Goal: Task Accomplishment & Management: Manage account settings

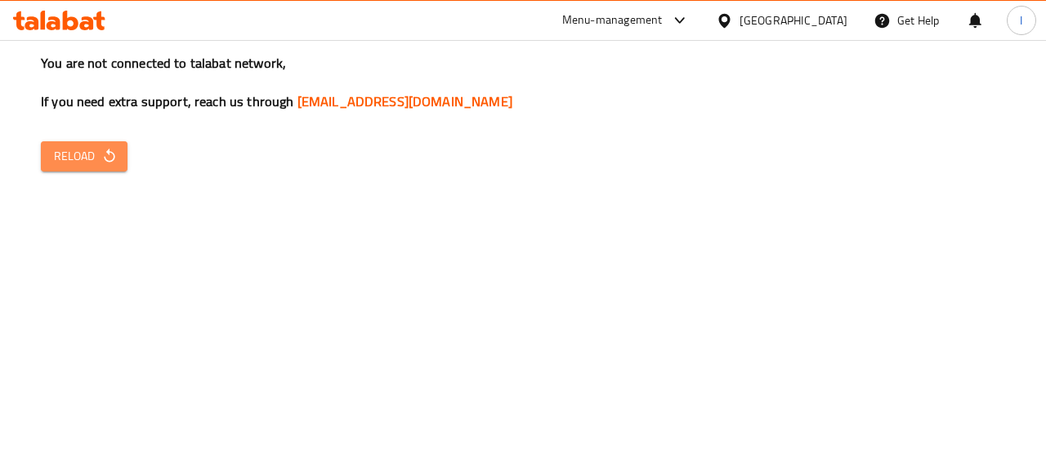
click at [101, 159] on icon "button" at bounding box center [109, 156] width 16 height 16
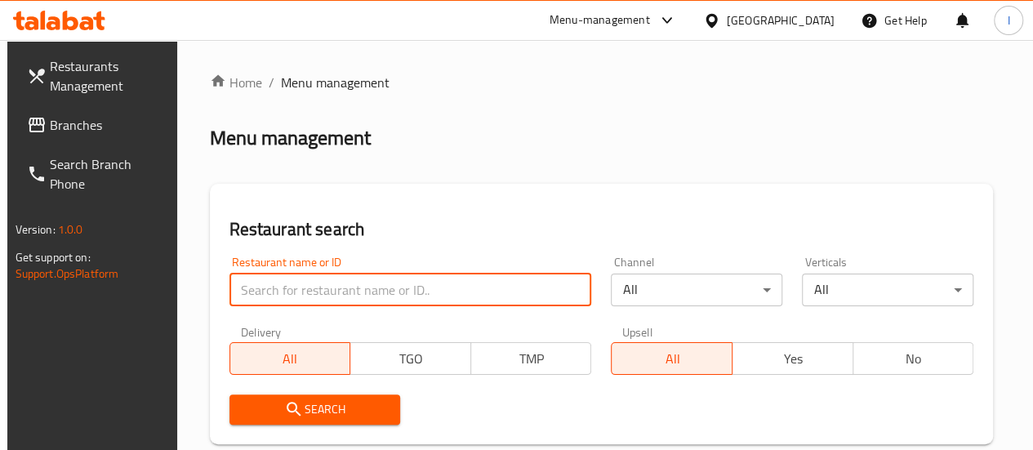
click at [302, 296] on input "search" at bounding box center [411, 290] width 363 height 33
type input "indian biryani house"
click button "Search" at bounding box center [316, 410] width 172 height 30
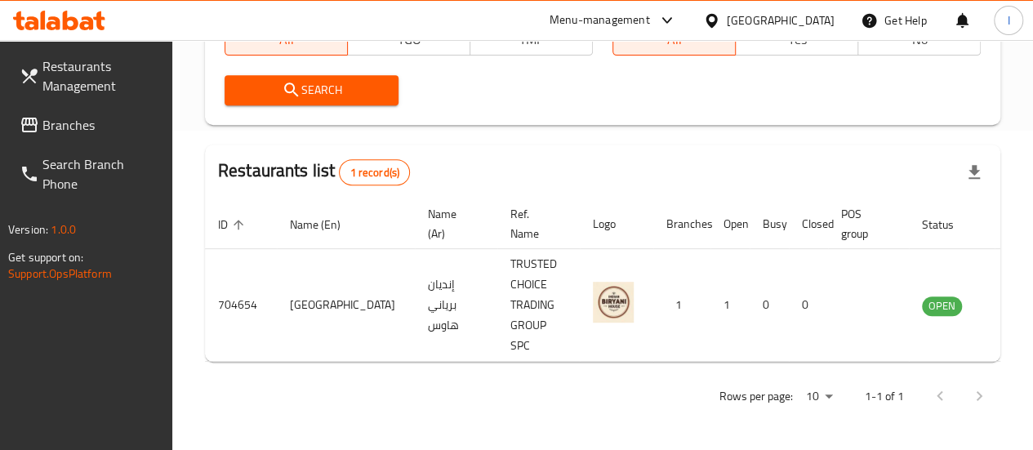
scroll to position [319, 0]
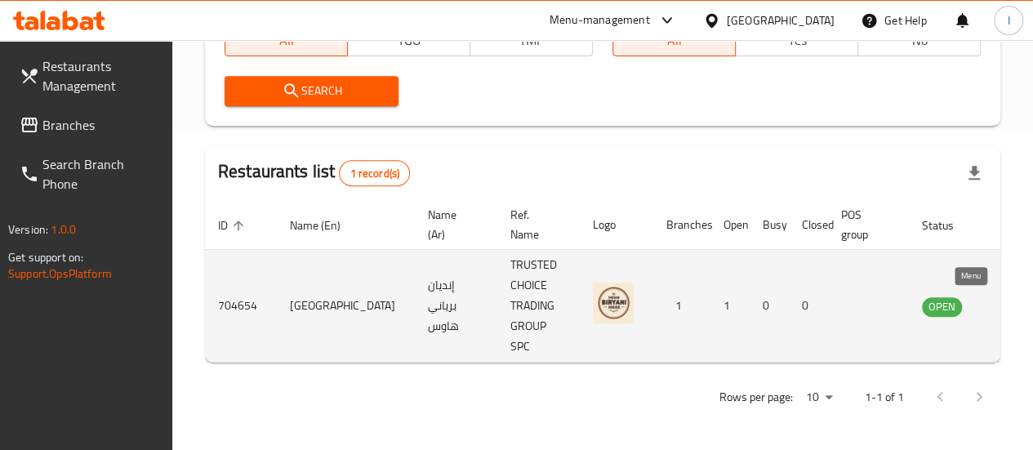
click at [1009, 305] on icon "enhanced table" at bounding box center [1018, 307] width 18 height 14
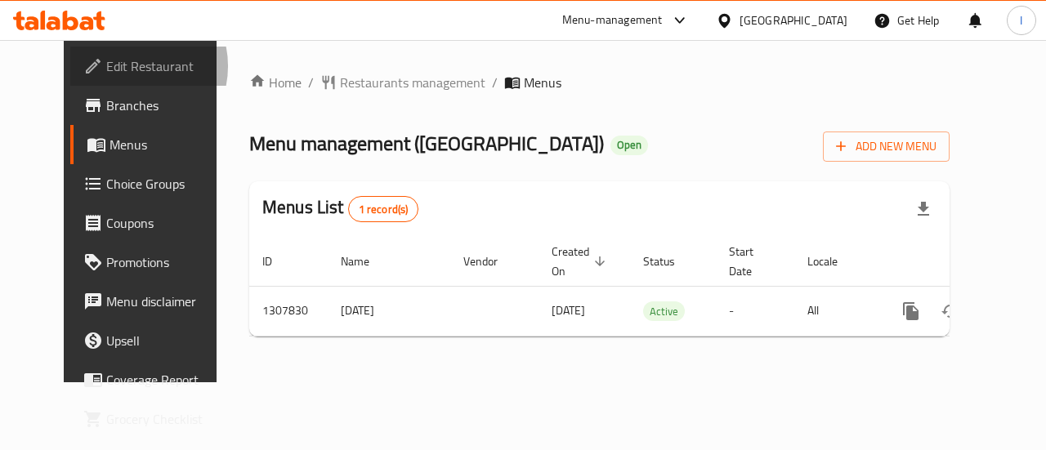
click at [106, 66] on span "Edit Restaurant" at bounding box center [165, 66] width 119 height 20
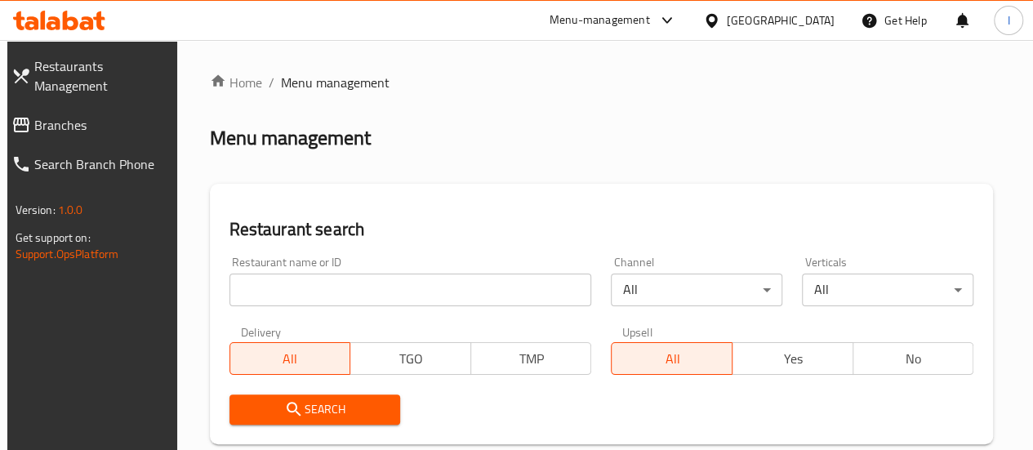
drag, startPoint x: 0, startPoint y: 0, endPoint x: 324, endPoint y: 279, distance: 428.1
click at [324, 279] on input "search" at bounding box center [411, 290] width 363 height 33
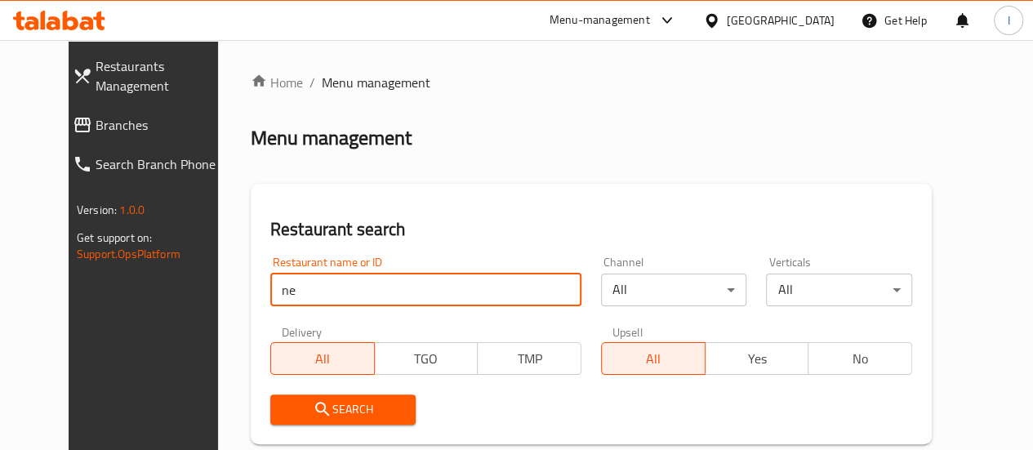
type input "n"
type input "haikal"
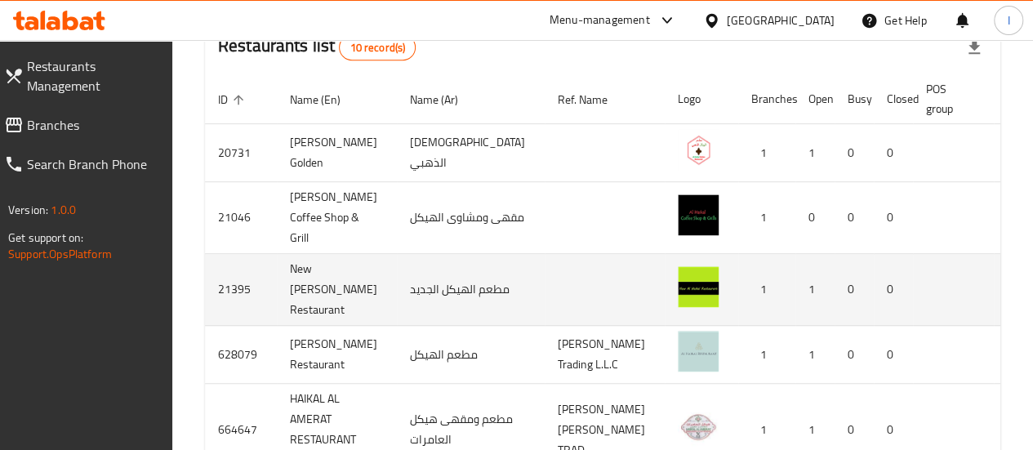
scroll to position [0, 19]
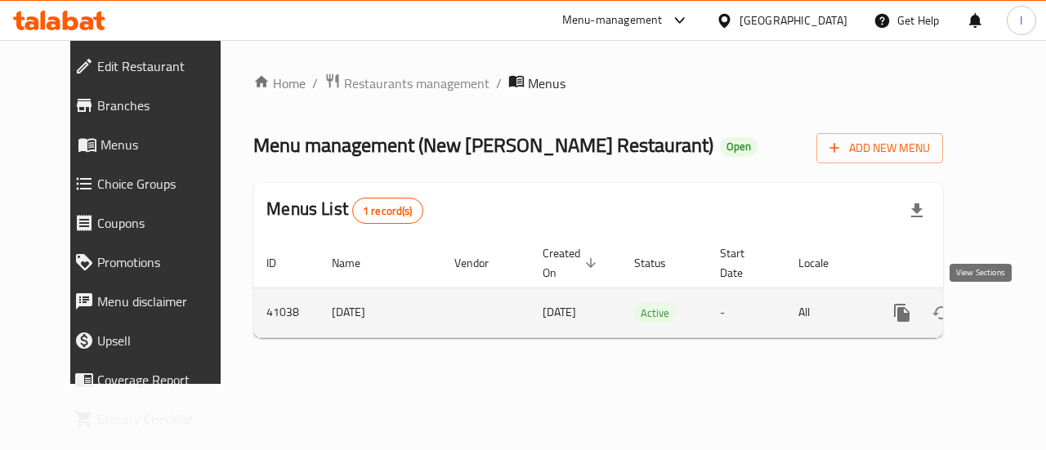
click at [1000, 305] on link "enhanced table" at bounding box center [1019, 312] width 39 height 39
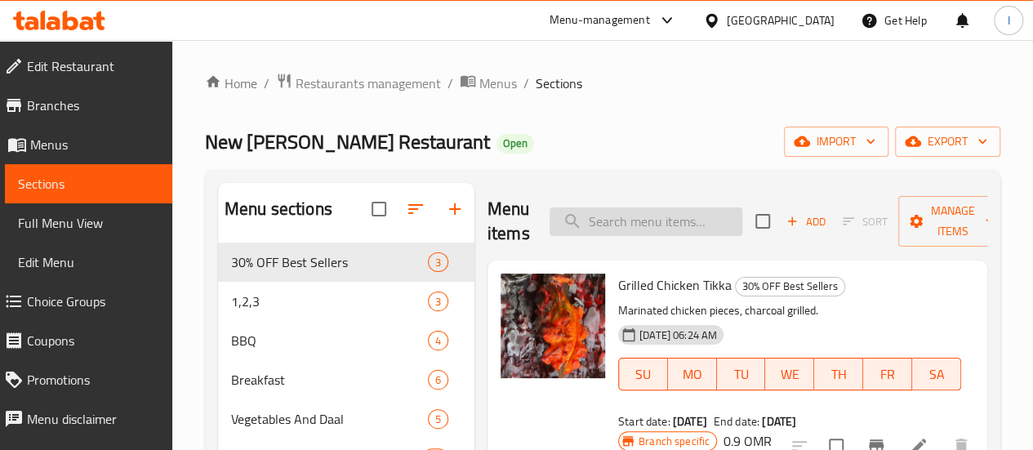
click at [668, 221] on input "search" at bounding box center [646, 222] width 193 height 29
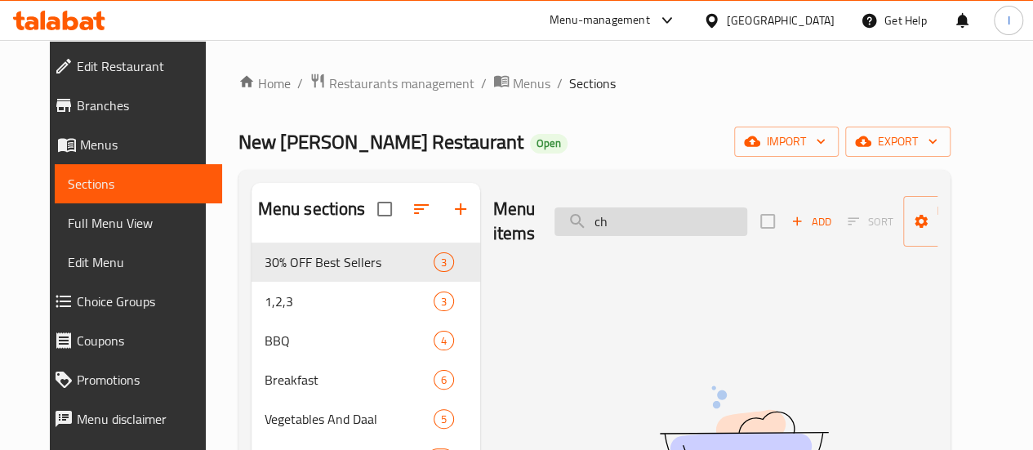
type input "c"
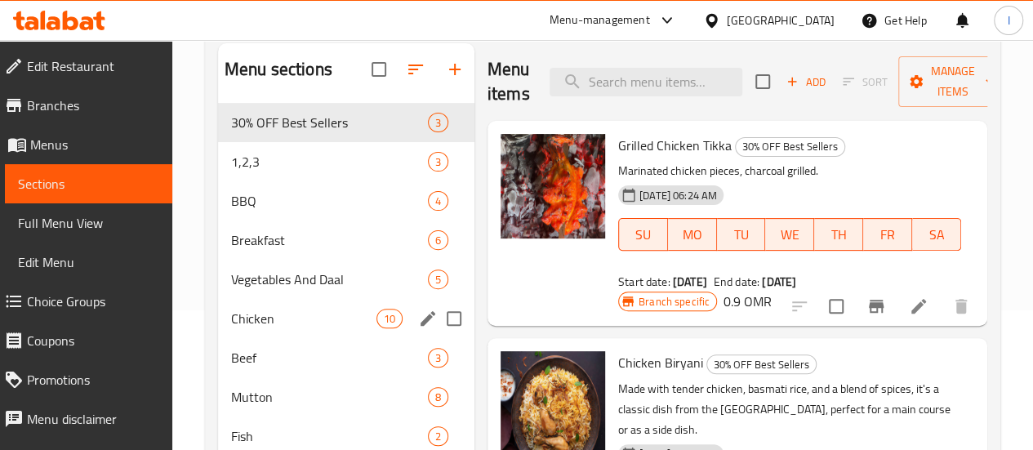
scroll to position [138, 0]
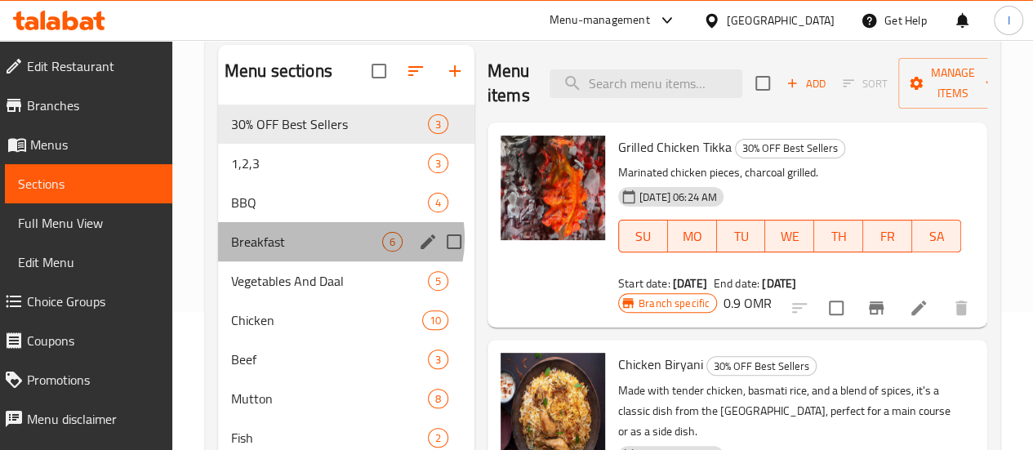
click at [340, 261] on div "Breakfast 6" at bounding box center [346, 241] width 257 height 39
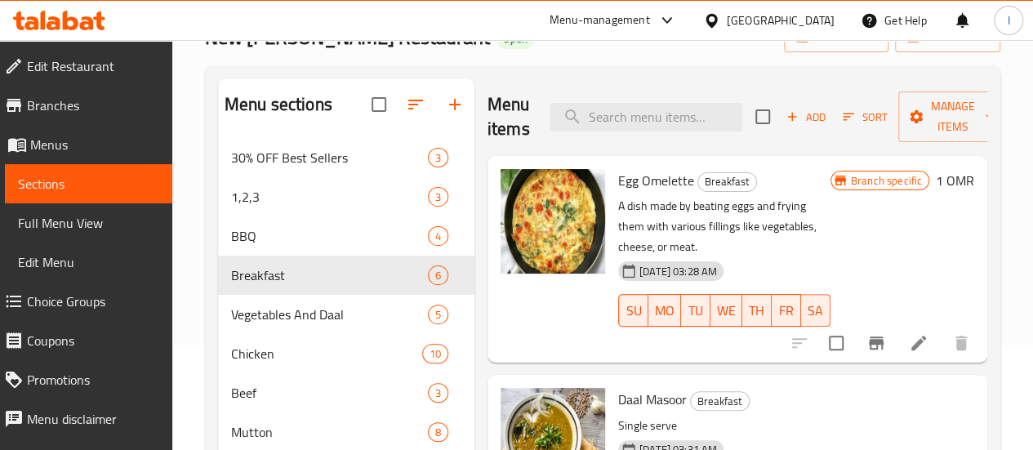
scroll to position [100, 0]
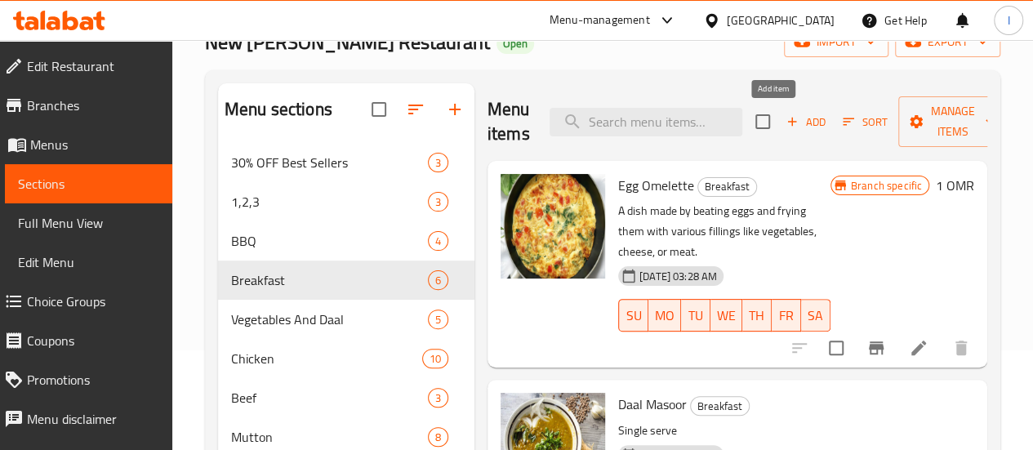
click at [784, 125] on span "Add" at bounding box center [806, 122] width 44 height 19
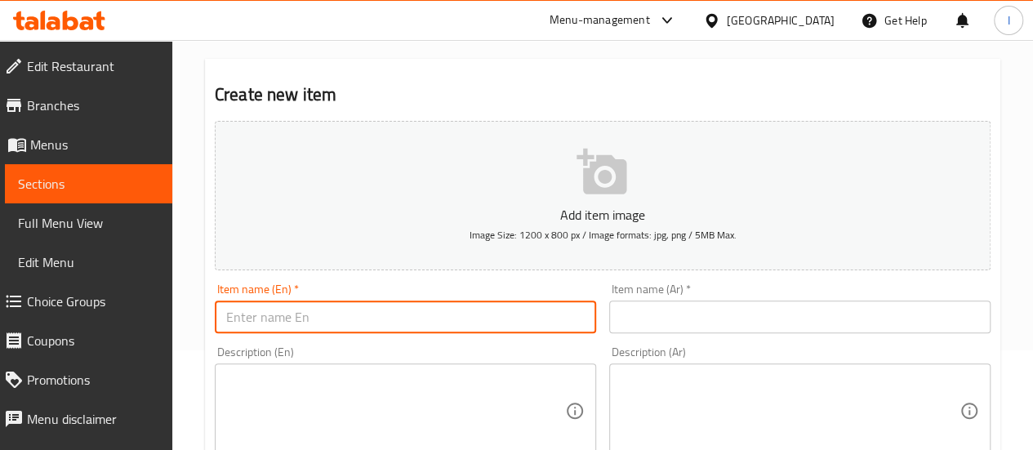
click at [387, 309] on input "text" at bounding box center [406, 317] width 382 height 33
paste input "0.700"
type input "0"
click at [387, 309] on input "chapli kebab" at bounding box center [406, 317] width 382 height 33
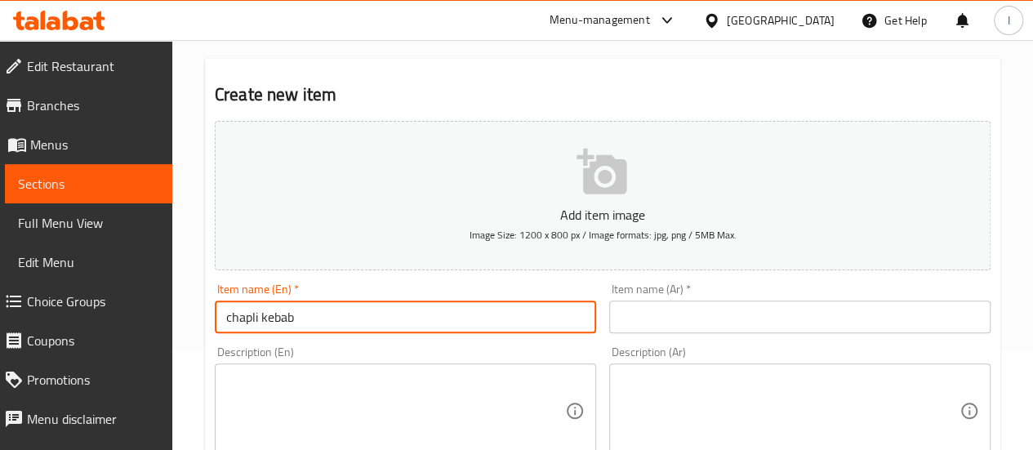
click at [387, 309] on input "chapli kebab" at bounding box center [406, 317] width 382 height 33
type input "chapli kebab"
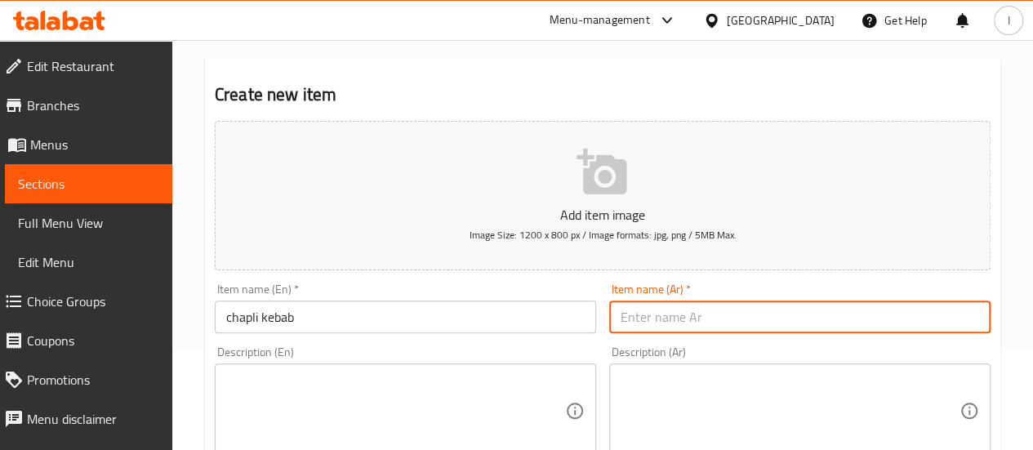
click at [670, 323] on input "text" at bounding box center [800, 317] width 382 height 33
paste input "كباب شابلي"
type input "كباب شابلي"
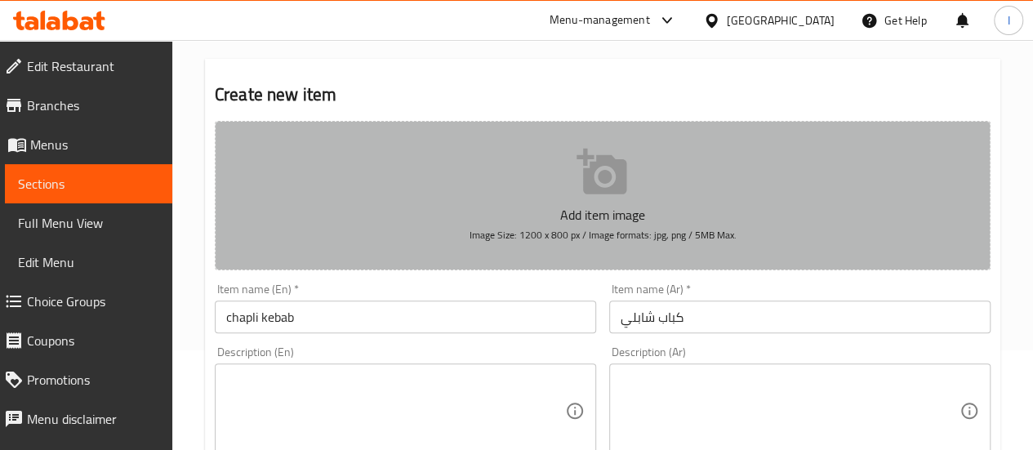
click at [577, 179] on icon "button" at bounding box center [603, 172] width 52 height 52
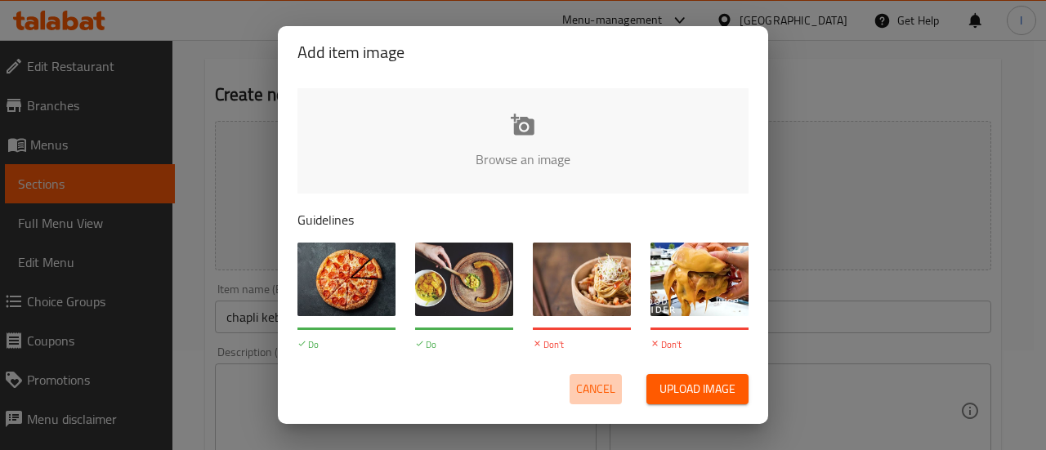
click at [600, 390] on span "Cancel" at bounding box center [595, 389] width 39 height 20
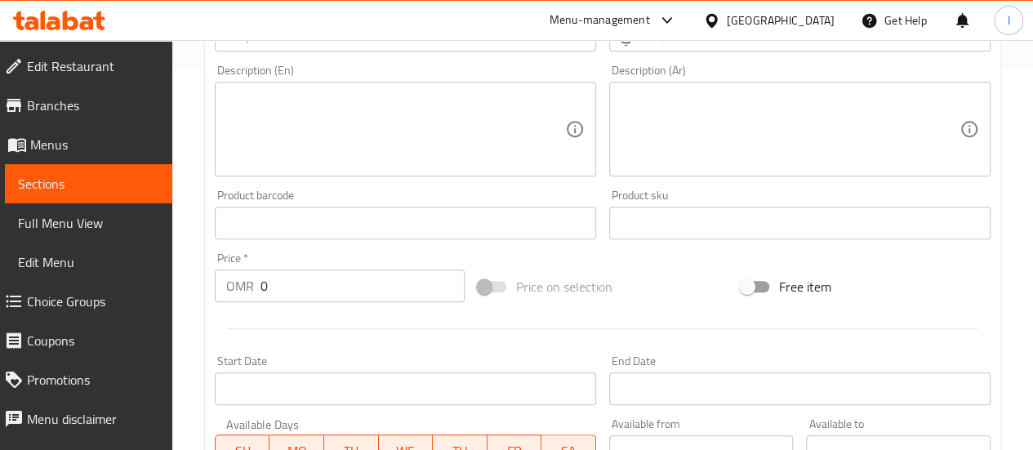
scroll to position [382, 0]
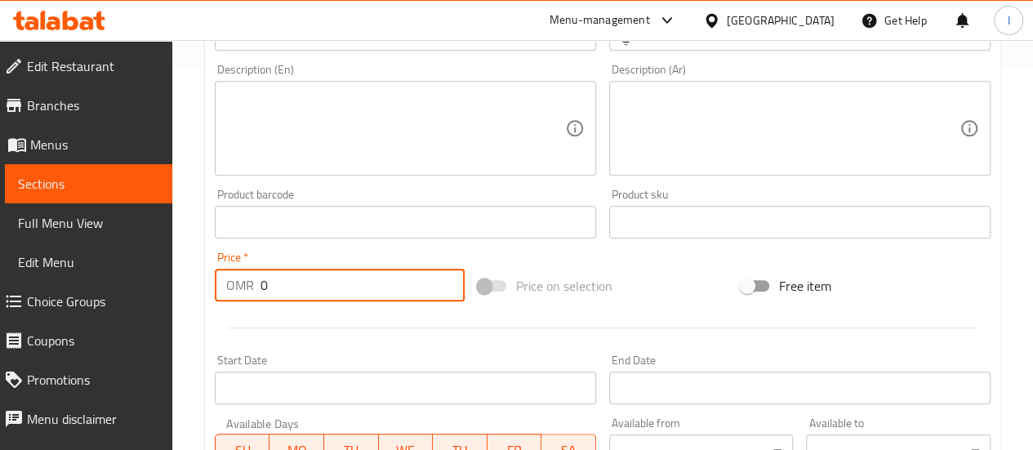
click at [350, 298] on input "0" at bounding box center [363, 285] width 204 height 33
type input "0.7"
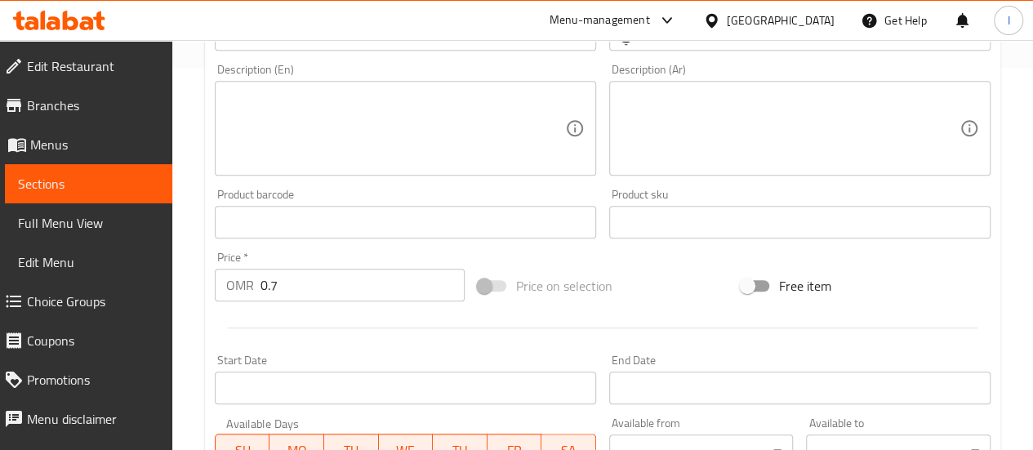
click at [344, 329] on div at bounding box center [602, 328] width 789 height 40
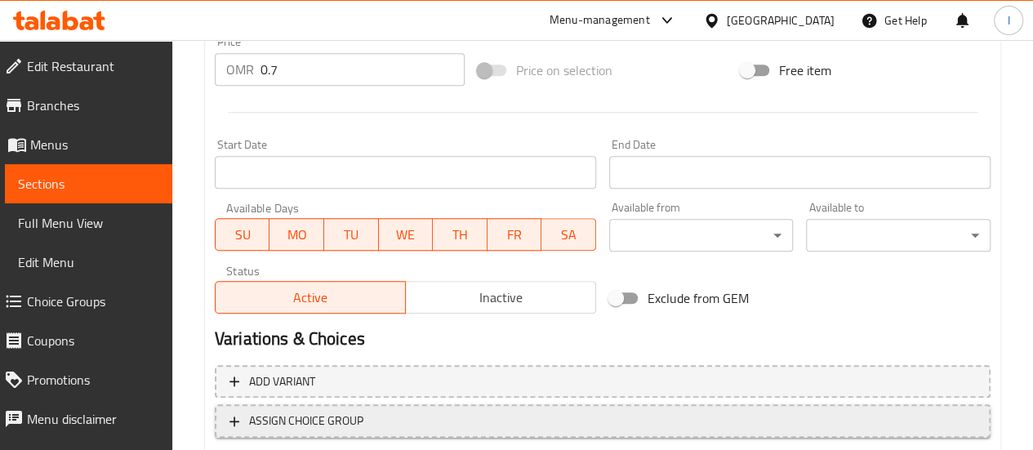
scroll to position [703, 0]
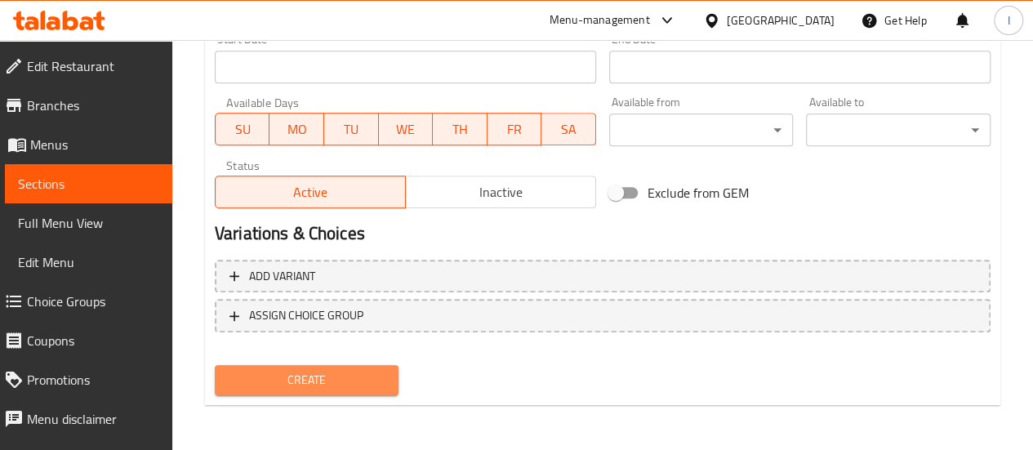
click at [297, 383] on span "Create" at bounding box center [307, 380] width 158 height 20
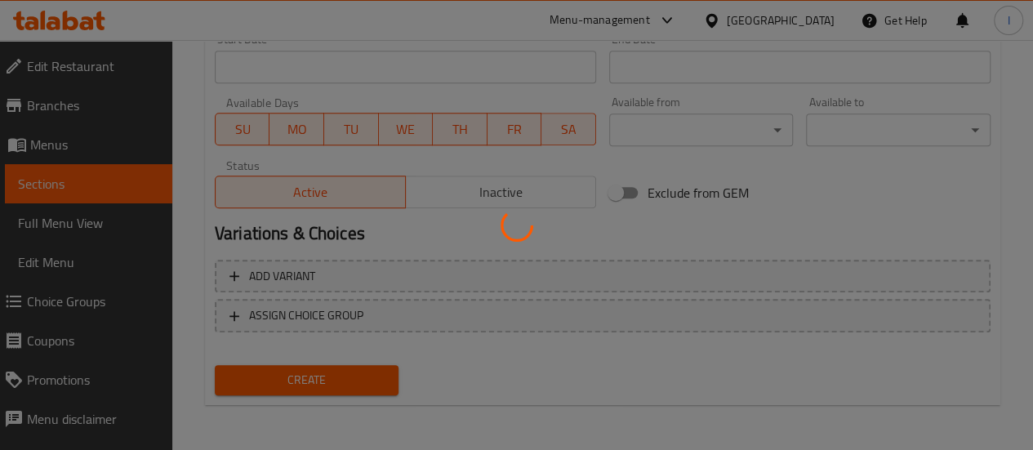
type input "0"
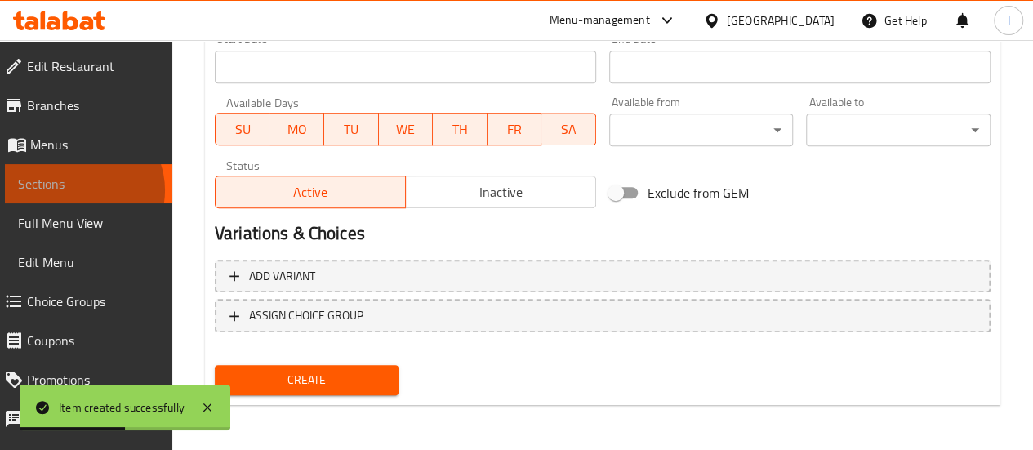
click at [80, 190] on span "Sections" at bounding box center [88, 184] width 141 height 20
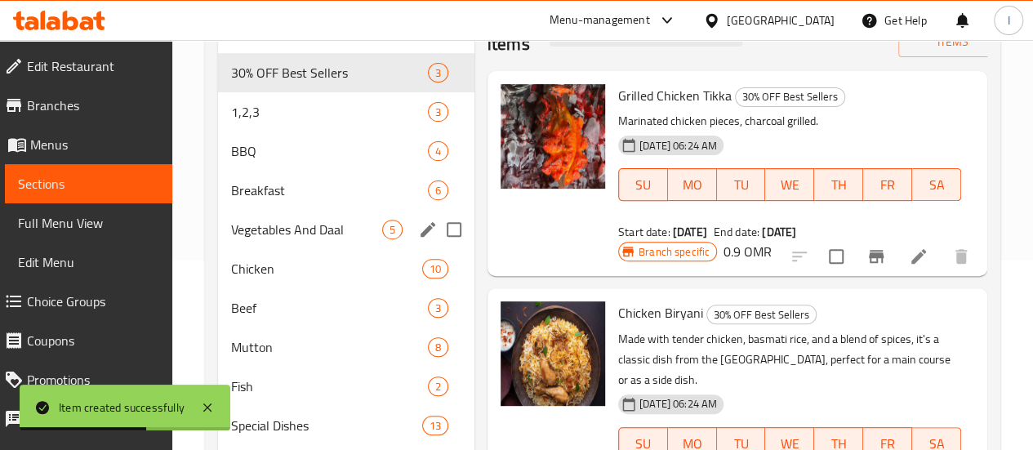
scroll to position [158, 0]
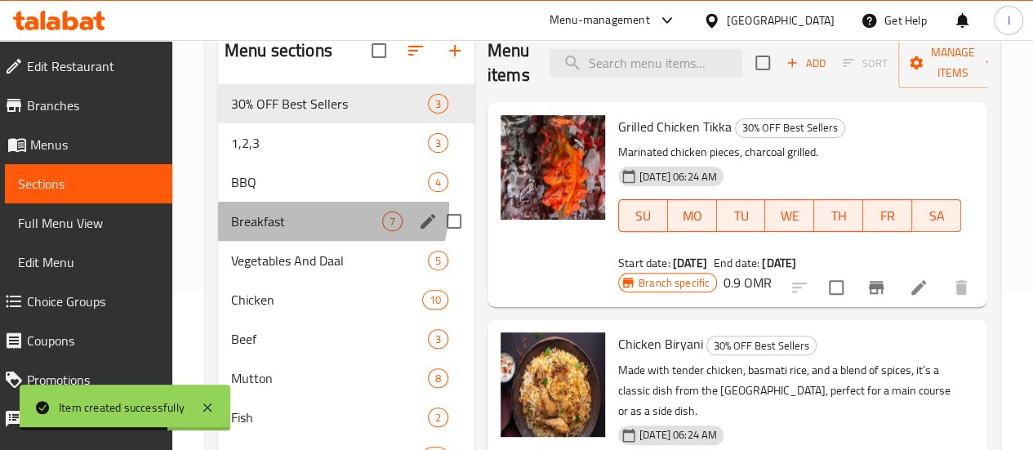
click at [331, 232] on div "Breakfast 7" at bounding box center [346, 221] width 257 height 39
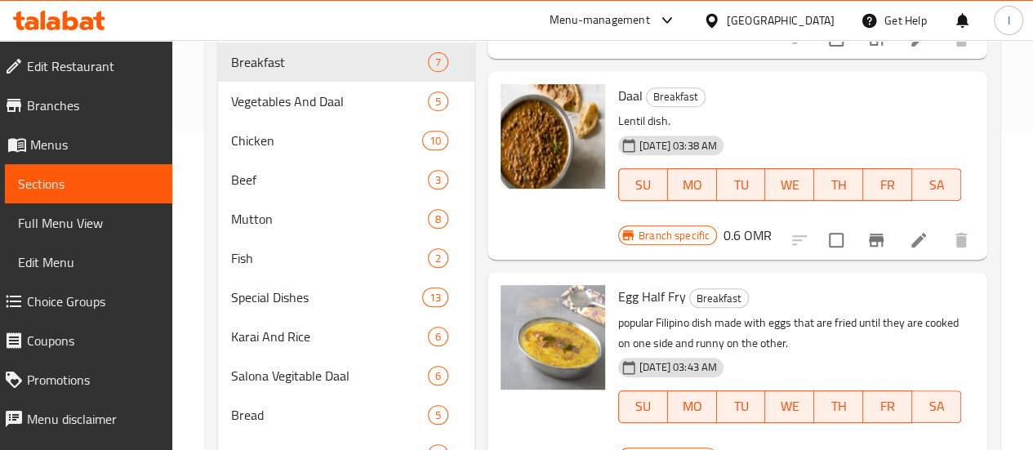
scroll to position [457, 0]
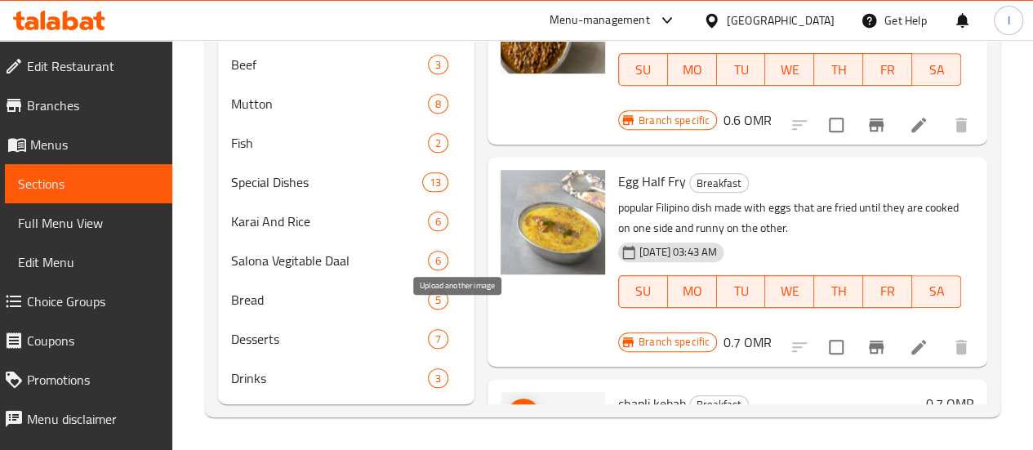
click at [507, 405] on span "upload picture" at bounding box center [523, 415] width 33 height 20
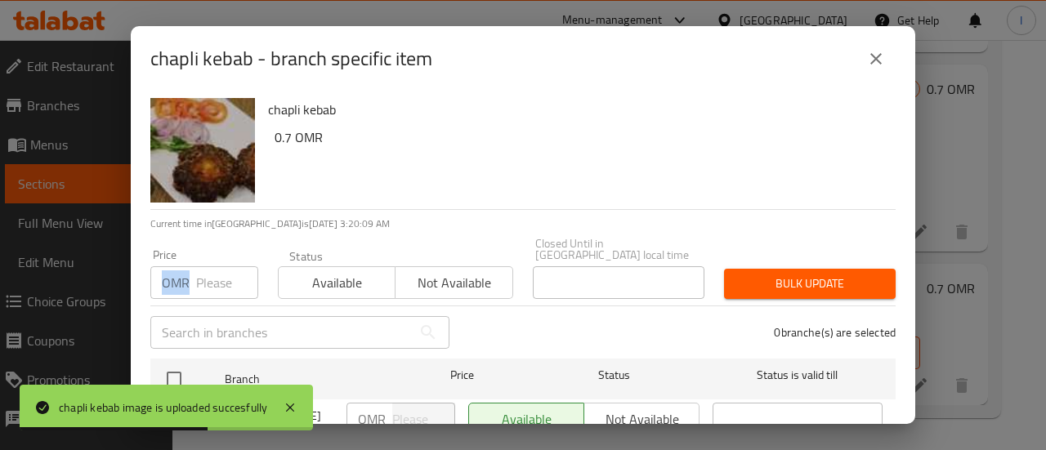
click at [217, 283] on div "Price OMR Price" at bounding box center [204, 273] width 127 height 69
click at [217, 283] on input "number" at bounding box center [227, 282] width 62 height 33
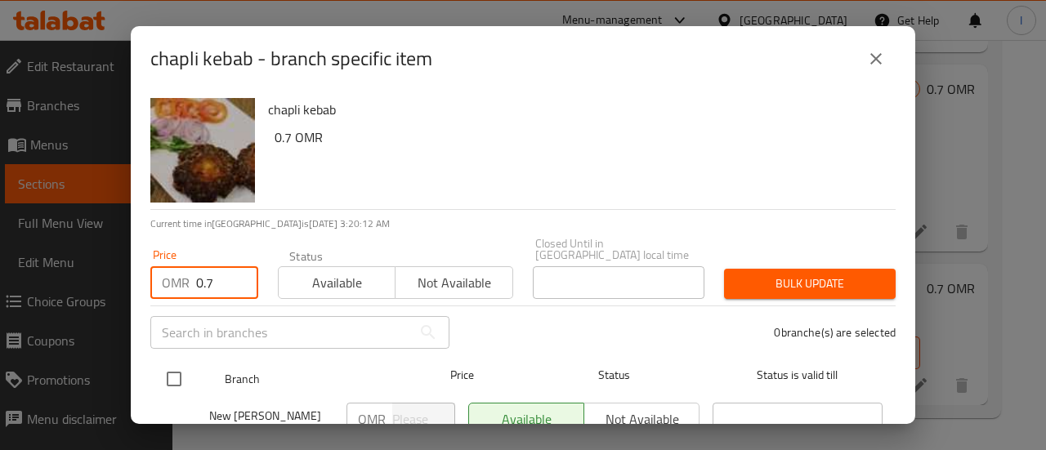
type input "0.7"
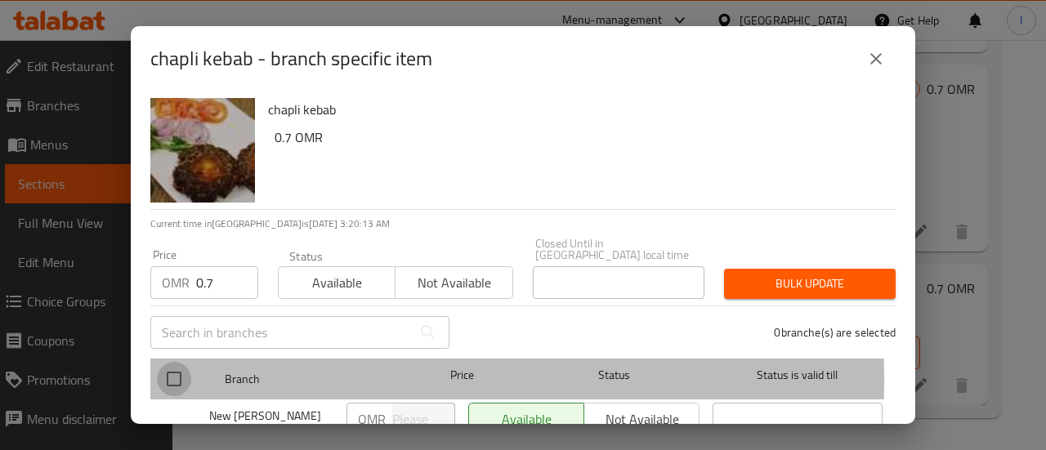
click at [172, 368] on input "checkbox" at bounding box center [174, 379] width 34 height 34
checkbox input "true"
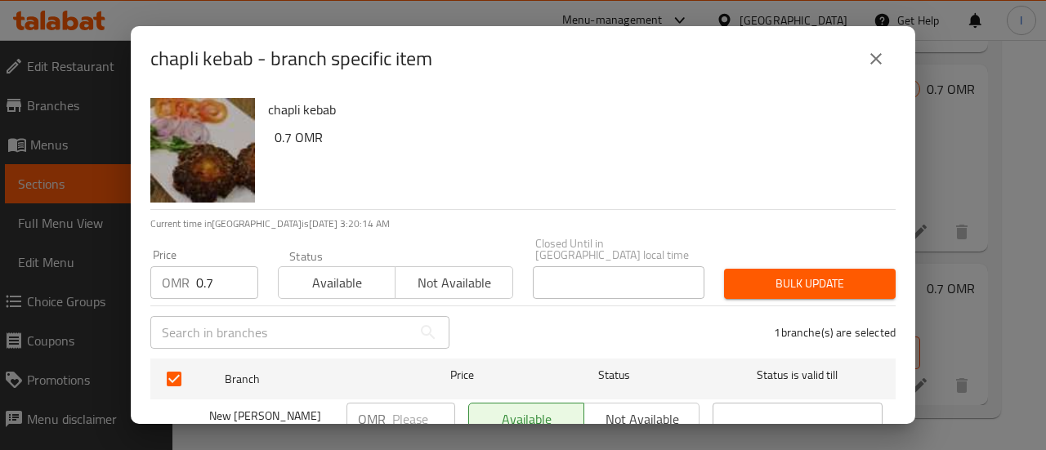
click at [743, 280] on span "Bulk update" at bounding box center [809, 284] width 145 height 20
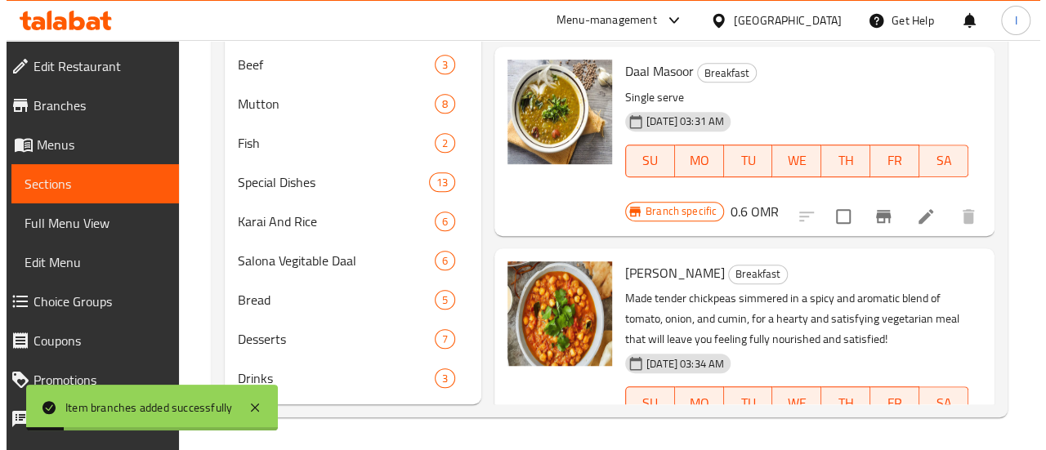
scroll to position [0, 0]
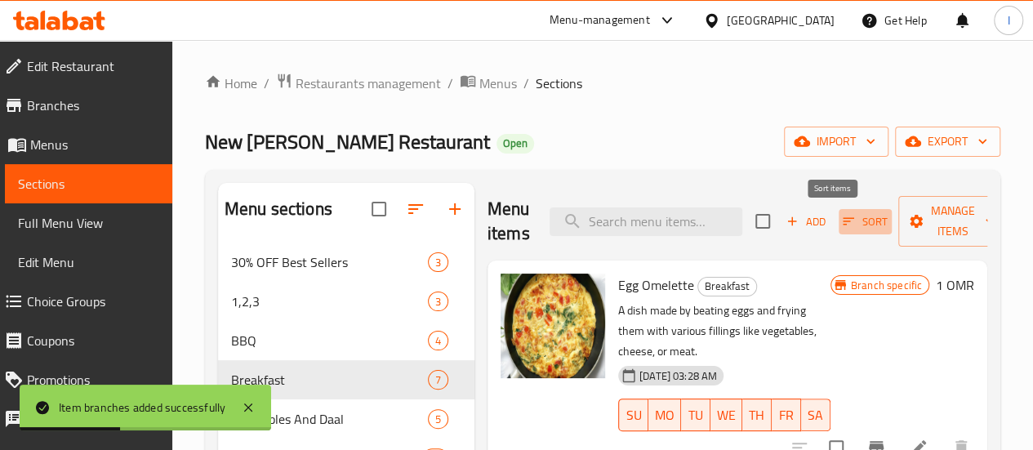
click at [843, 213] on span "Sort" at bounding box center [865, 221] width 45 height 19
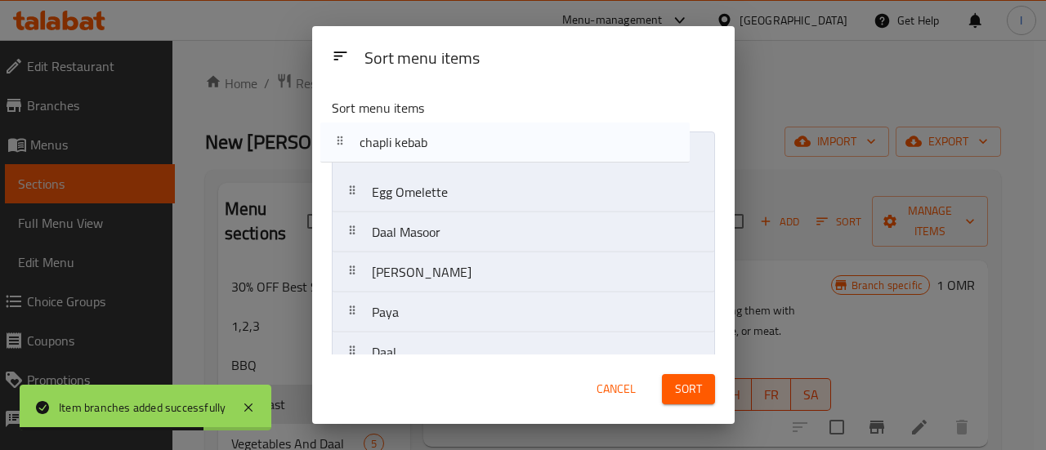
drag, startPoint x: 467, startPoint y: 336, endPoint x: 457, endPoint y: 136, distance: 200.4
click at [457, 136] on nav "Egg Omelette Daal Masoor Chana Masala Paya Daal Egg Half Fry chapli kebab" at bounding box center [523, 273] width 383 height 282
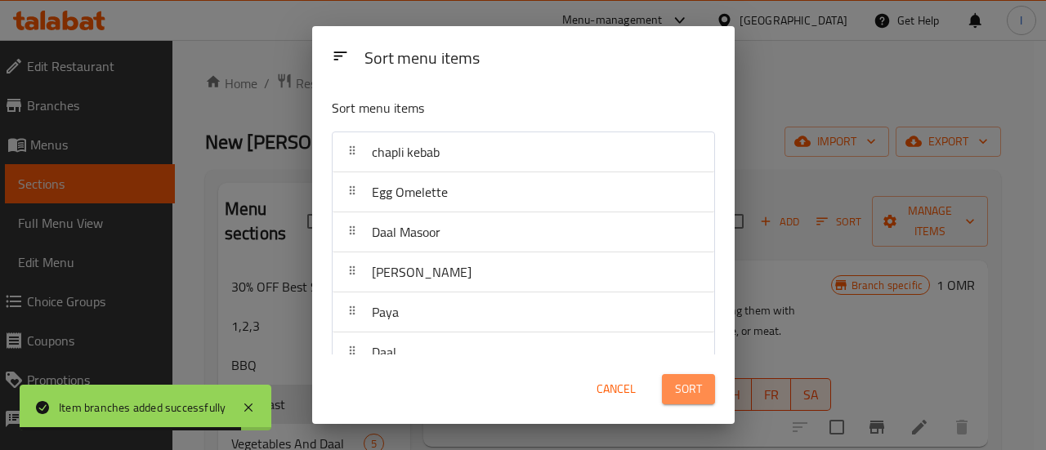
click at [705, 392] on button "Sort" at bounding box center [688, 389] width 53 height 30
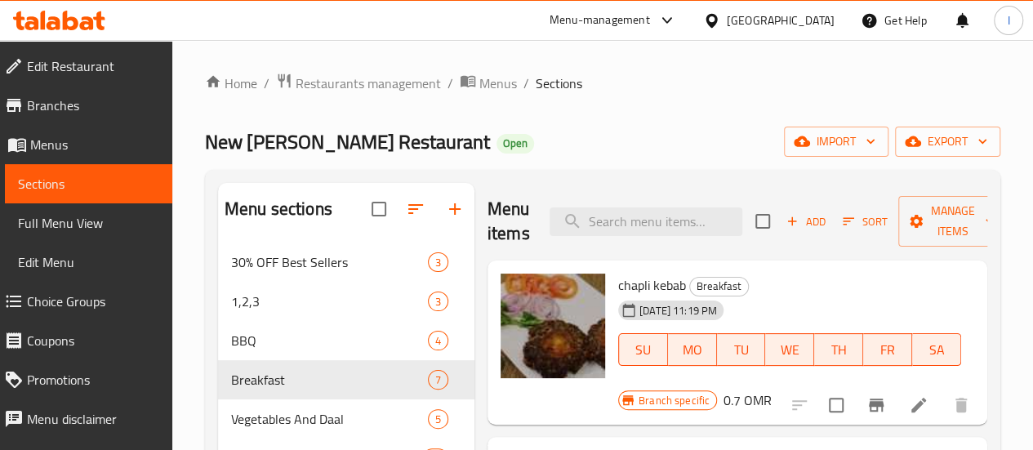
click at [93, 27] on icon at bounding box center [87, 23] width 14 height 14
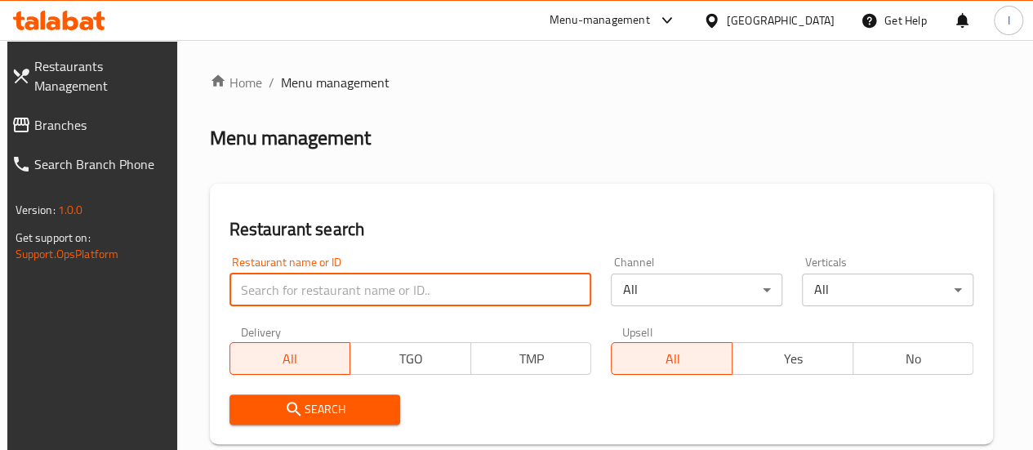
click at [337, 280] on input "search" at bounding box center [411, 290] width 363 height 33
type input "punjab royal pizza"
click button "Search" at bounding box center [316, 410] width 172 height 30
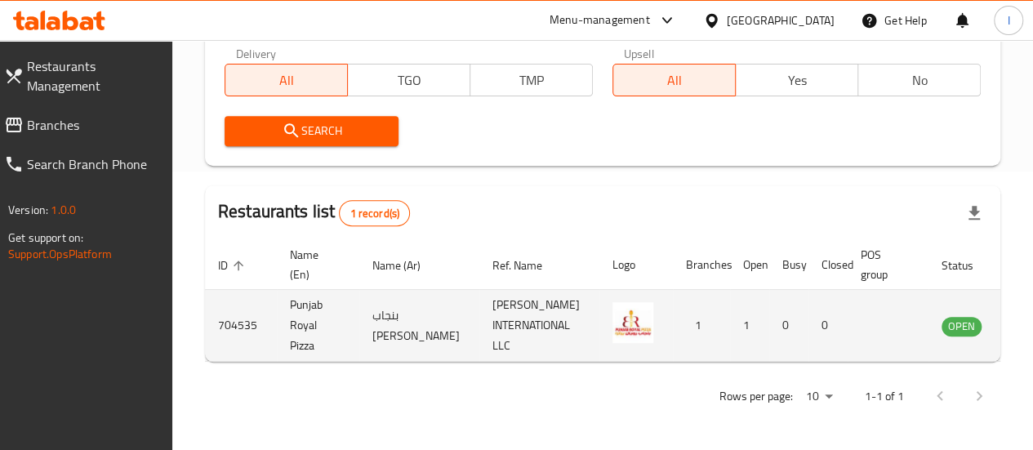
scroll to position [0, 25]
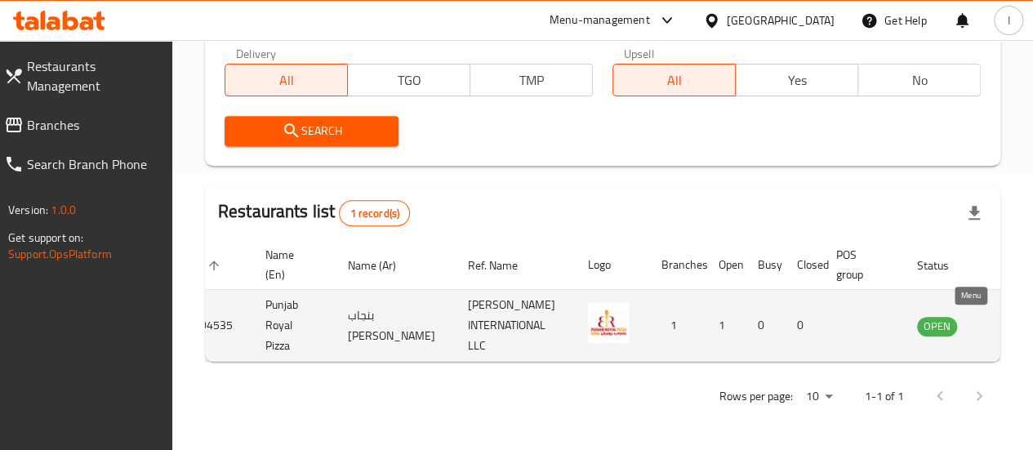
click at [1003, 316] on icon "enhanced table" at bounding box center [1013, 326] width 20 height 20
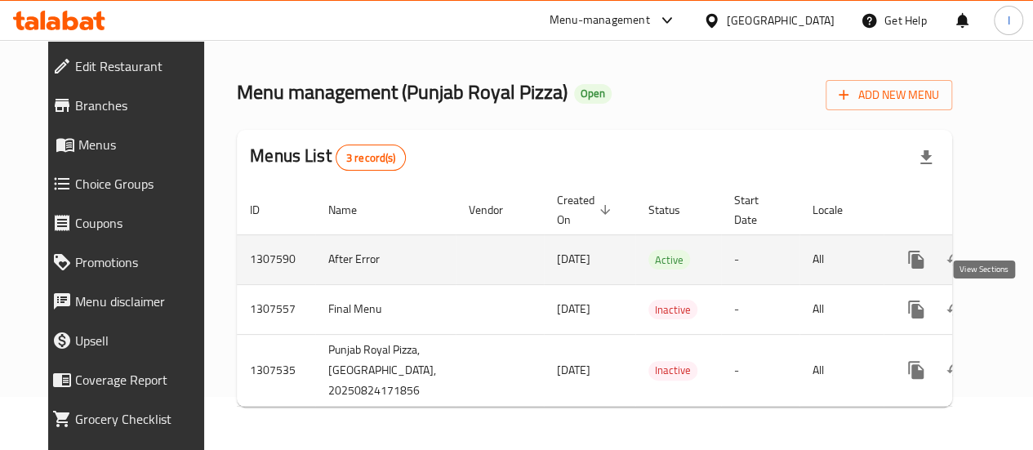
scroll to position [67, 0]
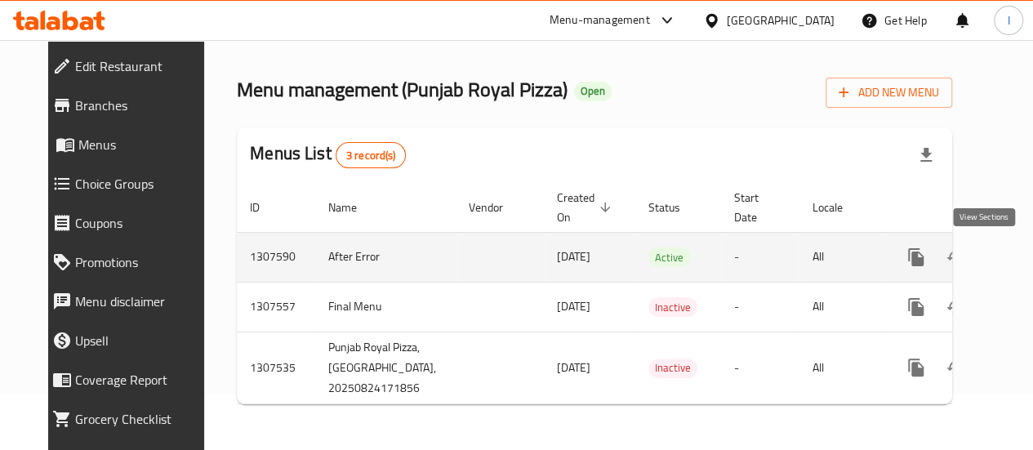
click at [1024, 248] on icon "enhanced table" at bounding box center [1034, 258] width 20 height 20
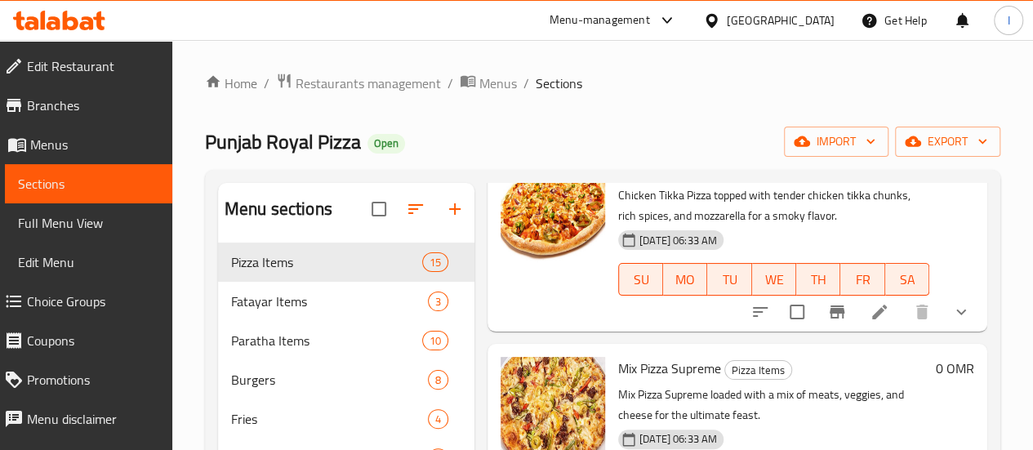
scroll to position [116, 0]
click at [952, 311] on icon "show more" at bounding box center [962, 311] width 20 height 20
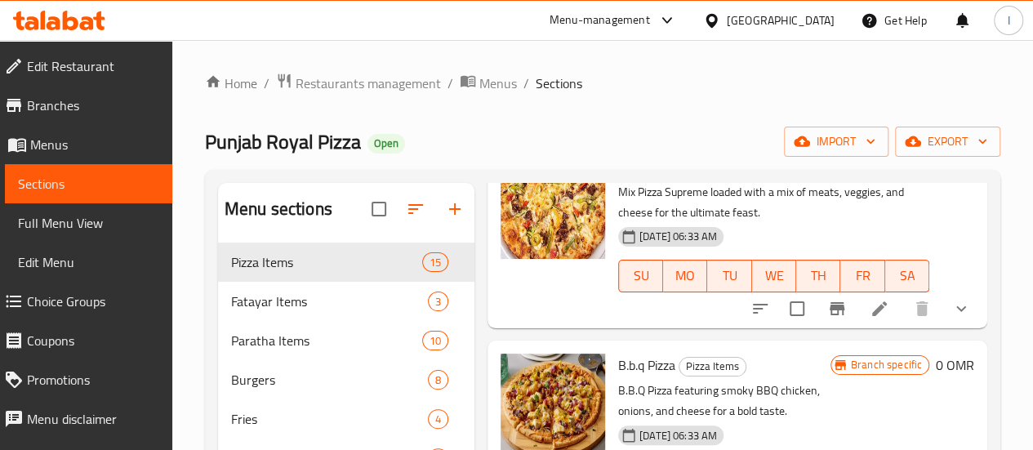
scroll to position [520, 0]
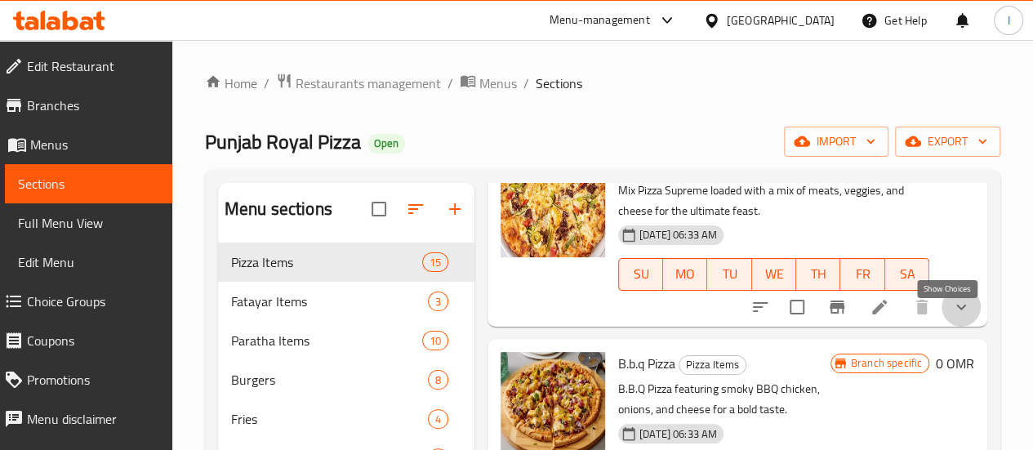
click at [952, 317] on icon "show more" at bounding box center [962, 307] width 20 height 20
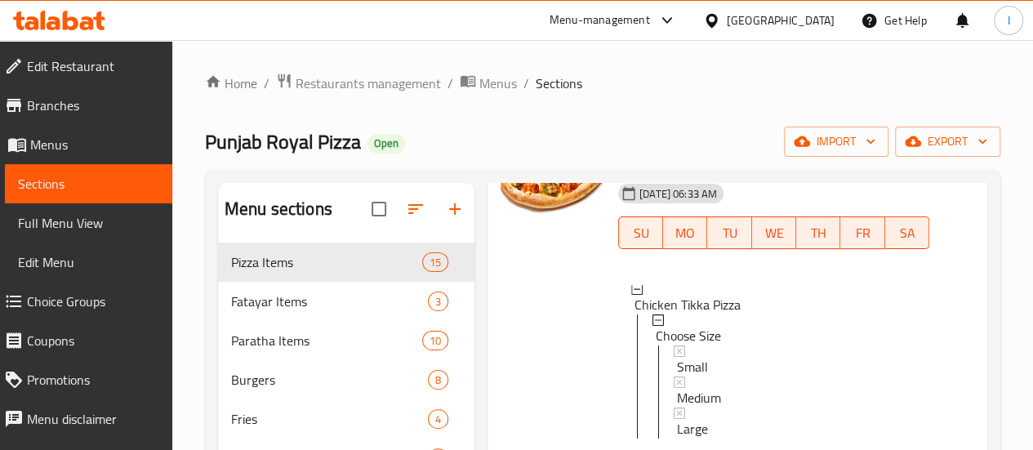
scroll to position [134, 0]
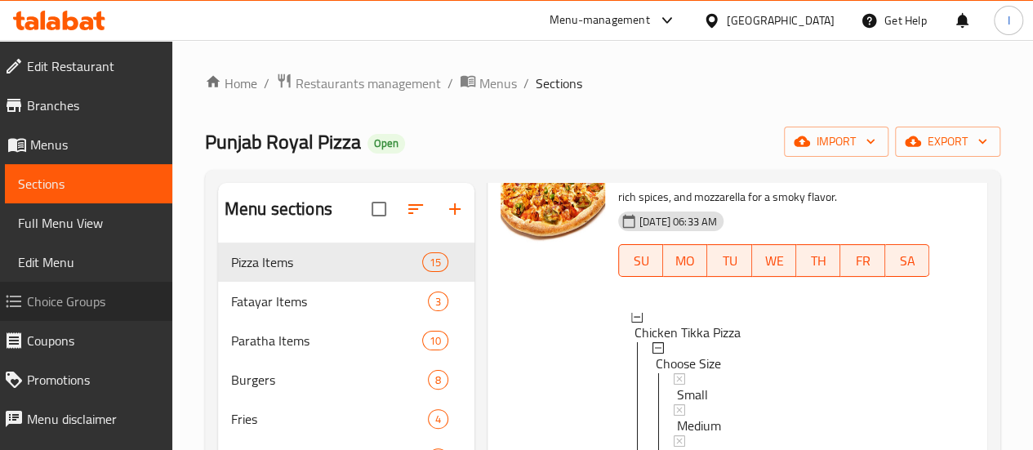
click at [83, 298] on span "Choice Groups" at bounding box center [93, 302] width 132 height 20
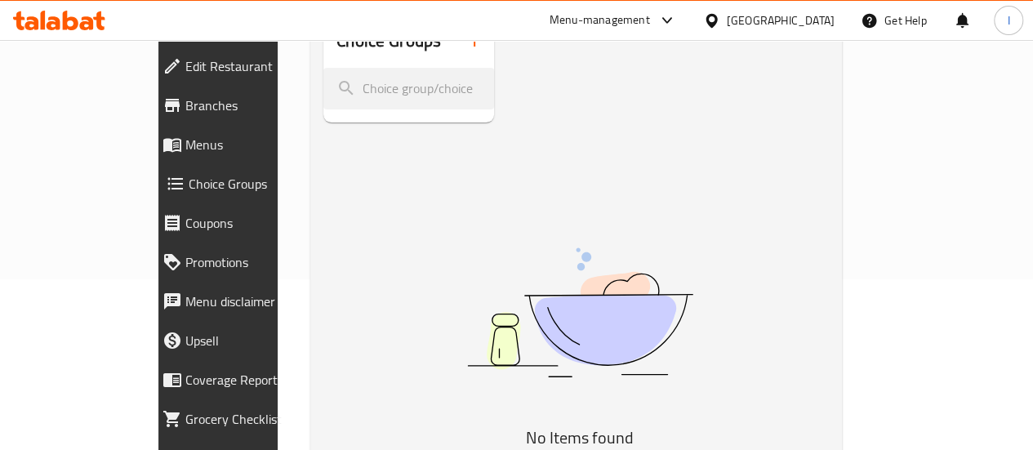
scroll to position [177, 0]
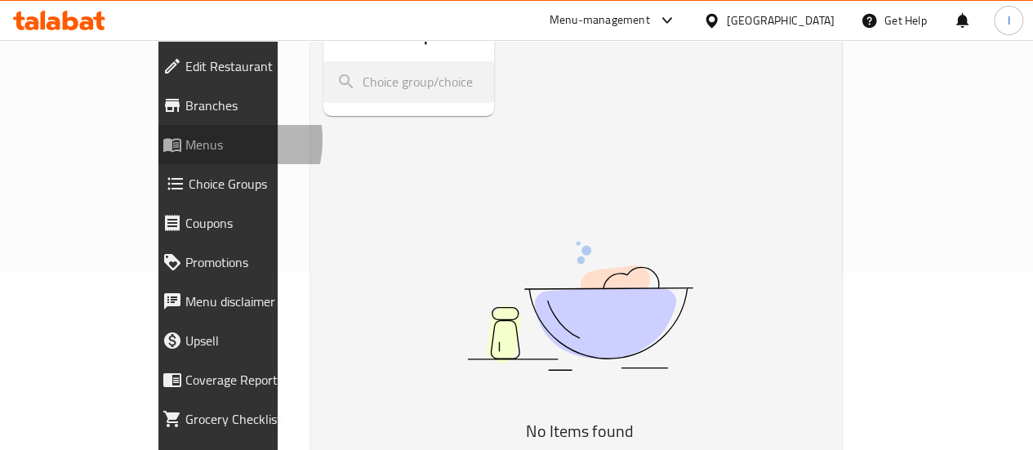
click at [185, 140] on span "Menus" at bounding box center [251, 145] width 132 height 20
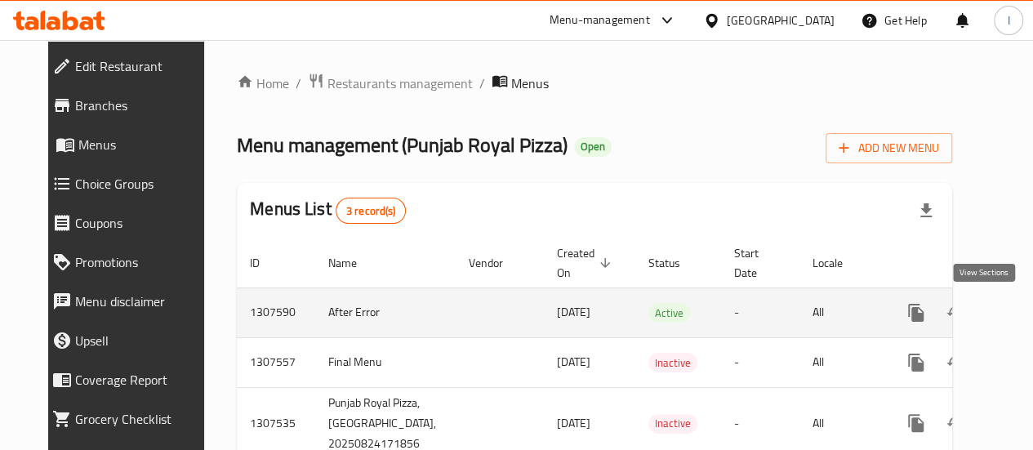
click at [1024, 303] on icon "enhanced table" at bounding box center [1034, 313] width 20 height 20
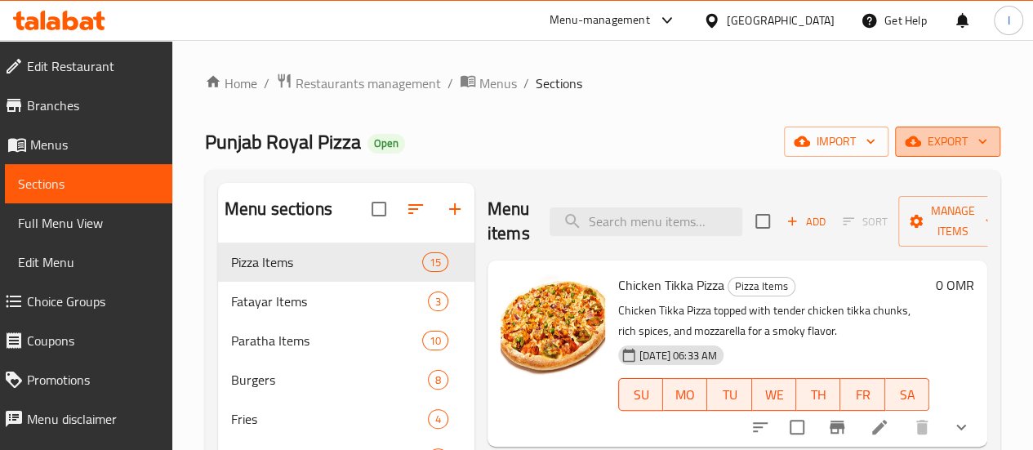
click at [926, 140] on span "export" at bounding box center [947, 142] width 79 height 20
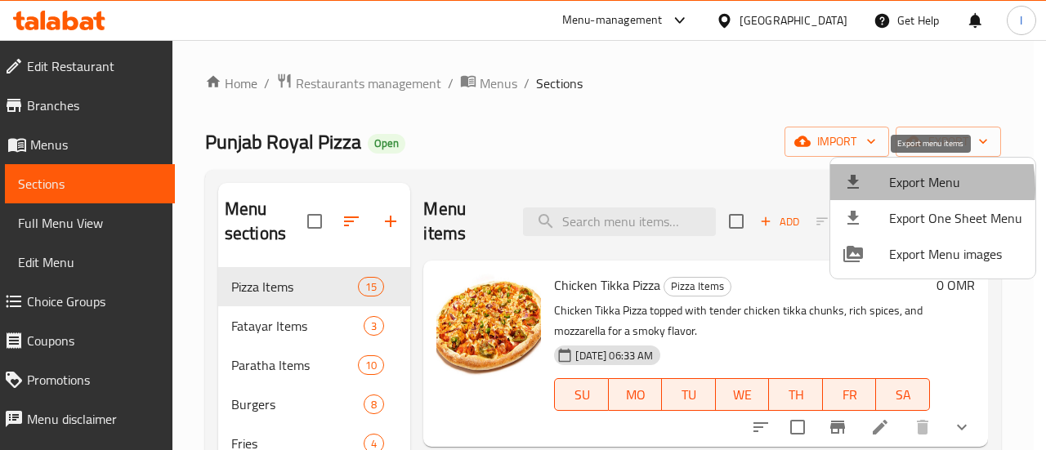
click at [879, 189] on div at bounding box center [866, 182] width 46 height 20
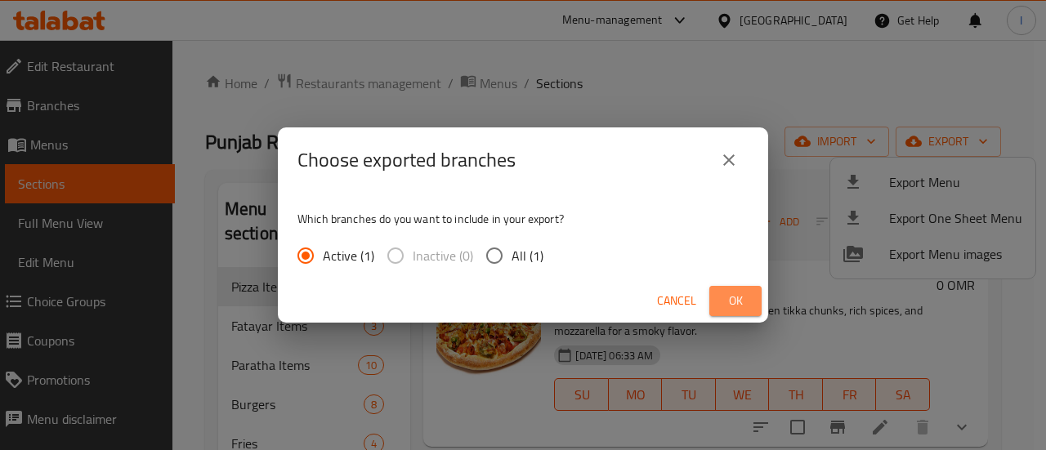
click at [727, 297] on span "Ok" at bounding box center [735, 301] width 26 height 20
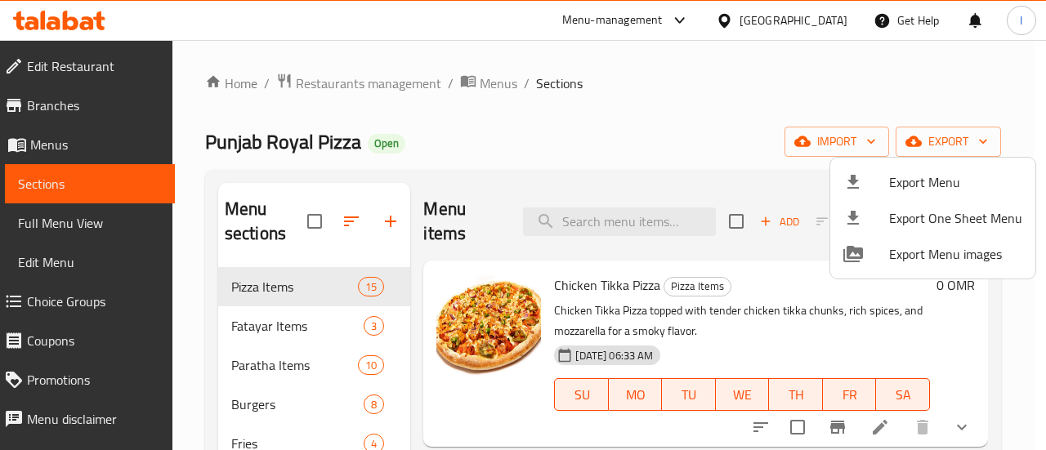
click at [46, 20] on div at bounding box center [523, 225] width 1046 height 450
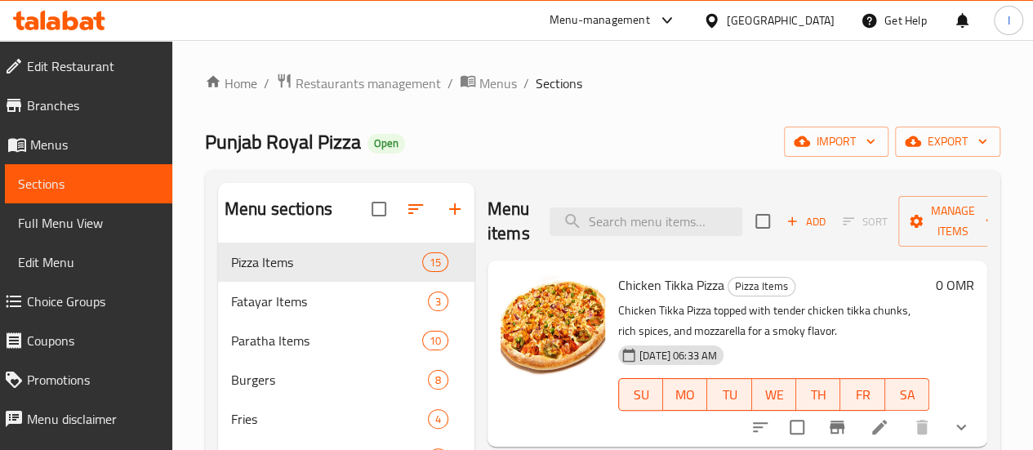
click at [46, 20] on icon at bounding box center [59, 21] width 92 height 20
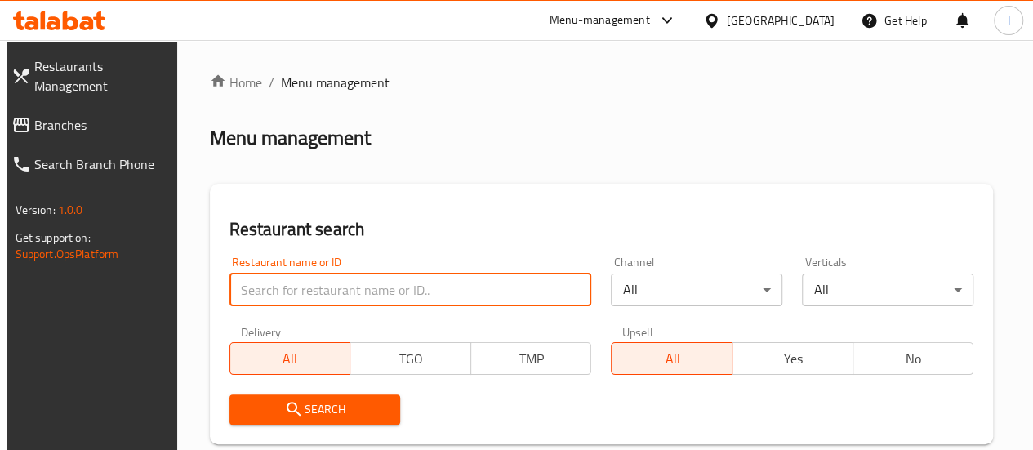
click at [336, 280] on input "search" at bounding box center [411, 290] width 363 height 33
type input "haikal"
click button "Search" at bounding box center [316, 410] width 172 height 30
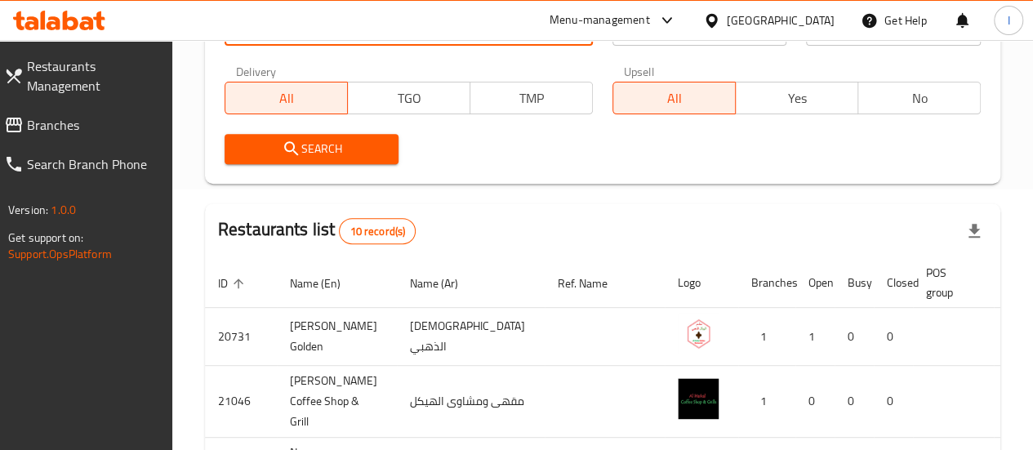
scroll to position [261, 0]
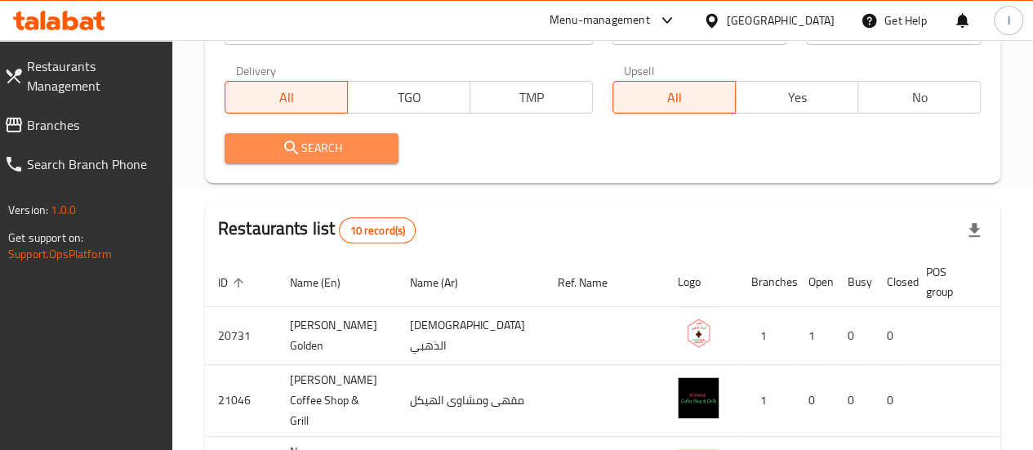
click at [373, 135] on button "Search" at bounding box center [312, 148] width 175 height 30
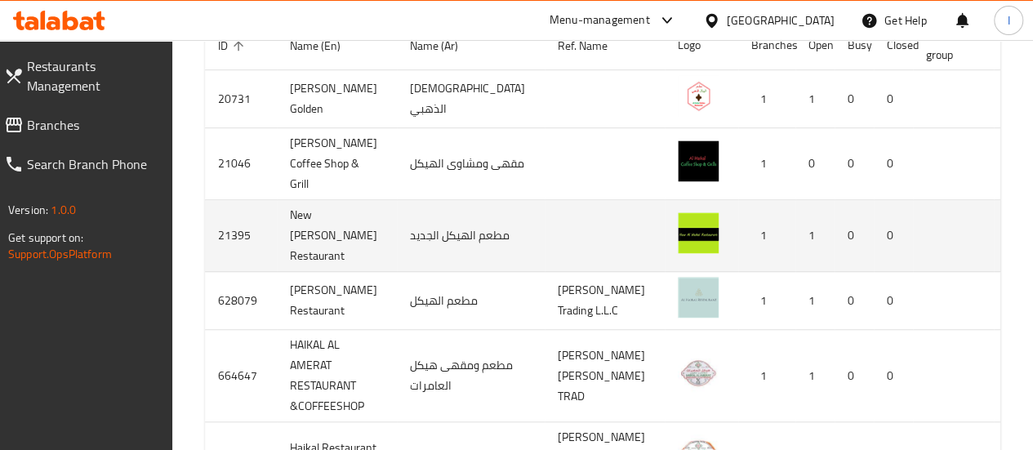
scroll to position [0, 19]
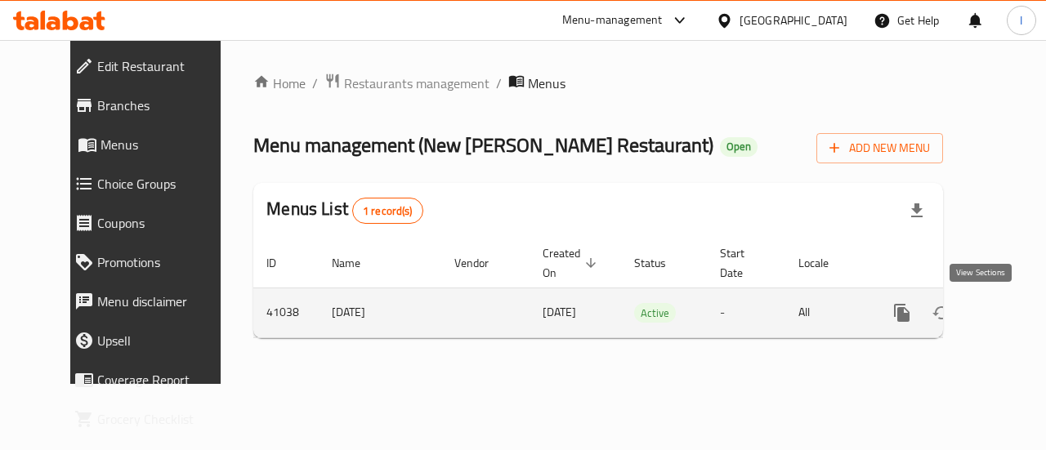
click at [1010, 315] on icon "enhanced table" at bounding box center [1020, 313] width 20 height 20
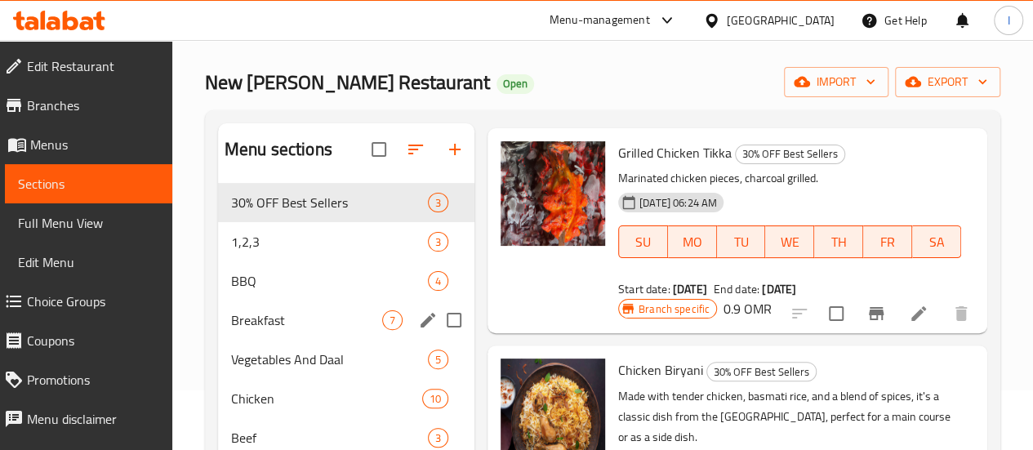
scroll to position [60, 0]
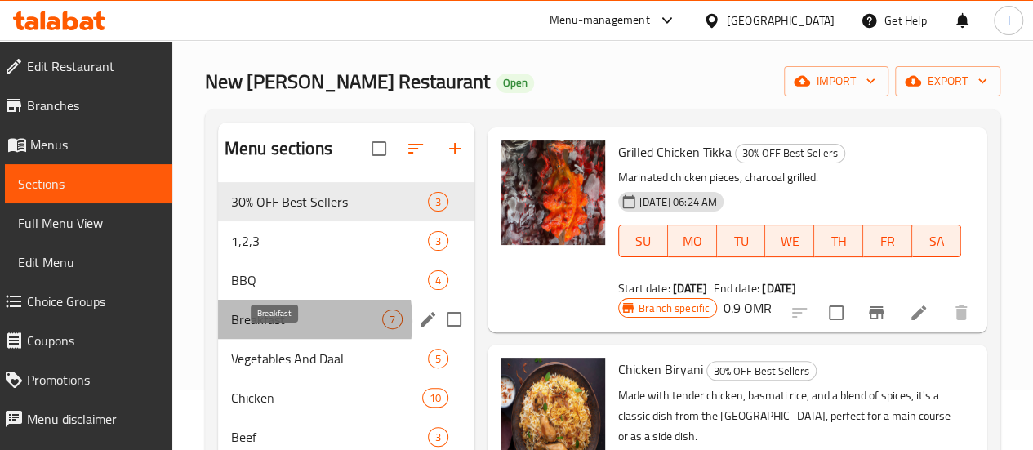
click at [273, 329] on span "Breakfast" at bounding box center [306, 320] width 151 height 20
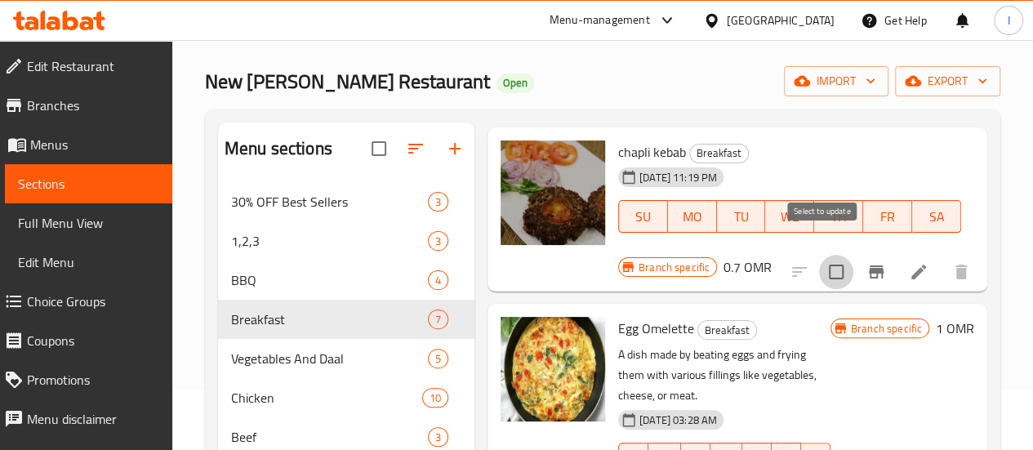
click at [828, 255] on input "checkbox" at bounding box center [836, 272] width 34 height 34
checkbox input "true"
click at [780, 252] on div at bounding box center [880, 271] width 201 height 39
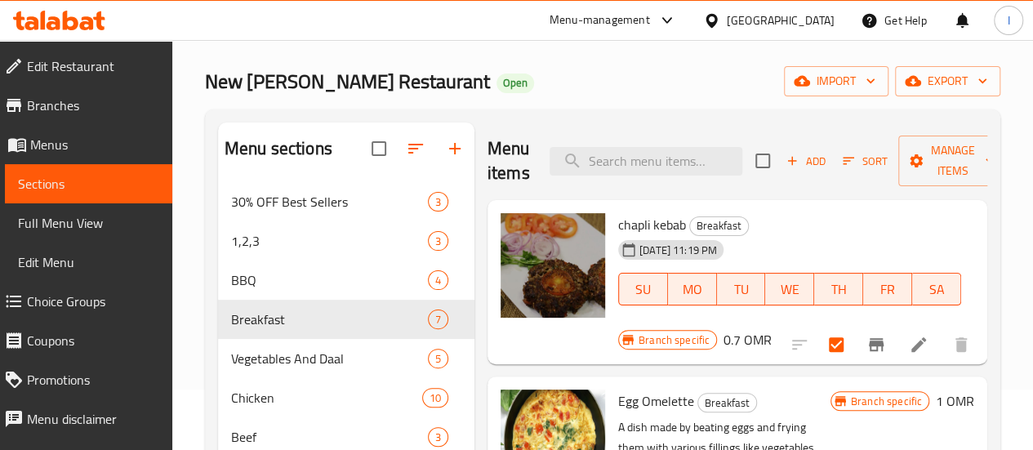
click at [772, 328] on div "Branch specific 0.7 OMR" at bounding box center [695, 339] width 154 height 23
click at [949, 151] on span "Manage items" at bounding box center [953, 161] width 83 height 41
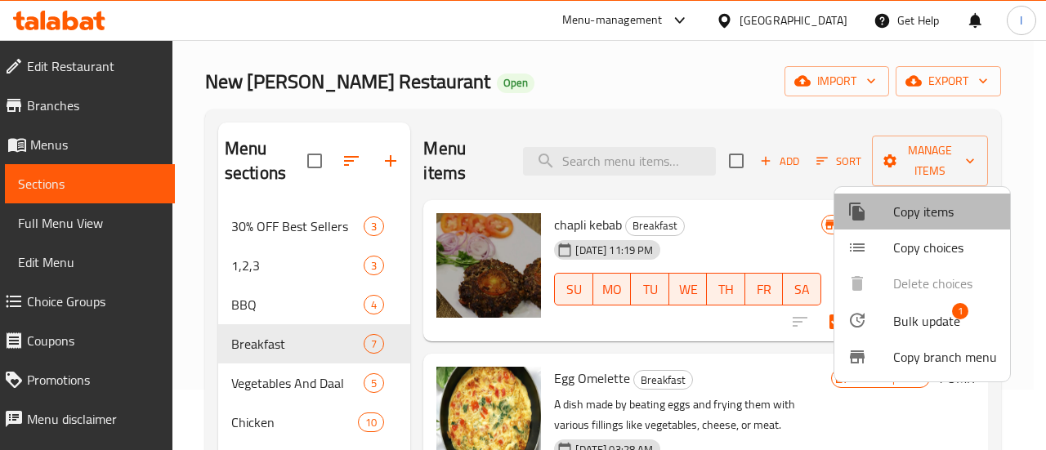
click at [926, 220] on span "Copy items" at bounding box center [945, 212] width 104 height 20
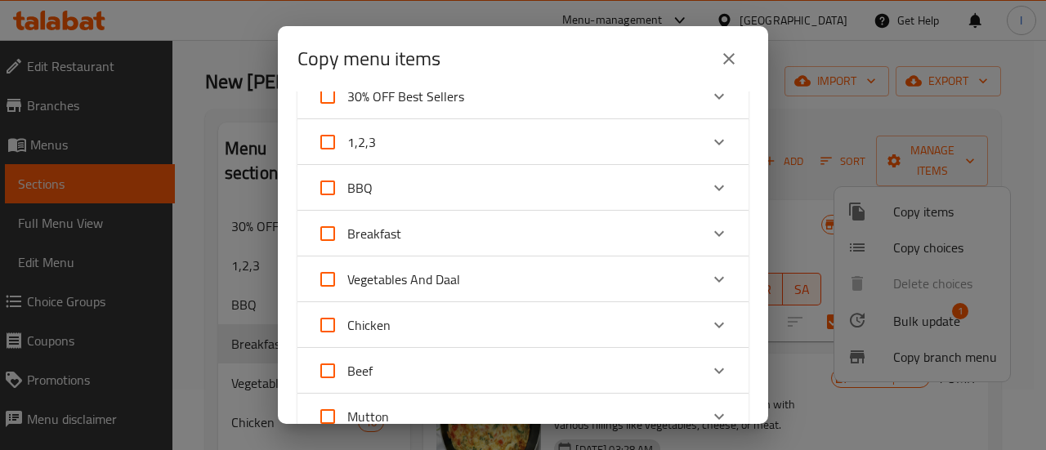
scroll to position [70, 0]
click at [709, 227] on icon "Expand" at bounding box center [719, 233] width 20 height 20
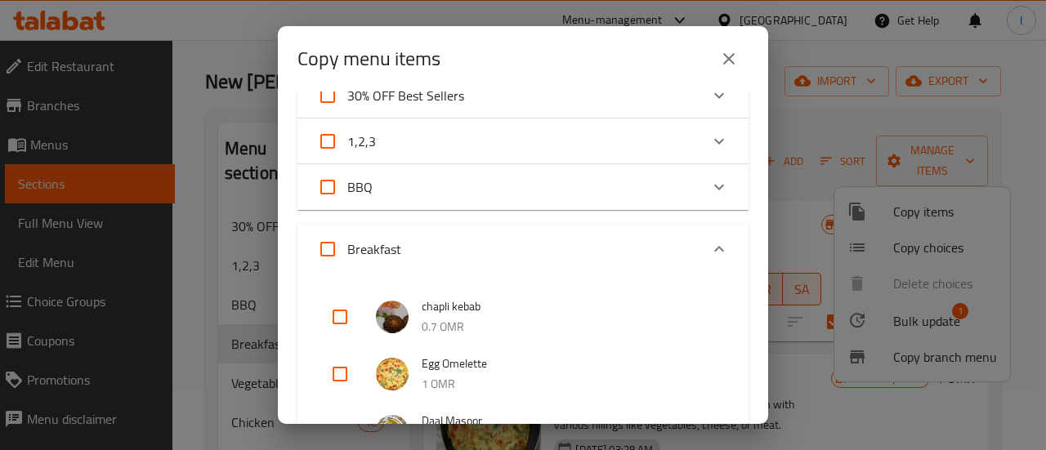
click at [335, 328] on input "checkbox" at bounding box center [339, 316] width 39 height 39
checkbox input "true"
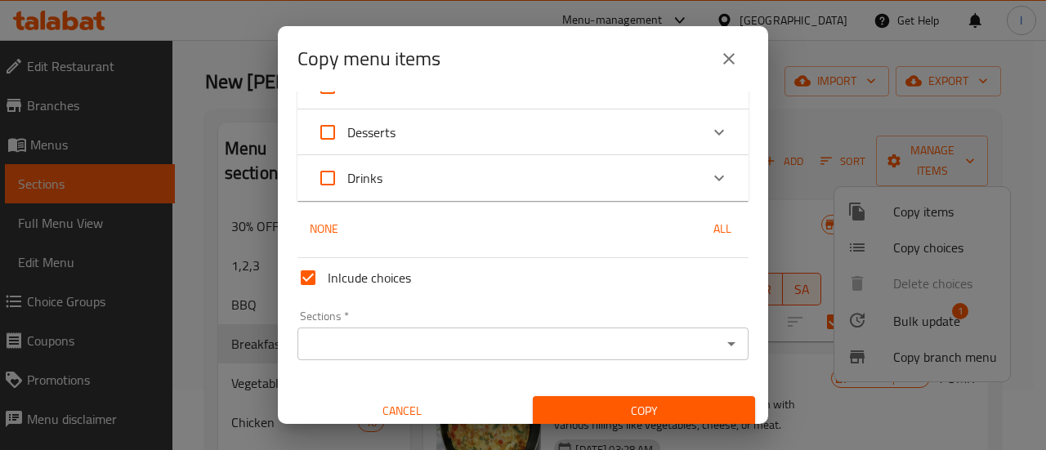
scroll to position [1113, 0]
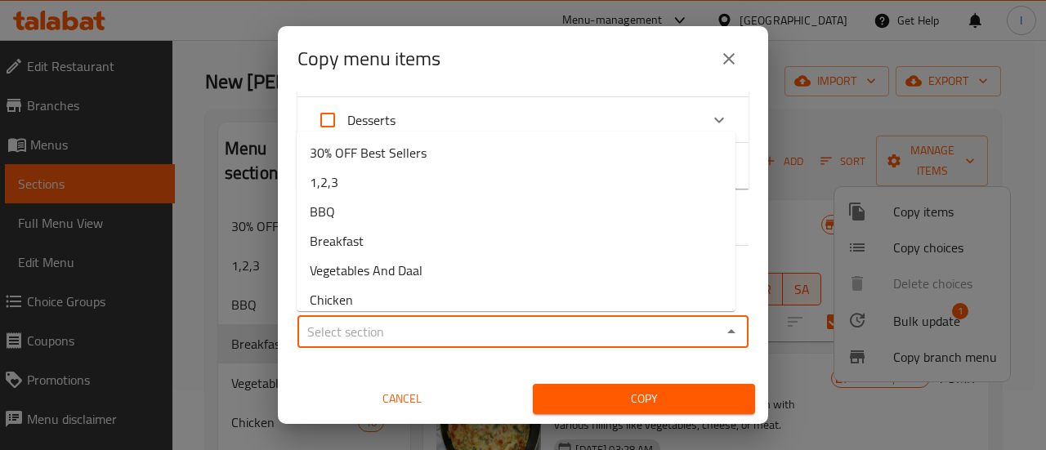
click at [338, 329] on input "Sections   *" at bounding box center [509, 331] width 414 height 23
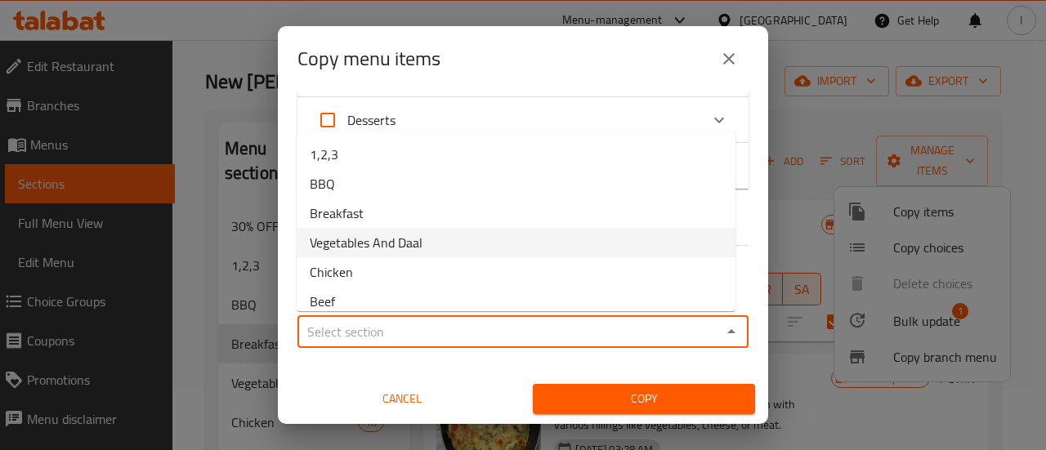
scroll to position [0, 0]
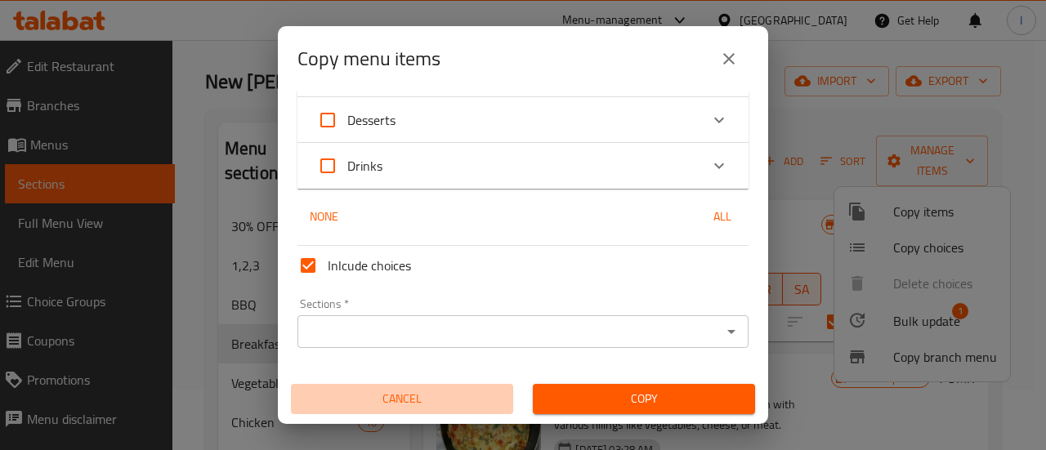
click at [411, 391] on span "Cancel" at bounding box center [401, 399] width 209 height 20
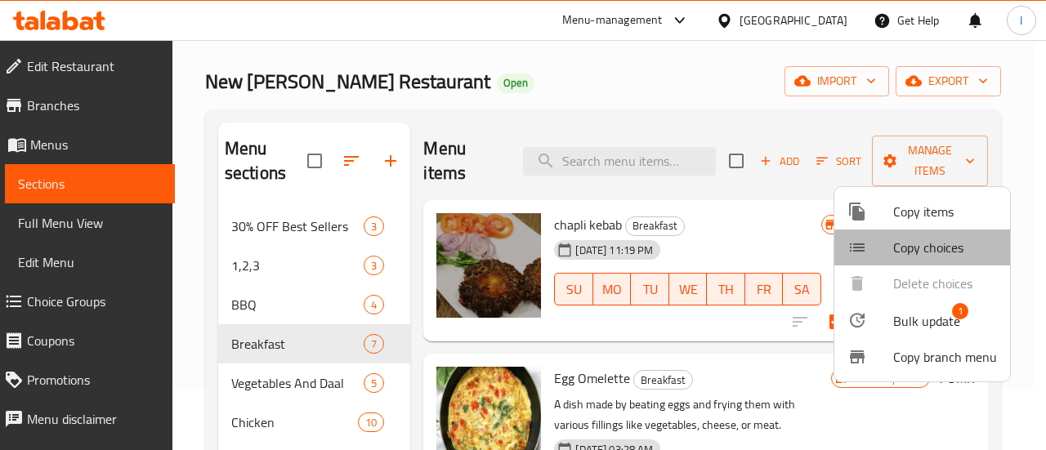
click at [922, 252] on span "Copy choices" at bounding box center [945, 248] width 104 height 20
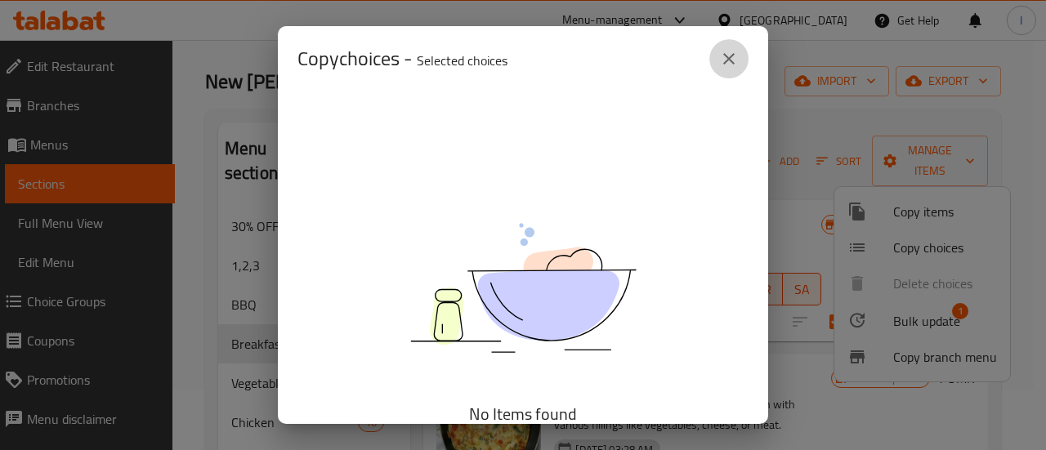
click at [723, 53] on icon "close" at bounding box center [729, 59] width 20 height 20
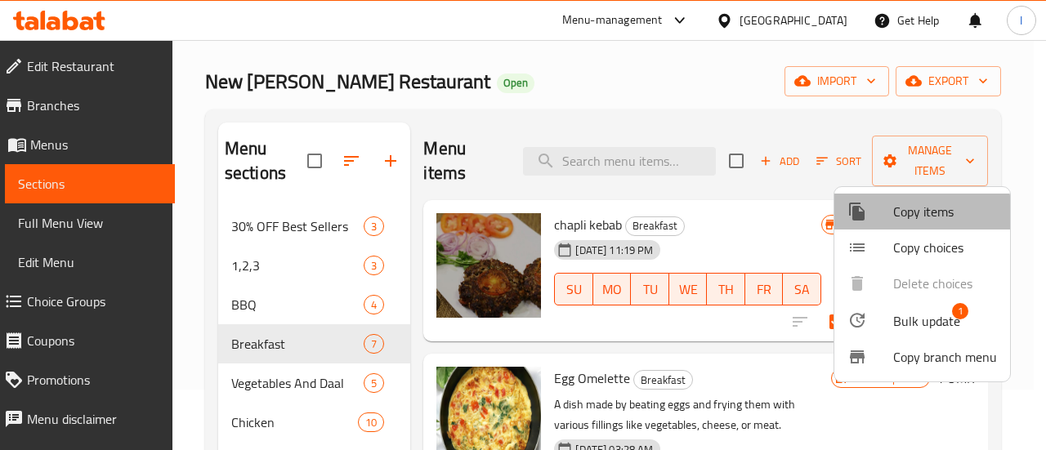
click at [860, 218] on icon at bounding box center [857, 212] width 16 height 18
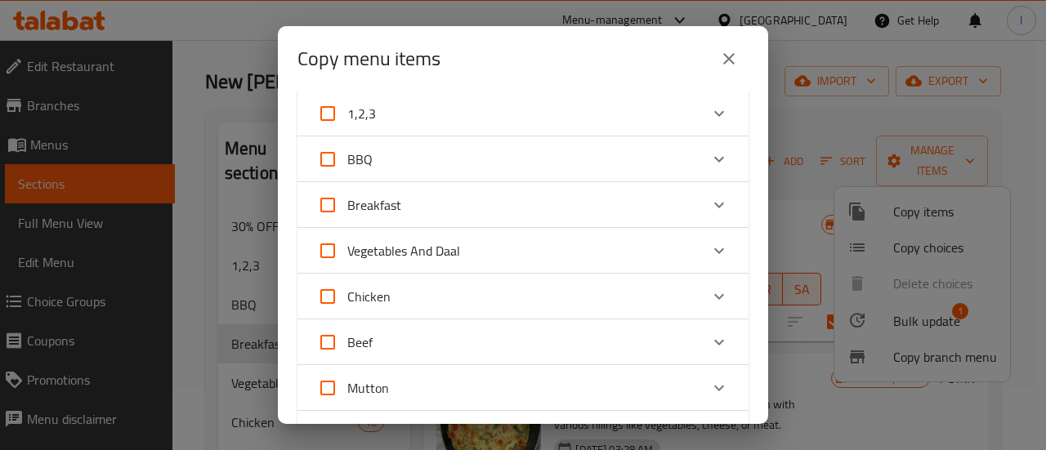
scroll to position [87, 0]
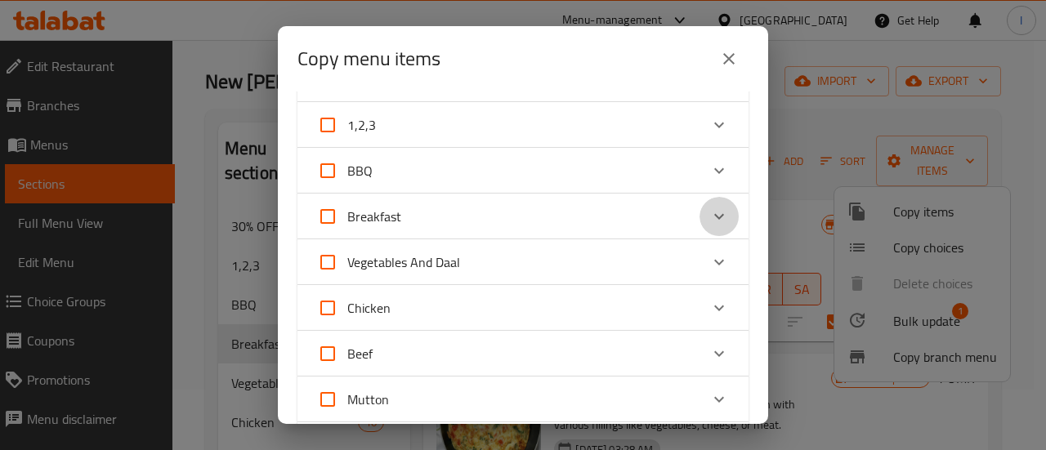
click at [704, 206] on div "Expand" at bounding box center [718, 216] width 39 height 39
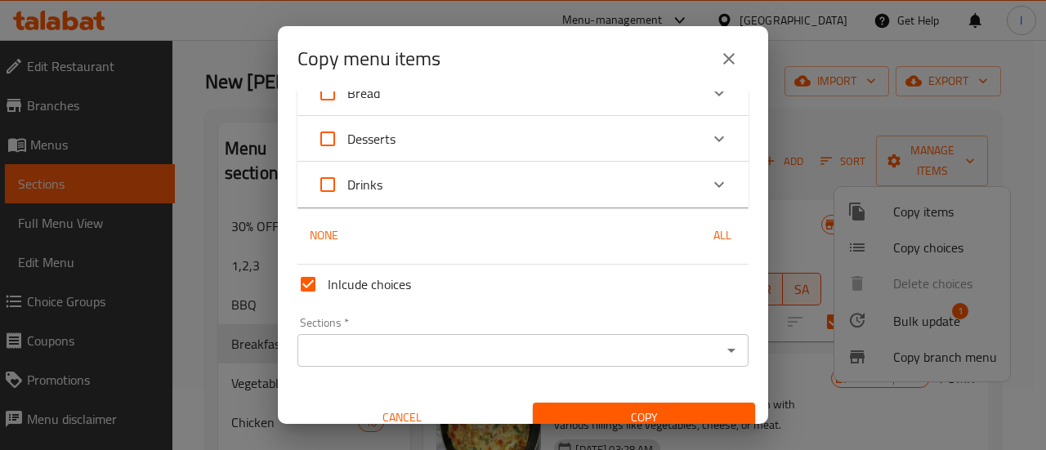
scroll to position [1113, 0]
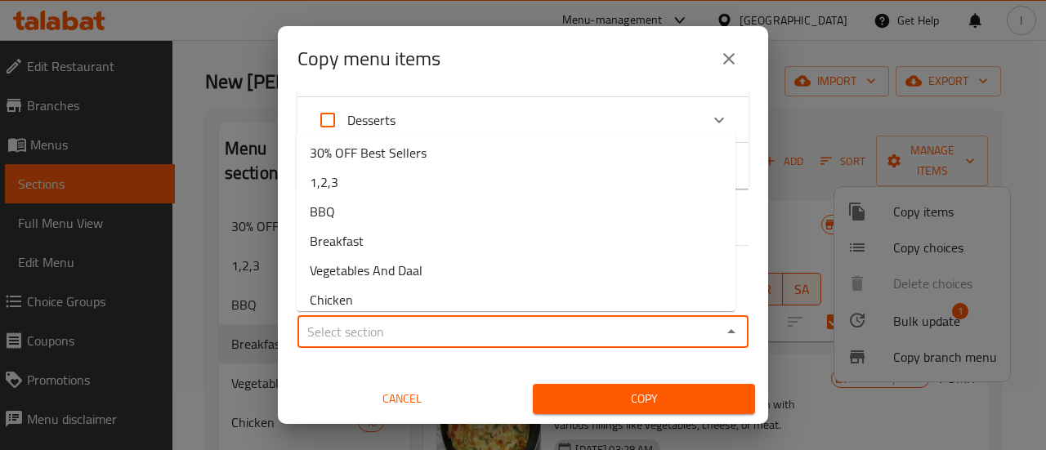
click at [484, 328] on input "Sections   *" at bounding box center [509, 331] width 414 height 23
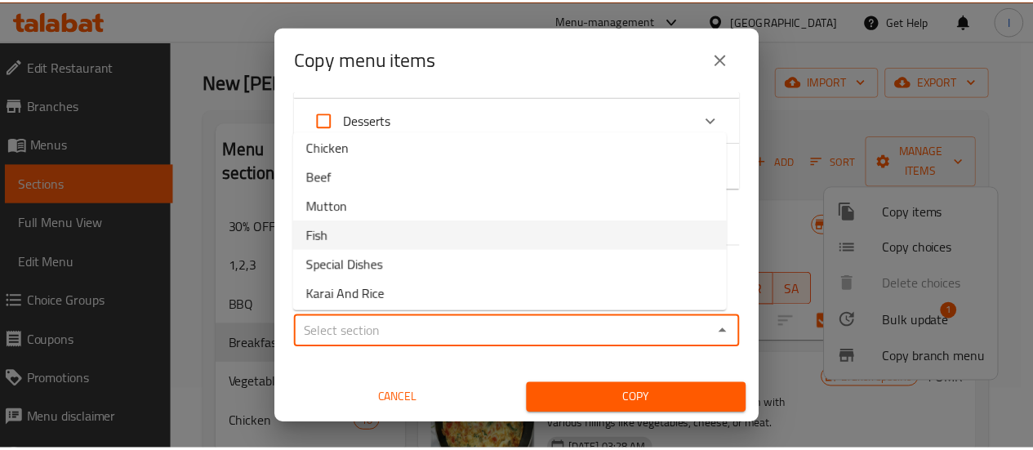
scroll to position [154, 0]
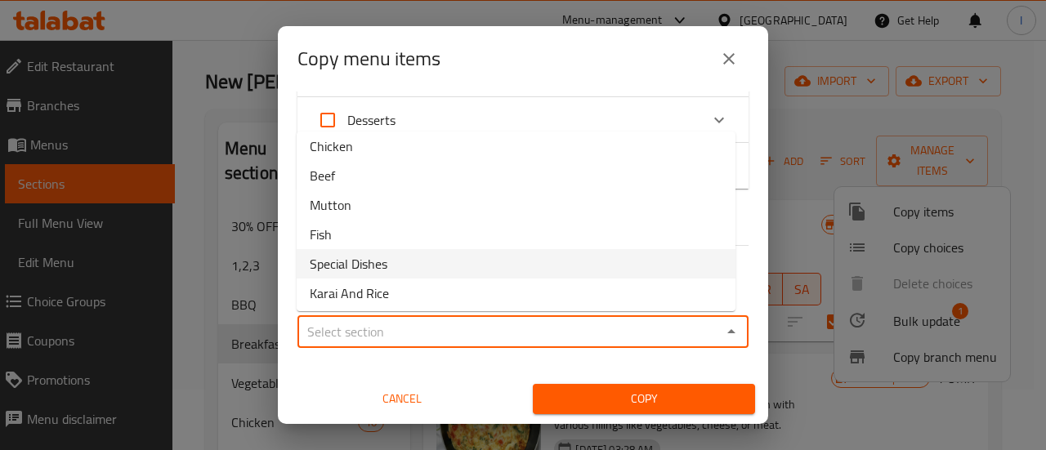
click at [462, 259] on li "Special Dishes" at bounding box center [516, 263] width 439 height 29
type input "Special Dishes"
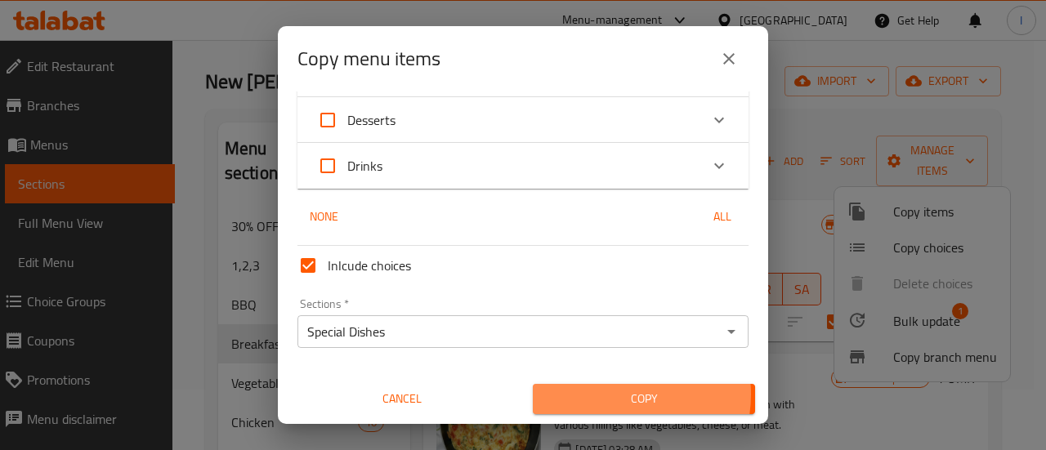
click at [609, 395] on span "Copy" at bounding box center [644, 399] width 196 height 20
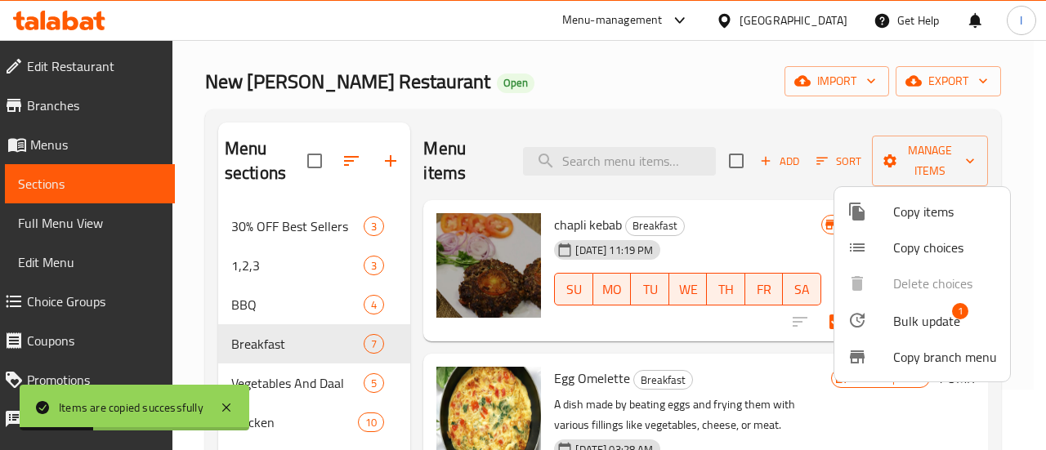
click at [785, 248] on div at bounding box center [523, 225] width 1046 height 450
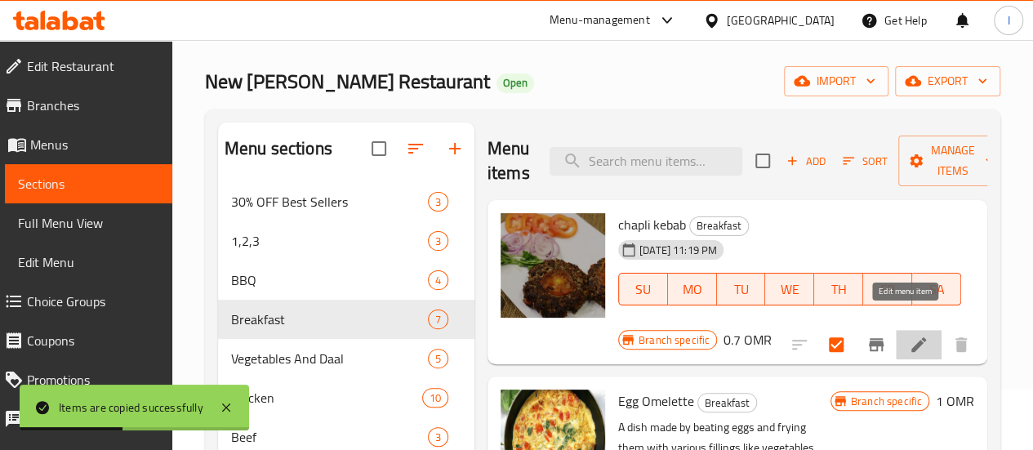
click at [910, 335] on icon at bounding box center [919, 345] width 20 height 20
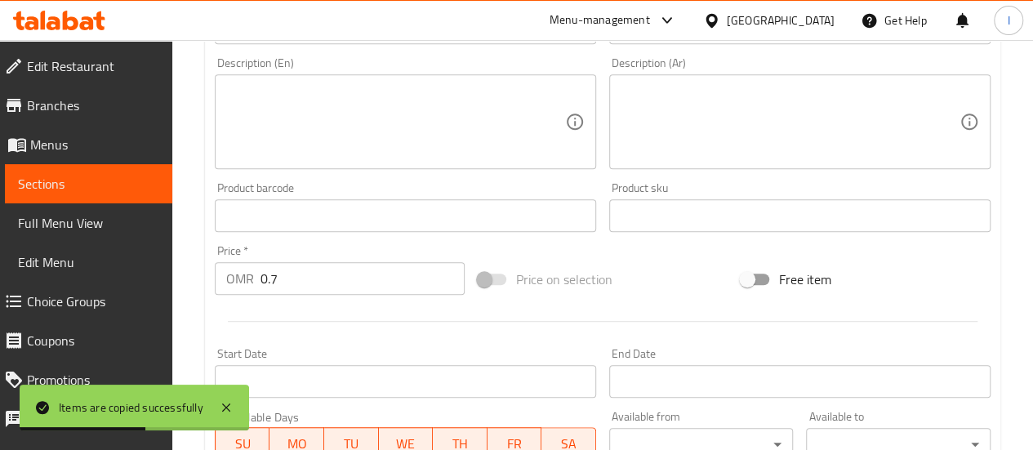
scroll to position [728, 0]
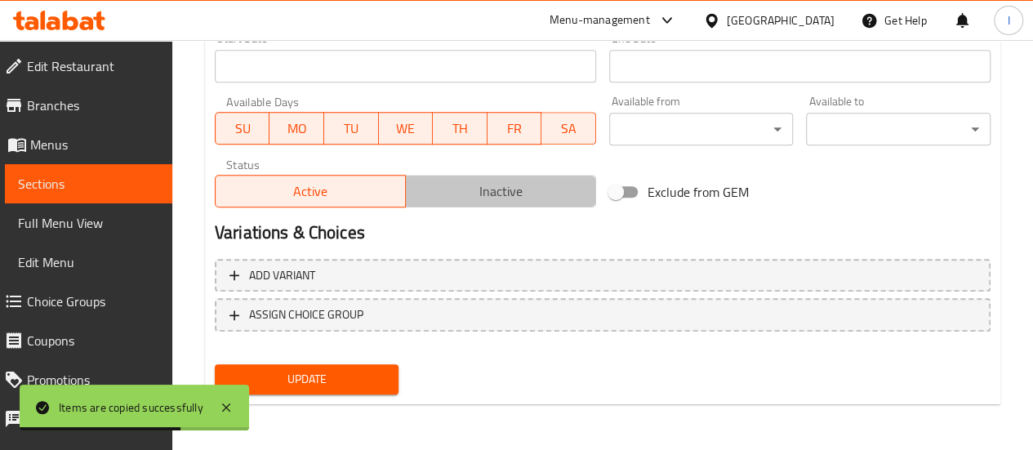
click at [435, 190] on span "Inactive" at bounding box center [501, 192] width 177 height 24
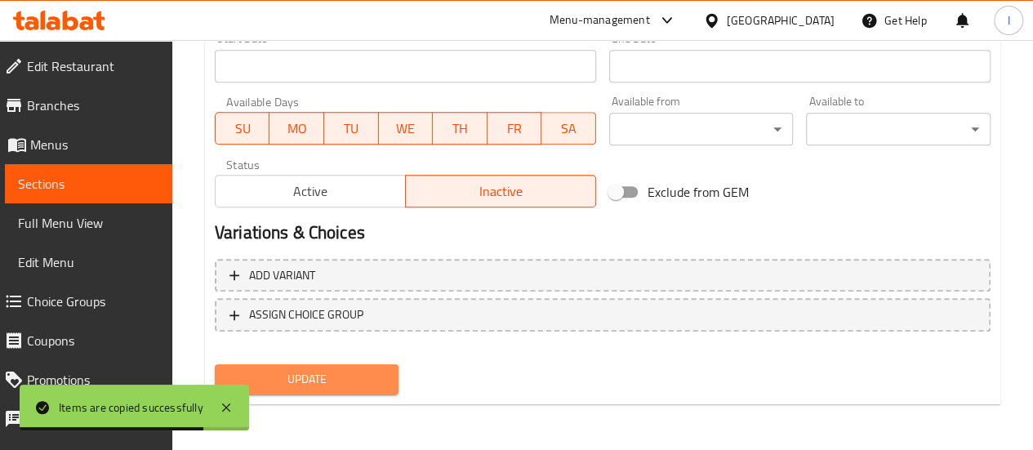
click at [337, 378] on span "Update" at bounding box center [307, 379] width 158 height 20
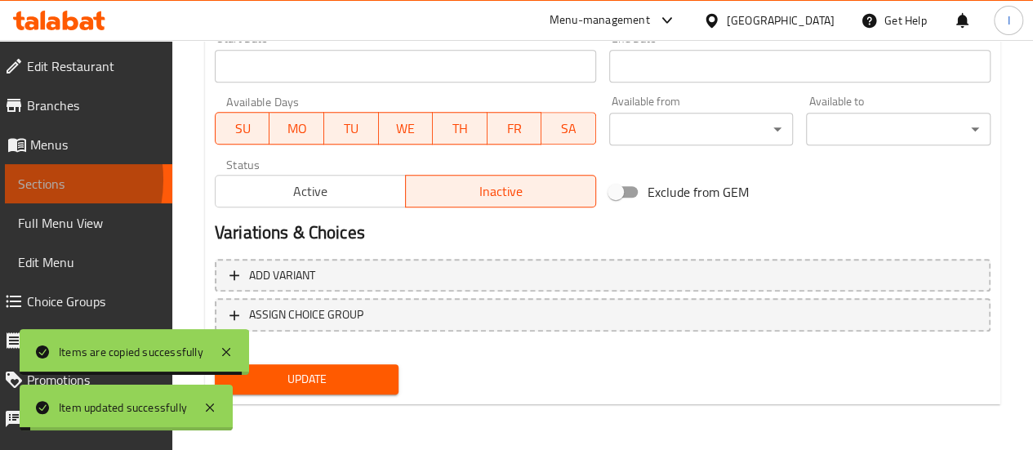
click at [25, 180] on span "Sections" at bounding box center [88, 184] width 141 height 20
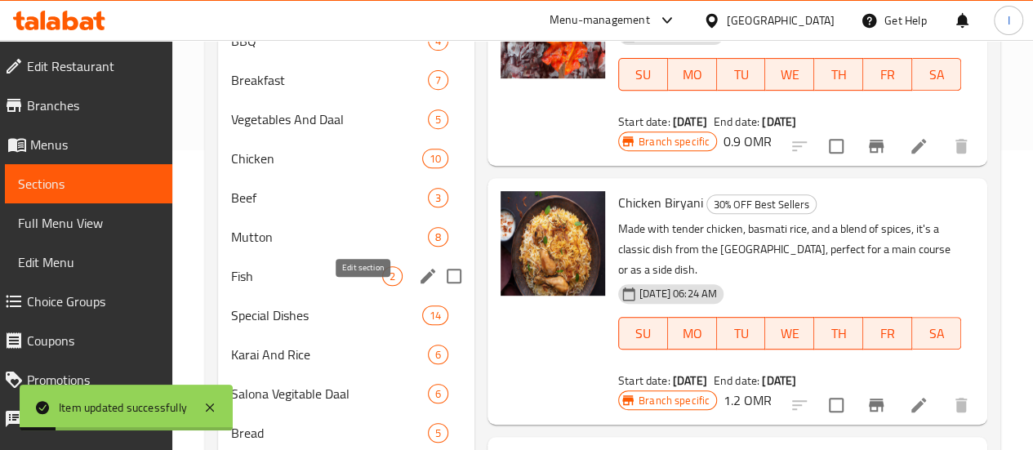
scroll to position [382, 0]
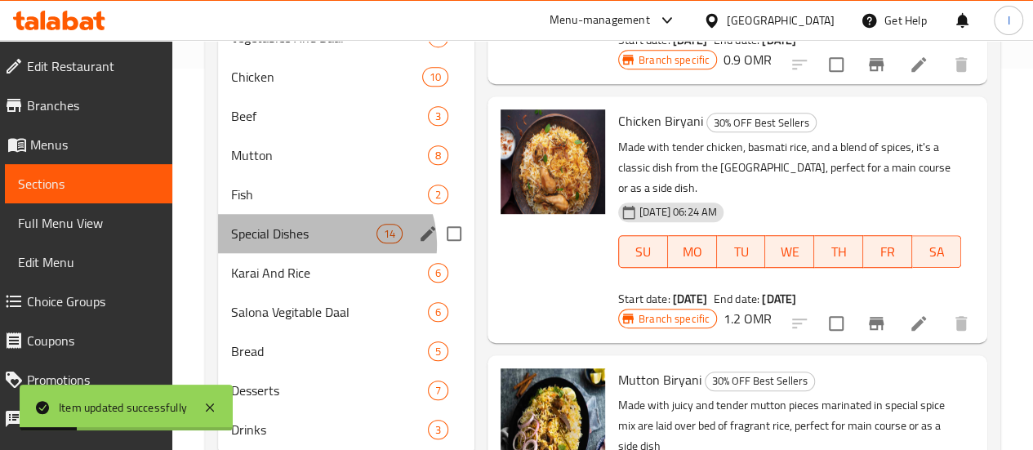
click at [325, 253] on div "Special Dishes 14" at bounding box center [346, 233] width 257 height 39
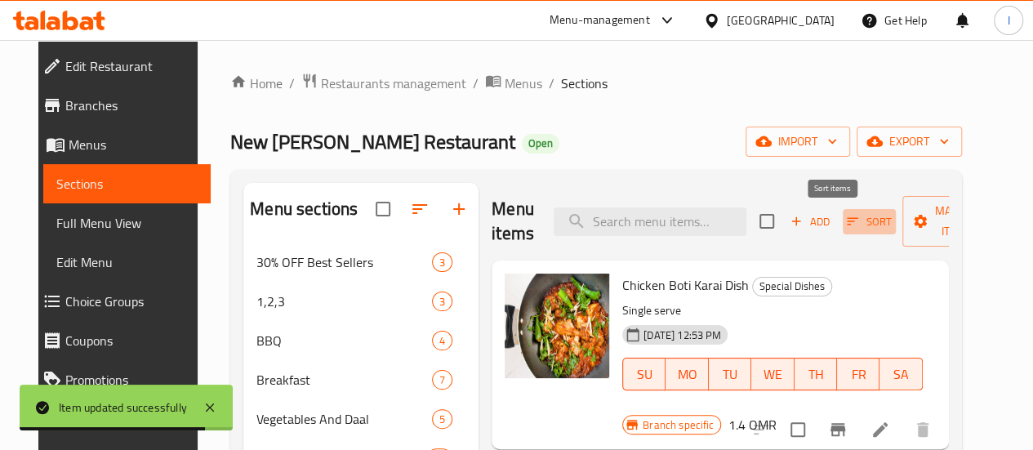
click at [847, 226] on span "Sort" at bounding box center [869, 221] width 45 height 19
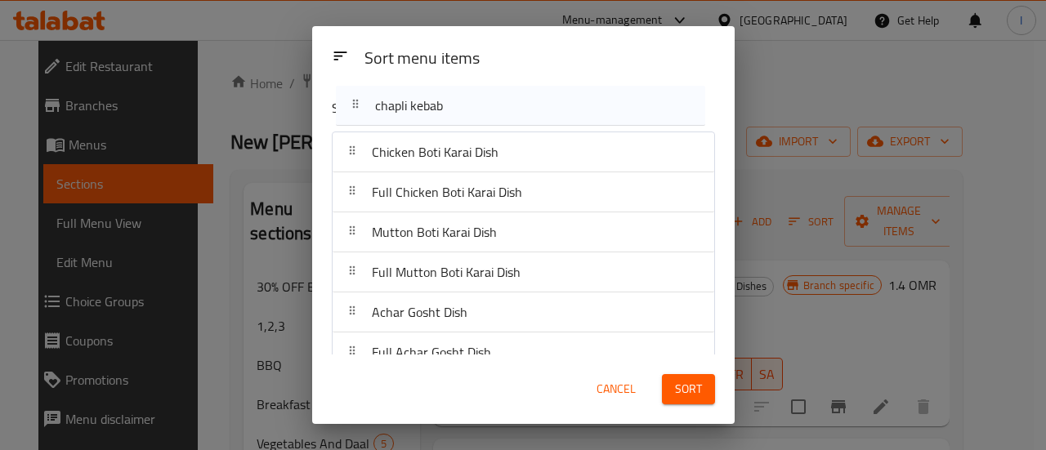
drag, startPoint x: 606, startPoint y: 332, endPoint x: 609, endPoint y: 109, distance: 223.1
click at [609, 109] on div "Sort menu items Chicken Boti Karai Dish Full Chicken Boti Karai Dish Mutton Bot…" at bounding box center [523, 220] width 422 height 270
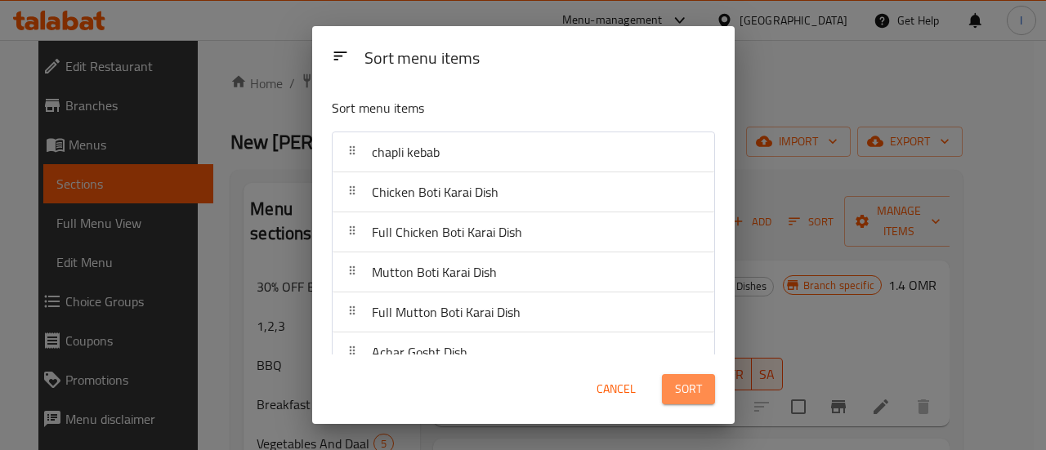
click at [686, 397] on span "Sort" at bounding box center [688, 389] width 27 height 20
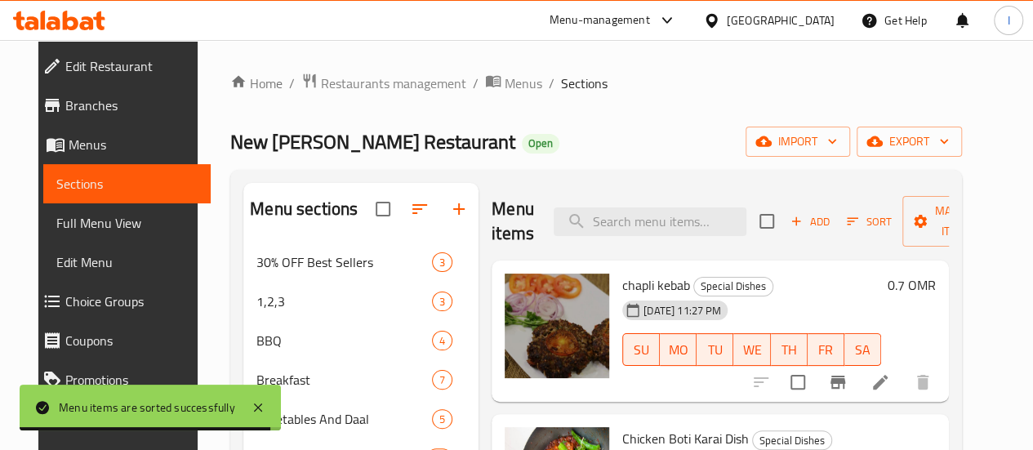
click at [78, 31] on div at bounding box center [59, 20] width 118 height 33
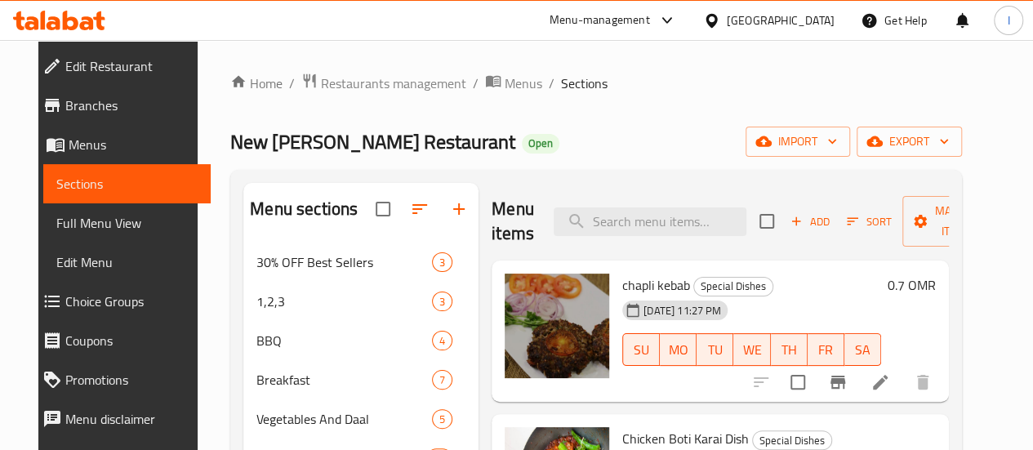
click at [82, 19] on icon at bounding box center [59, 21] width 92 height 20
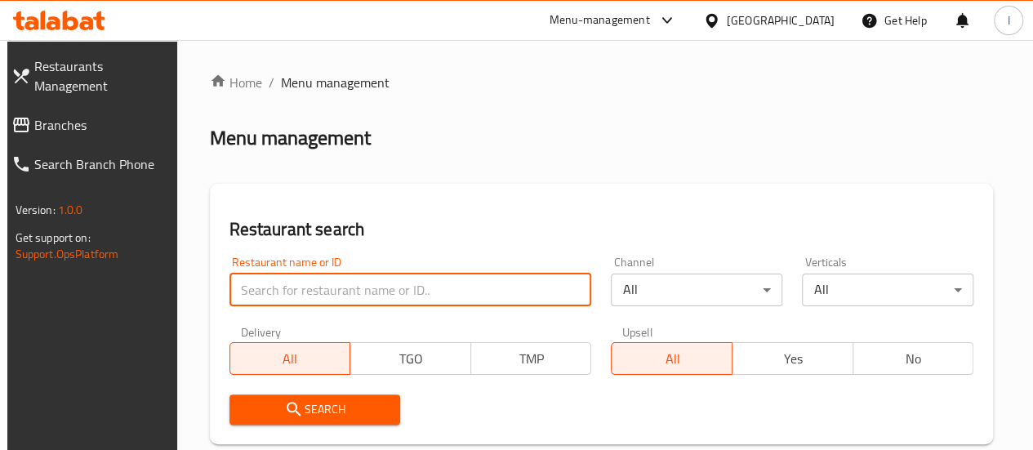
click at [317, 293] on input "search" at bounding box center [411, 290] width 363 height 33
type input "punjab royal pizza"
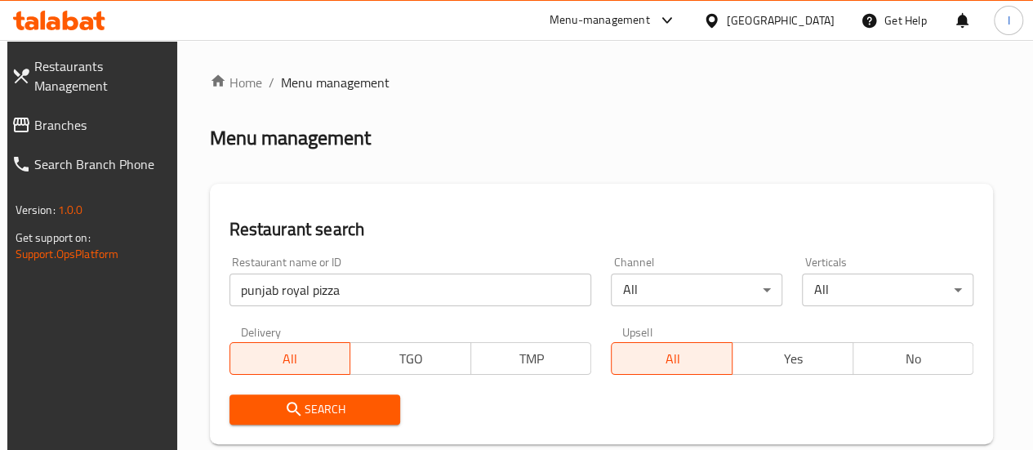
click at [330, 415] on span "Search" at bounding box center [315, 409] width 145 height 20
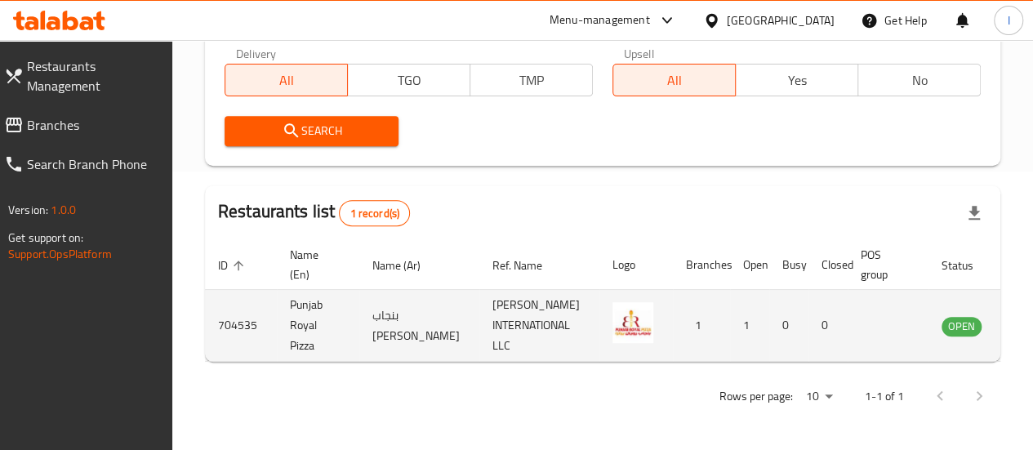
scroll to position [0, 25]
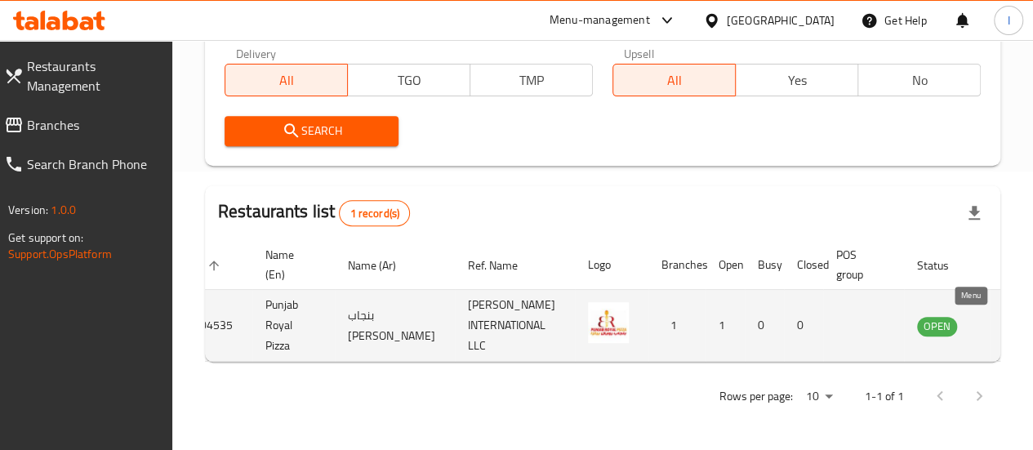
click at [1003, 316] on icon "enhanced table" at bounding box center [1013, 326] width 20 height 20
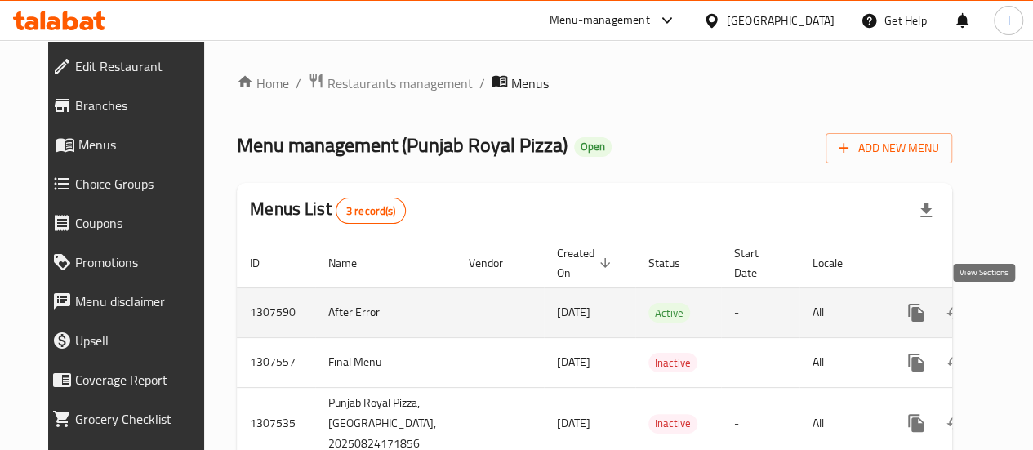
click at [1024, 315] on icon "enhanced table" at bounding box center [1034, 313] width 20 height 20
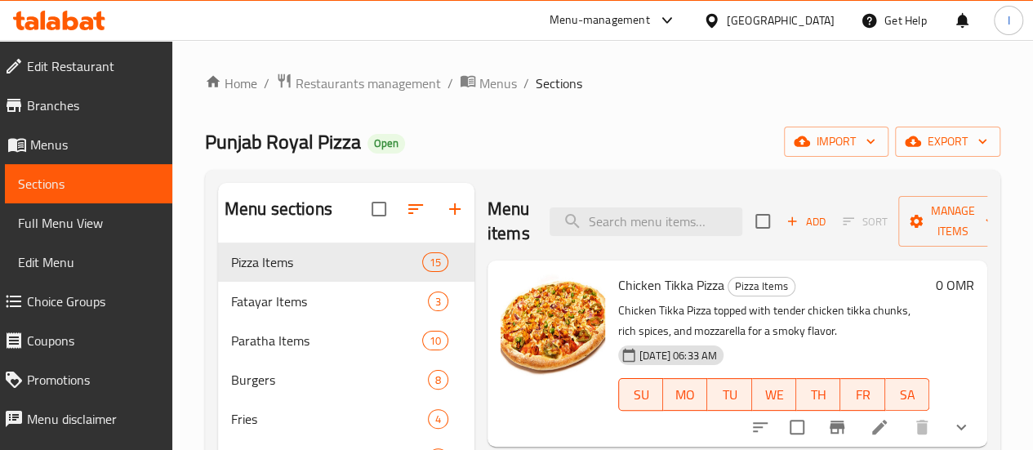
click at [501, 325] on img at bounding box center [553, 326] width 105 height 105
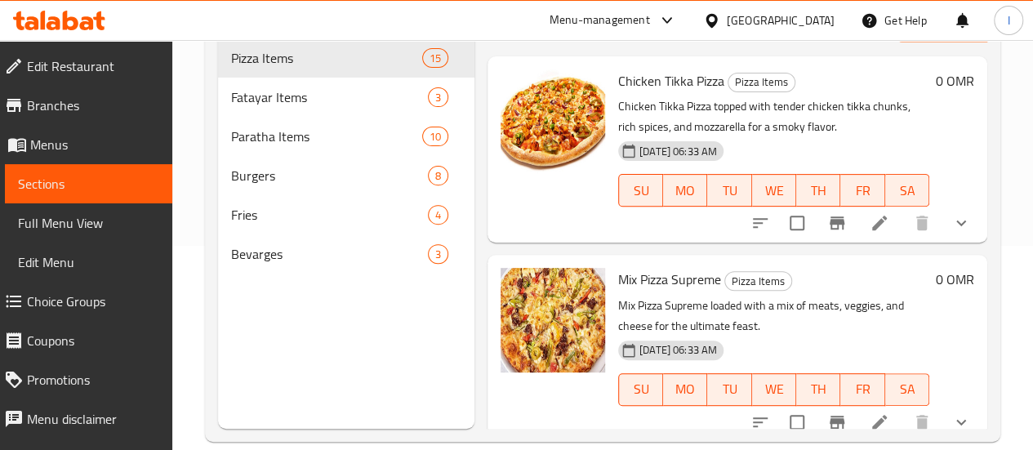
scroll to position [1, 0]
click at [952, 227] on icon "show more" at bounding box center [962, 222] width 20 height 20
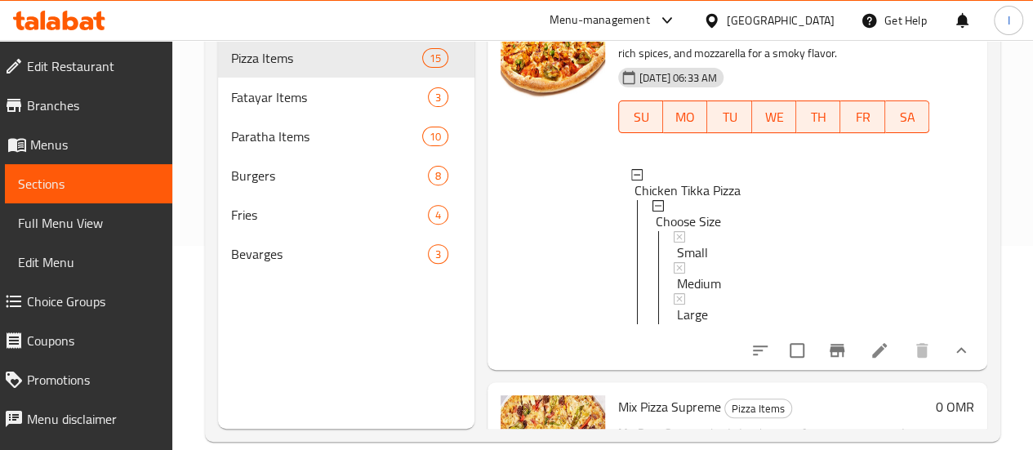
scroll to position [76, 0]
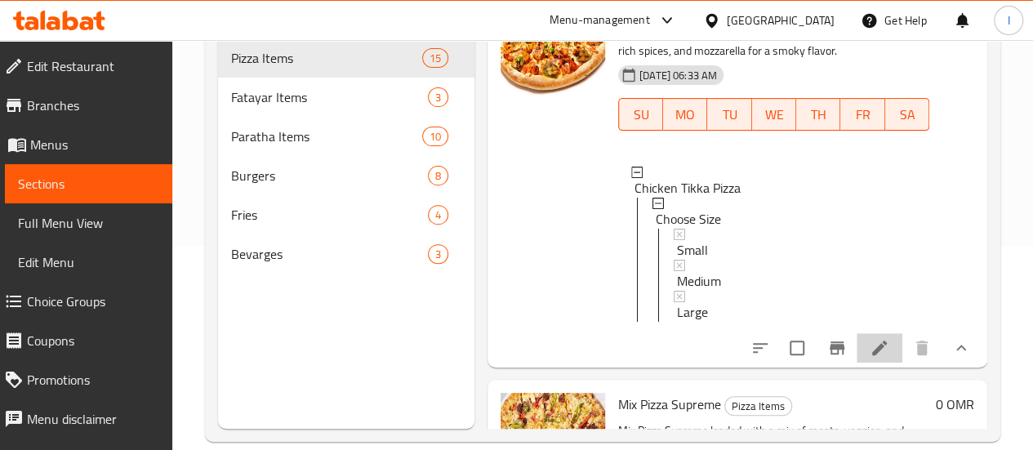
click at [886, 363] on li at bounding box center [880, 347] width 46 height 29
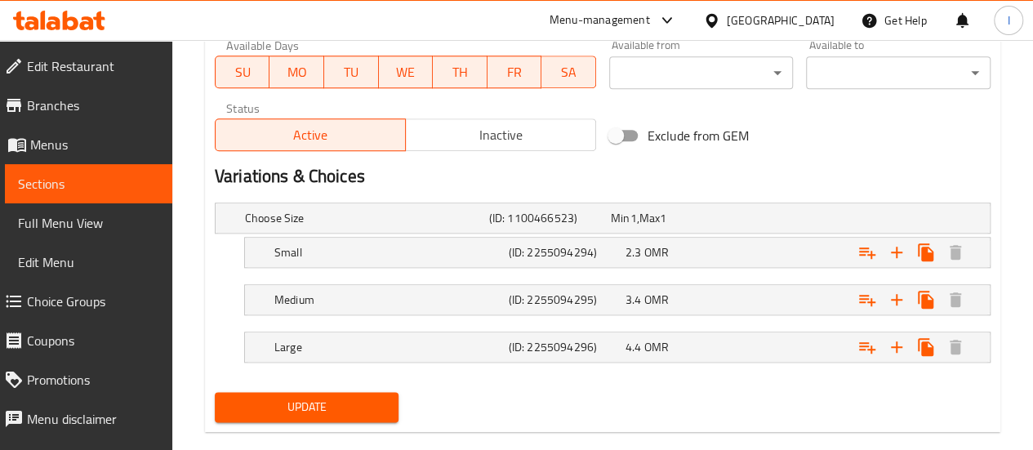
scroll to position [809, 0]
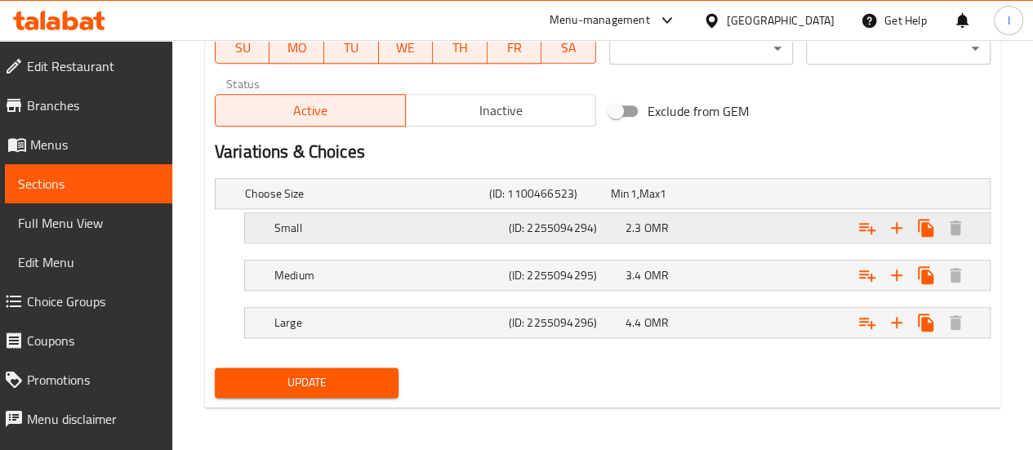
click at [666, 222] on span "OMR" at bounding box center [657, 227] width 25 height 21
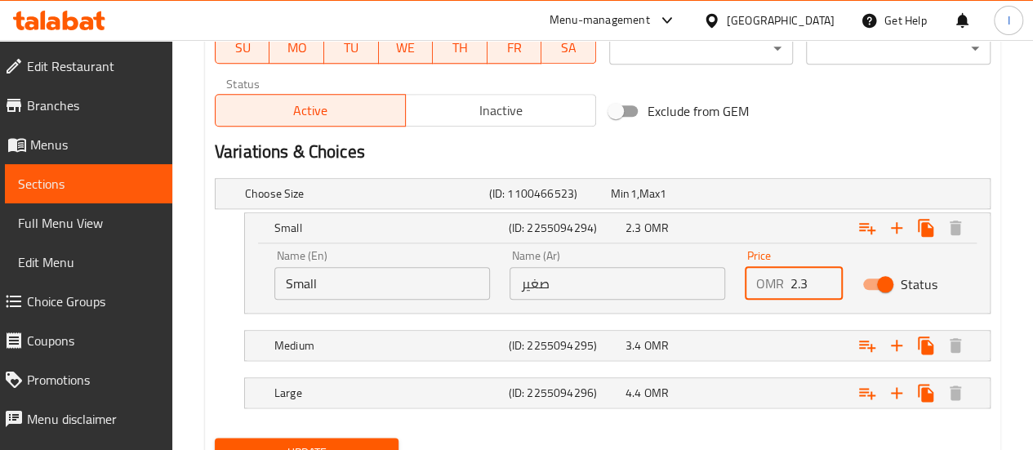
click at [815, 288] on input "2.3" at bounding box center [817, 283] width 52 height 33
type input "2"
type input "3.5"
click at [946, 262] on div "Status" at bounding box center [912, 284] width 118 height 51
click at [770, 337] on div "Expand" at bounding box center [856, 346] width 234 height 36
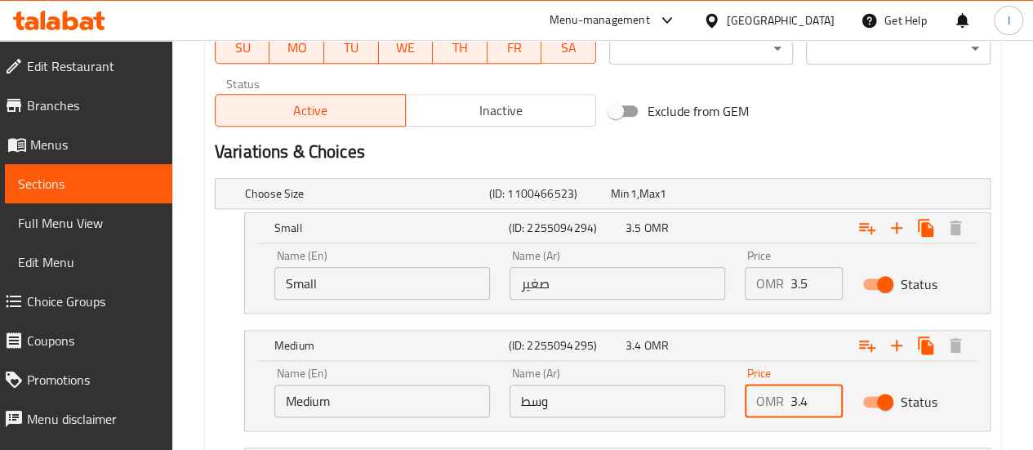
click at [812, 402] on input "3.4" at bounding box center [817, 401] width 52 height 33
type input "3"
type input "4.5"
click at [828, 368] on div "Price OMR 4.5 Price" at bounding box center [794, 393] width 98 height 50
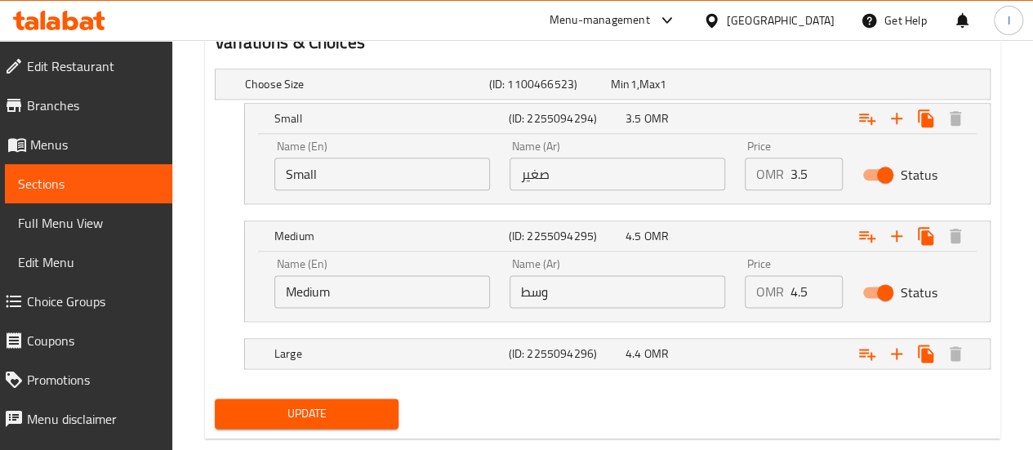
scroll to position [949, 0]
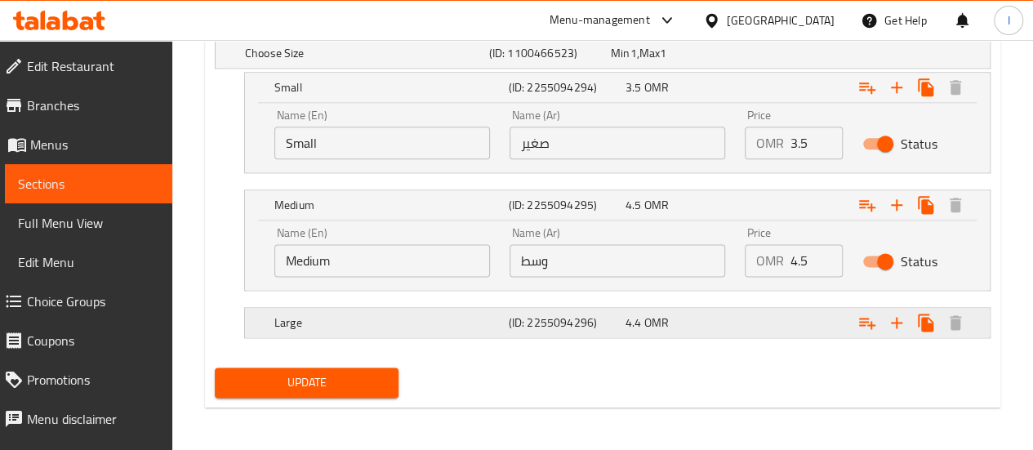
click at [691, 306] on div "Large (ID: 2255094296) 4.4 OMR" at bounding box center [622, 323] width 703 height 36
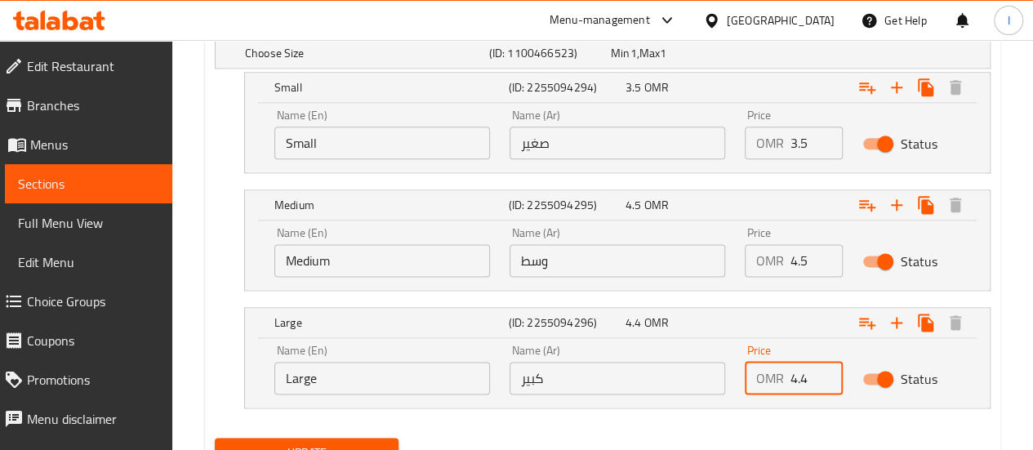
click at [814, 385] on input "4.4" at bounding box center [817, 378] width 52 height 33
type input "4"
type input "5.5"
click at [970, 386] on div "Status" at bounding box center [912, 379] width 118 height 51
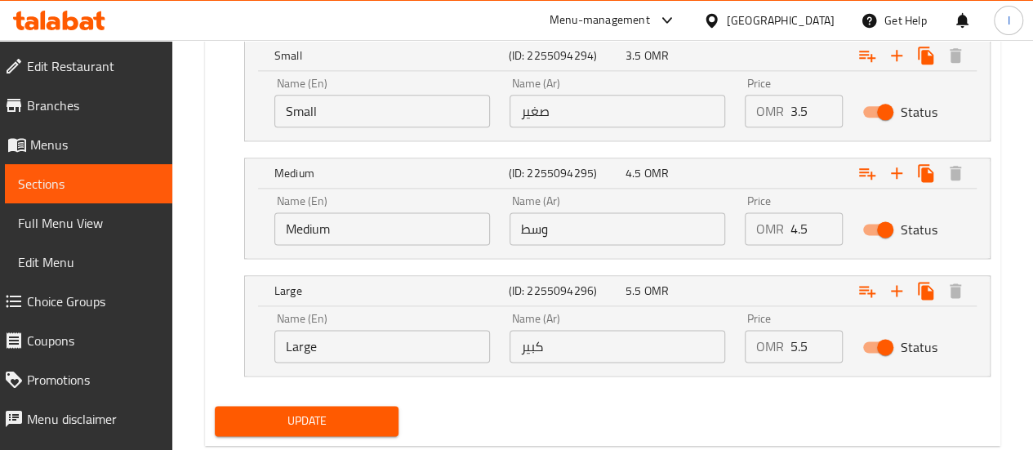
scroll to position [1020, 0]
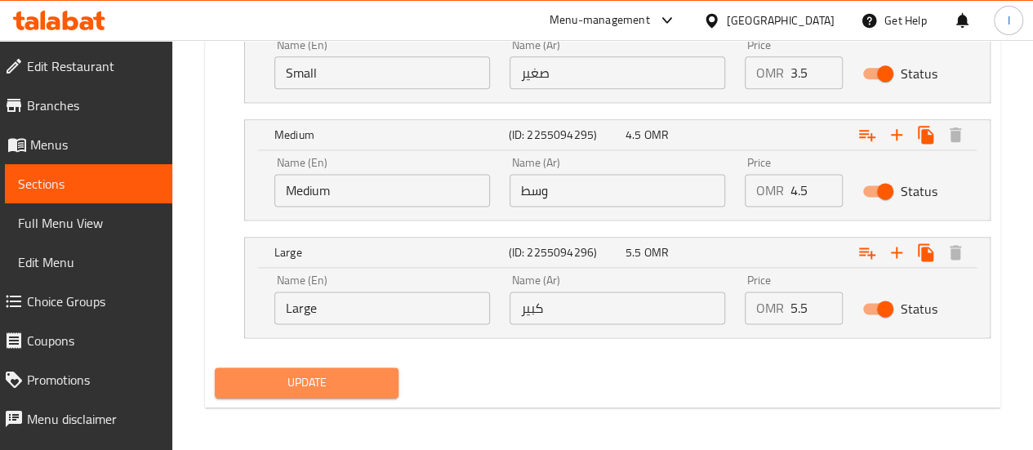
click at [332, 375] on span "Update" at bounding box center [307, 383] width 158 height 20
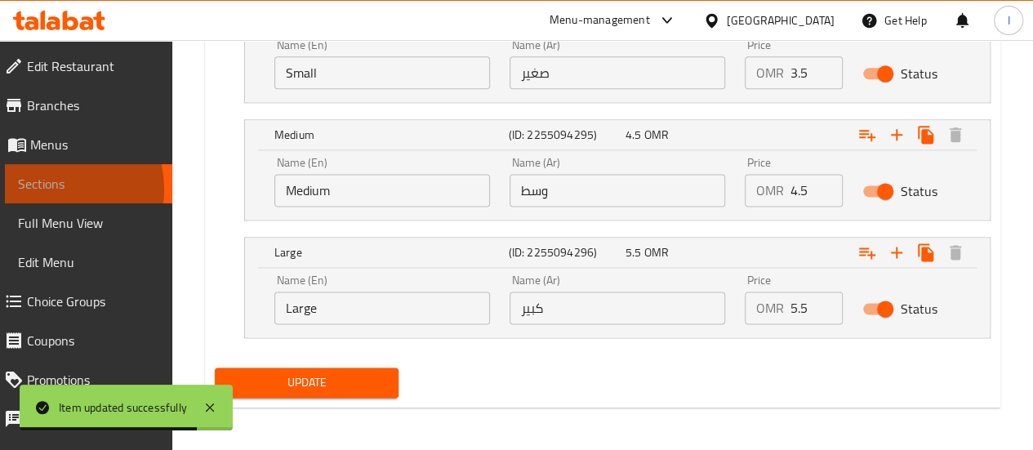
click at [48, 190] on span "Sections" at bounding box center [88, 184] width 141 height 20
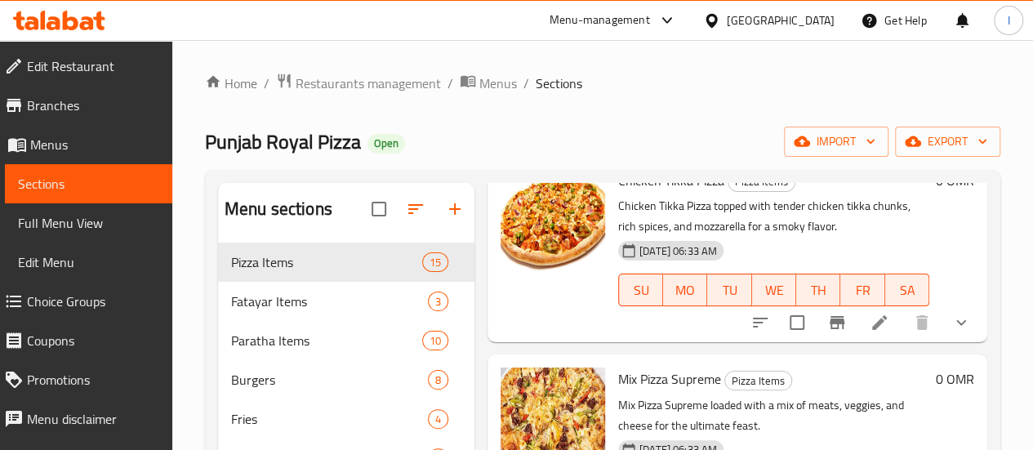
scroll to position [105, 0]
click at [957, 319] on icon "show more" at bounding box center [962, 322] width 10 height 6
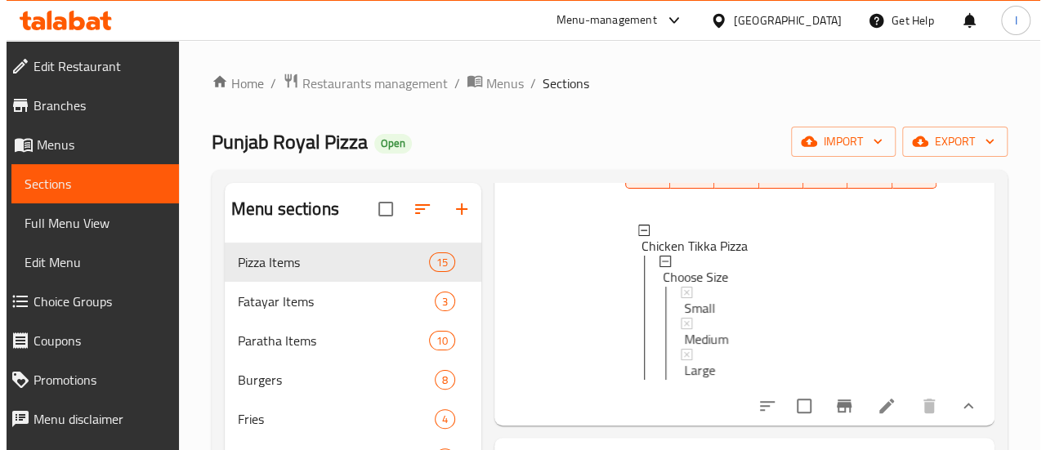
scroll to position [226, 0]
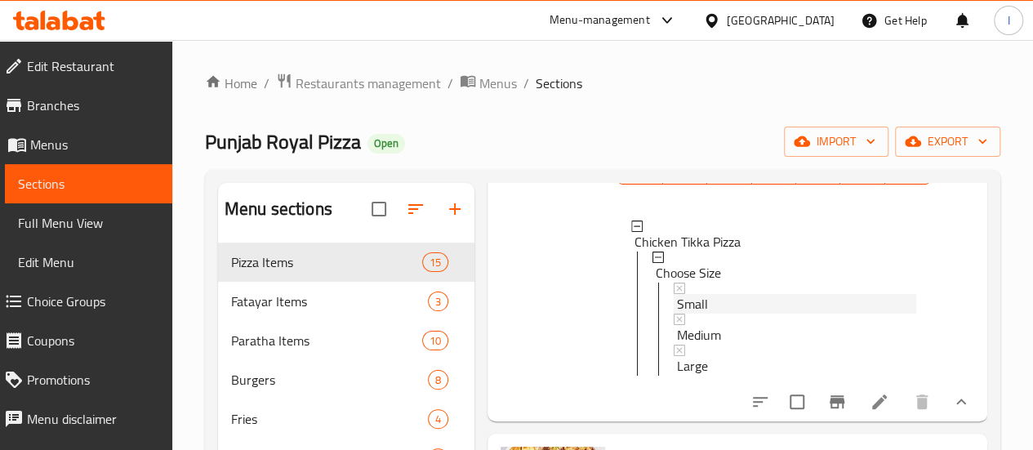
click at [677, 310] on div "Small" at bounding box center [796, 304] width 239 height 20
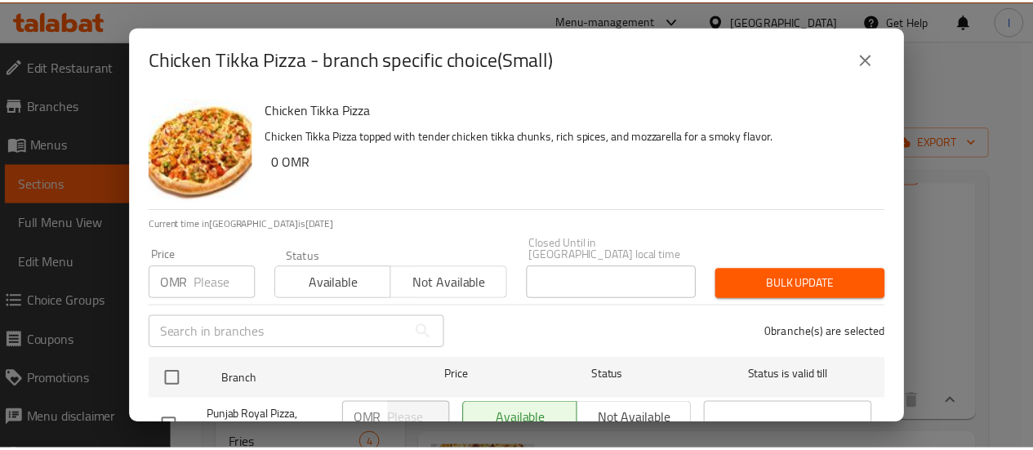
scroll to position [47, 0]
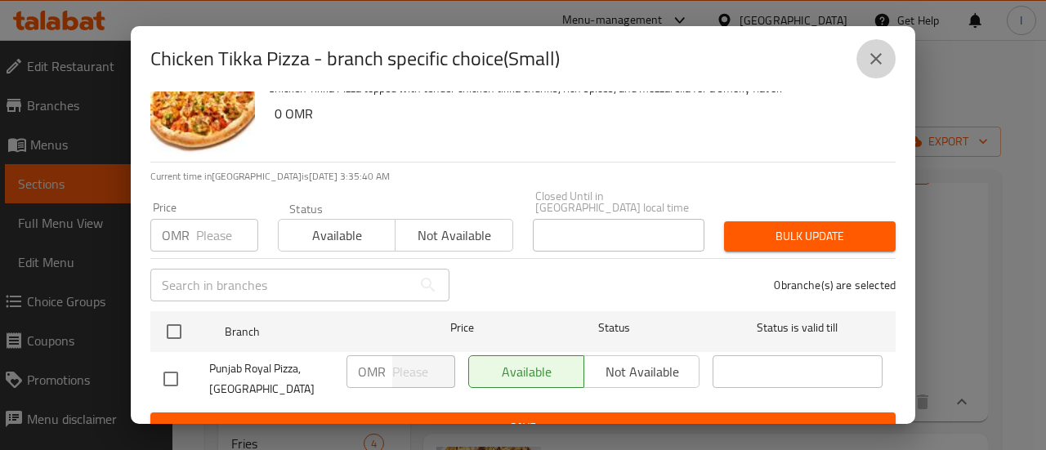
click at [871, 68] on icon "close" at bounding box center [876, 59] width 20 height 20
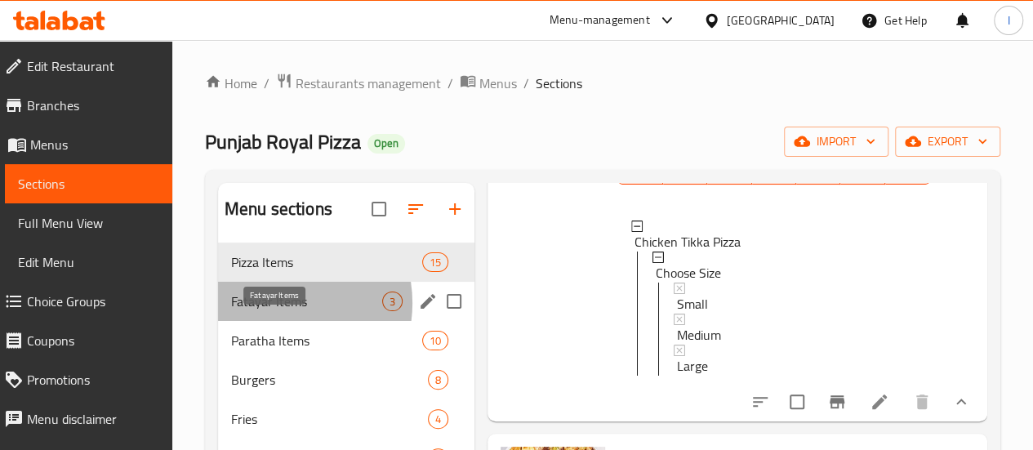
click at [274, 311] on span "Fatayar Items" at bounding box center [306, 302] width 151 height 20
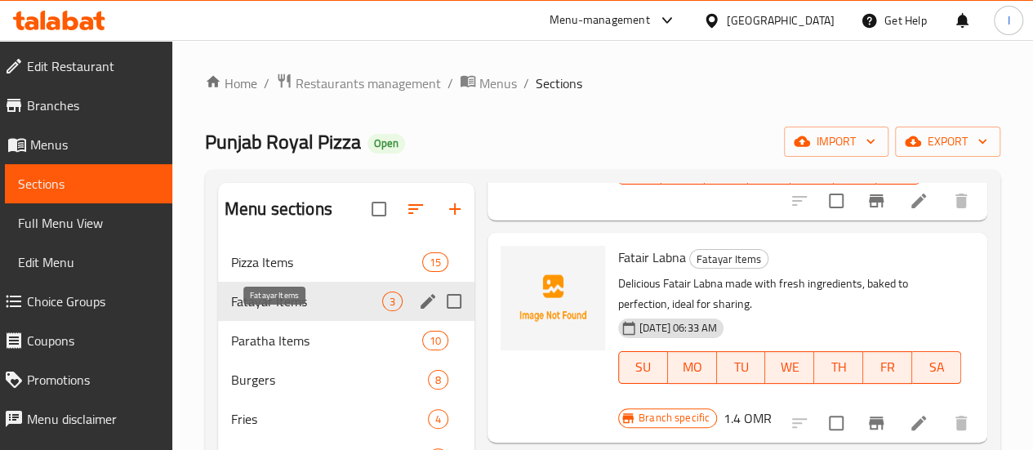
scroll to position [211, 0]
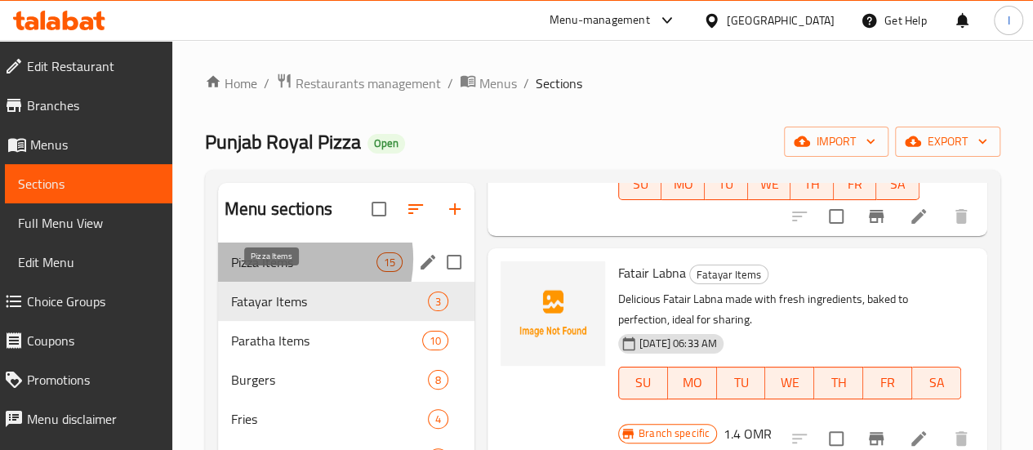
click at [286, 272] on span "Pizza Items" at bounding box center [303, 262] width 145 height 20
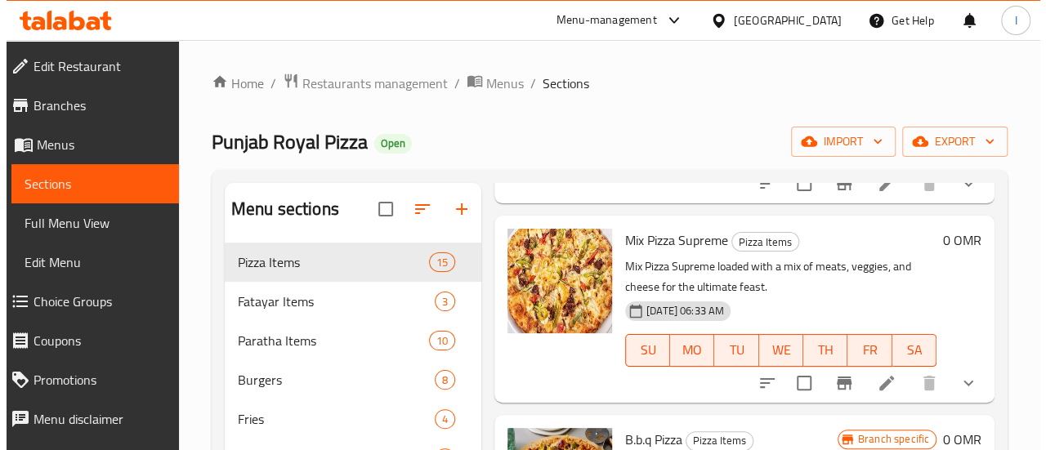
scroll to position [253, 0]
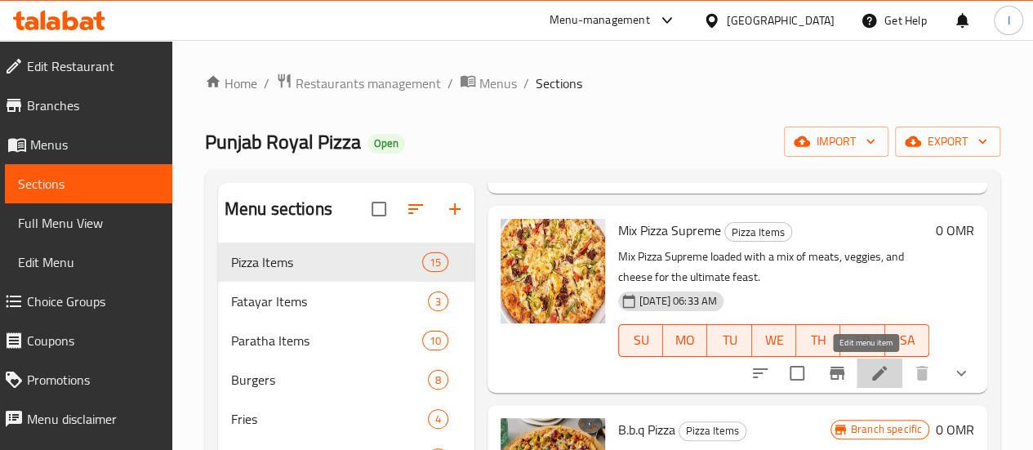
click at [870, 367] on icon at bounding box center [880, 374] width 20 height 20
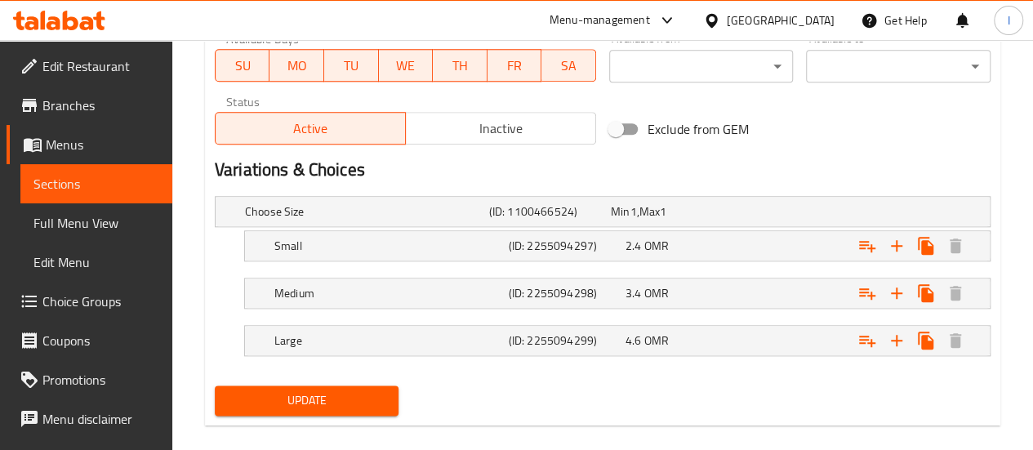
scroll to position [792, 0]
click at [639, 239] on span "2.4" at bounding box center [634, 244] width 16 height 21
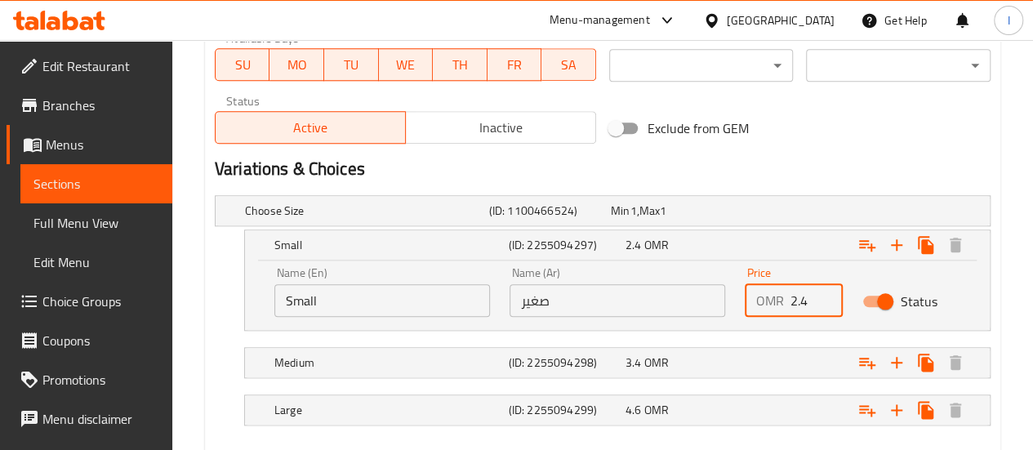
click at [815, 298] on input "2.4" at bounding box center [817, 300] width 52 height 33
type input "3.5"
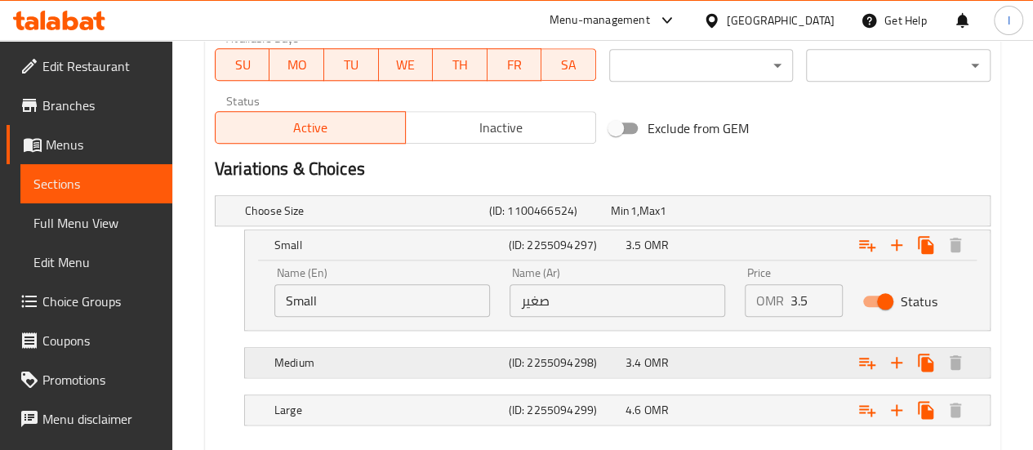
click at [711, 364] on div "3.4 OMR" at bounding box center [681, 363] width 110 height 16
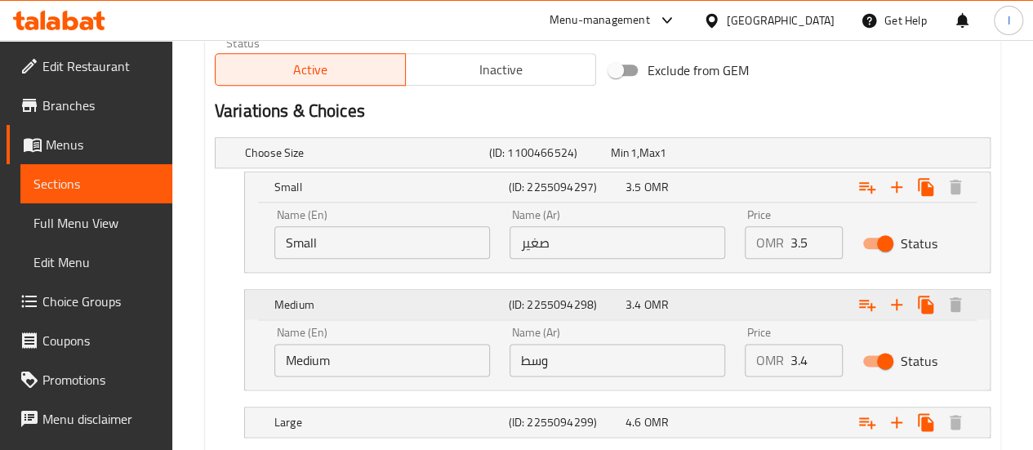
scroll to position [850, 0]
click at [812, 359] on input "3.4" at bounding box center [817, 359] width 52 height 33
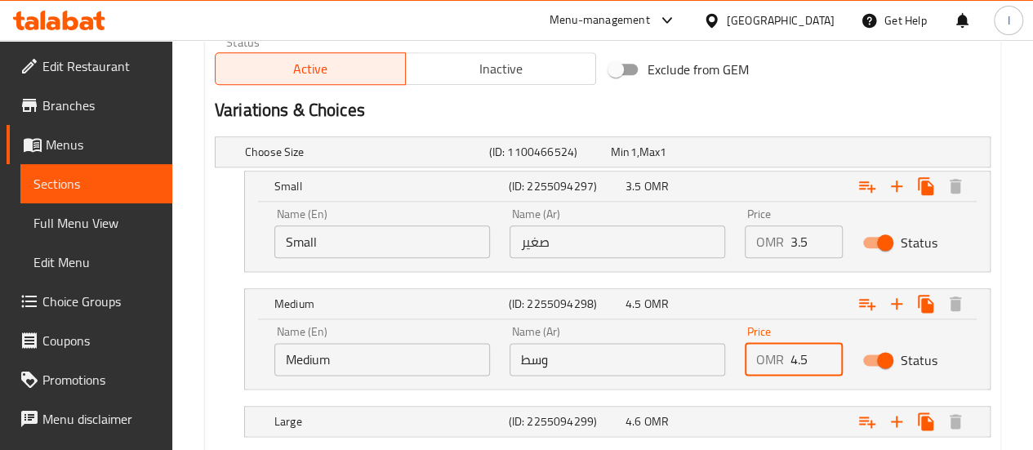
type input "4.5"
click at [959, 355] on div "Status" at bounding box center [912, 360] width 118 height 51
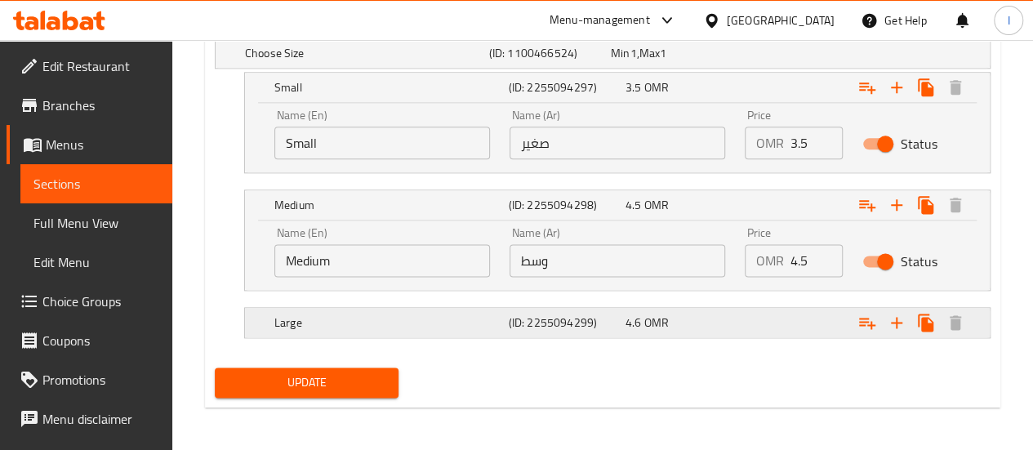
click at [645, 317] on span "OMR" at bounding box center [657, 322] width 25 height 21
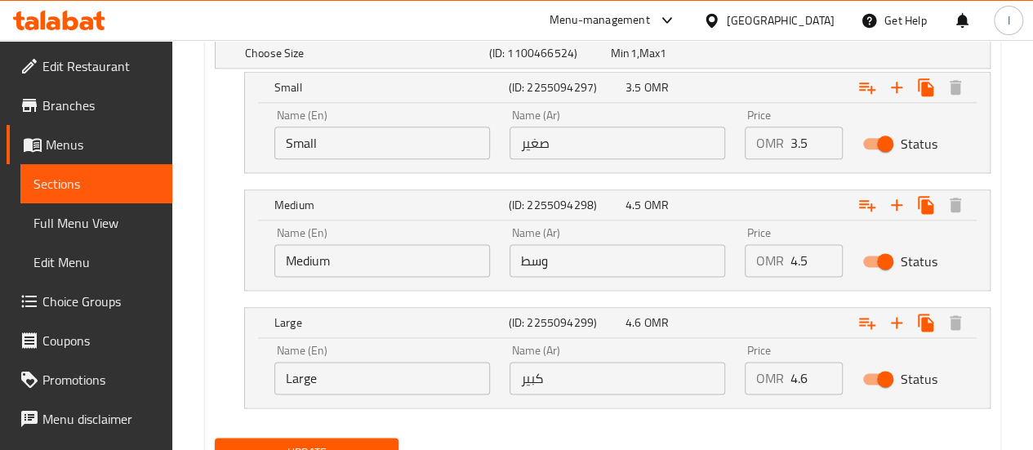
click at [806, 373] on input "4.6" at bounding box center [817, 378] width 52 height 33
type input "5.5"
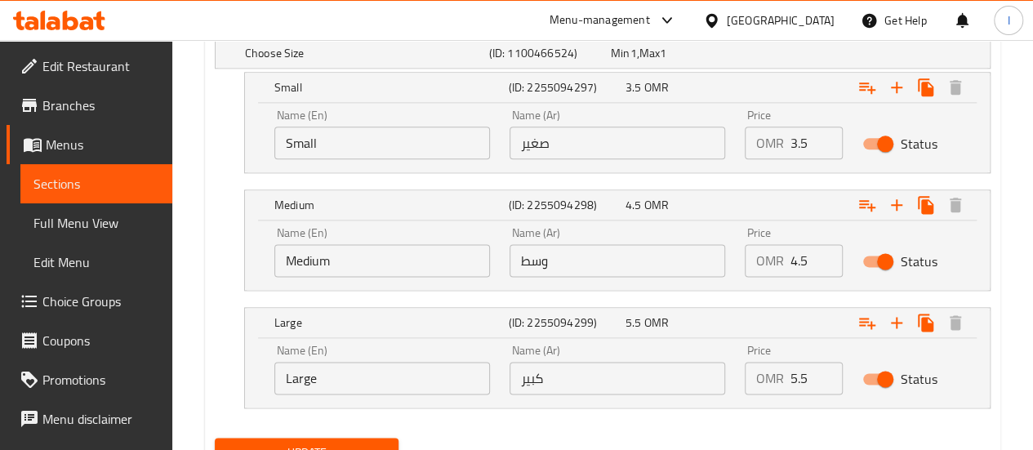
click at [785, 399] on div "Price OMR 5.5 Price" at bounding box center [794, 369] width 118 height 69
click at [279, 443] on span "Update" at bounding box center [307, 453] width 158 height 20
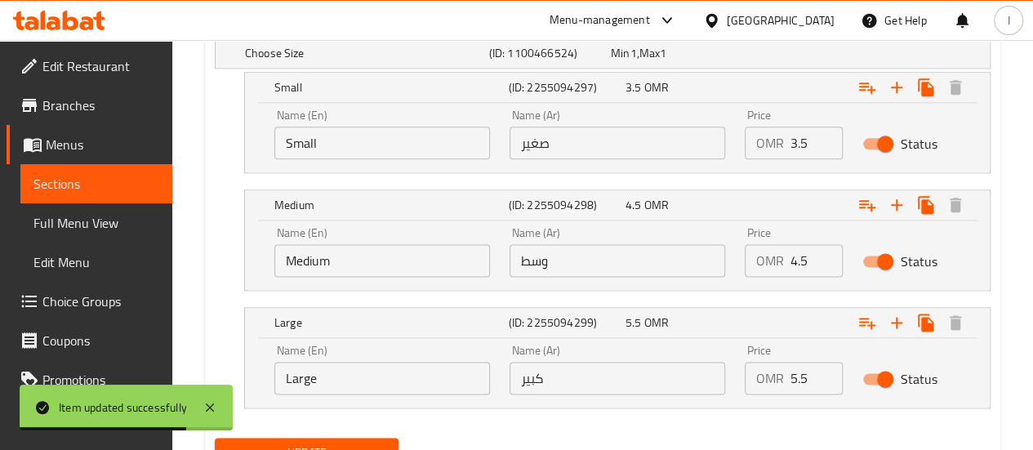
click at [59, 187] on span "Sections" at bounding box center [96, 184] width 126 height 20
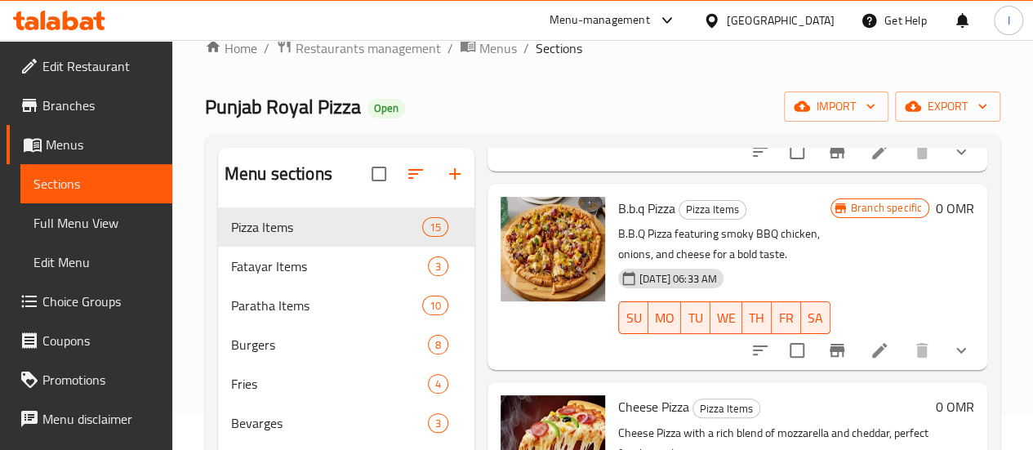
scroll to position [446, 0]
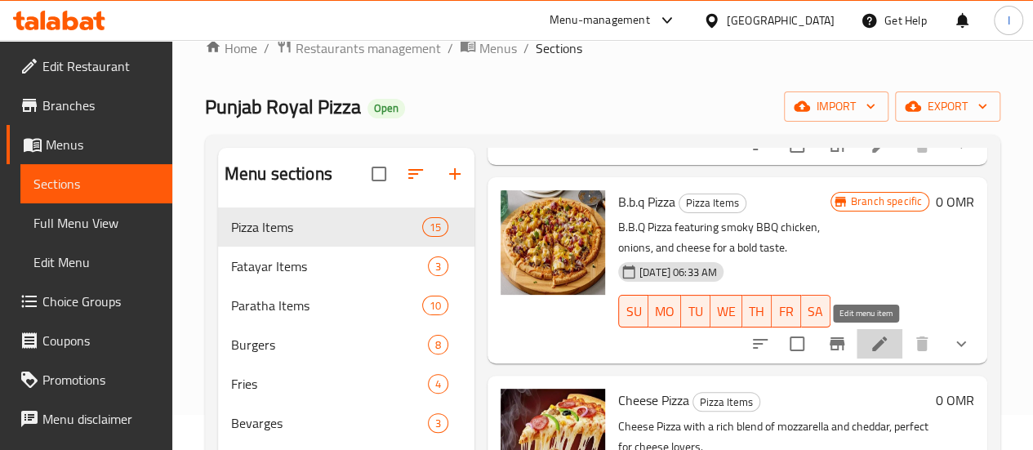
click at [870, 347] on icon at bounding box center [880, 344] width 20 height 20
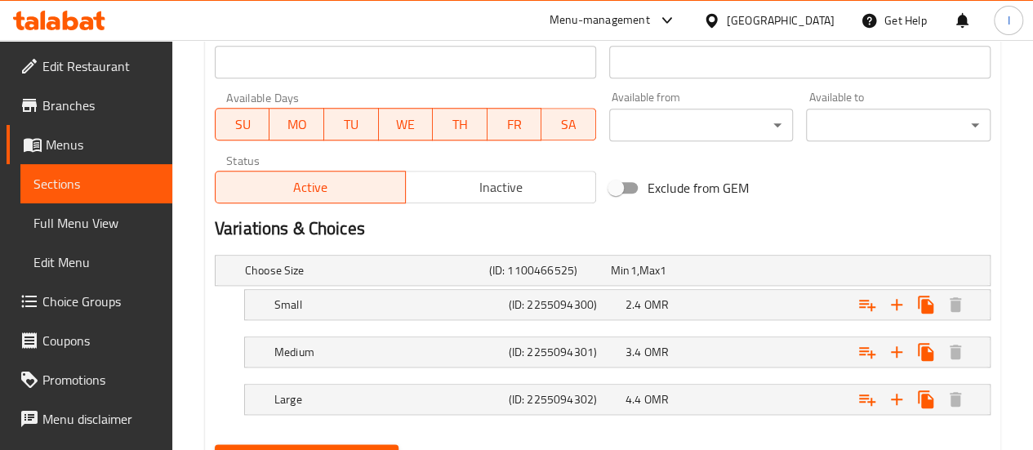
scroll to position [733, 0]
click at [629, 300] on span "2.4" at bounding box center [634, 303] width 16 height 21
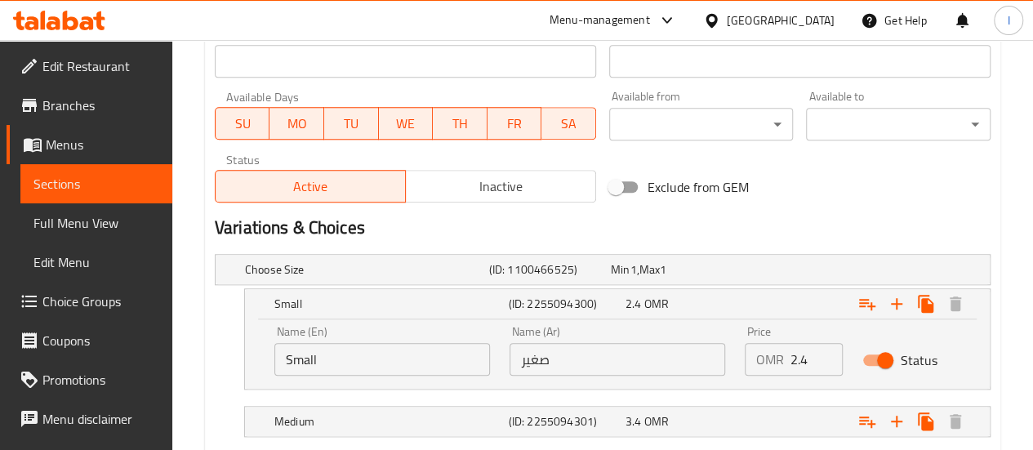
click at [810, 357] on input "2.4" at bounding box center [817, 359] width 52 height 33
click at [810, 357] on input "3" at bounding box center [817, 359] width 52 height 33
type input "3"
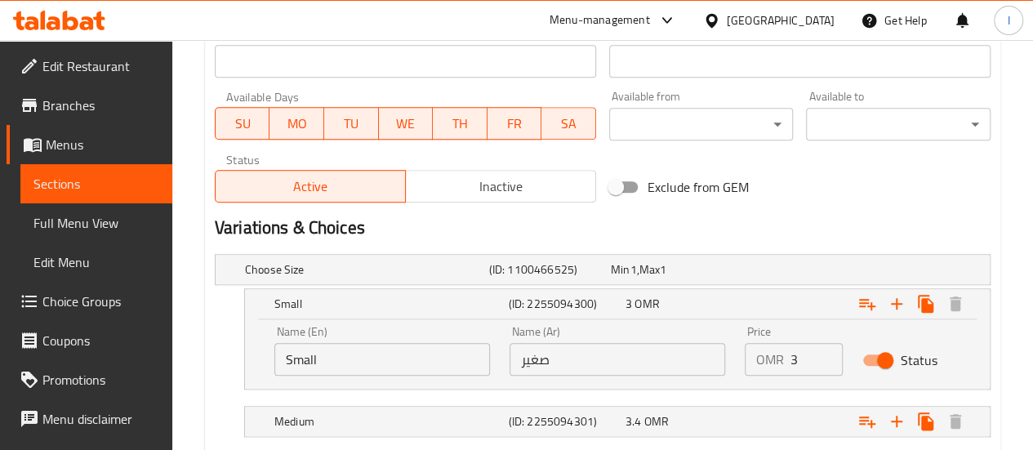
click at [957, 342] on div "Status" at bounding box center [912, 360] width 118 height 51
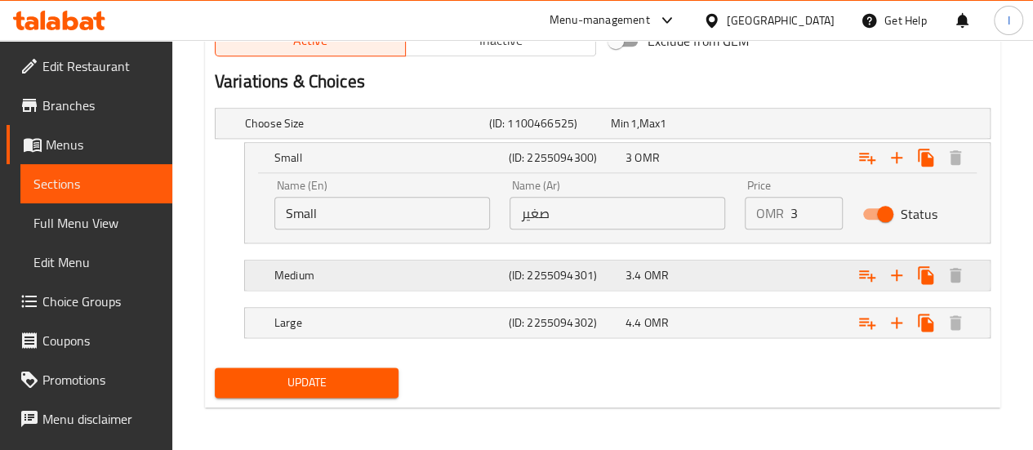
click at [675, 280] on div "3.4 OMR" at bounding box center [681, 275] width 110 height 16
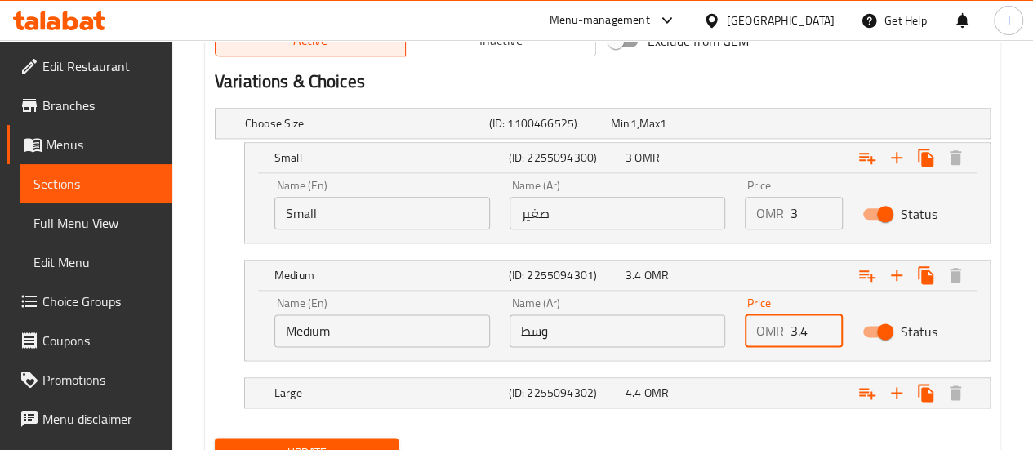
click at [799, 323] on input "3.4" at bounding box center [817, 331] width 52 height 33
type input "4"
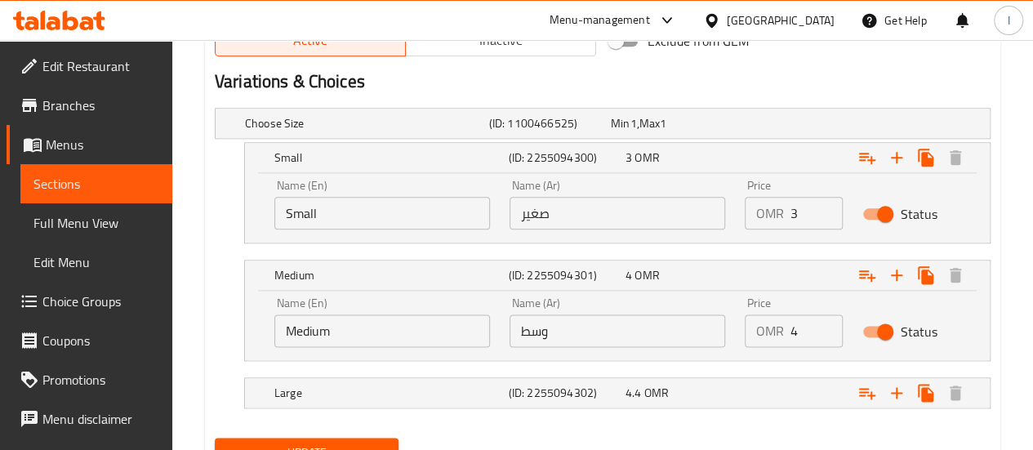
click at [809, 422] on div "Choose Size (ID: 1100466525) Min 1 , Max 1 Name (En) Choose Size Name (En) Name…" at bounding box center [602, 266] width 789 height 330
click at [785, 382] on div "Expand" at bounding box center [856, 393] width 234 height 36
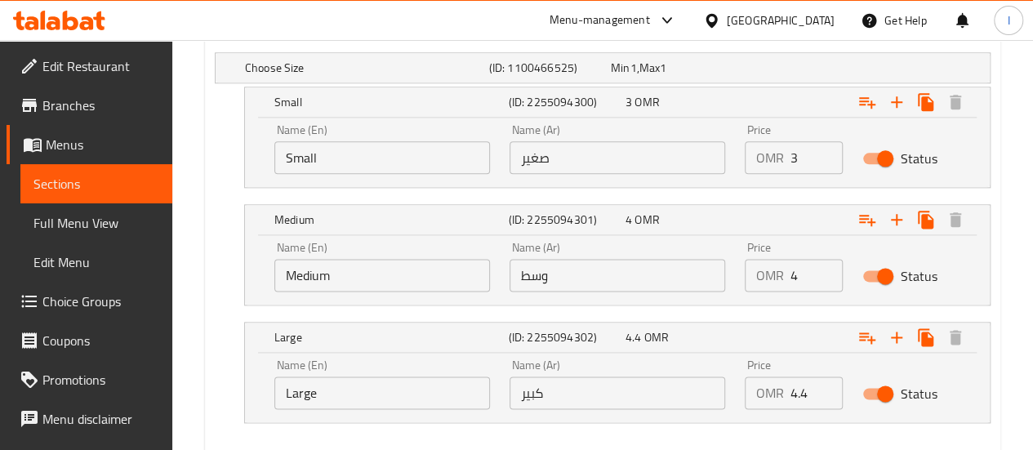
scroll to position [936, 0]
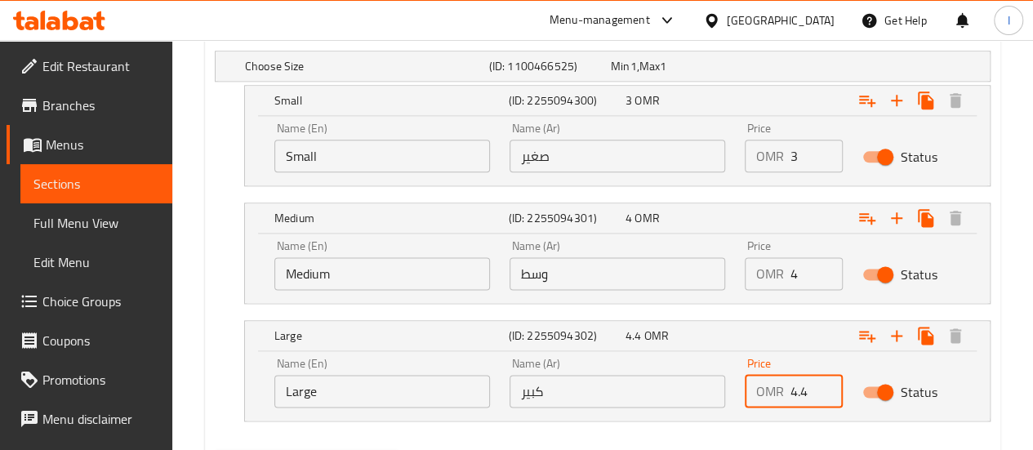
click at [801, 388] on input "4.4" at bounding box center [817, 391] width 52 height 33
type input "5"
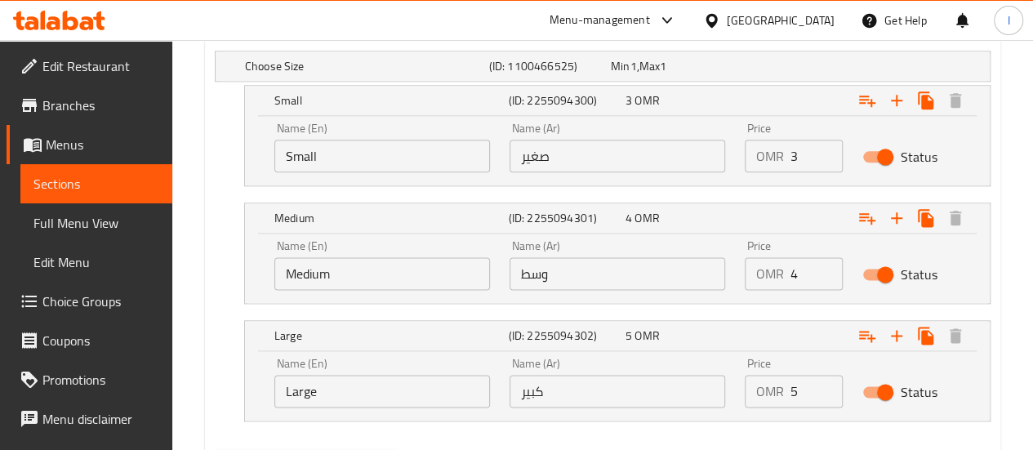
click at [979, 383] on div "Name (En) Large Name (En) Name (Ar) كبير Name (Ar) Price OMR 5 Price Status" at bounding box center [617, 385] width 745 height 69
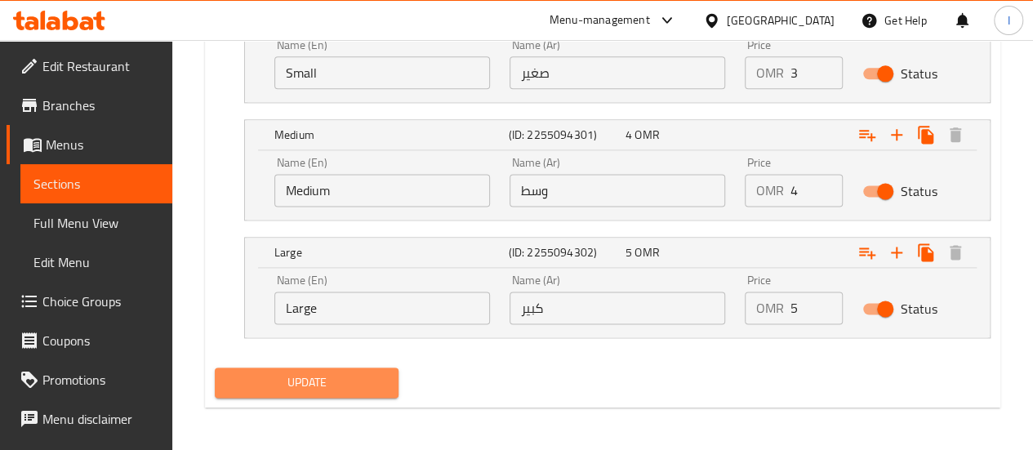
click at [328, 373] on span "Update" at bounding box center [307, 383] width 158 height 20
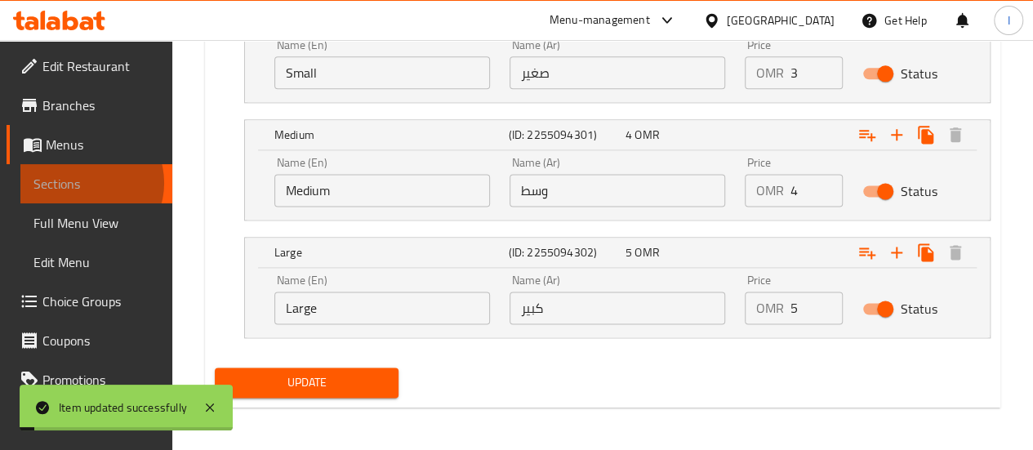
click at [86, 183] on span "Sections" at bounding box center [96, 184] width 126 height 20
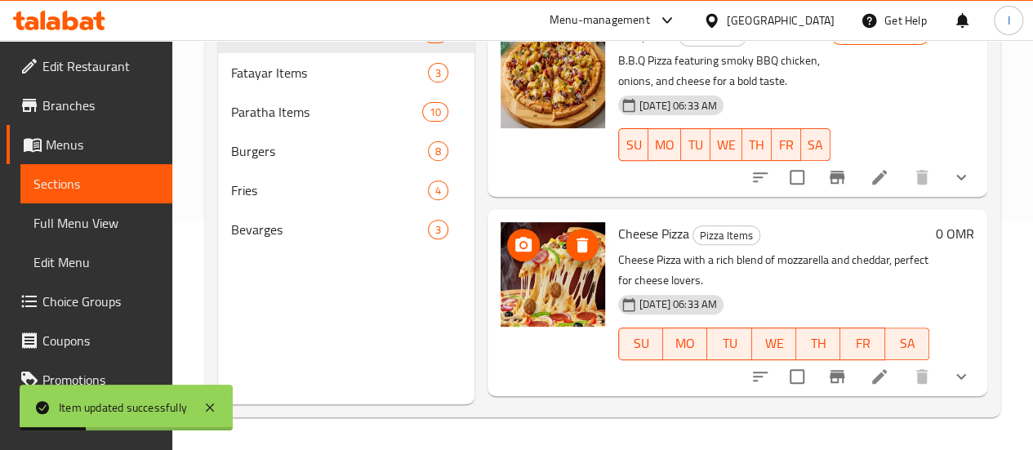
scroll to position [426, 0]
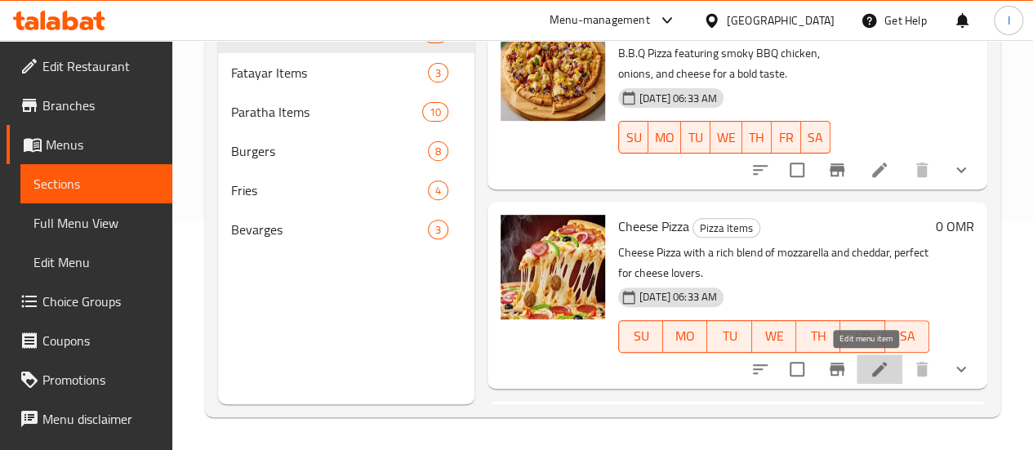
click at [870, 362] on icon at bounding box center [880, 369] width 20 height 20
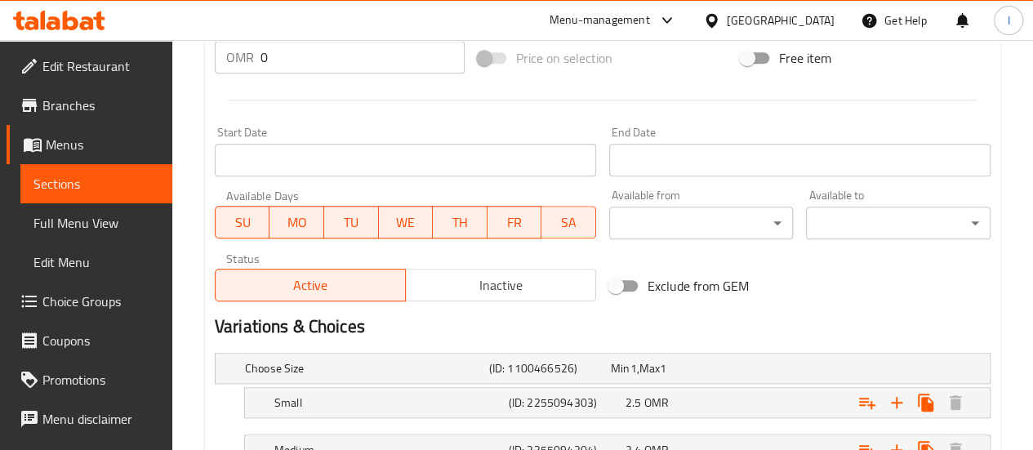
scroll to position [809, 0]
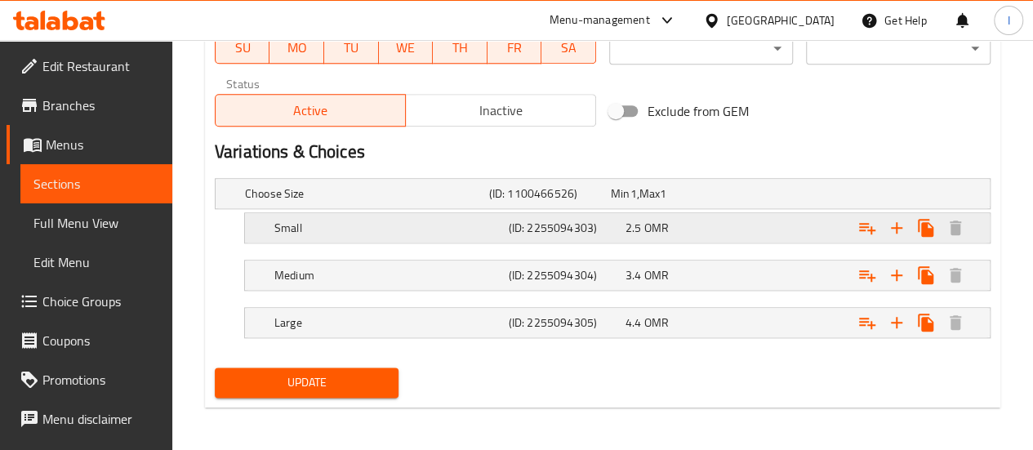
click at [694, 233] on div "2.5 OMR" at bounding box center [681, 228] width 110 height 16
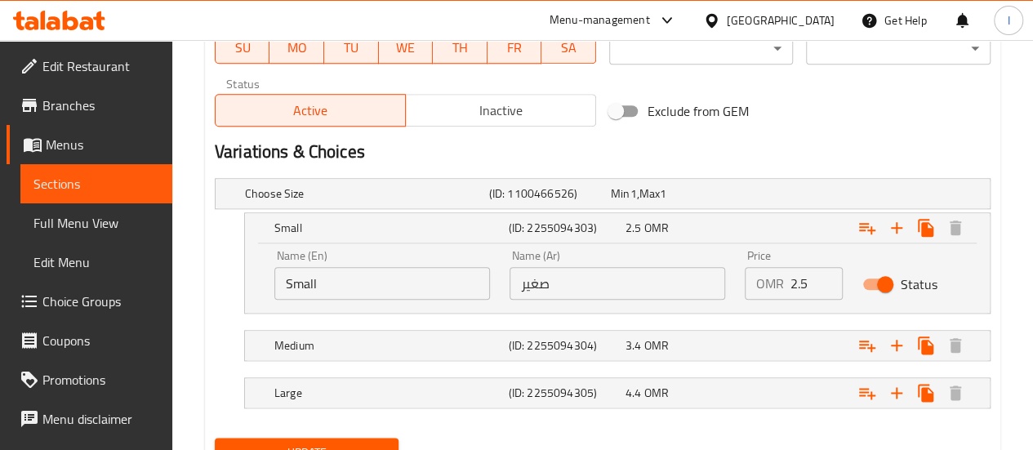
click at [796, 285] on input "2.5" at bounding box center [817, 283] width 52 height 33
type input "3"
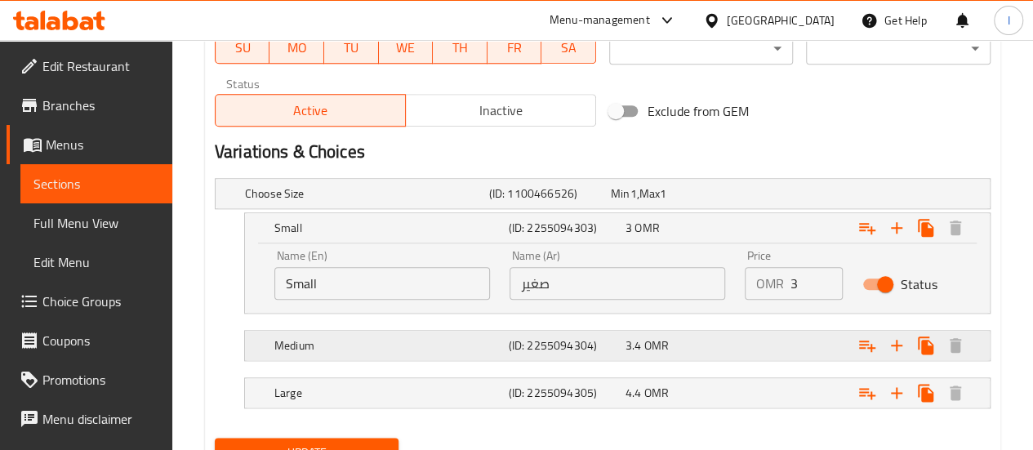
click at [690, 344] on div "3.4 OMR" at bounding box center [681, 345] width 110 height 16
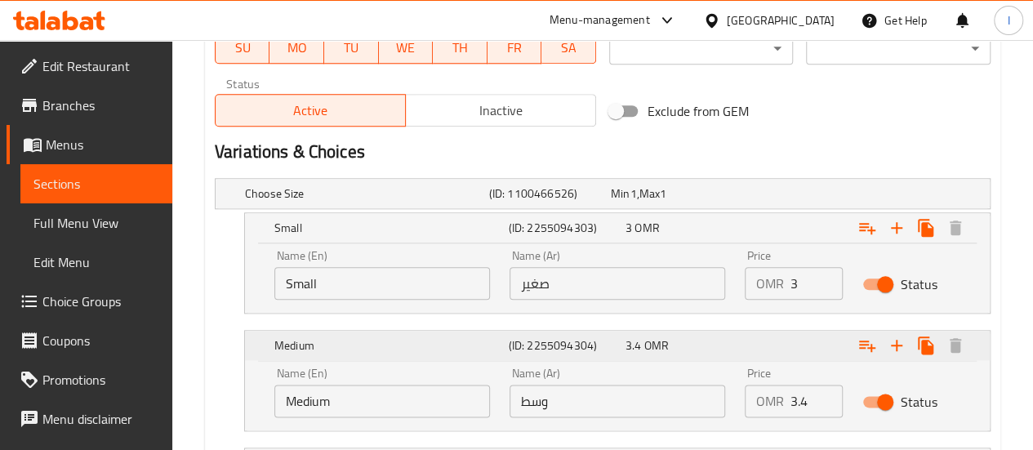
click at [690, 344] on div "3.4 OMR" at bounding box center [681, 345] width 110 height 16
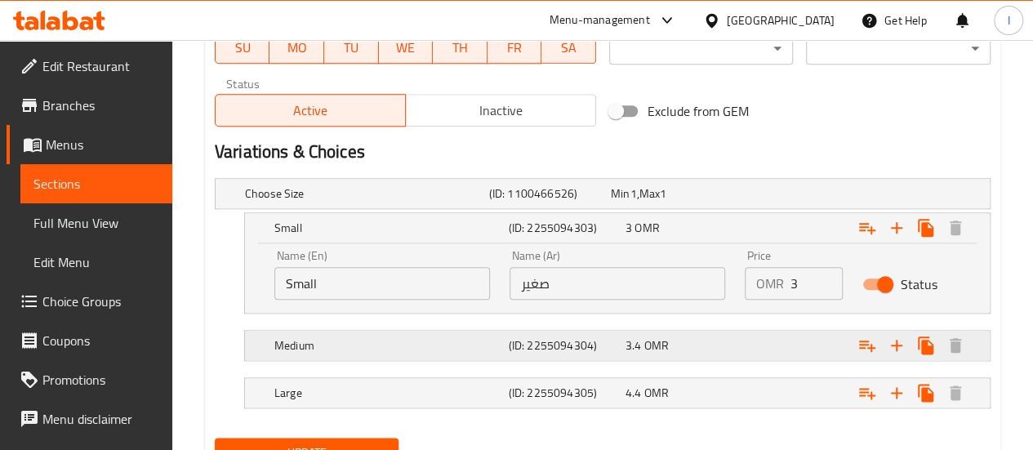
click at [690, 343] on div "3.4 OMR" at bounding box center [681, 345] width 110 height 16
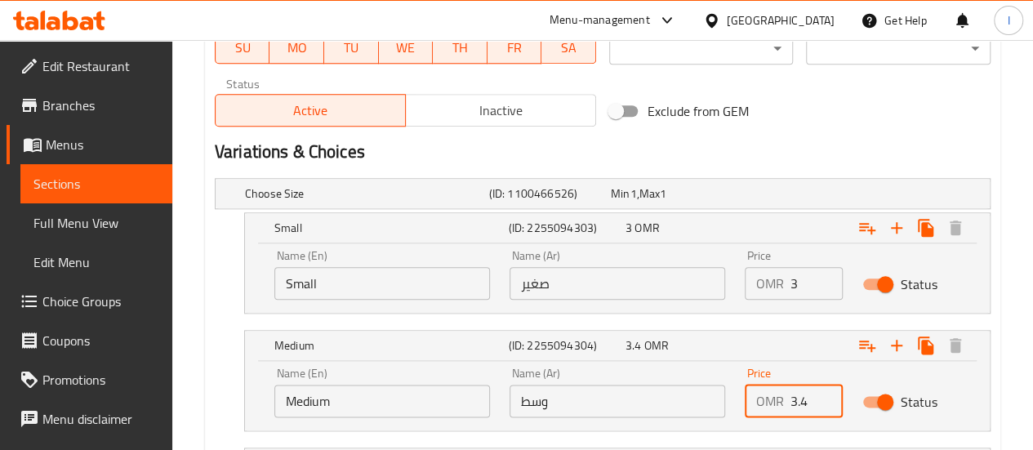
click at [812, 404] on input "3.4" at bounding box center [817, 401] width 52 height 33
type input "4"
click at [957, 382] on div "Status" at bounding box center [912, 402] width 118 height 51
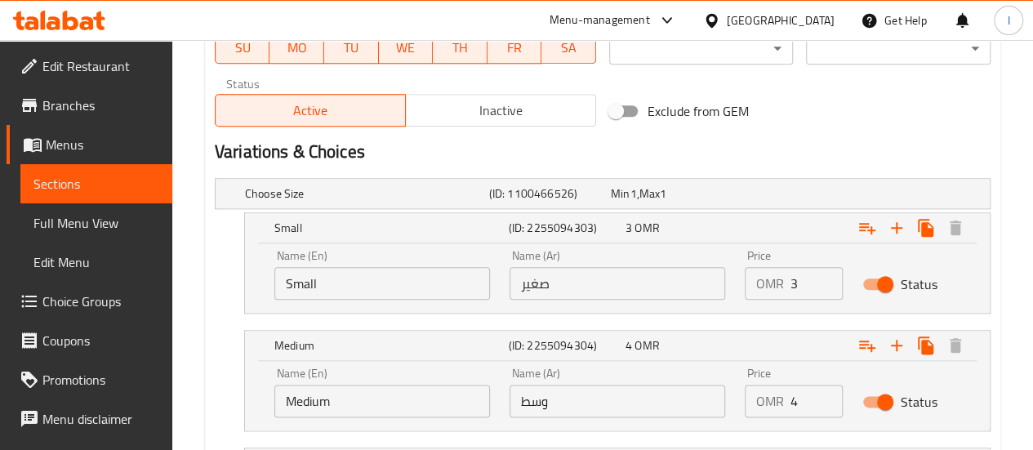
scroll to position [949, 0]
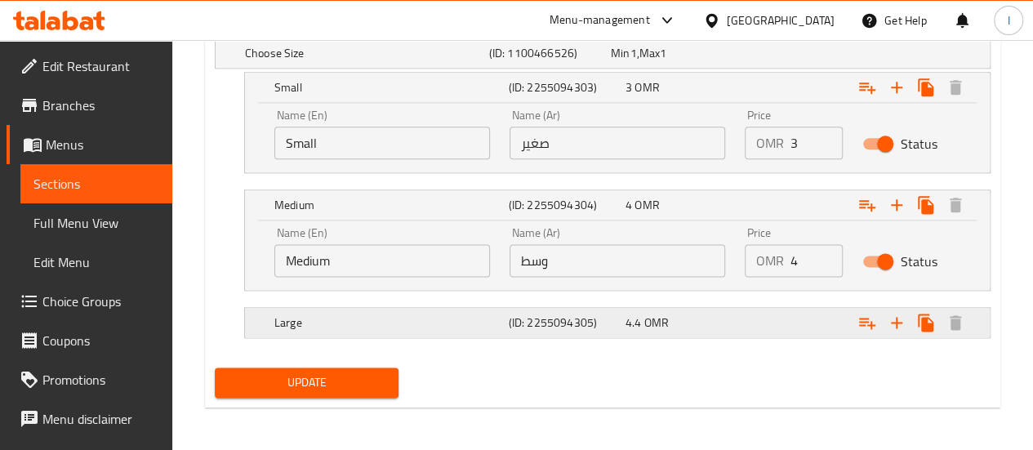
click at [623, 312] on div "4.4 OMR" at bounding box center [681, 322] width 117 height 23
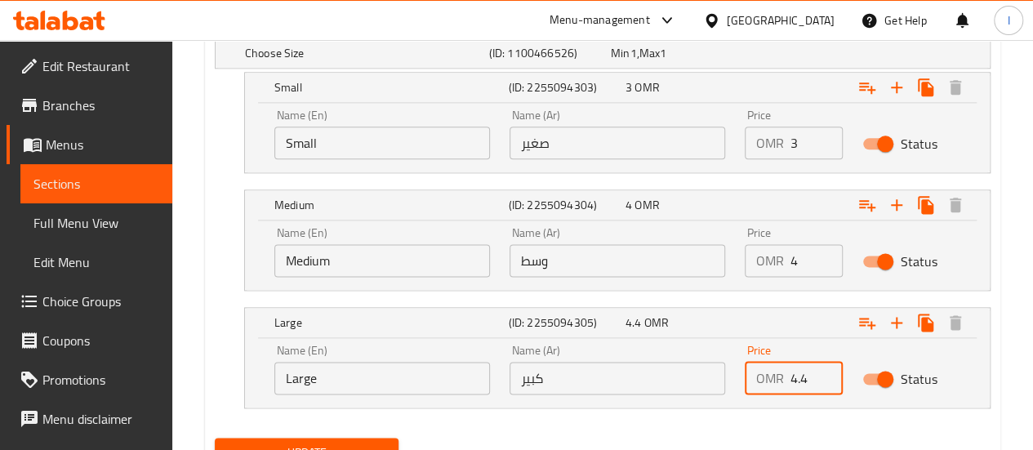
click at [804, 378] on input "4.4" at bounding box center [817, 378] width 52 height 33
type input "5"
click at [948, 372] on div "Status" at bounding box center [912, 379] width 118 height 51
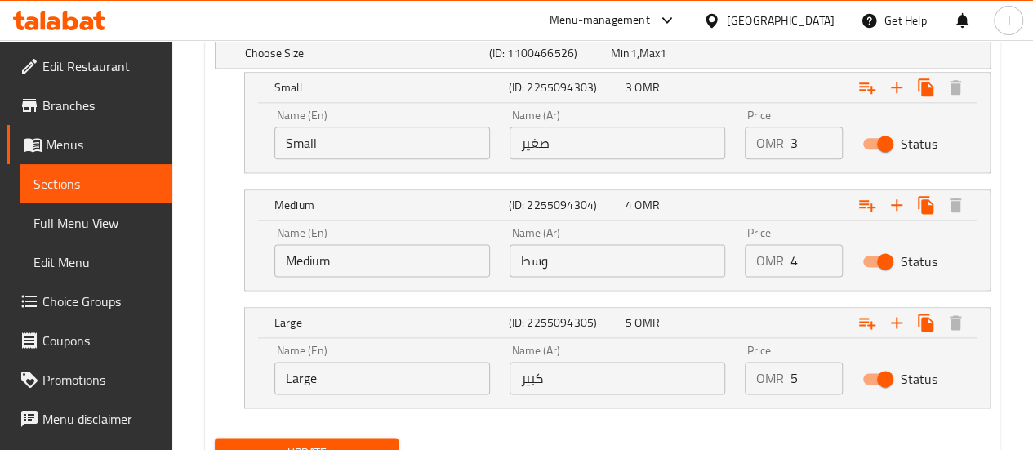
scroll to position [1020, 0]
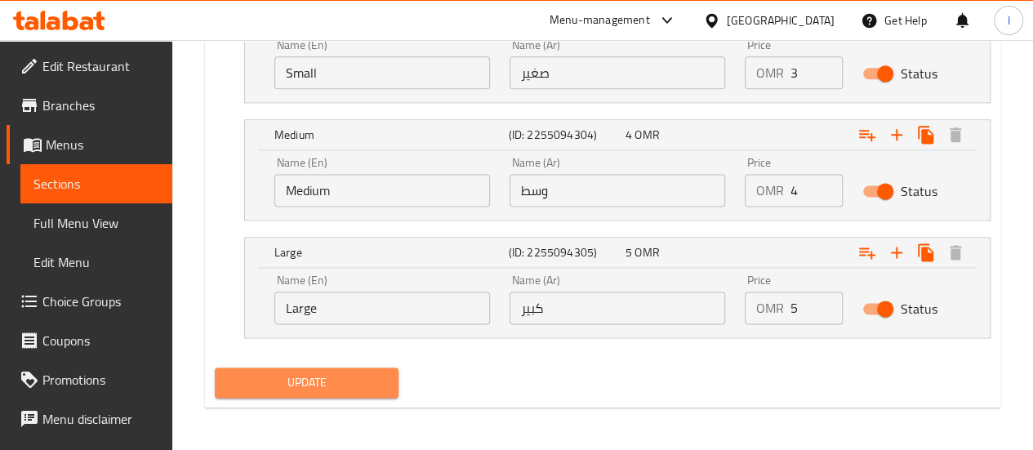
click at [282, 373] on span "Update" at bounding box center [307, 383] width 158 height 20
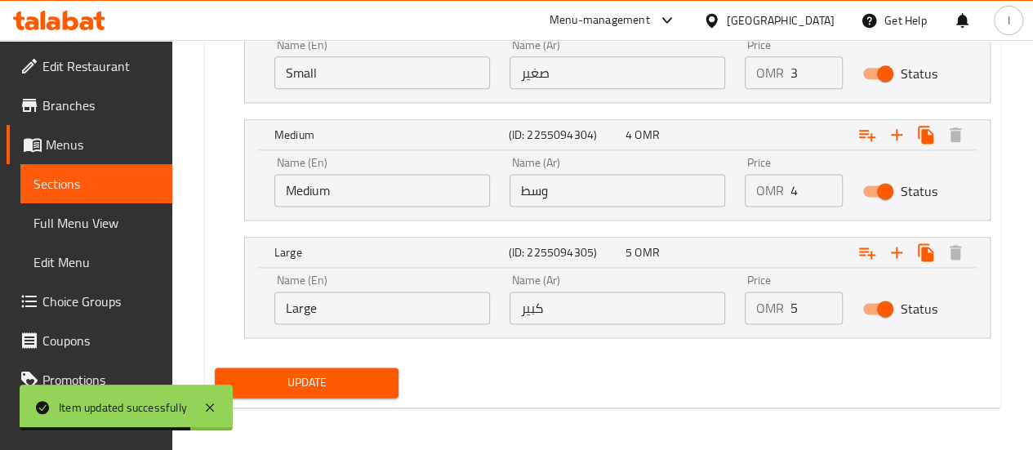
click at [68, 186] on span "Sections" at bounding box center [96, 184] width 126 height 20
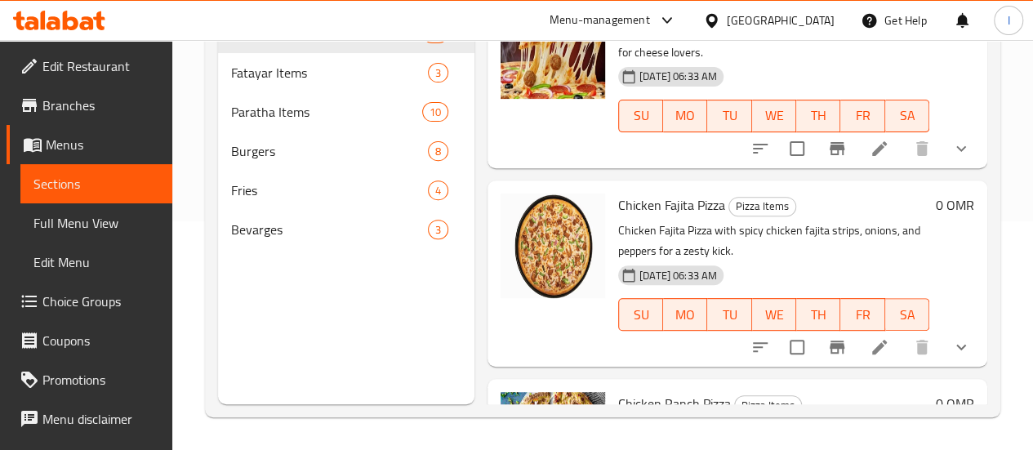
scroll to position [650, 0]
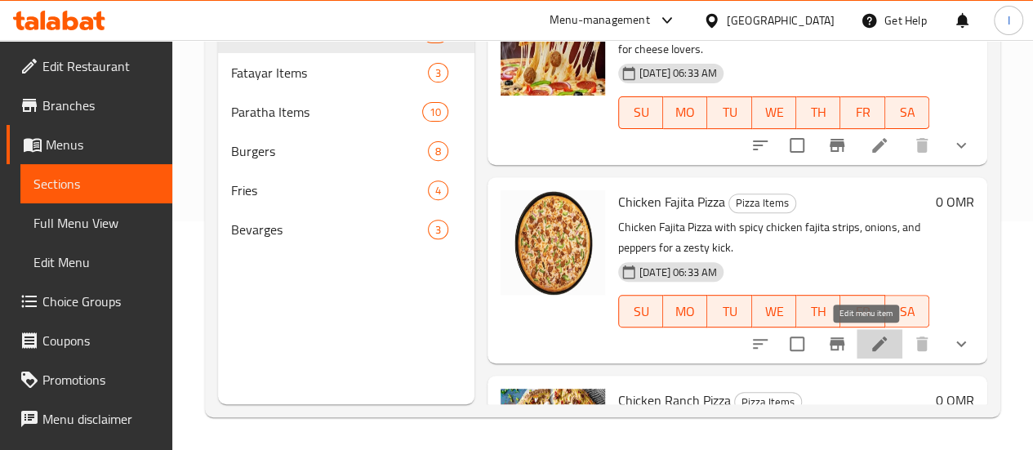
click at [870, 350] on icon at bounding box center [880, 344] width 20 height 20
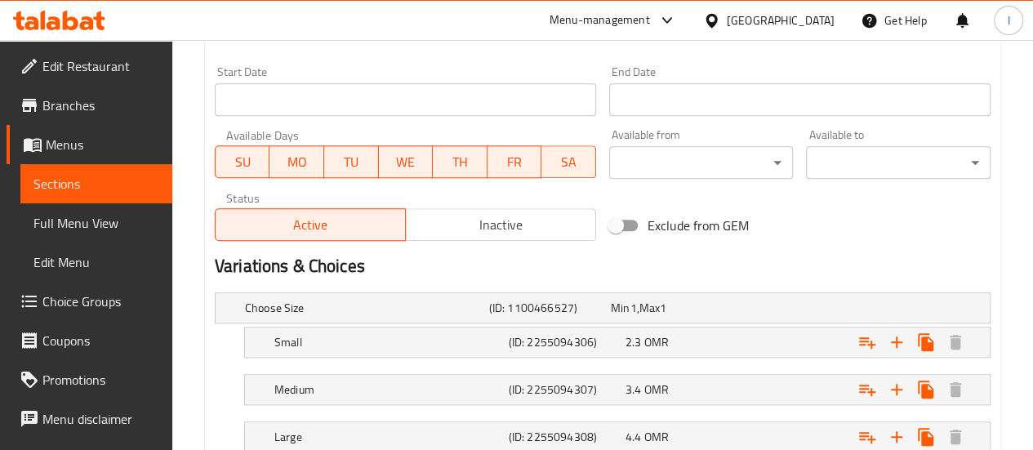
scroll to position [809, 0]
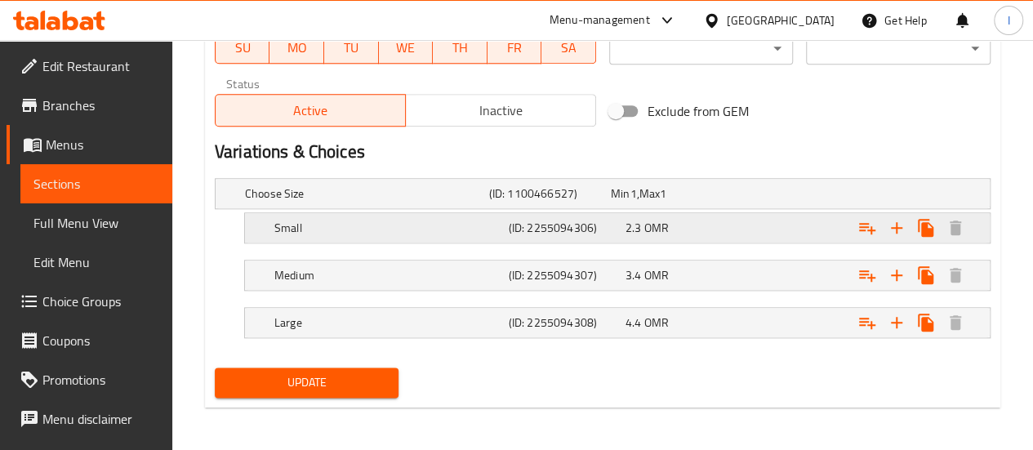
click at [650, 236] on span "OMR" at bounding box center [657, 227] width 25 height 21
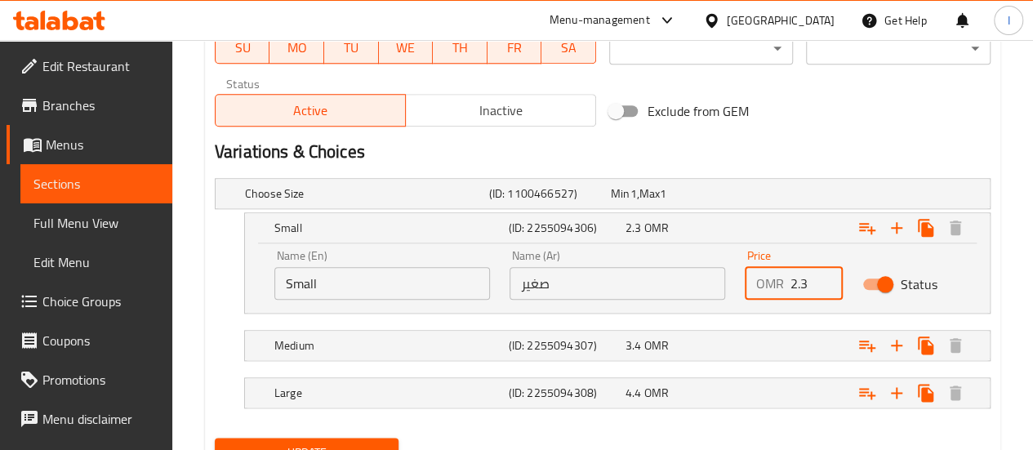
click at [806, 273] on input "2.3" at bounding box center [817, 283] width 52 height 33
type input "3"
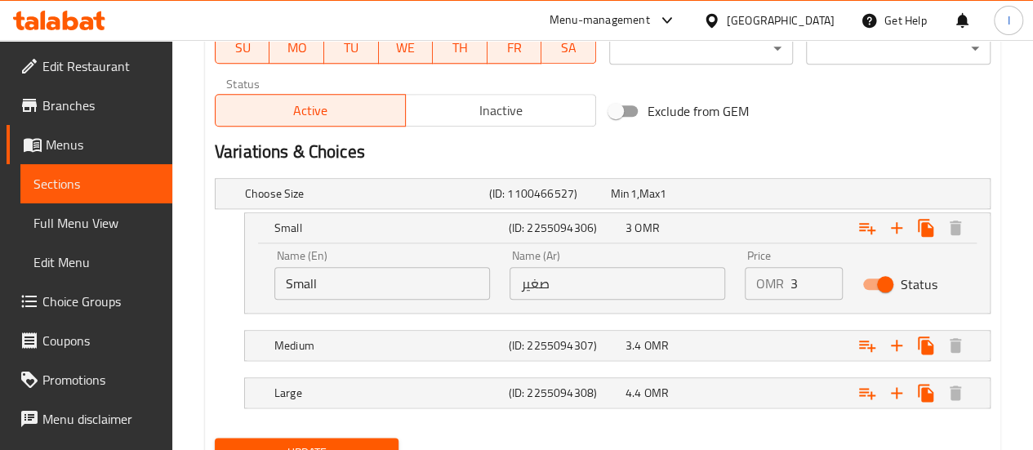
click at [946, 277] on div "Status" at bounding box center [912, 284] width 118 height 51
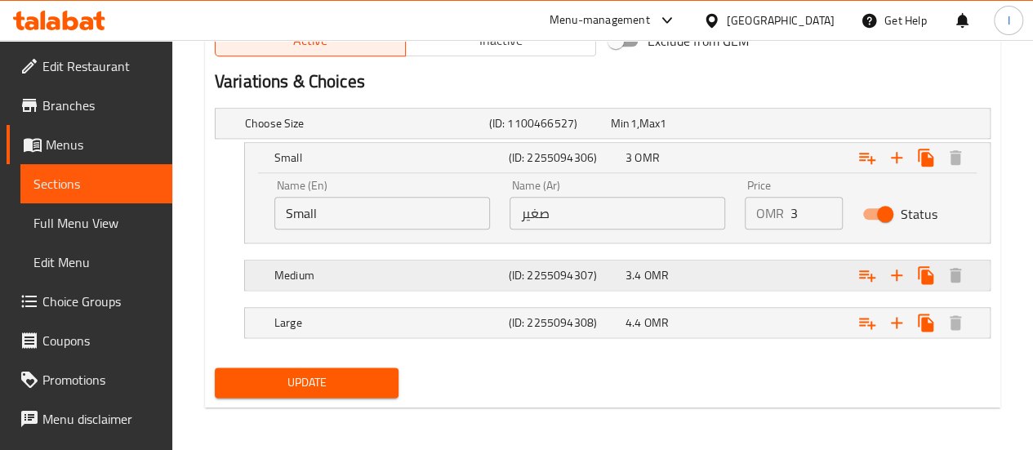
click at [752, 264] on div "Expand" at bounding box center [856, 275] width 234 height 36
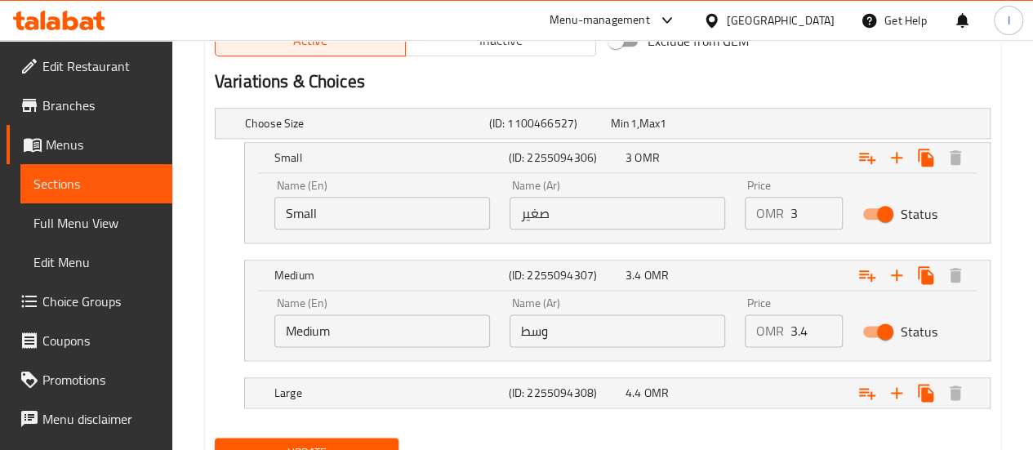
click at [796, 329] on input "3.4" at bounding box center [817, 331] width 52 height 33
type input "4"
click at [953, 321] on div "Status" at bounding box center [912, 331] width 118 height 51
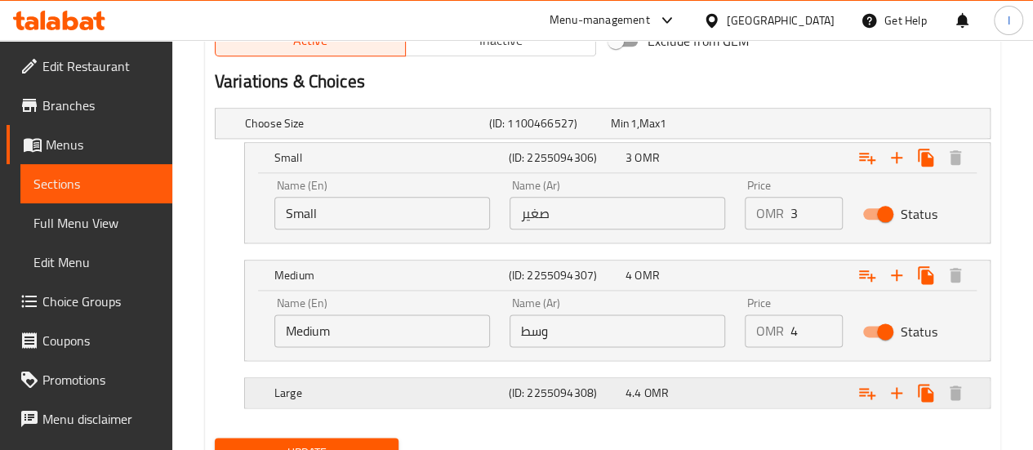
click at [723, 385] on div "4.4 OMR" at bounding box center [681, 393] width 110 height 16
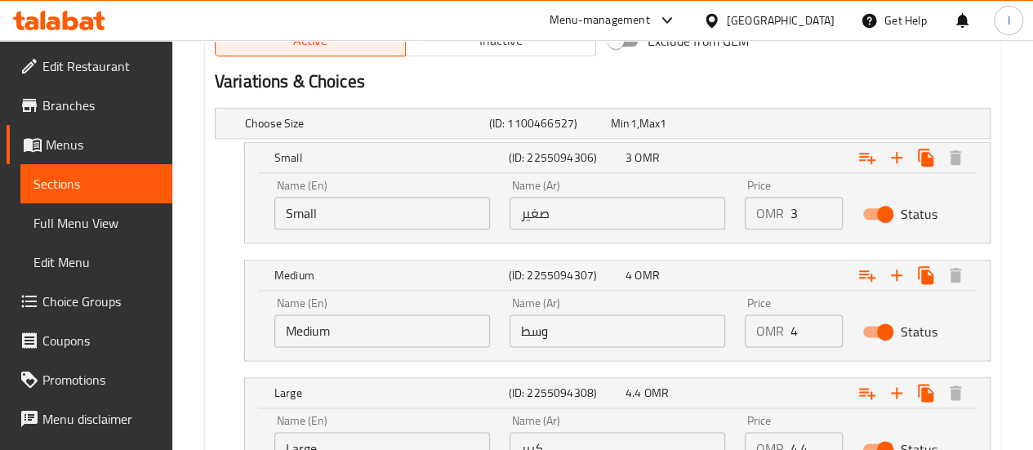
scroll to position [933, 0]
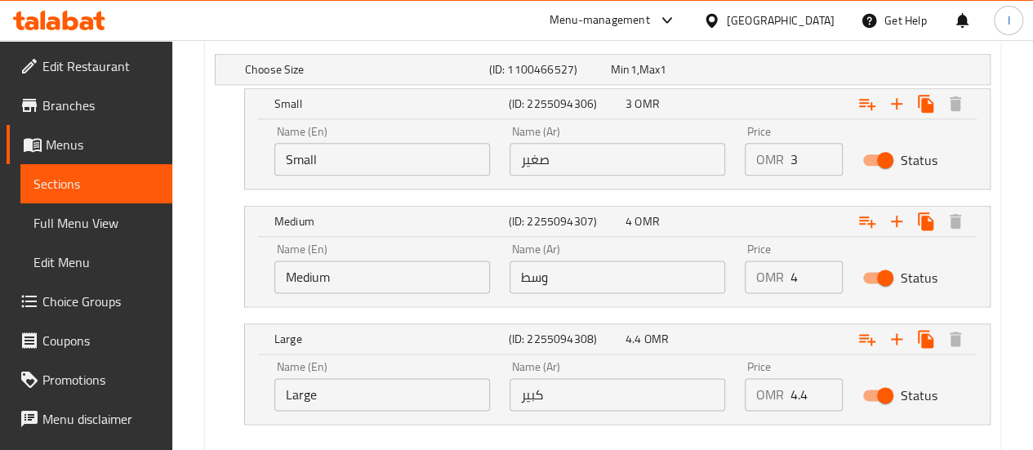
click at [815, 395] on input "4.4" at bounding box center [817, 394] width 52 height 33
type input "5"
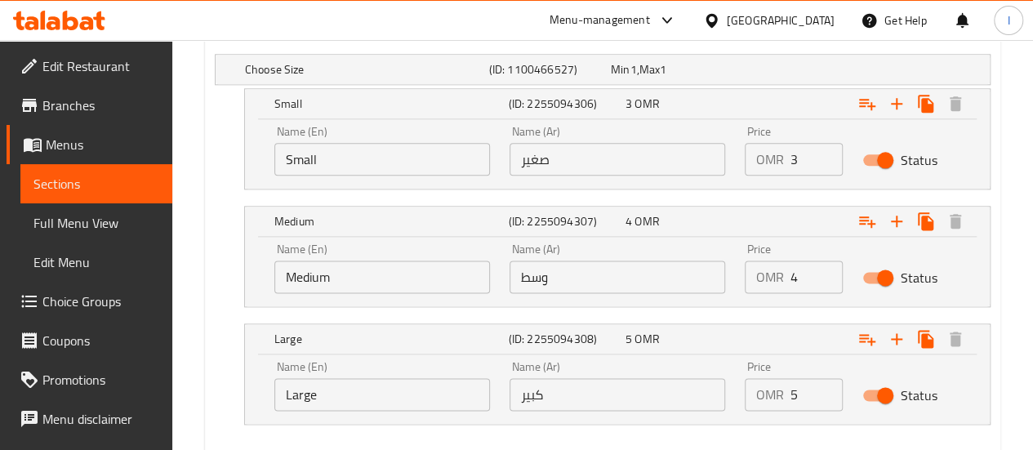
click at [965, 375] on div "Status" at bounding box center [912, 395] width 118 height 51
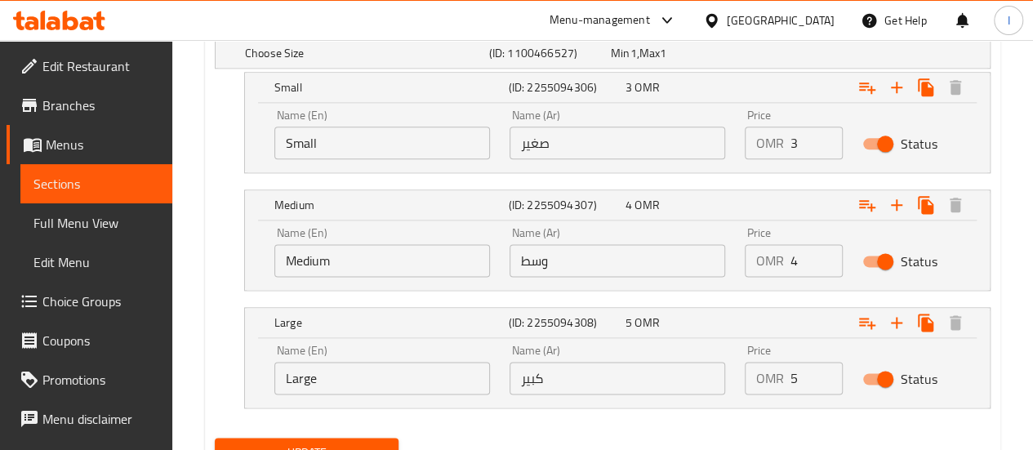
scroll to position [1020, 0]
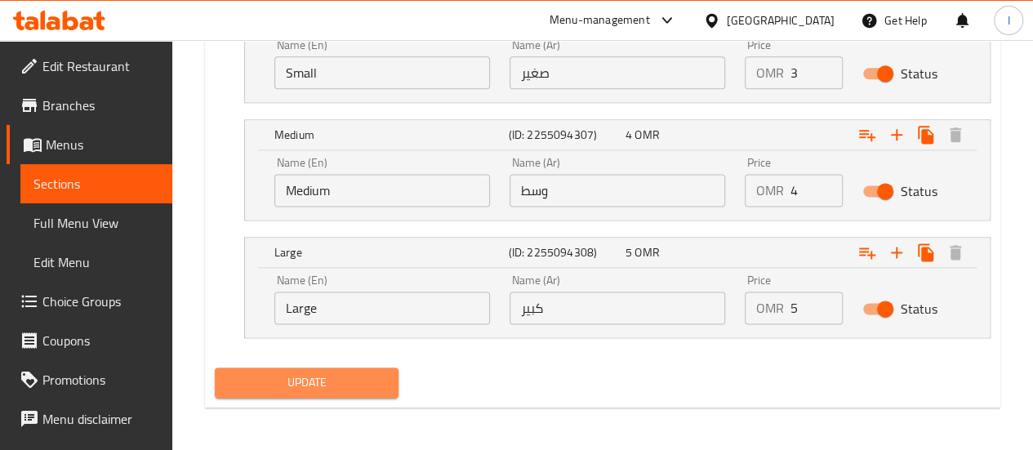
click at [353, 380] on span "Update" at bounding box center [307, 383] width 158 height 20
click at [332, 377] on span "Update" at bounding box center [307, 383] width 158 height 20
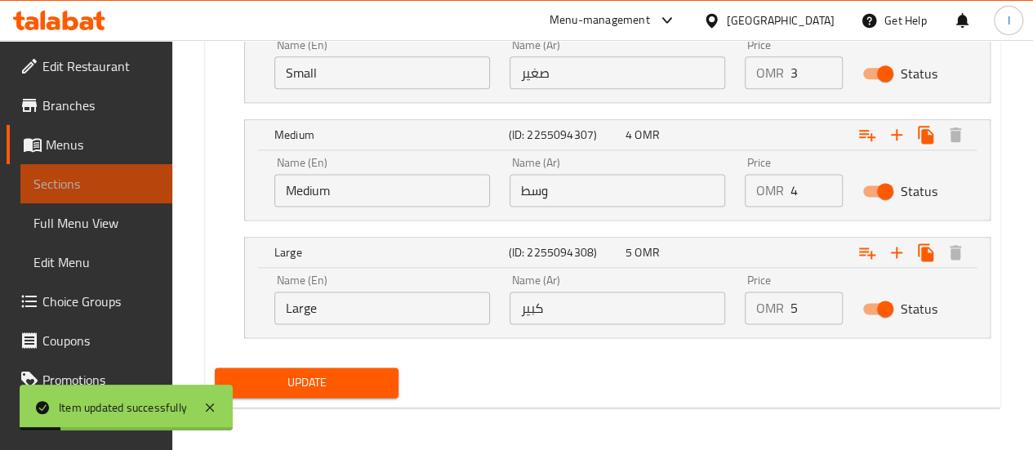
click at [96, 192] on span "Sections" at bounding box center [96, 184] width 126 height 20
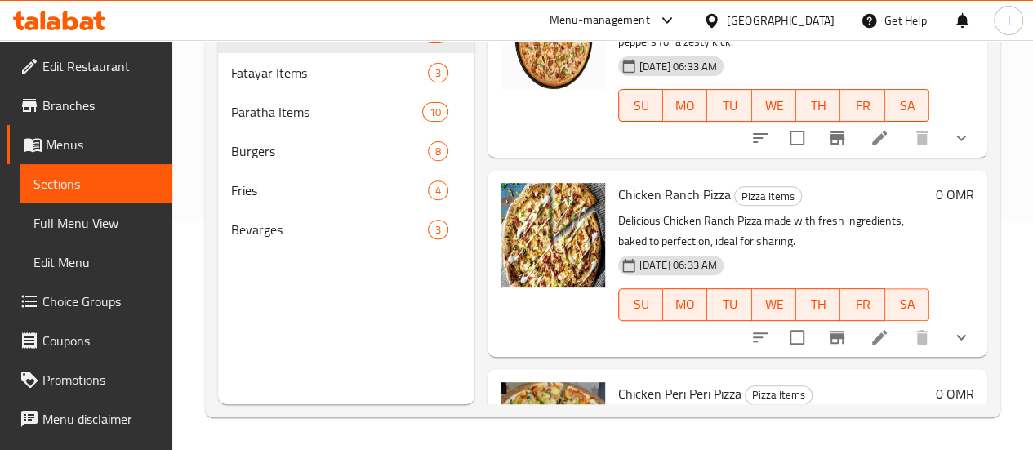
scroll to position [859, 0]
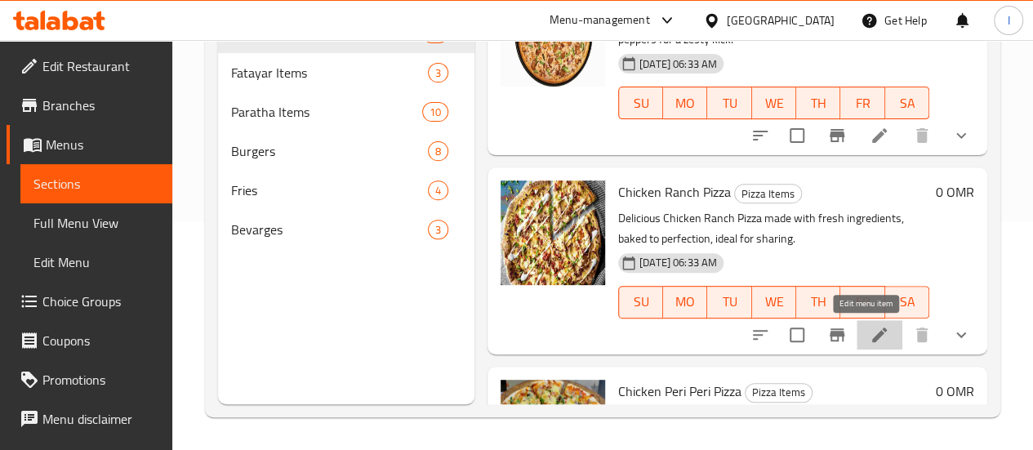
click at [870, 329] on icon at bounding box center [880, 335] width 20 height 20
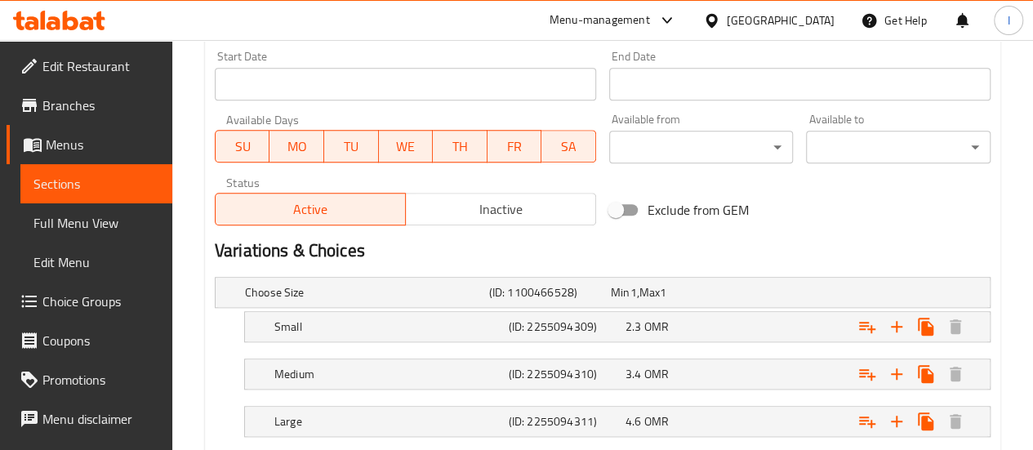
scroll to position [733, 0]
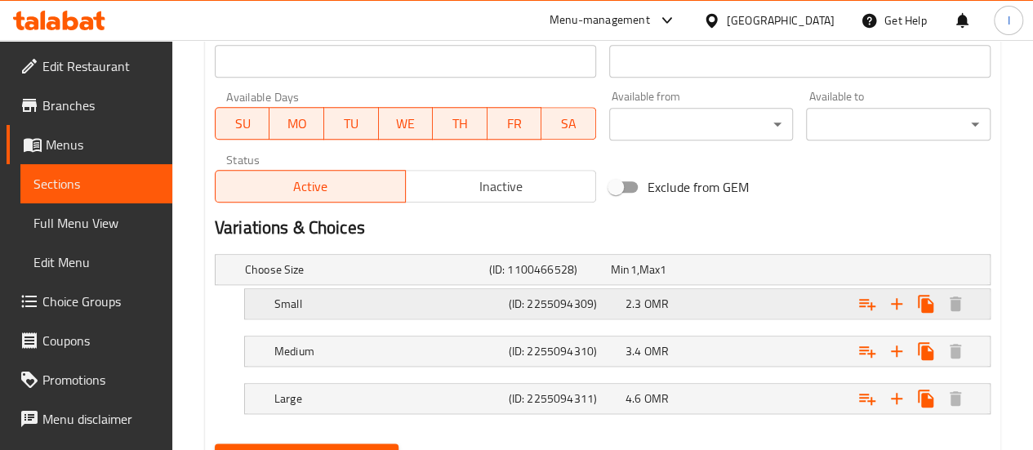
click at [737, 288] on div "Small (ID: 2255094309) 2.3 OMR" at bounding box center [622, 304] width 703 height 36
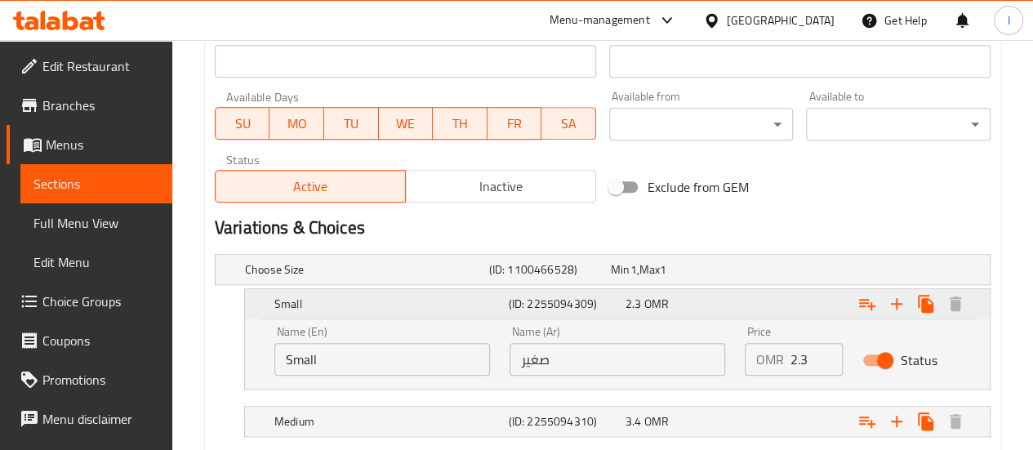
scroll to position [793, 0]
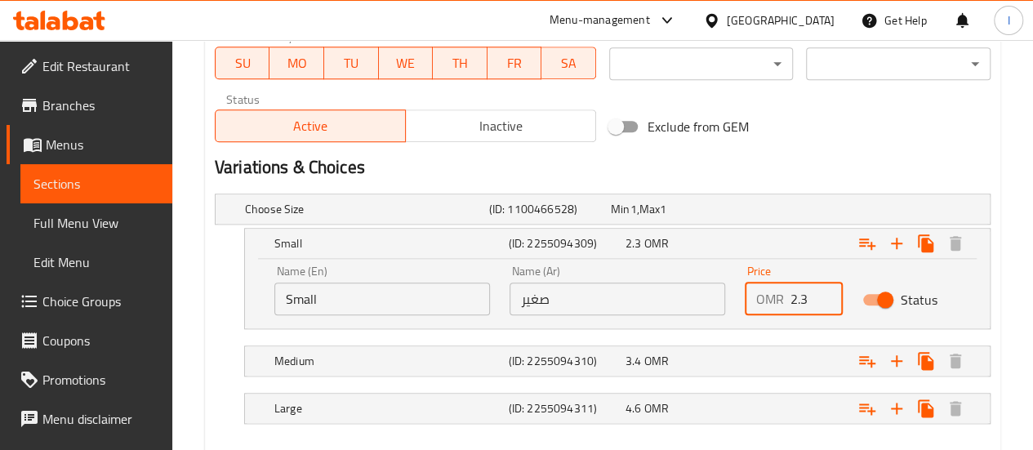
click at [806, 292] on input "2.3" at bounding box center [817, 299] width 52 height 33
click at [806, 292] on input "3" at bounding box center [817, 299] width 52 height 33
type input "3"
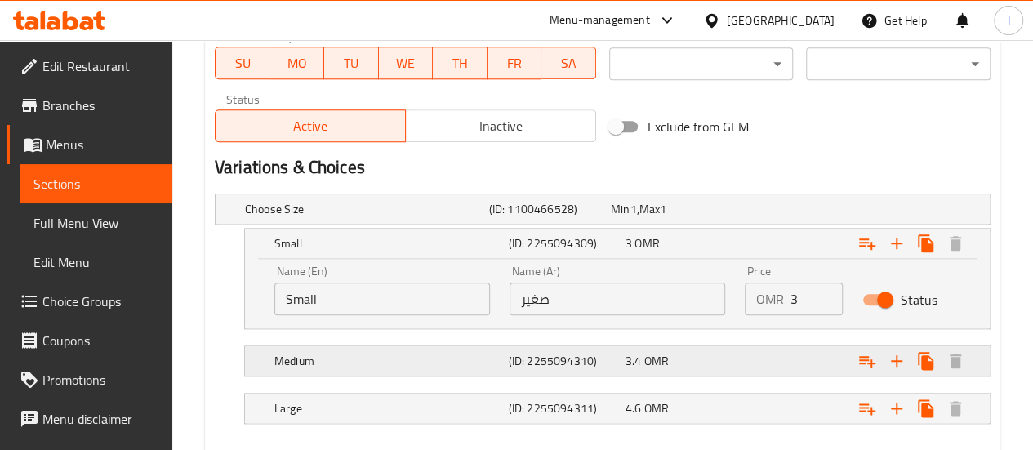
click at [706, 364] on div "3.4 OMR" at bounding box center [681, 361] width 110 height 16
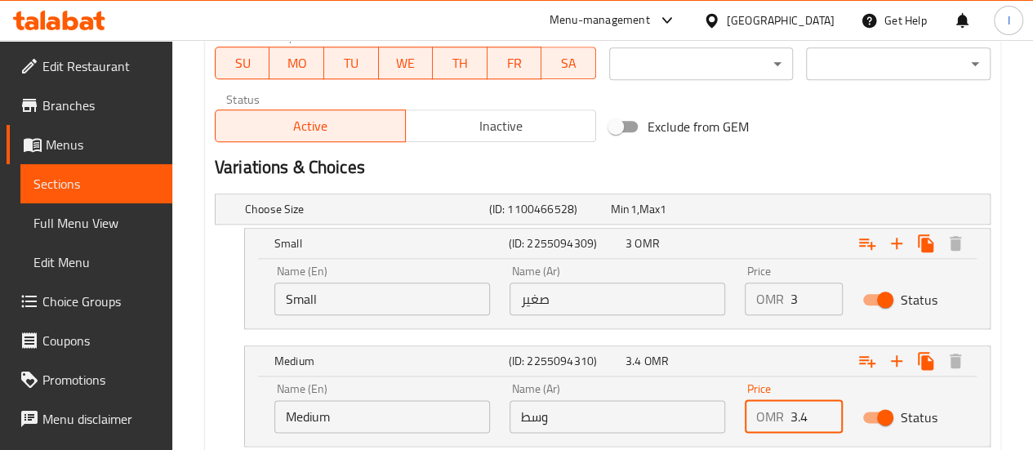
click at [803, 416] on input "3.4" at bounding box center [817, 416] width 52 height 33
type input "4"
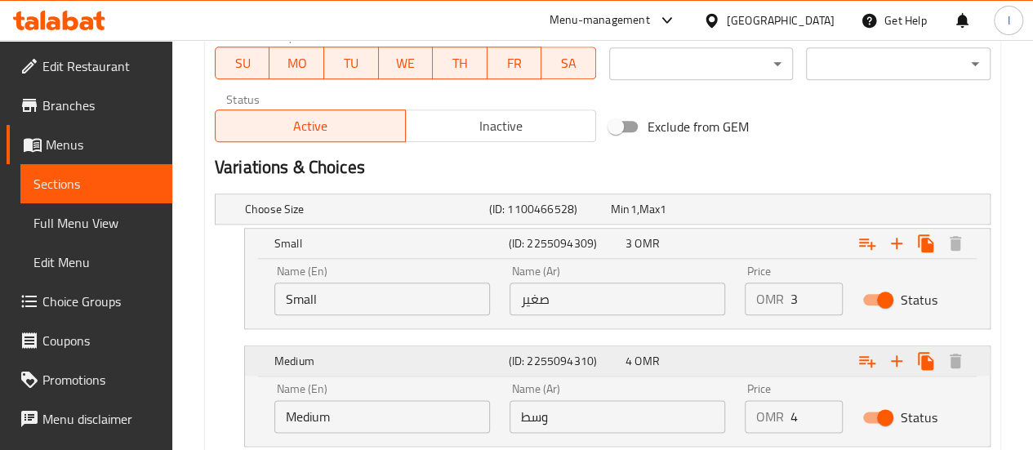
click at [819, 368] on div "Expand" at bounding box center [856, 361] width 234 height 36
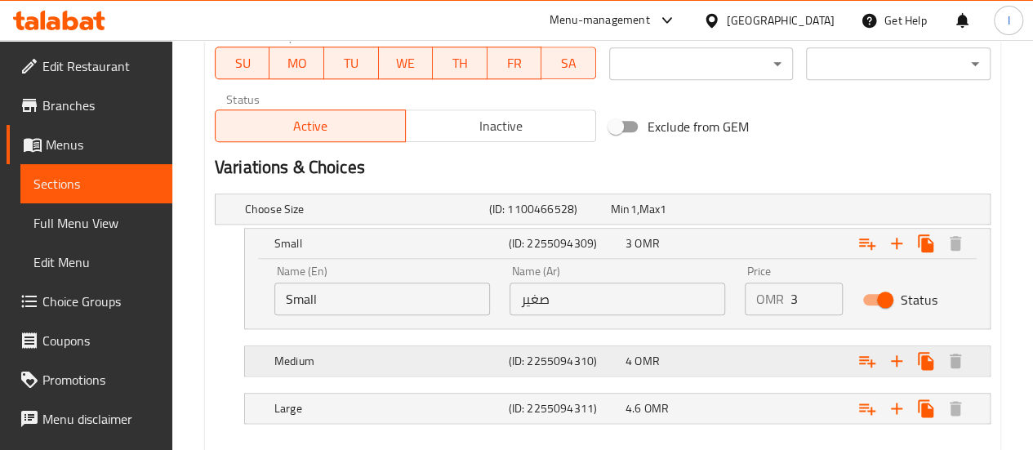
scroll to position [879, 0]
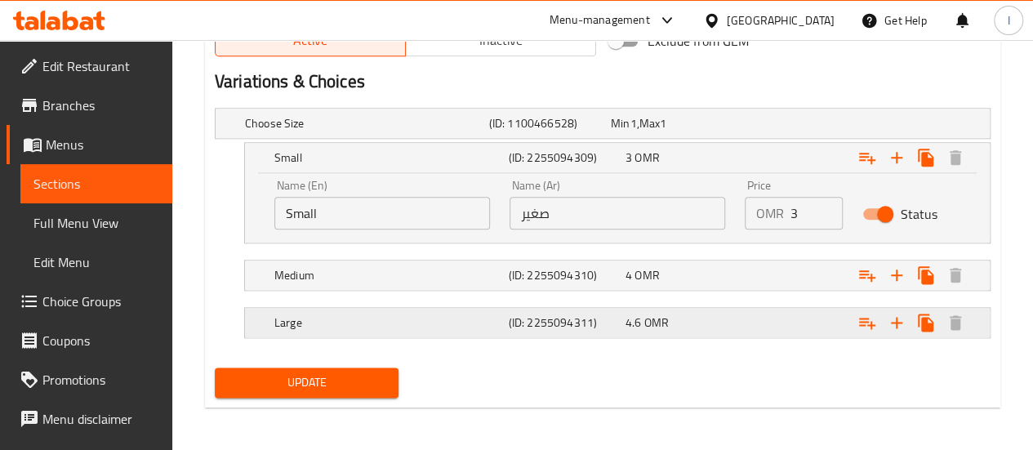
click at [726, 324] on div "4.6 OMR" at bounding box center [681, 323] width 110 height 16
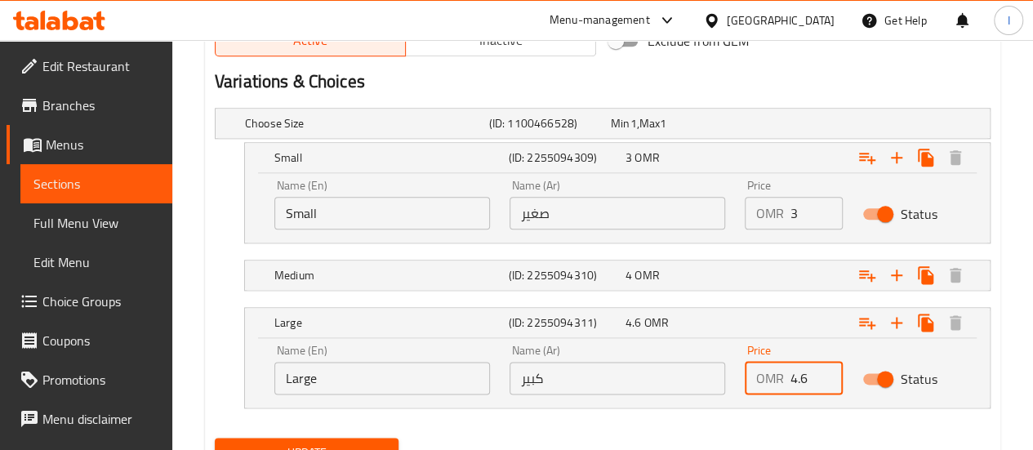
click at [810, 370] on input "4.6" at bounding box center [817, 378] width 52 height 33
click at [810, 370] on input "5" at bounding box center [817, 378] width 52 height 33
type input "5"
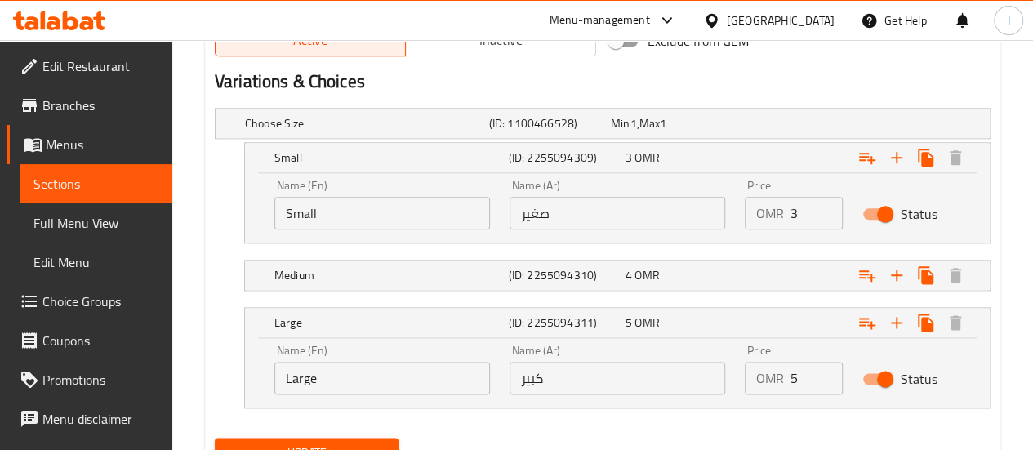
click at [833, 345] on div "Price OMR 5 Price" at bounding box center [794, 370] width 98 height 50
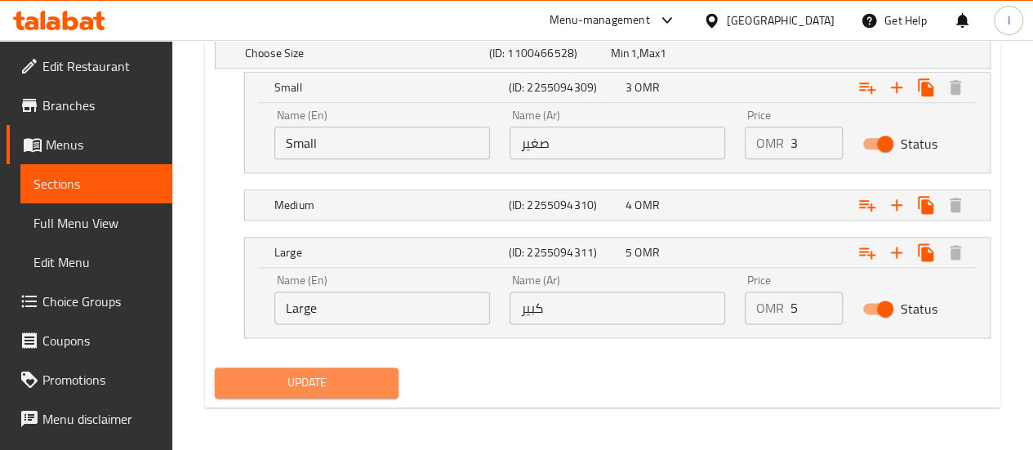
click at [364, 382] on span "Update" at bounding box center [307, 383] width 158 height 20
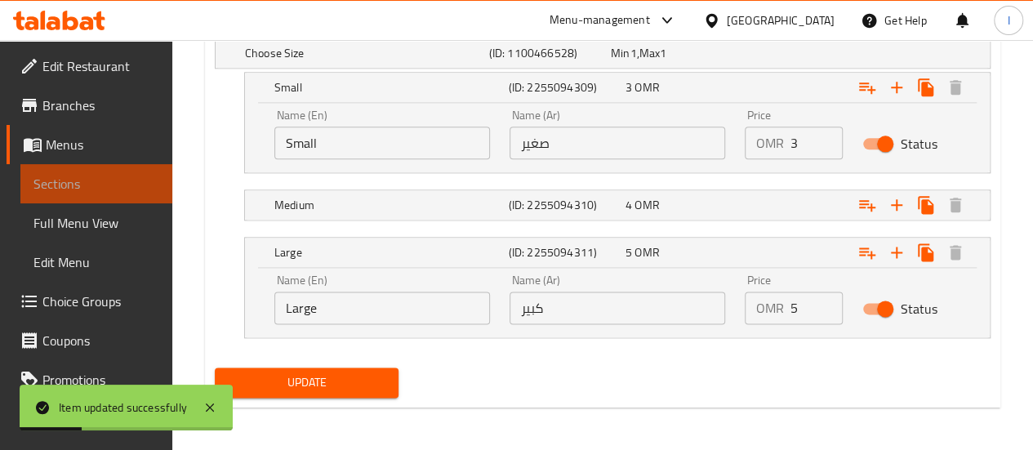
click at [102, 181] on span "Sections" at bounding box center [96, 184] width 126 height 20
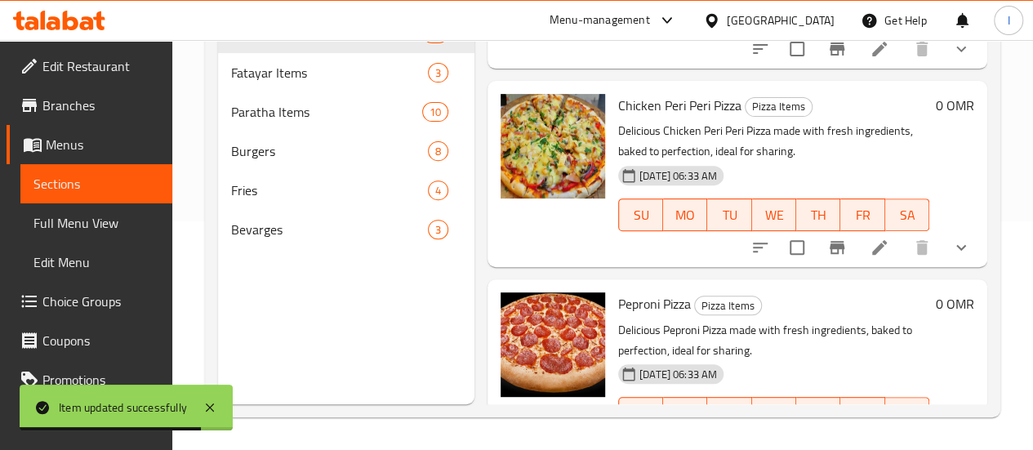
scroll to position [1145, 0]
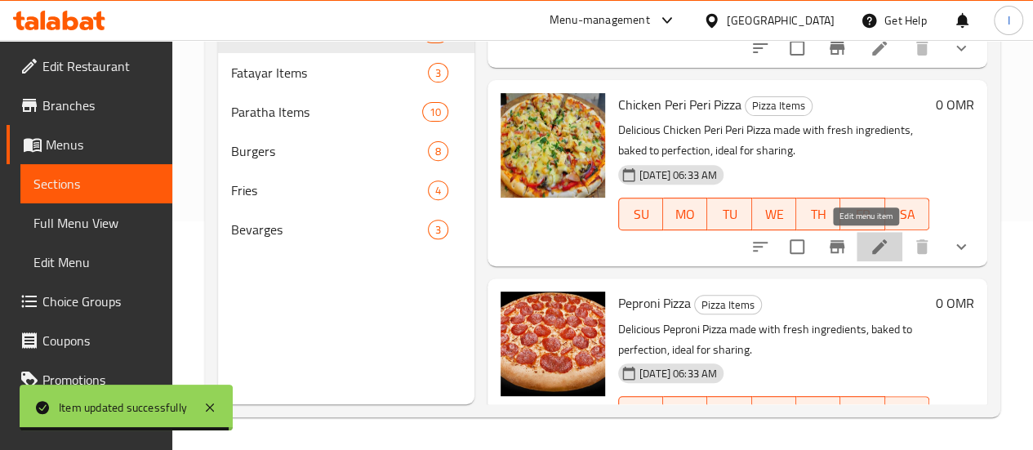
click at [870, 239] on icon at bounding box center [880, 247] width 20 height 20
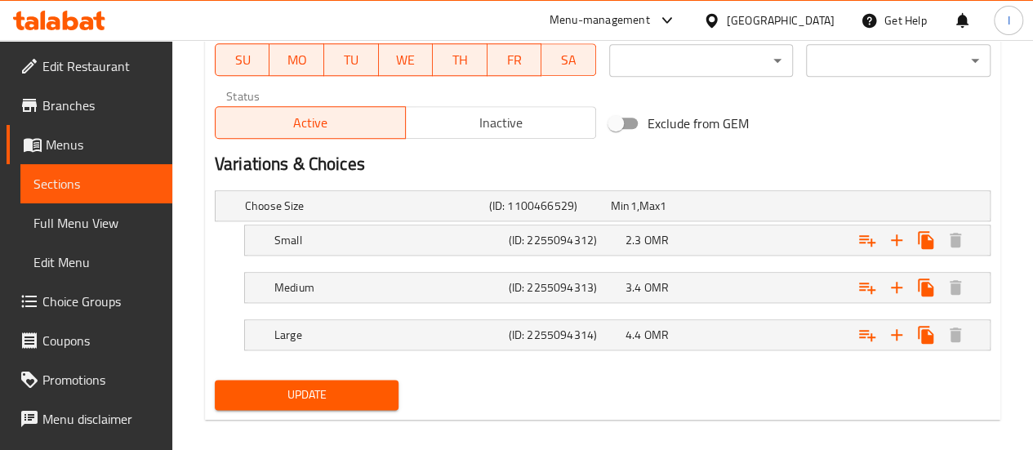
scroll to position [809, 0]
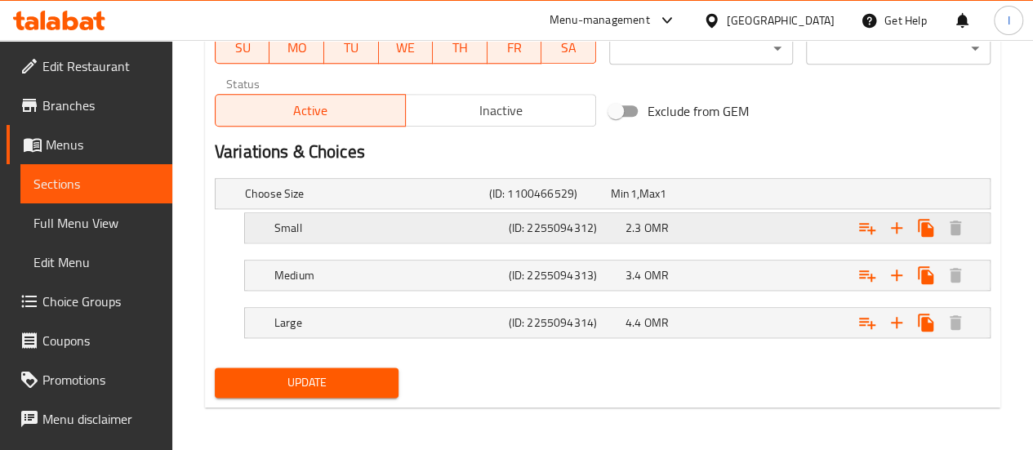
click at [672, 234] on div "2.3 OMR" at bounding box center [681, 227] width 117 height 23
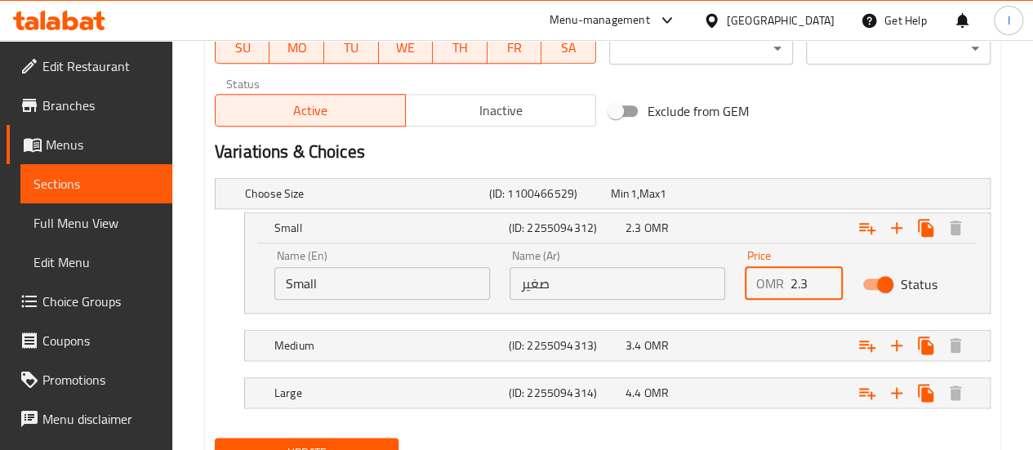
click at [802, 280] on input "2.3" at bounding box center [817, 283] width 52 height 33
type input "3"
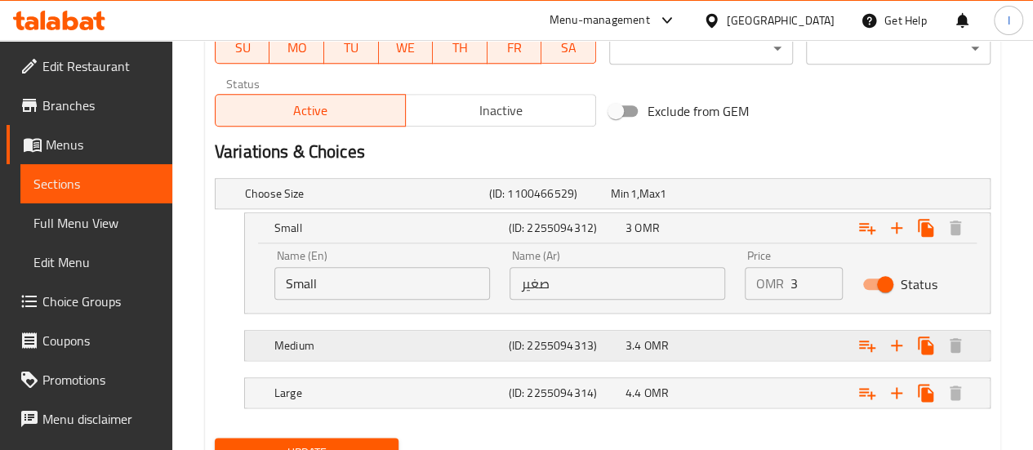
click at [679, 331] on div "Medium (ID: 2255094313) 3.4 OMR" at bounding box center [622, 346] width 703 height 36
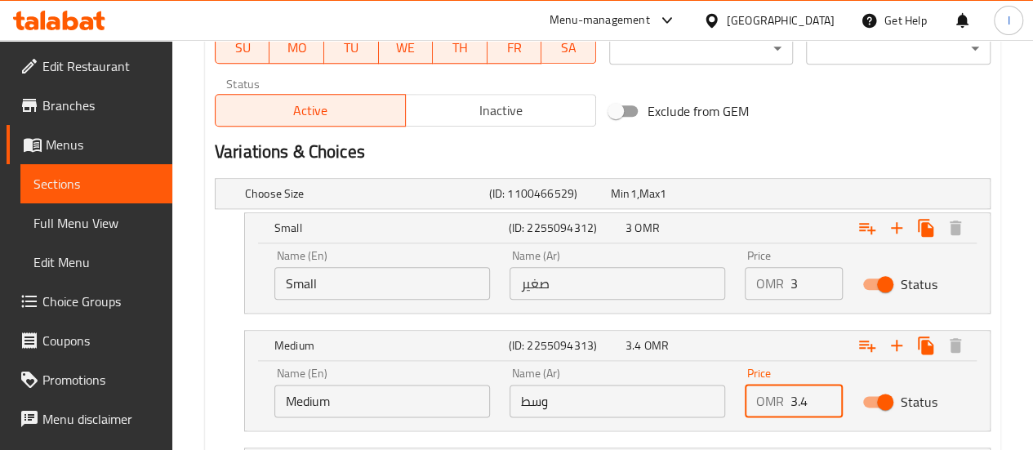
click at [797, 401] on input "3.4" at bounding box center [817, 401] width 52 height 33
type input "4"
click at [813, 372] on div "Price OMR 4 Price" at bounding box center [794, 393] width 98 height 50
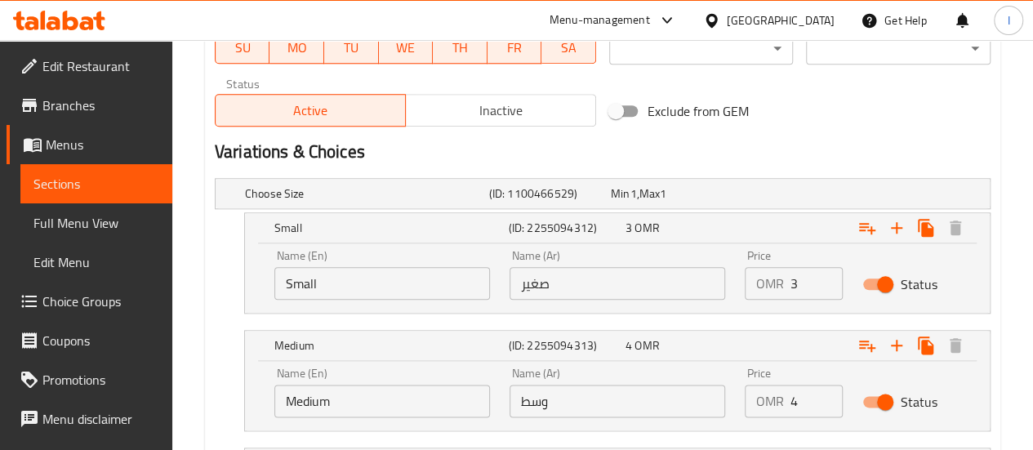
scroll to position [949, 0]
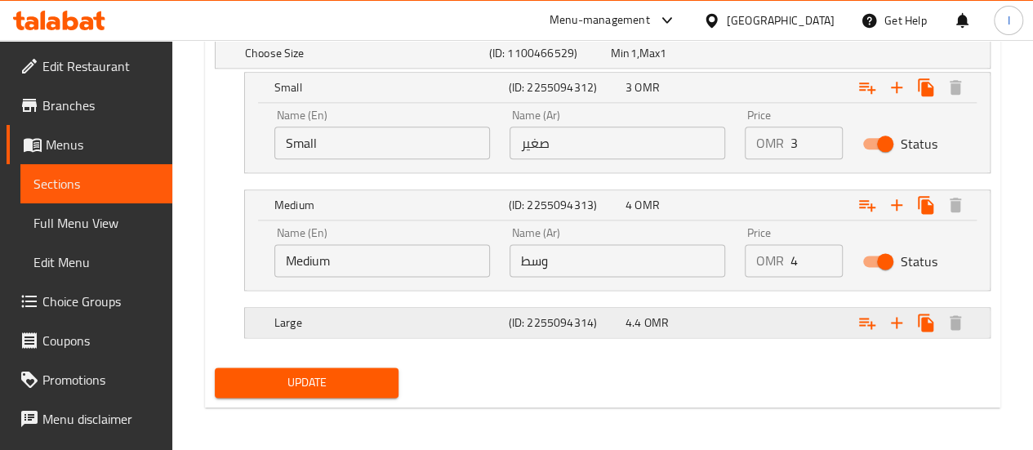
click at [695, 324] on div "4.4 OMR" at bounding box center [681, 323] width 110 height 16
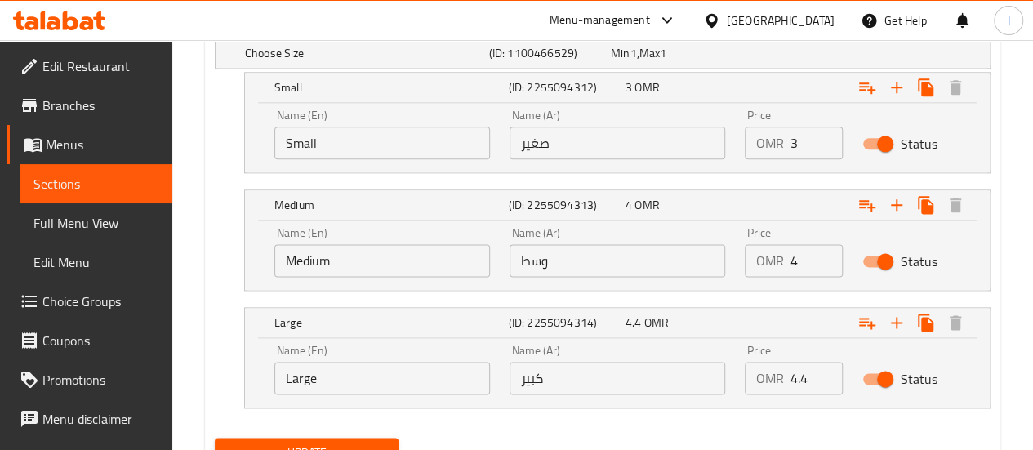
click at [805, 381] on input "4.4" at bounding box center [817, 378] width 52 height 33
type input "5"
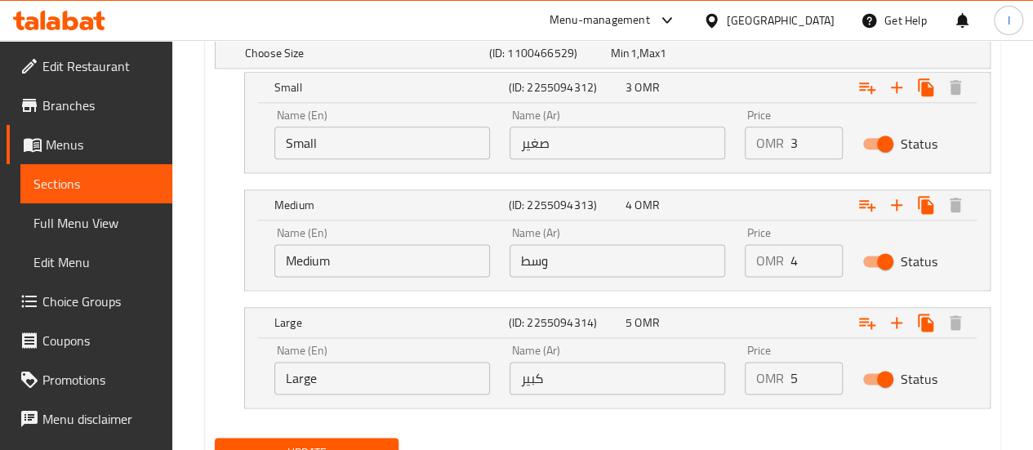
click at [944, 378] on div "Status" at bounding box center [912, 379] width 118 height 51
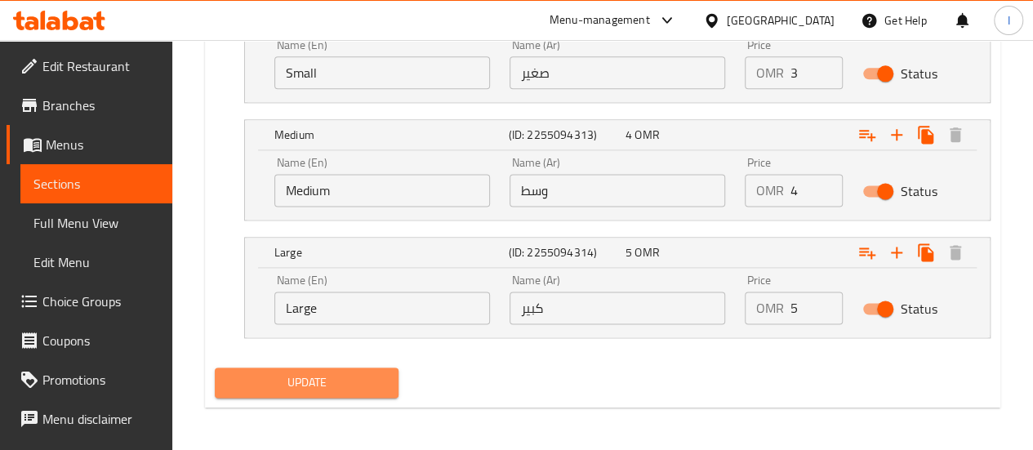
click at [274, 388] on span "Update" at bounding box center [307, 383] width 158 height 20
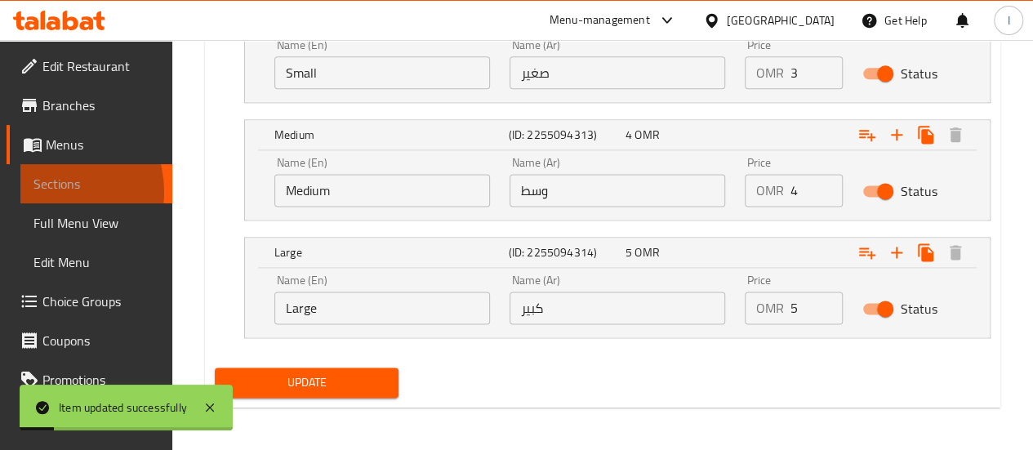
click at [46, 192] on span "Sections" at bounding box center [96, 184] width 126 height 20
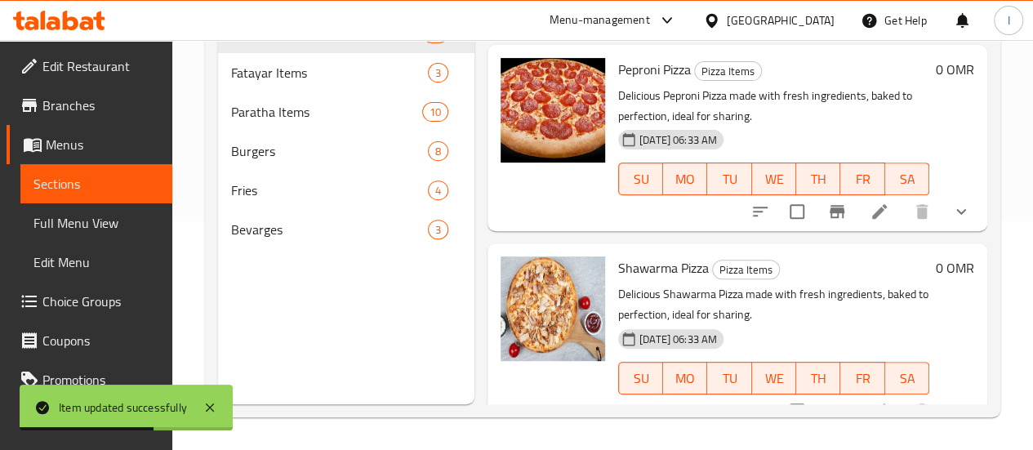
scroll to position [1298, 0]
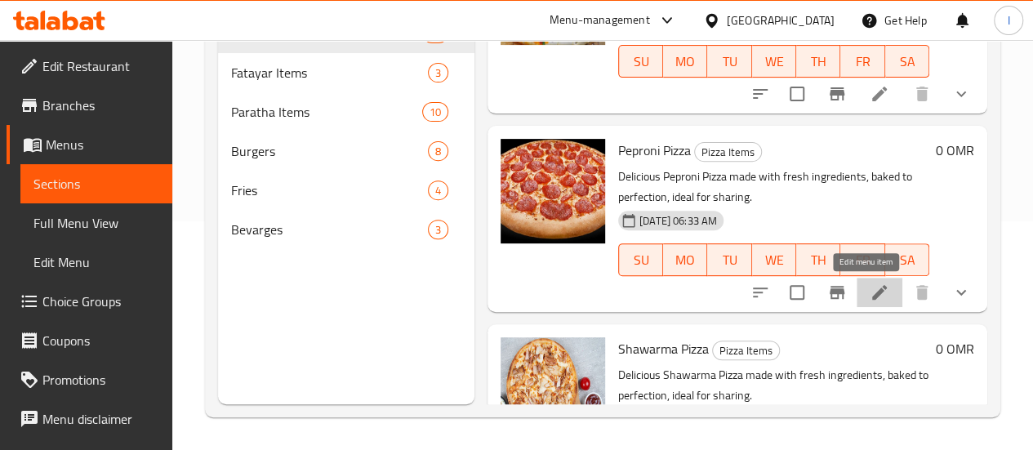
click at [870, 289] on icon at bounding box center [880, 293] width 20 height 20
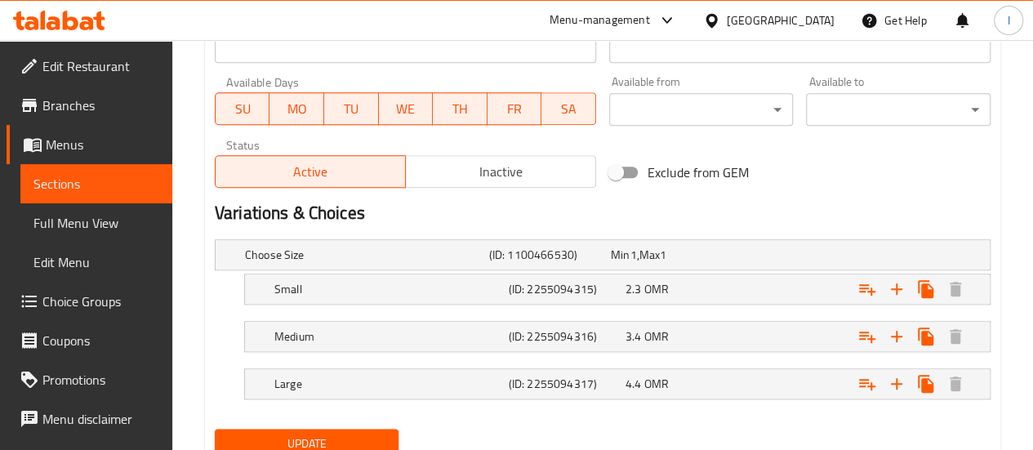
scroll to position [748, 0]
click at [631, 279] on span "2.3" at bounding box center [634, 288] width 16 height 21
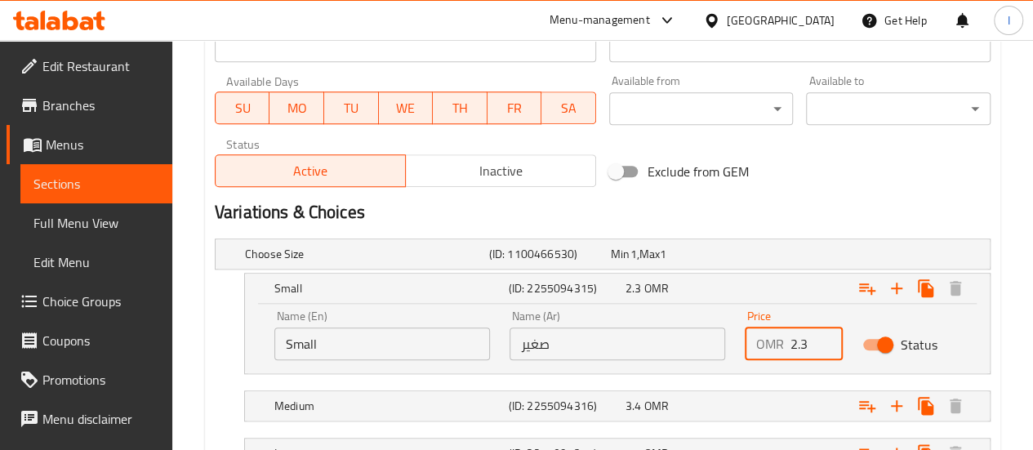
click at [815, 341] on input "2.3" at bounding box center [817, 344] width 52 height 33
type input "3.5"
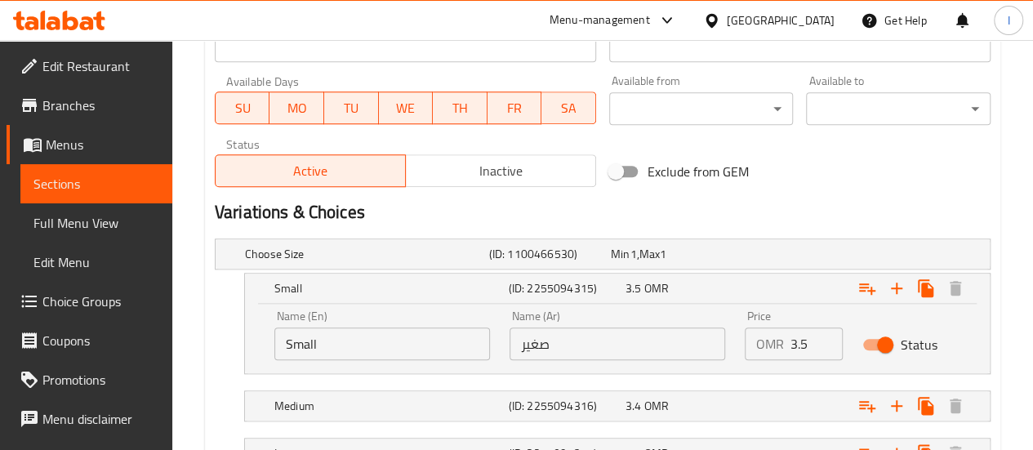
click at [841, 310] on div "Price OMR 3.5 Price" at bounding box center [794, 335] width 98 height 50
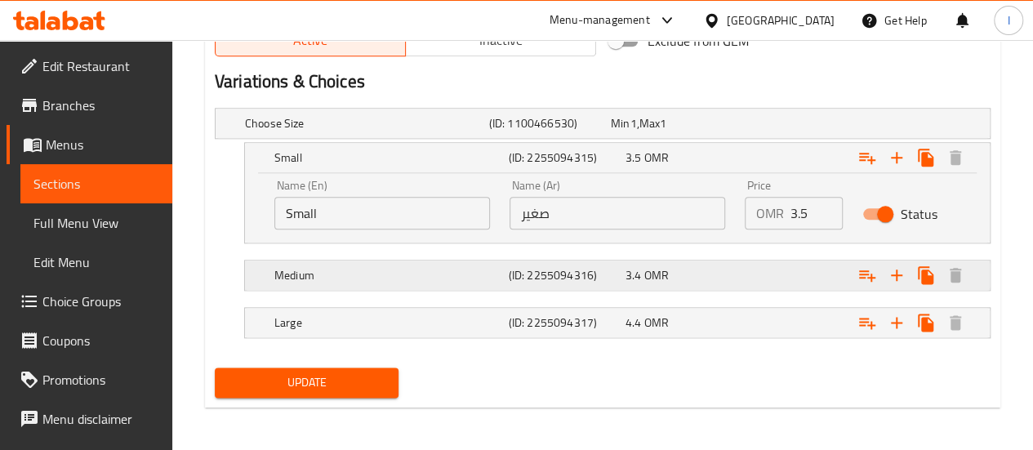
click at [732, 269] on div "3.4 OMR" at bounding box center [681, 275] width 110 height 16
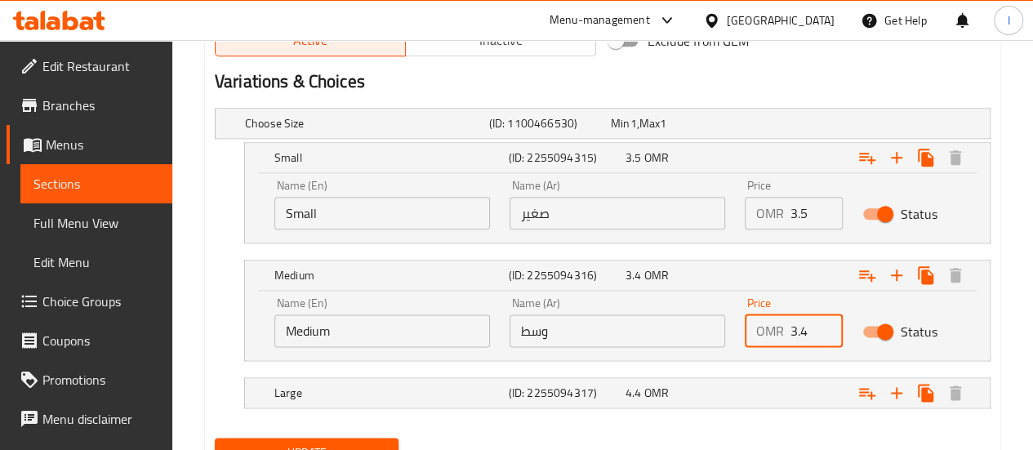
click at [802, 334] on input "3.4" at bounding box center [817, 331] width 52 height 33
type input "4.5"
click at [915, 307] on div "Status" at bounding box center [912, 331] width 118 height 51
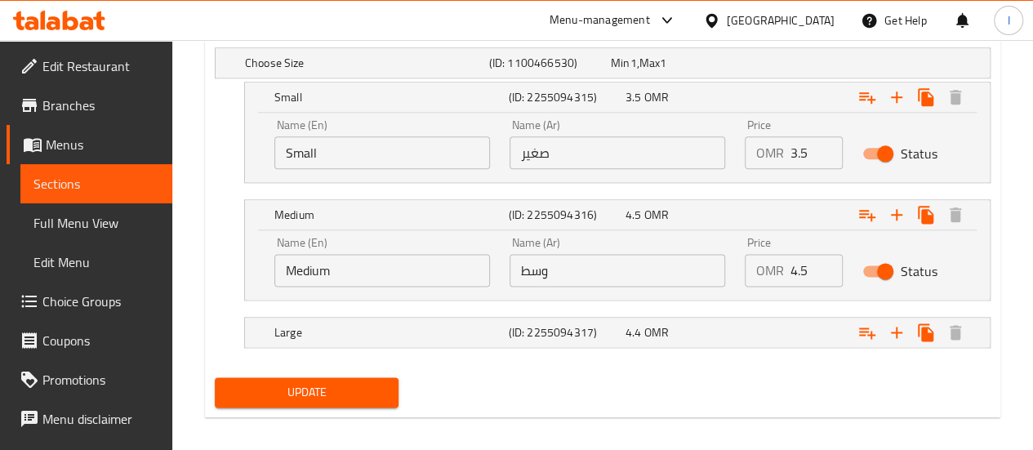
scroll to position [939, 0]
click at [777, 334] on div "Expand" at bounding box center [856, 333] width 234 height 36
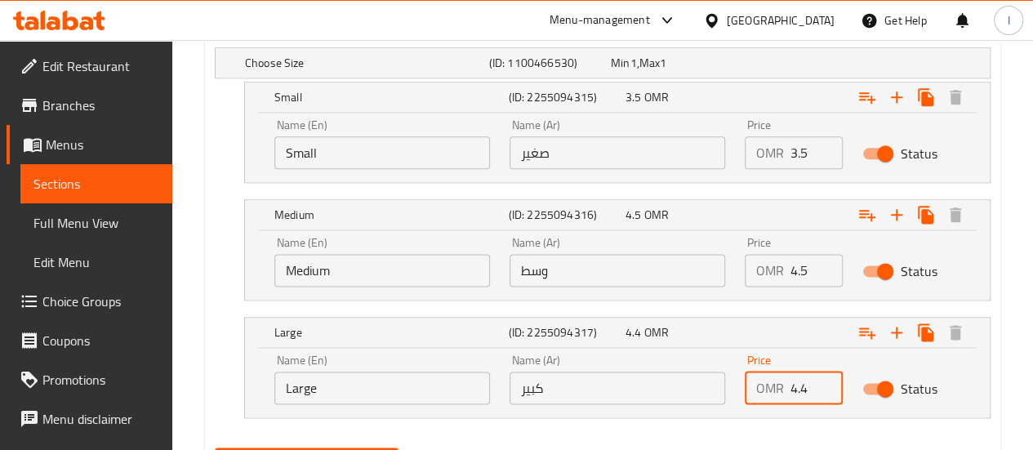
click at [814, 395] on input "4.4" at bounding box center [817, 388] width 52 height 33
type input "5.5"
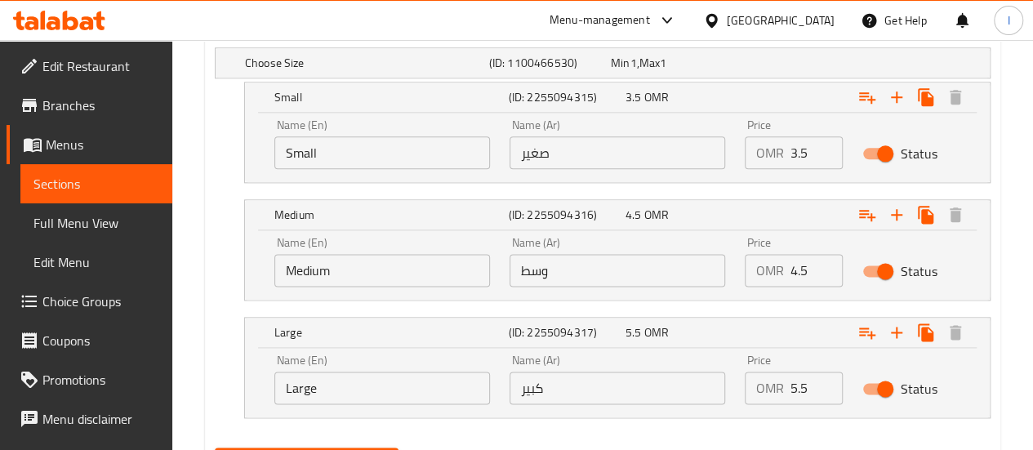
click at [985, 381] on div "Name (En) Large Name (En) Name (Ar) كبير Name (Ar) Price OMR 5.5 Price Status" at bounding box center [617, 382] width 745 height 69
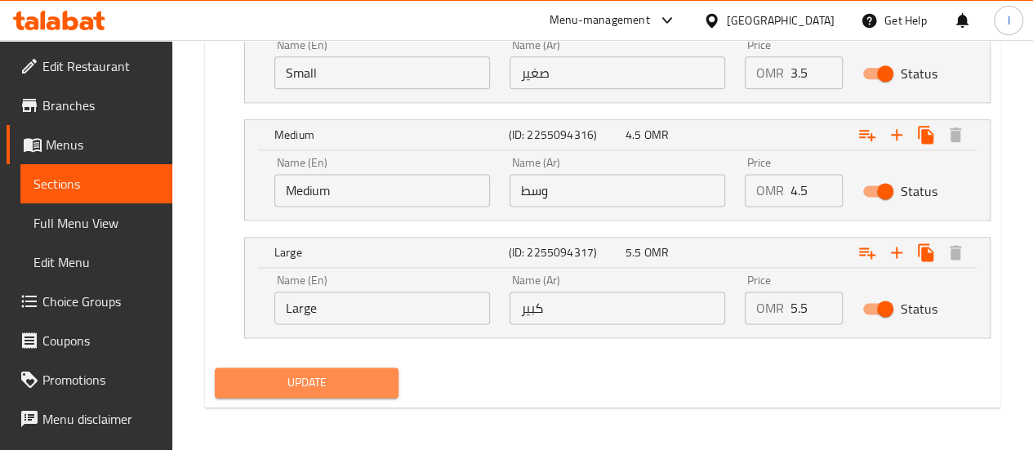
click at [363, 373] on span "Update" at bounding box center [307, 383] width 158 height 20
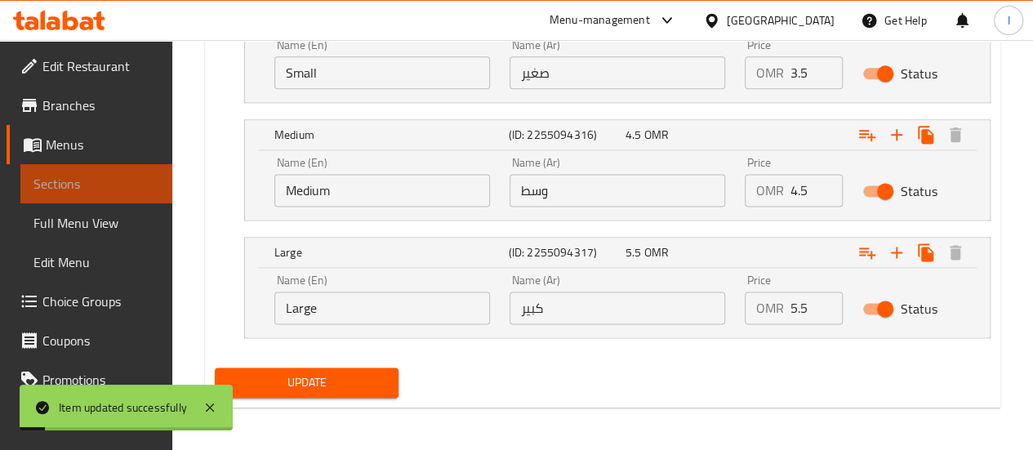
click at [108, 184] on span "Sections" at bounding box center [96, 184] width 126 height 20
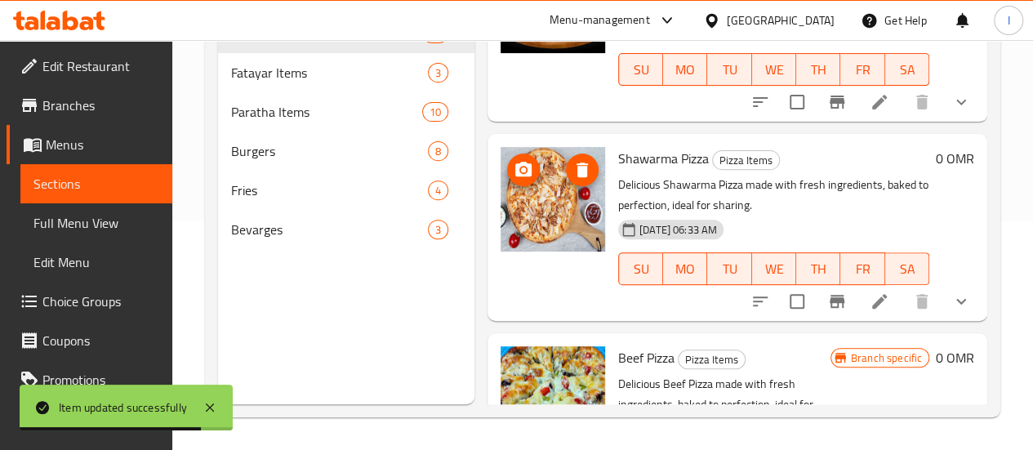
scroll to position [1493, 0]
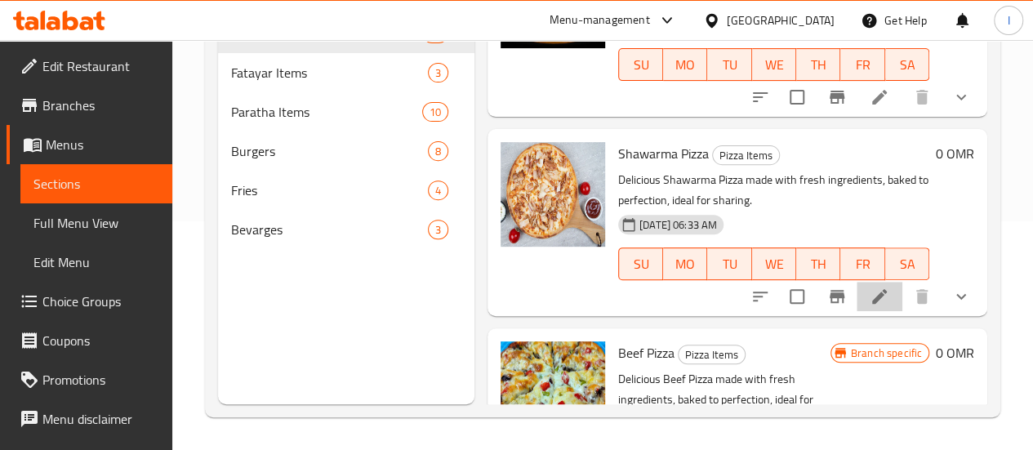
click at [879, 306] on li at bounding box center [880, 296] width 46 height 29
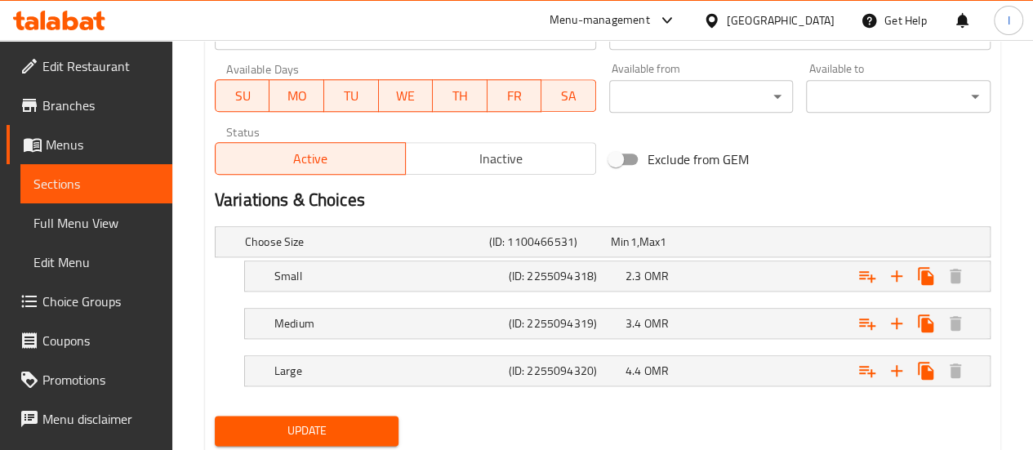
scroll to position [761, 0]
click at [698, 267] on div "2.3 OMR" at bounding box center [681, 275] width 110 height 16
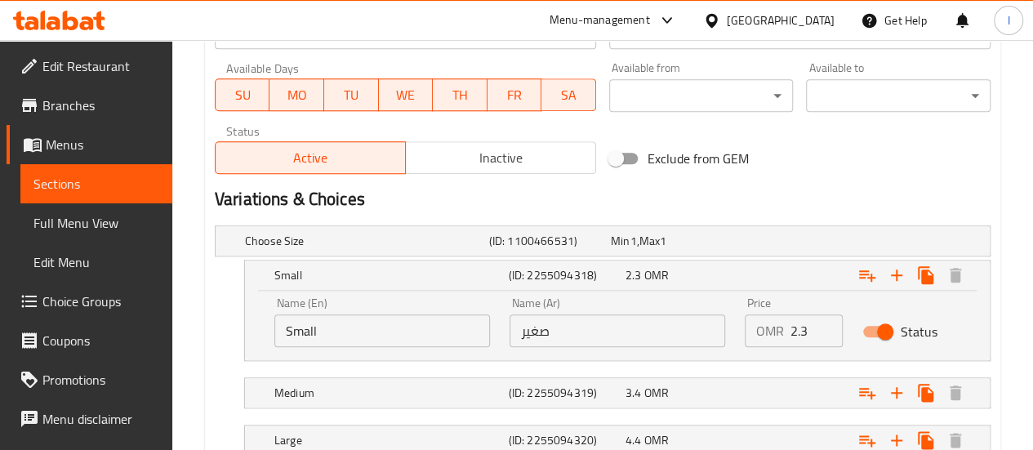
click at [807, 328] on input "2.3" at bounding box center [817, 331] width 52 height 33
type input "3"
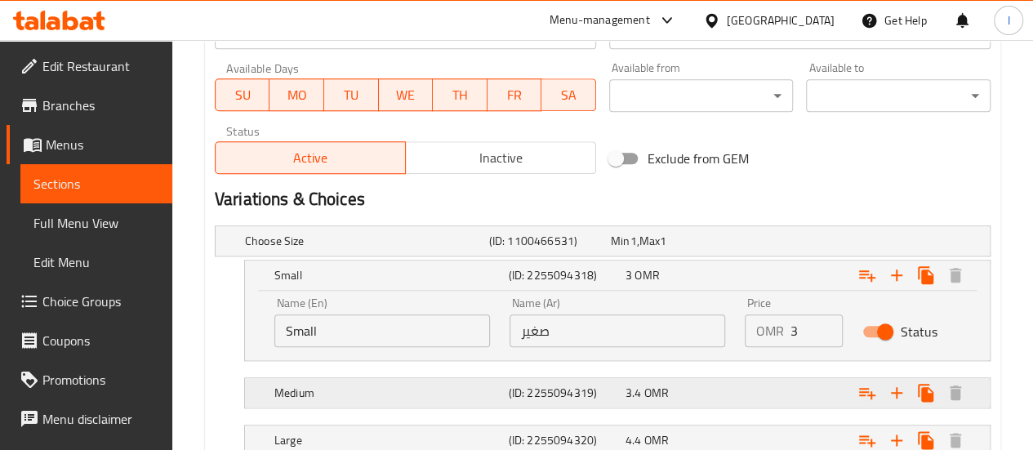
click at [722, 385] on div "3.4 OMR" at bounding box center [681, 393] width 110 height 16
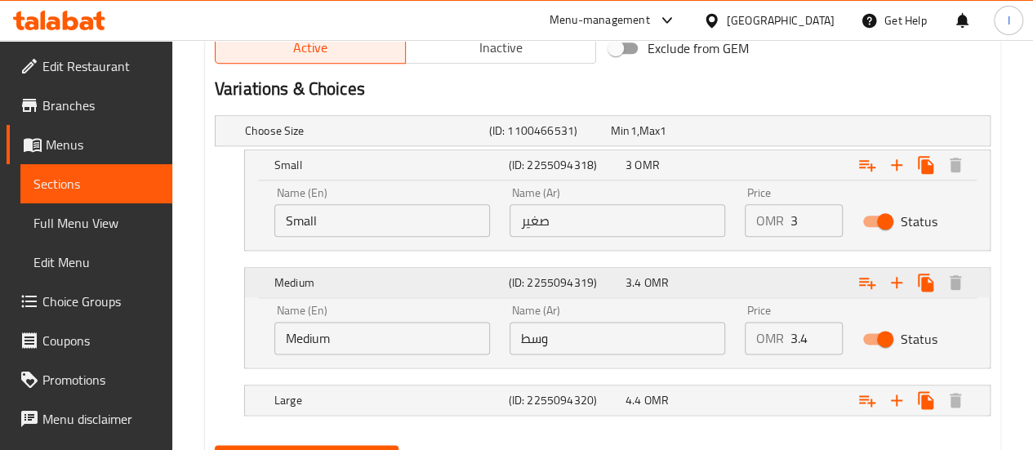
scroll to position [874, 0]
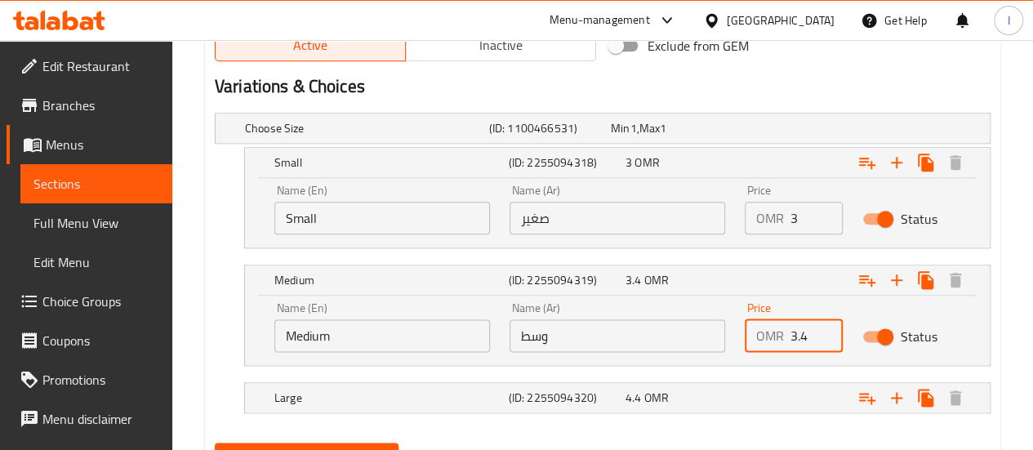
click at [806, 329] on input "3.4" at bounding box center [817, 335] width 52 height 33
type input "4"
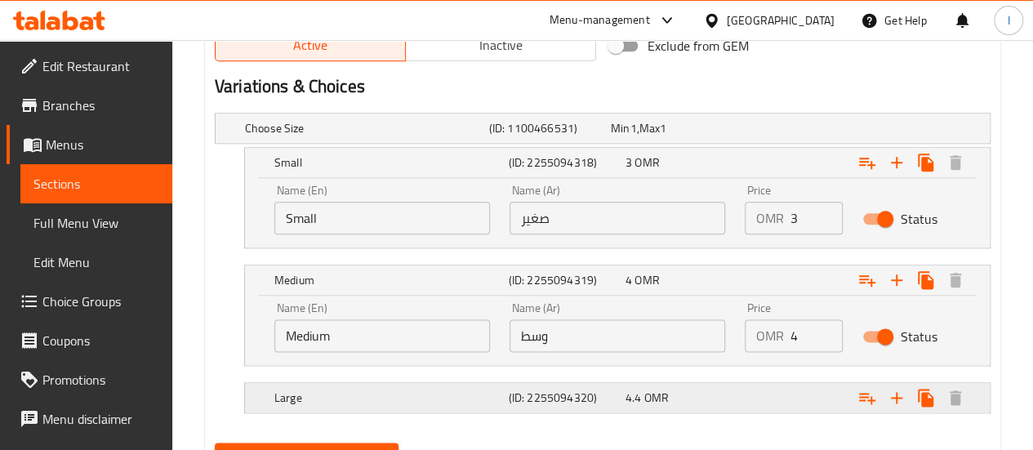
click at [734, 386] on div "4.4 OMR" at bounding box center [681, 397] width 117 height 23
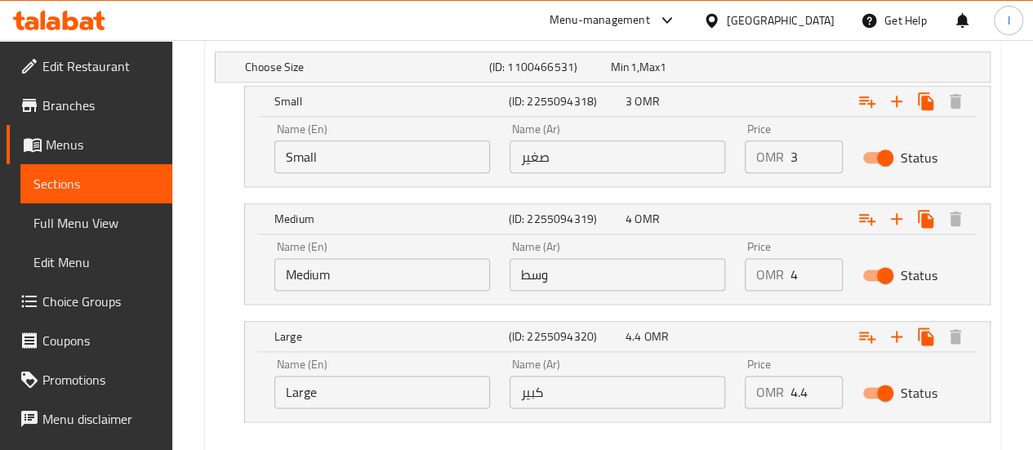
scroll to position [938, 0]
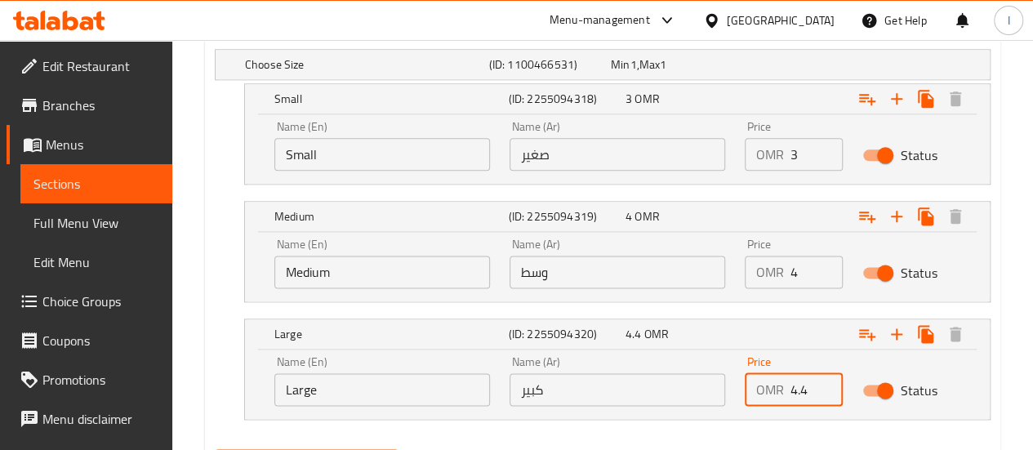
click at [791, 391] on input "4.4" at bounding box center [817, 389] width 52 height 33
type input "5"
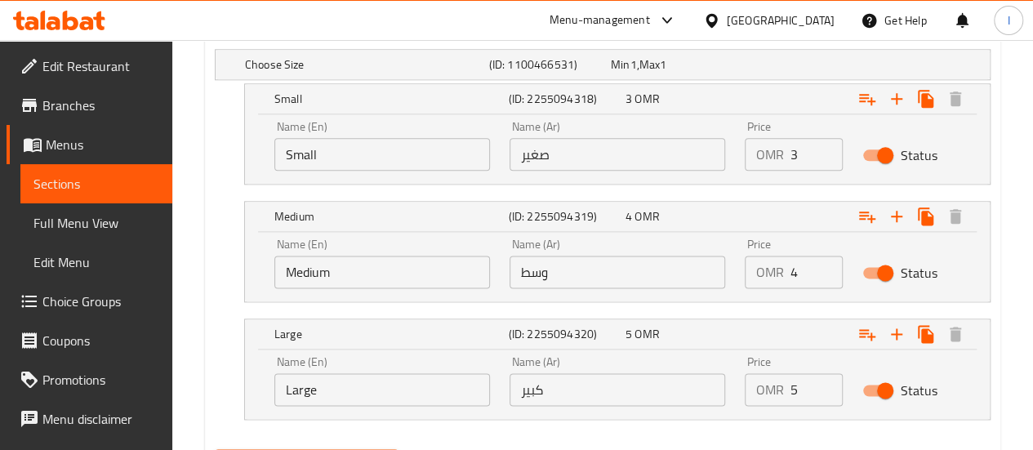
click at [989, 382] on div "Name (En) Large Name (En) Name (Ar) كبير Name (Ar) Price OMR 5 Price Status" at bounding box center [617, 384] width 745 height 69
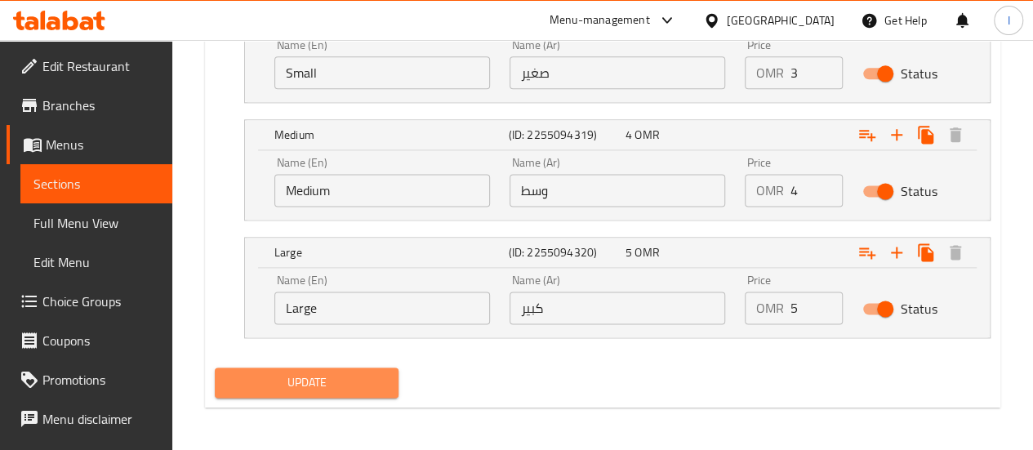
click at [315, 375] on span "Update" at bounding box center [307, 383] width 158 height 20
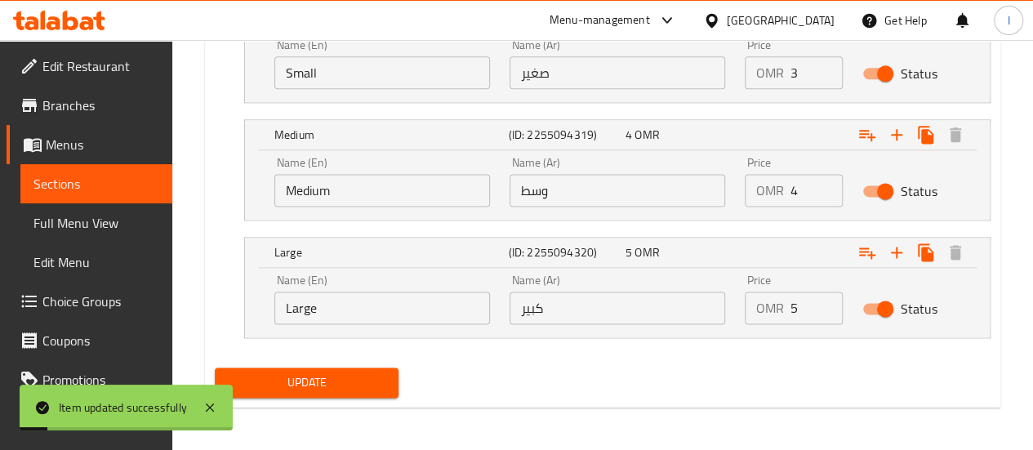
click at [59, 185] on span "Sections" at bounding box center [96, 184] width 126 height 20
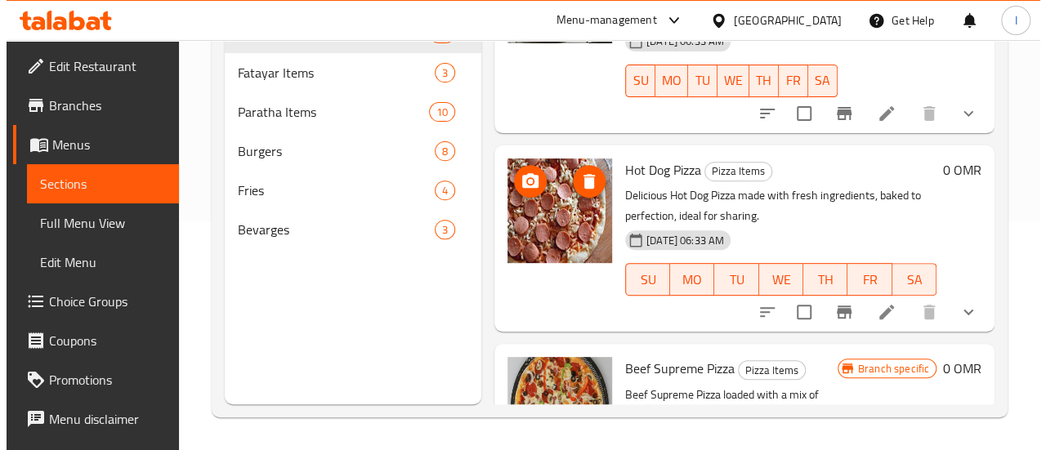
scroll to position [2546, 0]
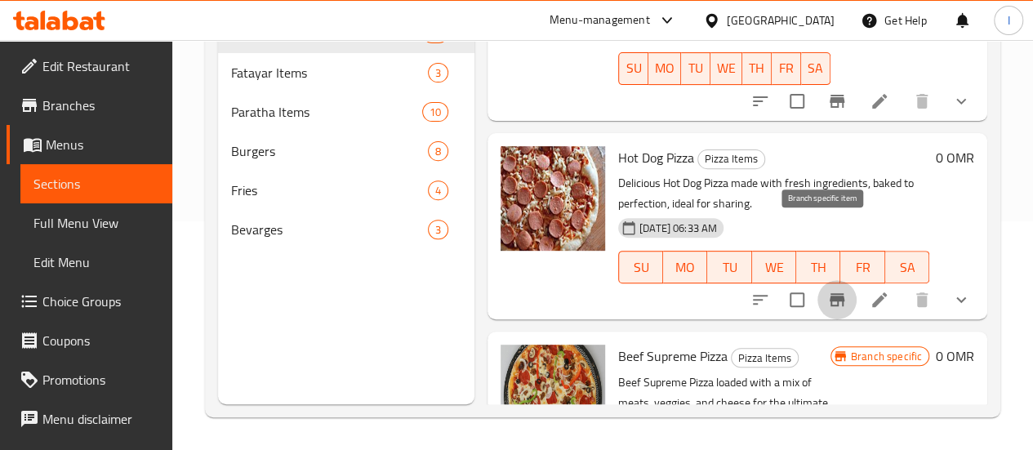
click at [830, 293] on icon "Branch-specific-item" at bounding box center [837, 299] width 15 height 13
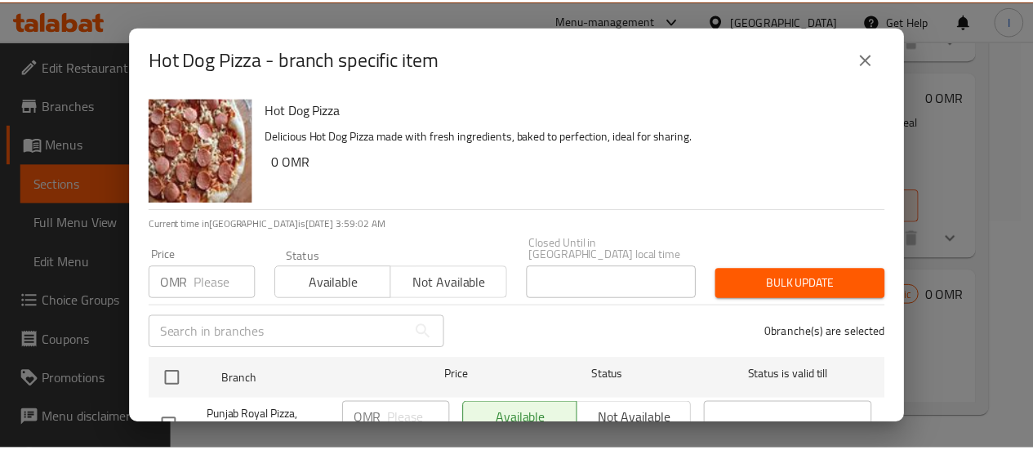
scroll to position [47, 0]
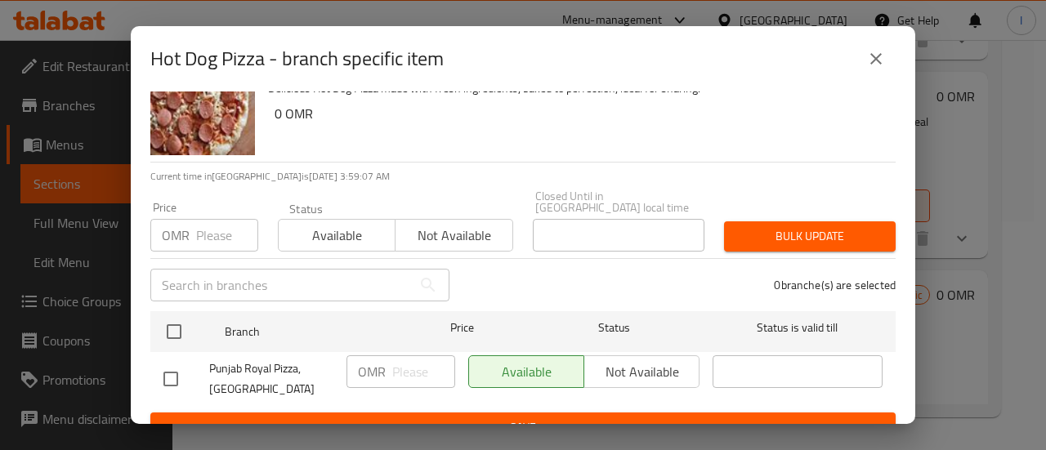
click at [962, 139] on div "Hot Dog Pizza - branch specific item Hot Dog Pizza Delicious Hot Dog Pizza made…" at bounding box center [523, 225] width 1046 height 450
click at [878, 62] on icon "close" at bounding box center [875, 58] width 11 height 11
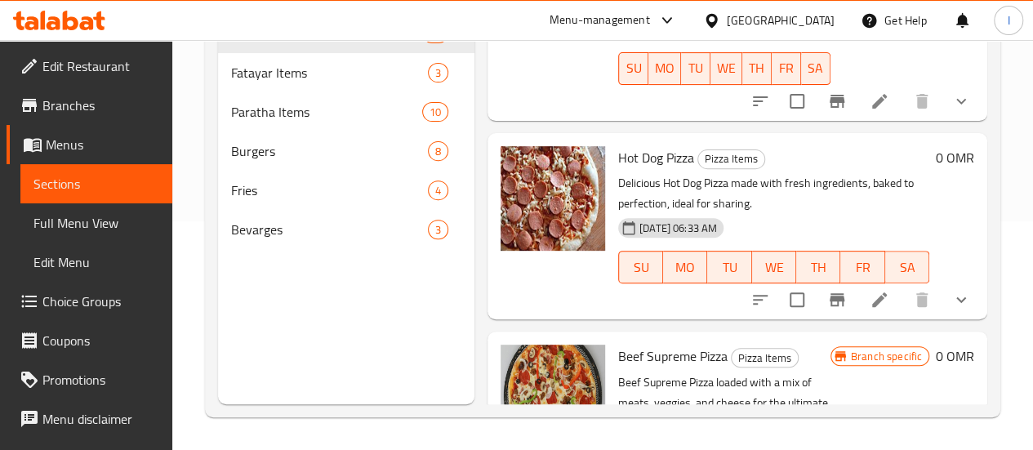
scroll to position [2529, 0]
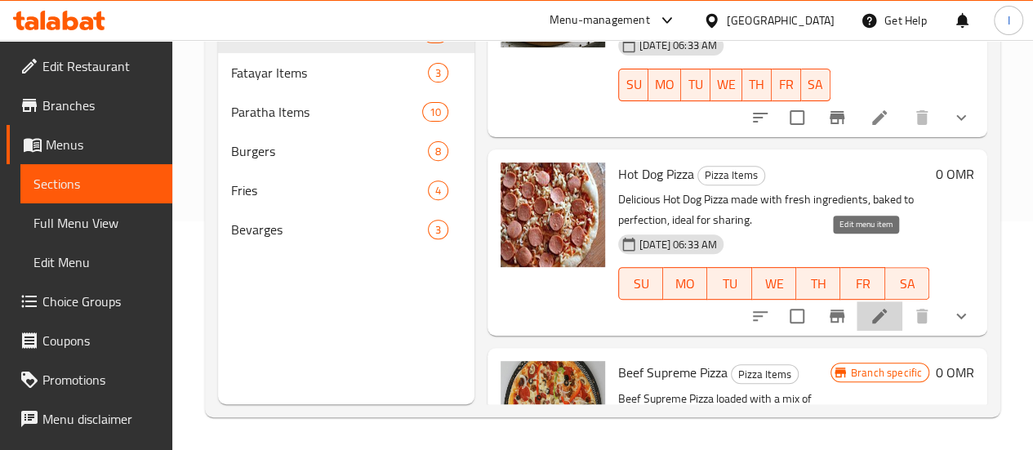
click at [873, 309] on icon at bounding box center [880, 316] width 15 height 15
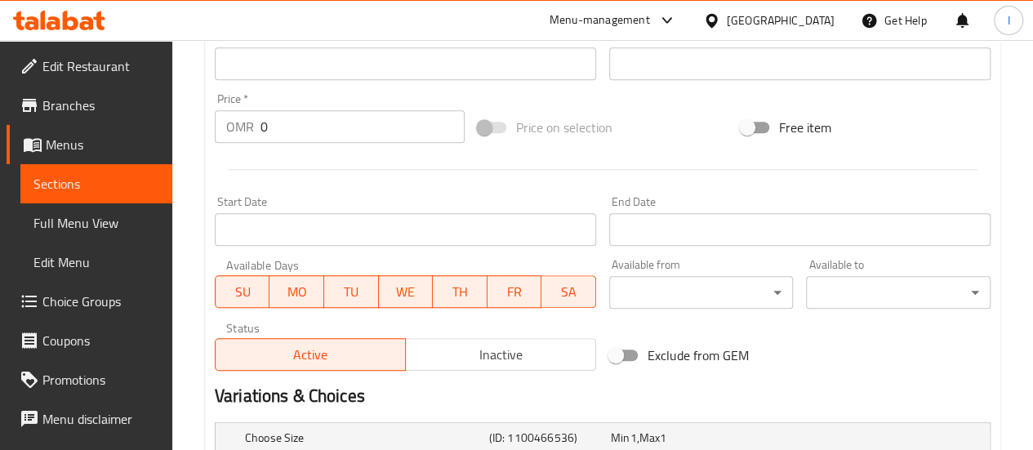
scroll to position [809, 0]
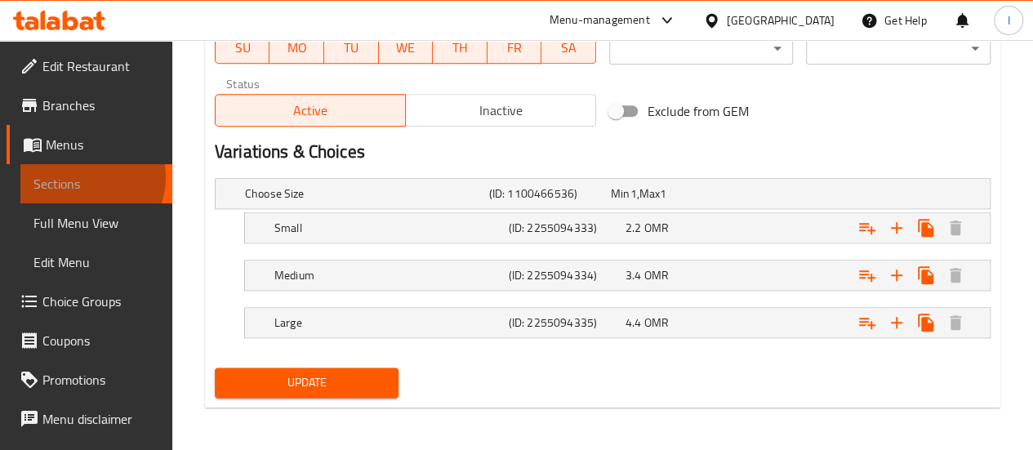
click at [83, 177] on span "Sections" at bounding box center [96, 184] width 126 height 20
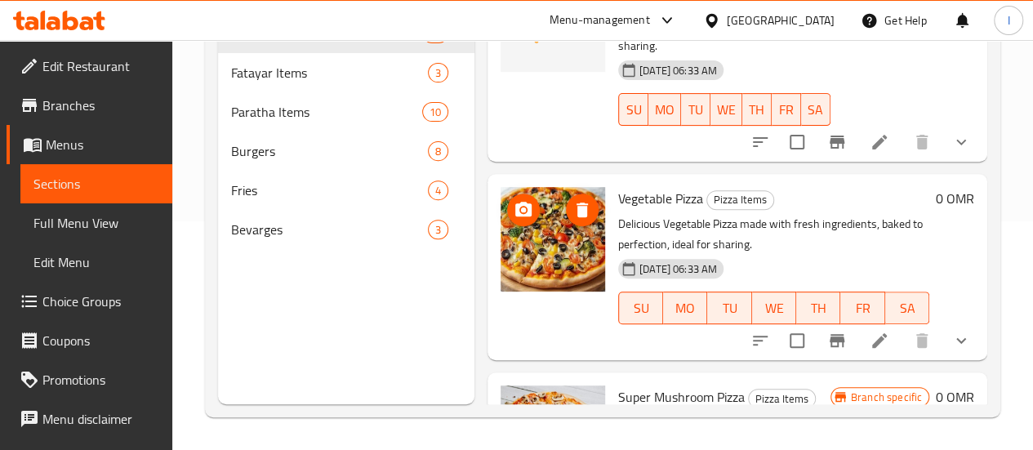
scroll to position [2091, 0]
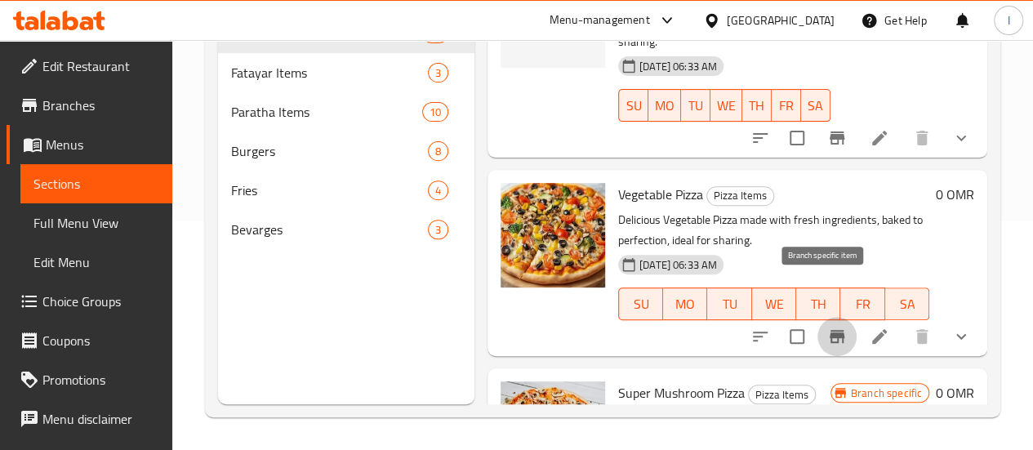
click at [828, 327] on icon "Branch-specific-item" at bounding box center [838, 337] width 20 height 20
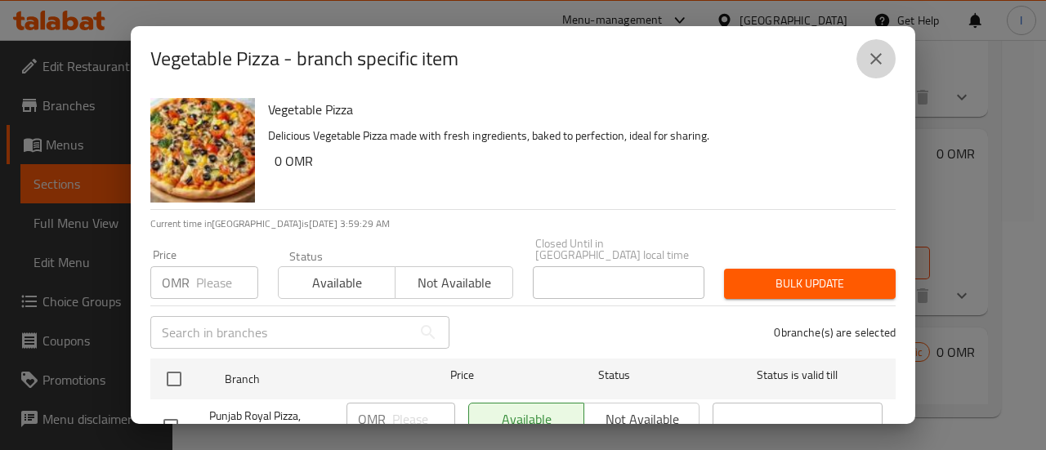
click at [866, 55] on icon "close" at bounding box center [876, 59] width 20 height 20
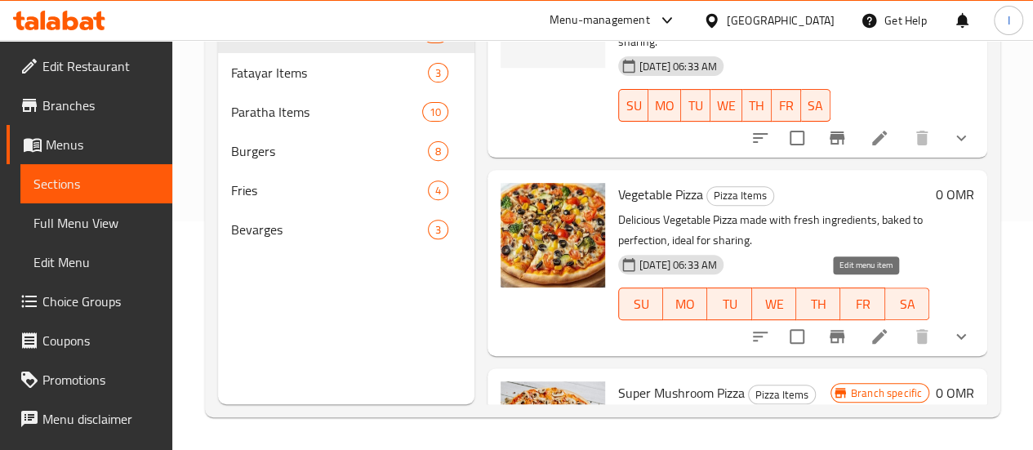
click at [873, 329] on icon at bounding box center [880, 336] width 15 height 15
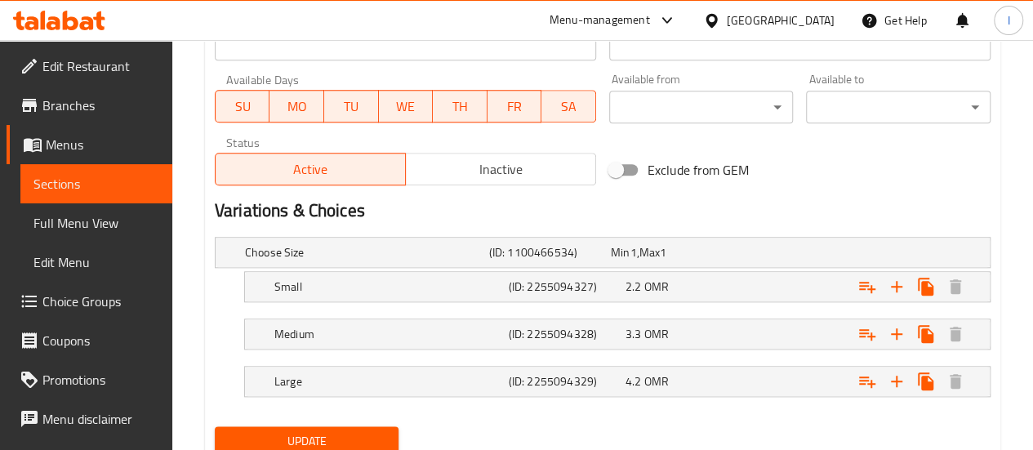
scroll to position [783, 0]
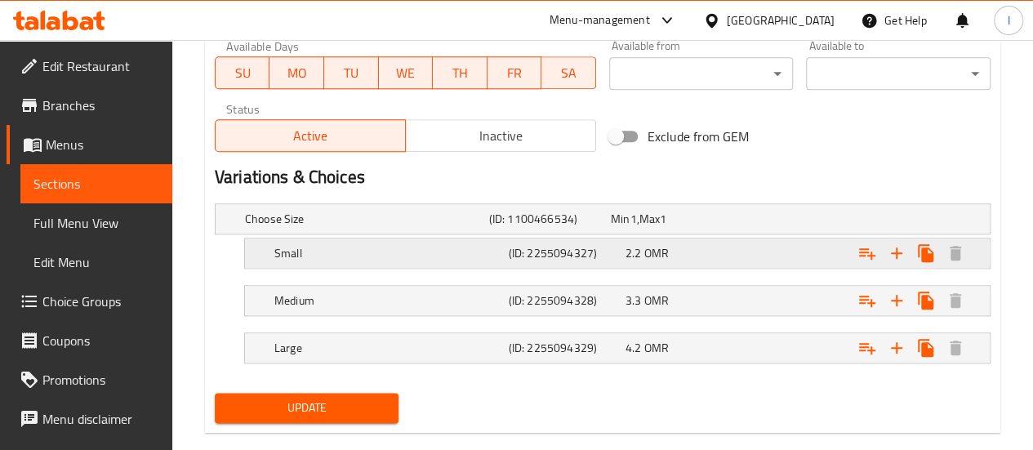
click at [613, 257] on h5 "(ID: 2255094327)" at bounding box center [564, 253] width 110 height 16
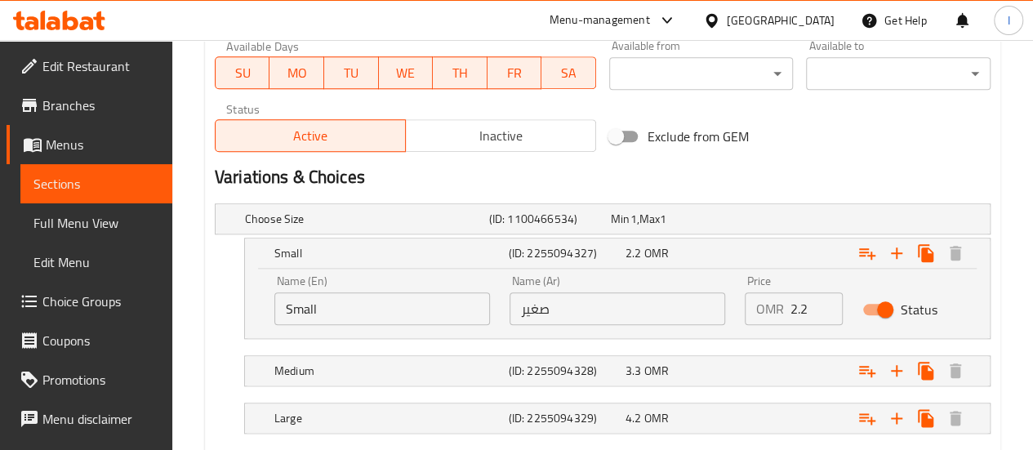
click at [806, 315] on input "2.2" at bounding box center [817, 308] width 52 height 33
type input "2"
click at [696, 368] on div "3.3 OMR" at bounding box center [681, 371] width 110 height 16
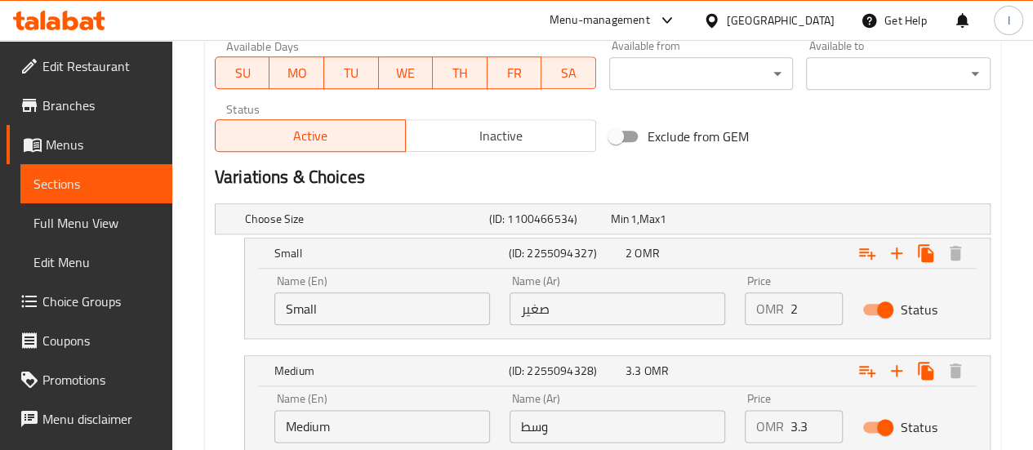
click at [791, 415] on input "3.3" at bounding box center [817, 426] width 52 height 33
type input "3"
click at [963, 423] on div "Status" at bounding box center [912, 427] width 118 height 51
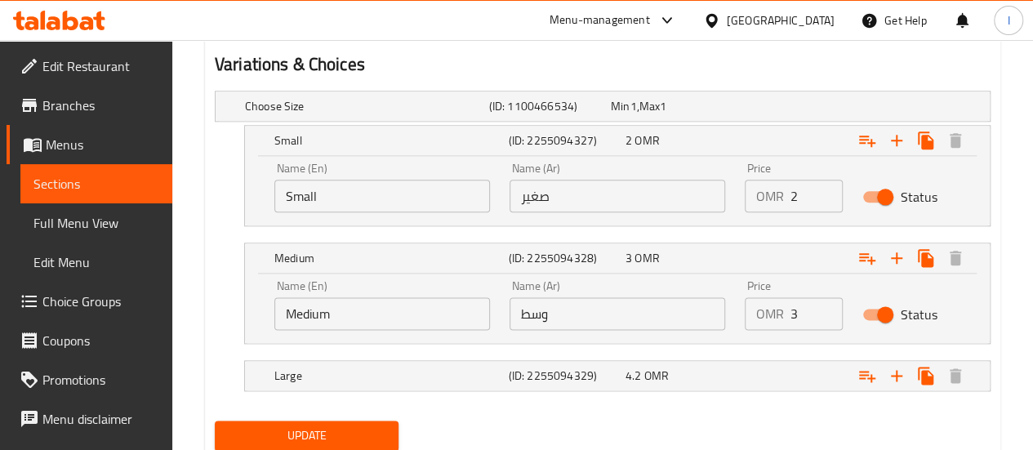
scroll to position [901, 0]
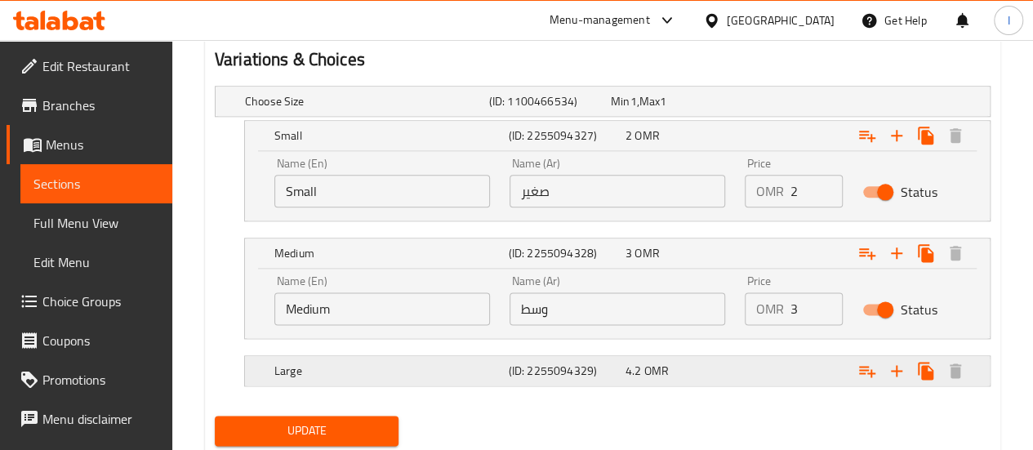
click at [679, 379] on div "4.2 OMR" at bounding box center [681, 370] width 117 height 23
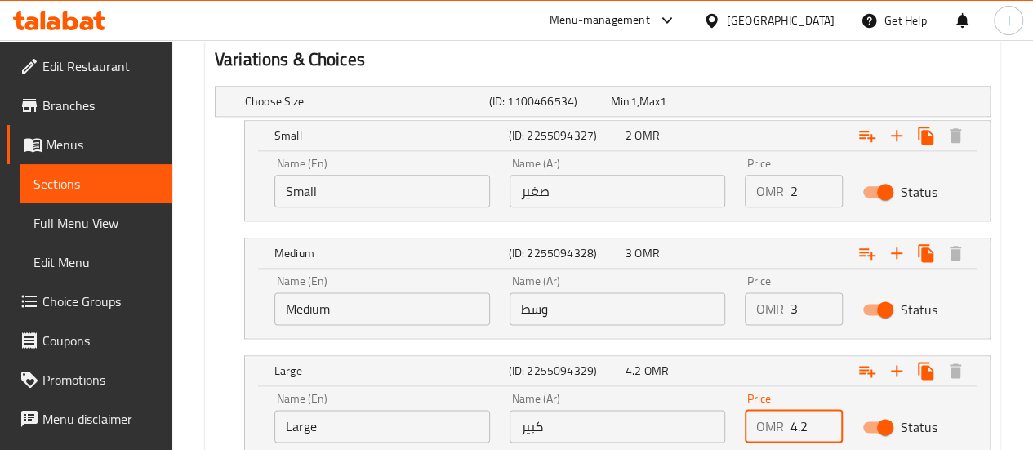
click at [813, 429] on input "4.2" at bounding box center [817, 426] width 52 height 33
type input "4"
click at [948, 408] on div "Status" at bounding box center [912, 427] width 118 height 51
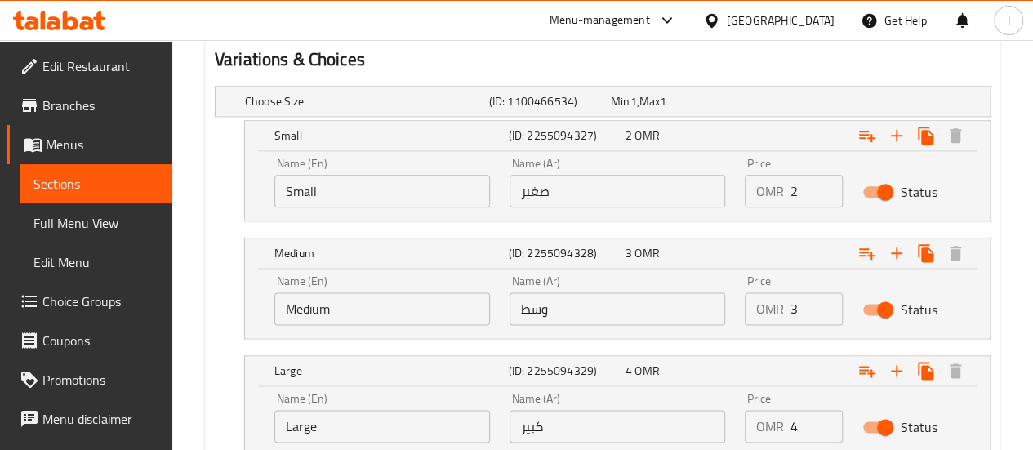
scroll to position [1020, 0]
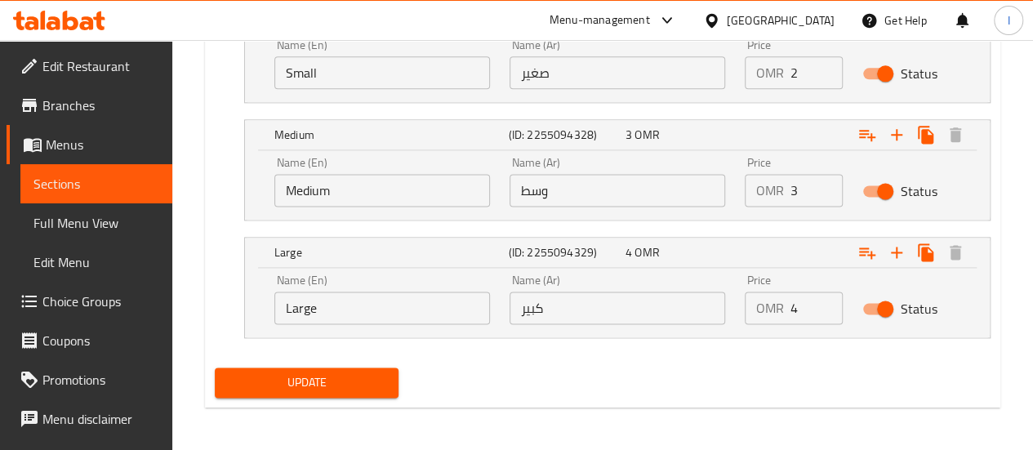
click at [328, 375] on span "Update" at bounding box center [307, 383] width 158 height 20
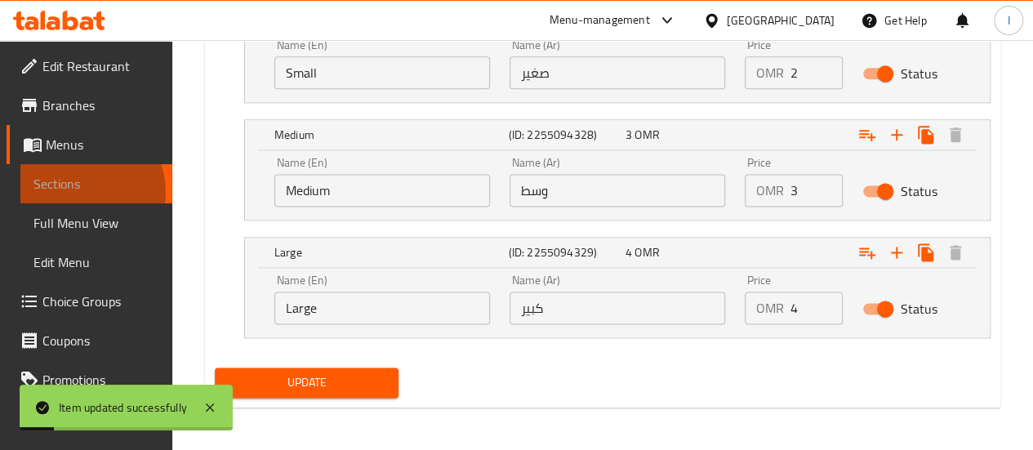
click at [83, 192] on span "Sections" at bounding box center [96, 184] width 126 height 20
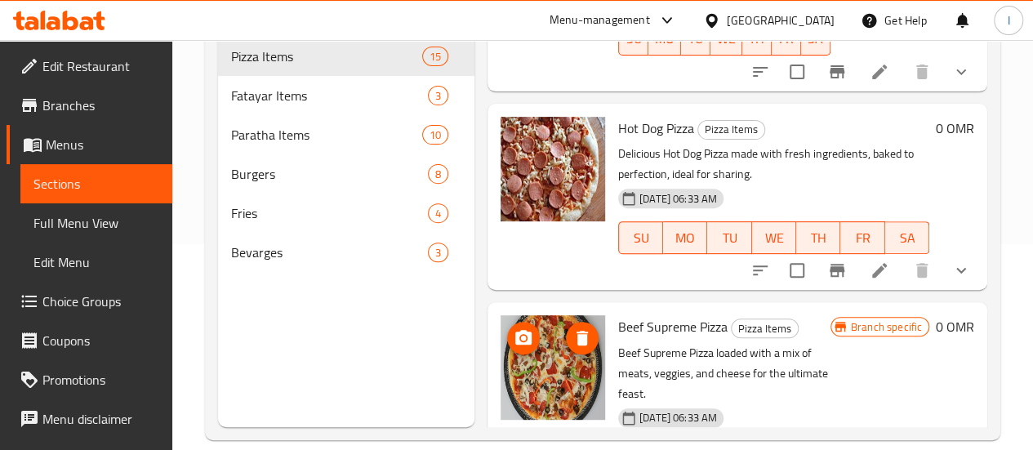
scroll to position [229, 0]
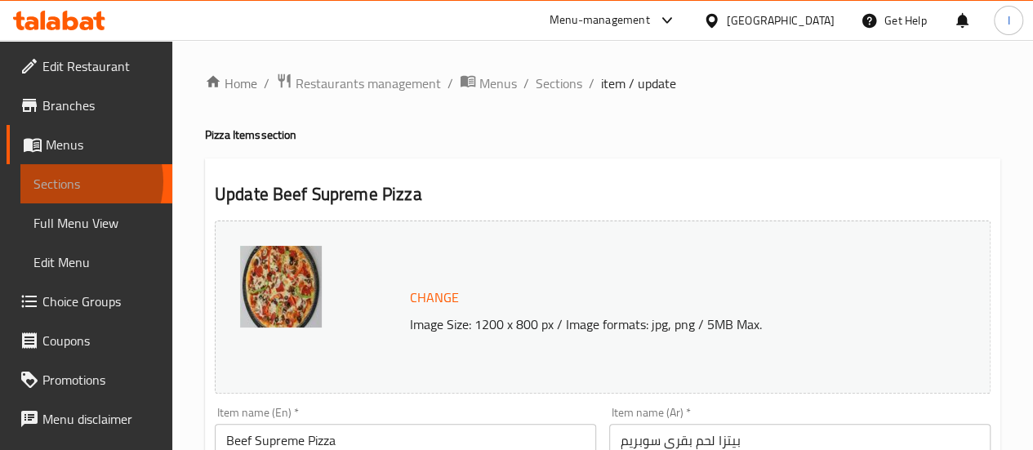
click at [70, 181] on span "Sections" at bounding box center [96, 184] width 126 height 20
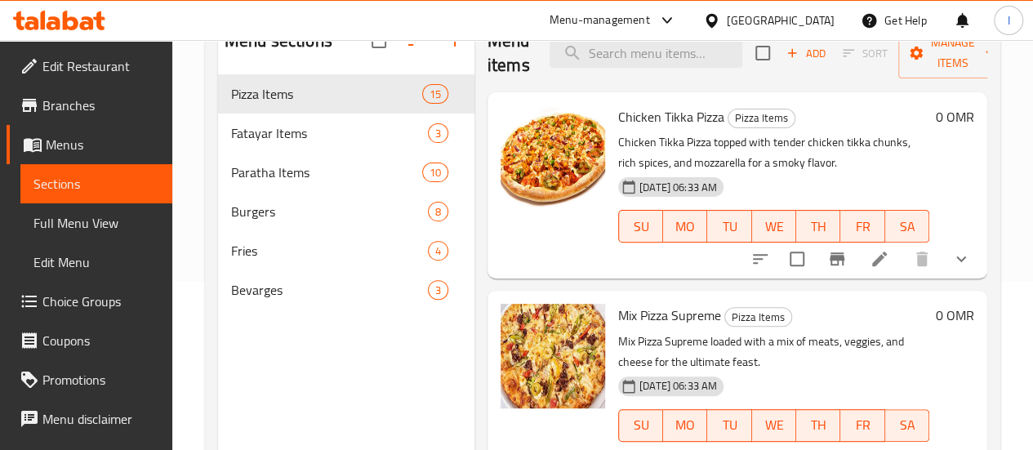
scroll to position [170, 0]
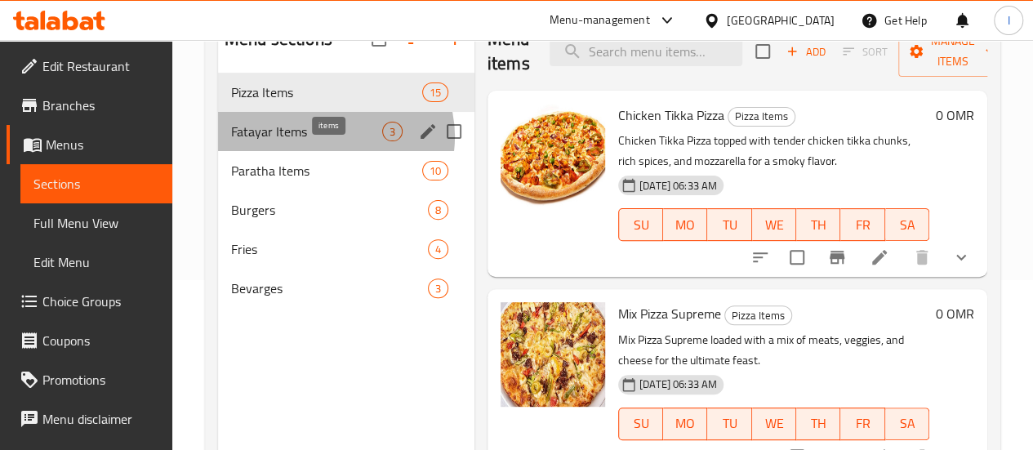
click at [383, 140] on span "3" at bounding box center [392, 132] width 19 height 16
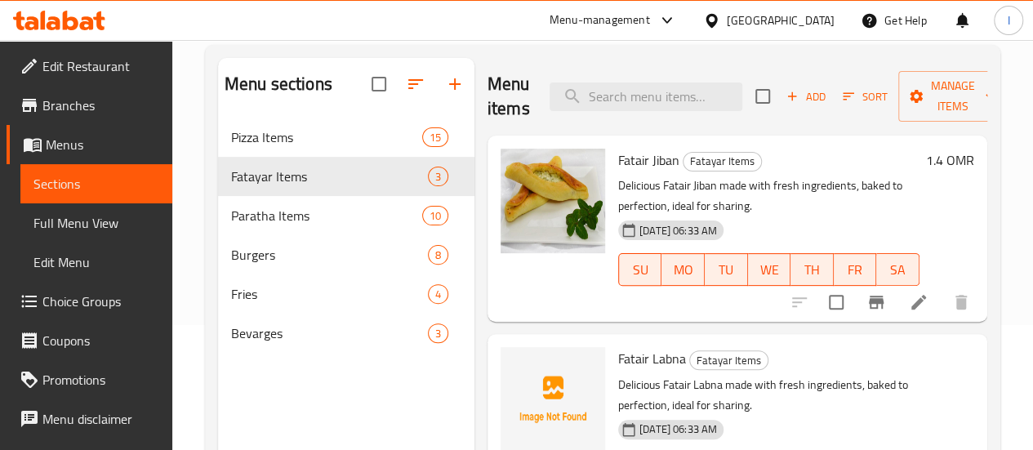
scroll to position [127, 0]
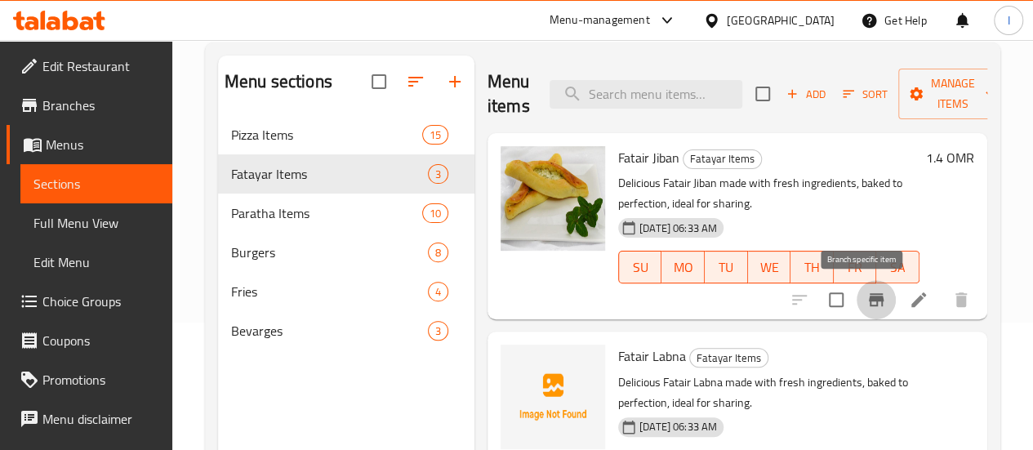
click at [867, 293] on icon "Branch-specific-item" at bounding box center [877, 300] width 20 height 20
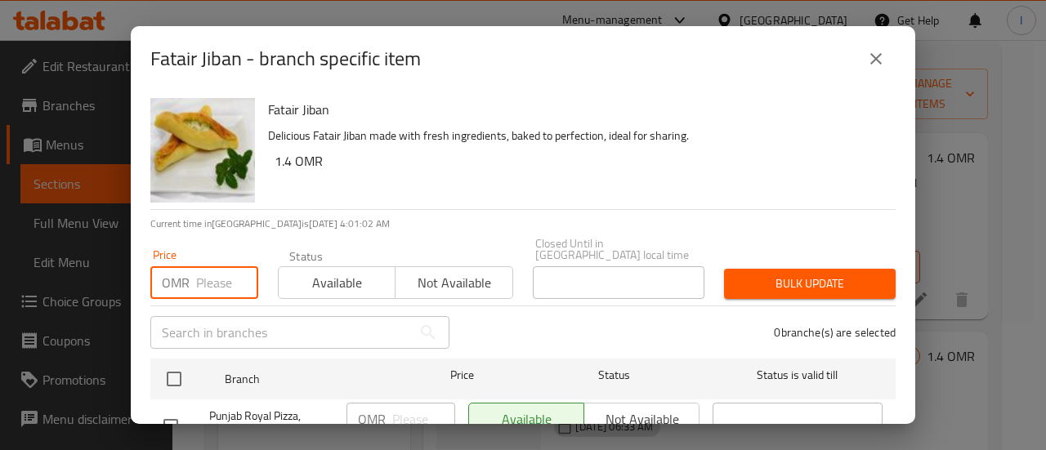
click at [215, 277] on input "number" at bounding box center [227, 282] width 62 height 33
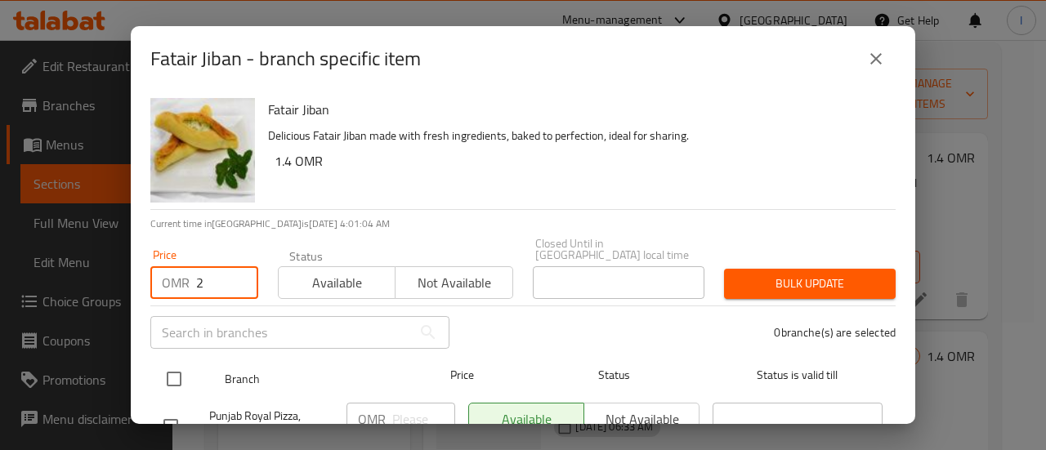
type input "2"
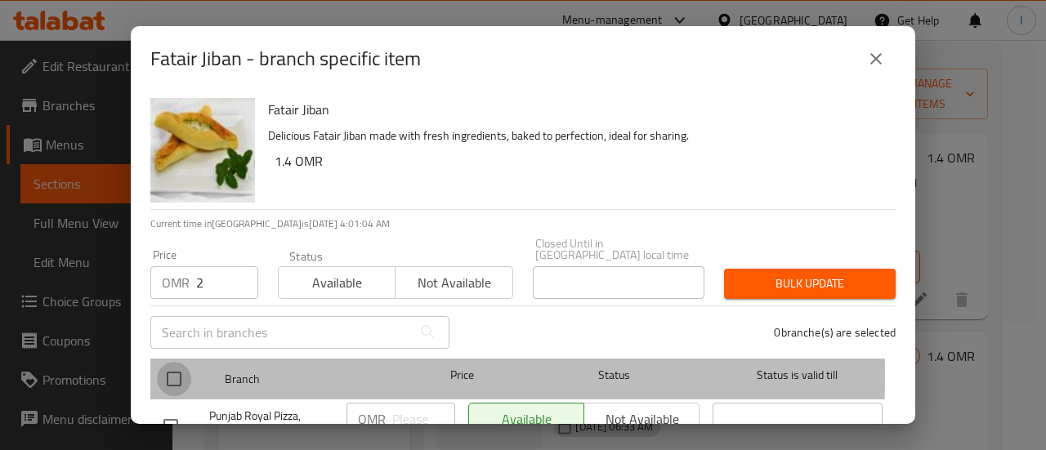
click at [164, 364] on input "checkbox" at bounding box center [174, 379] width 34 height 34
checkbox input "true"
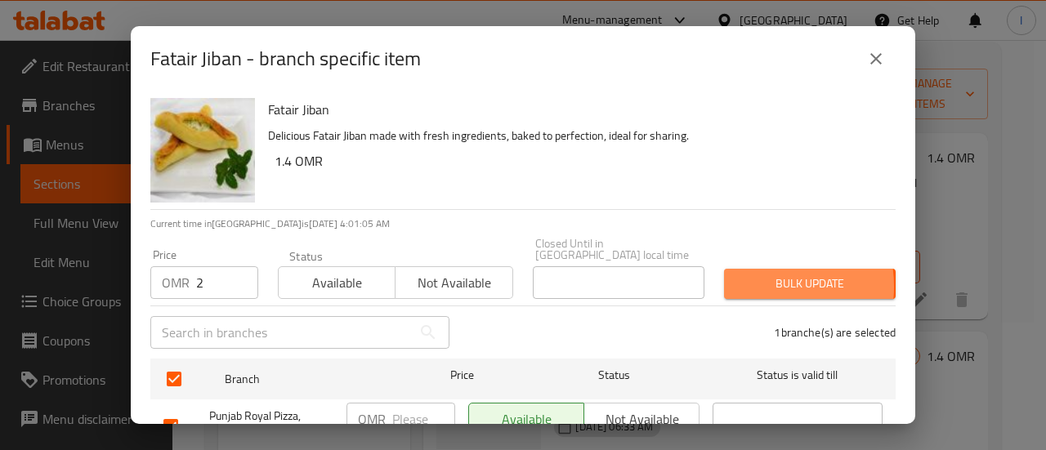
click at [737, 275] on span "Bulk update" at bounding box center [809, 284] width 145 height 20
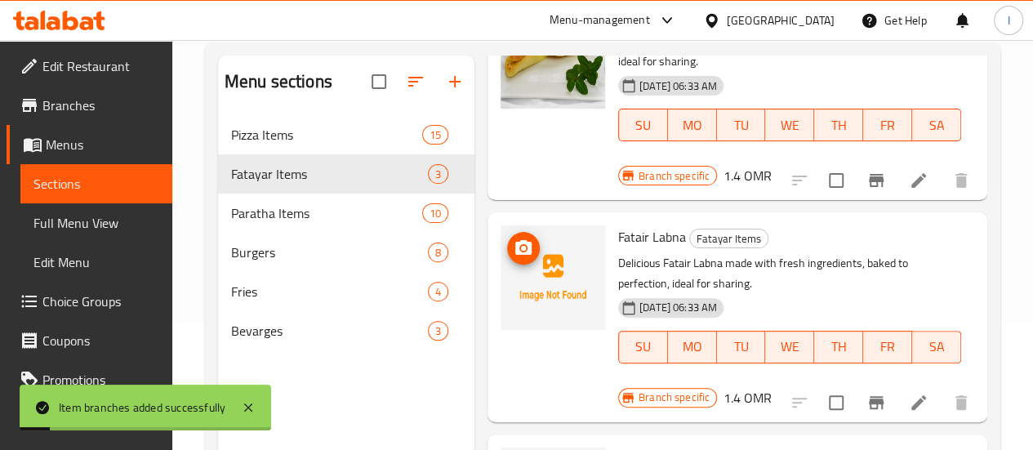
scroll to position [143, 0]
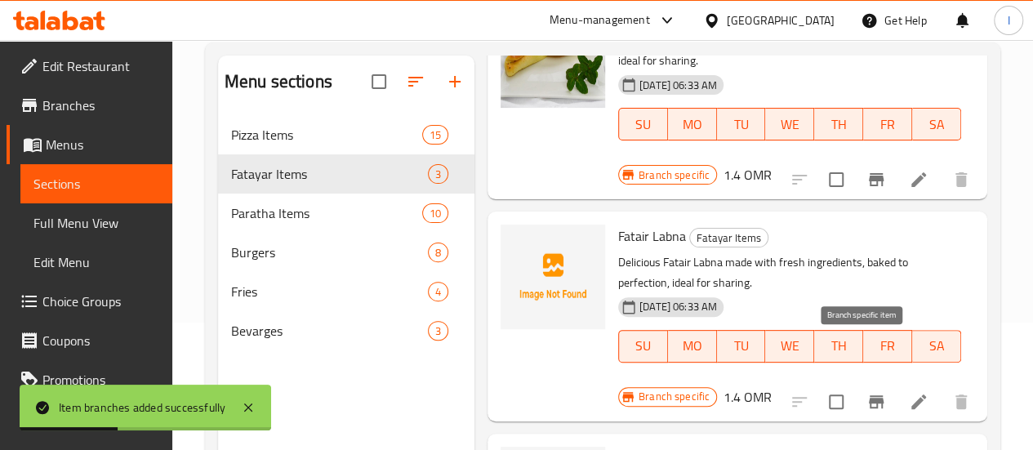
click at [869, 395] on icon "Branch-specific-item" at bounding box center [876, 401] width 15 height 13
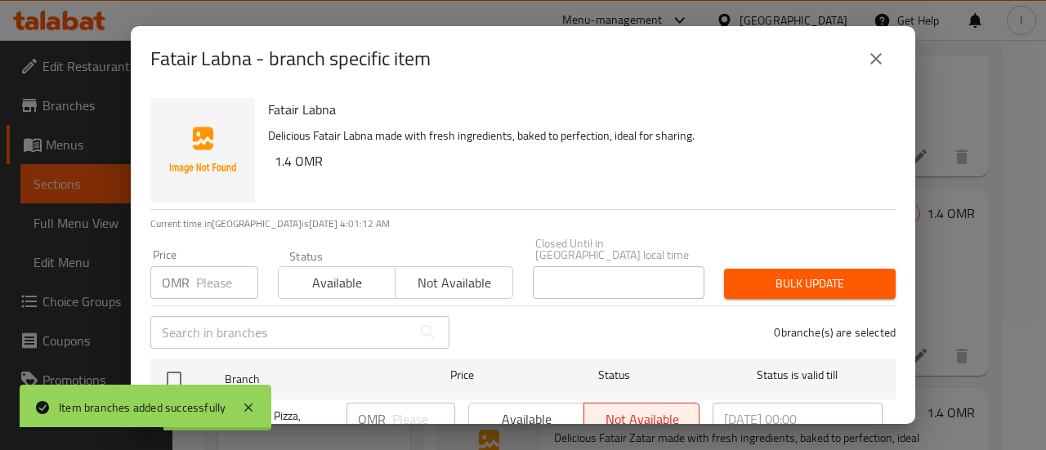
click at [212, 273] on input "number" at bounding box center [227, 282] width 62 height 33
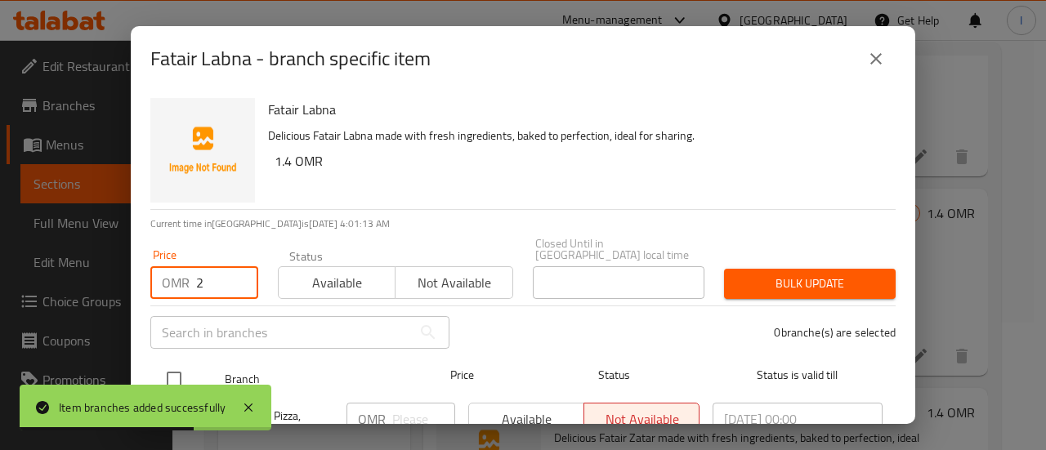
type input "2"
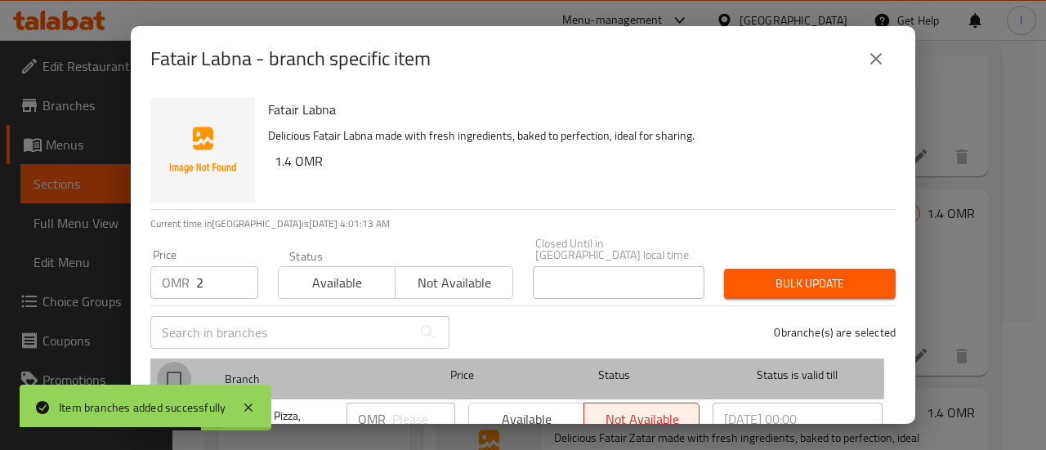
click at [178, 368] on input "checkbox" at bounding box center [174, 379] width 34 height 34
checkbox input "true"
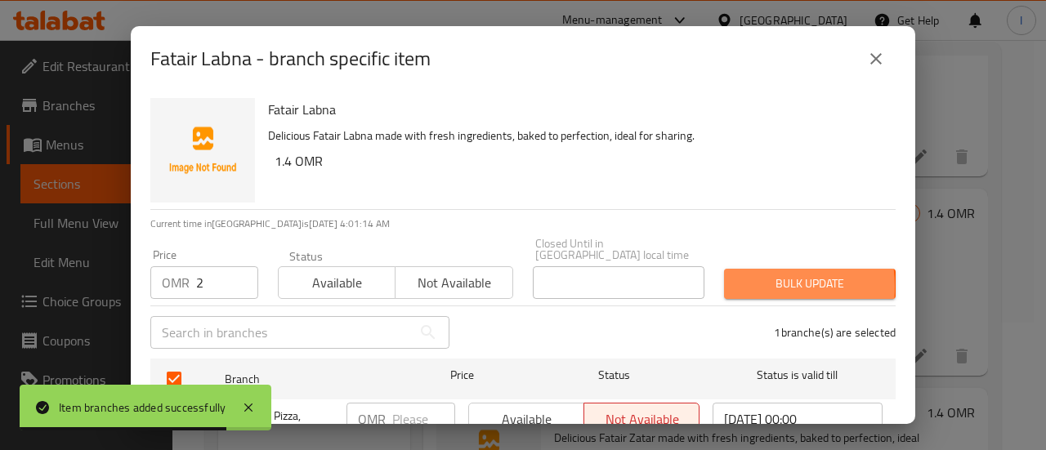
click at [744, 275] on span "Bulk update" at bounding box center [809, 284] width 145 height 20
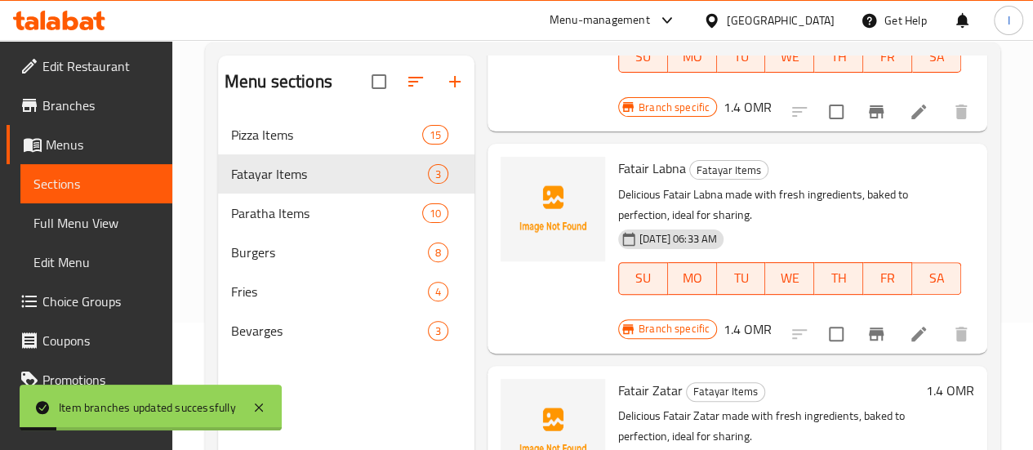
scroll to position [229, 0]
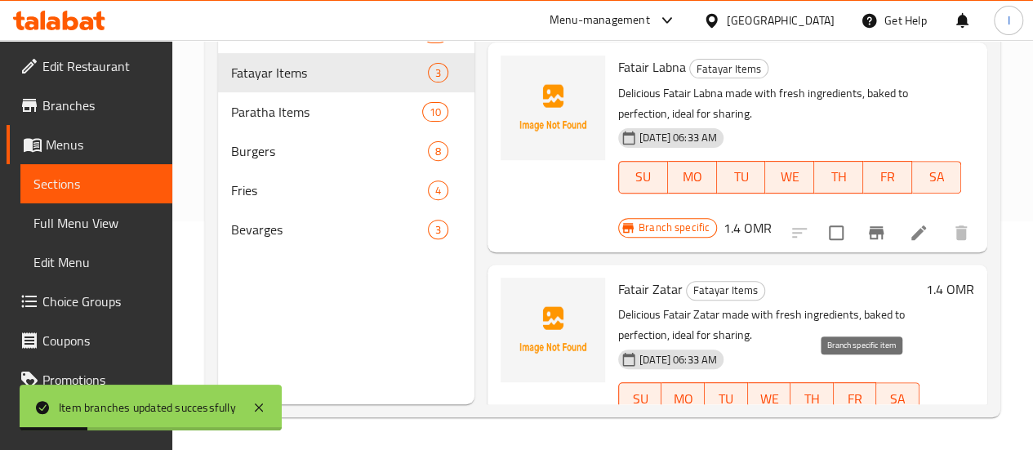
click at [857, 412] on button "Branch-specific-item" at bounding box center [876, 431] width 39 height 39
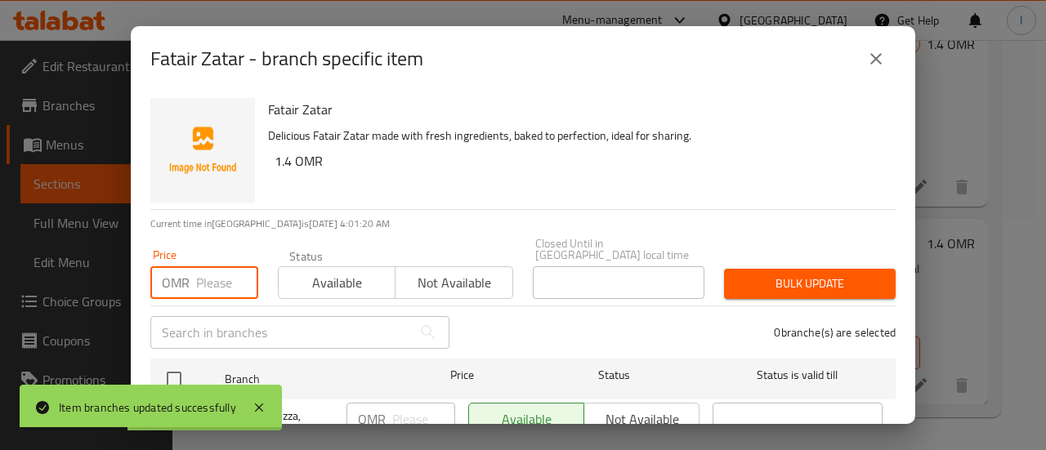
click at [196, 270] on input "number" at bounding box center [227, 282] width 62 height 33
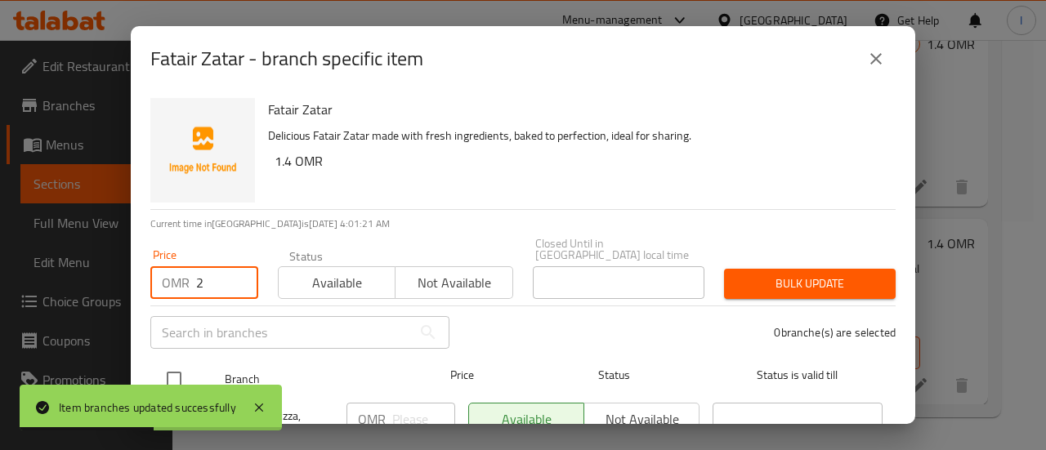
type input "2"
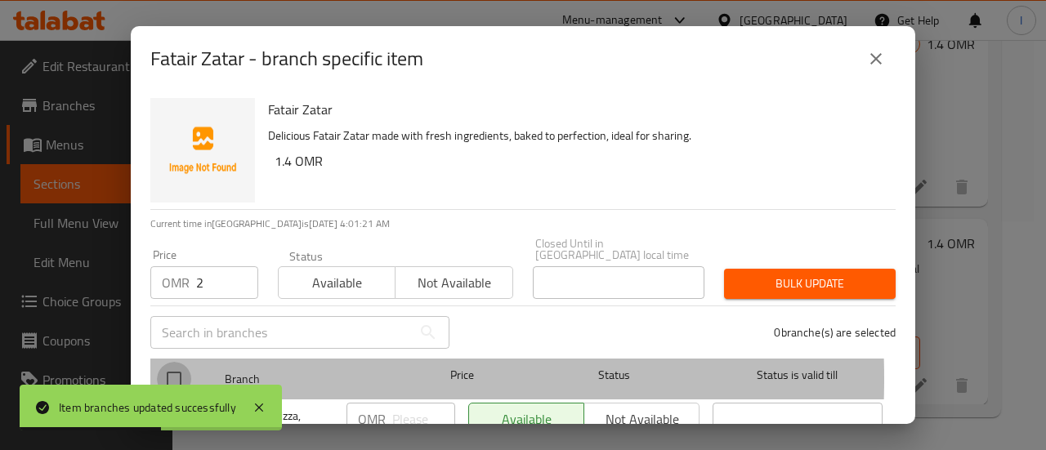
click at [172, 368] on input "checkbox" at bounding box center [174, 379] width 34 height 34
checkbox input "true"
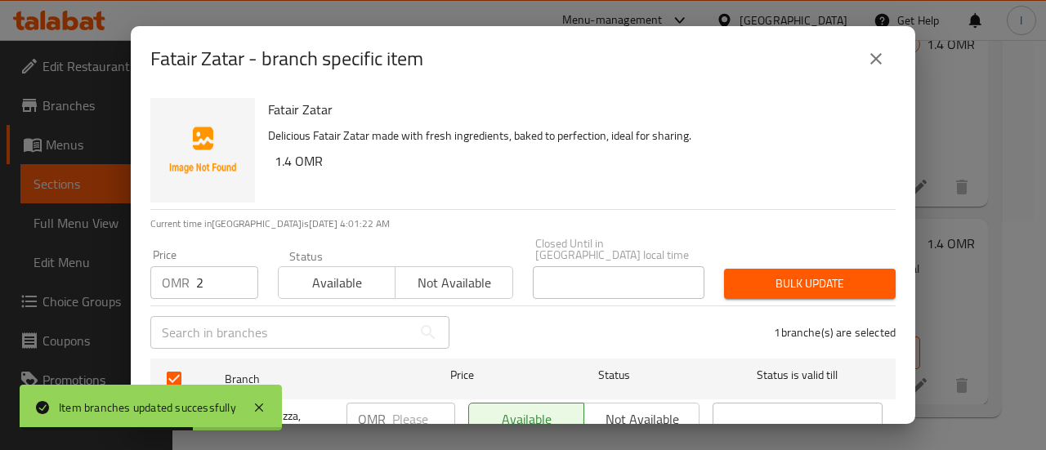
click at [731, 288] on div "Bulk update" at bounding box center [809, 284] width 191 height 50
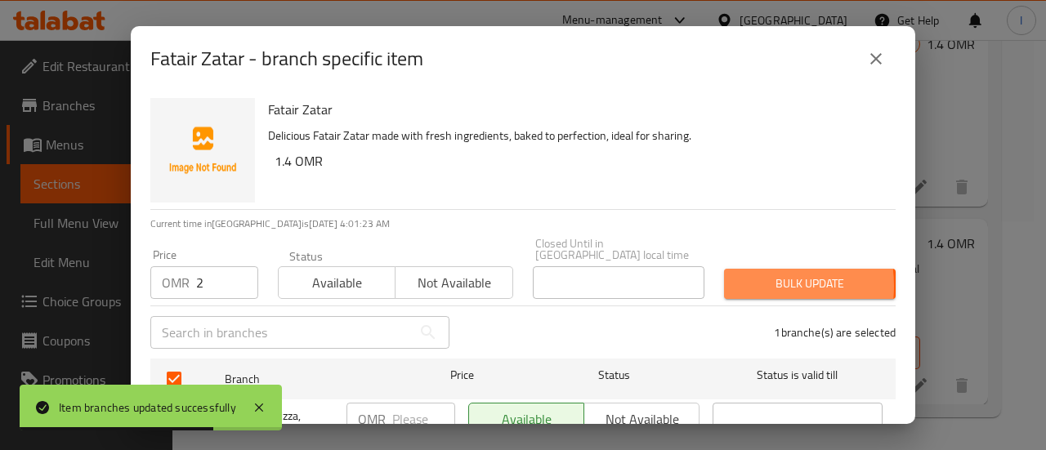
click at [737, 274] on span "Bulk update" at bounding box center [809, 284] width 145 height 20
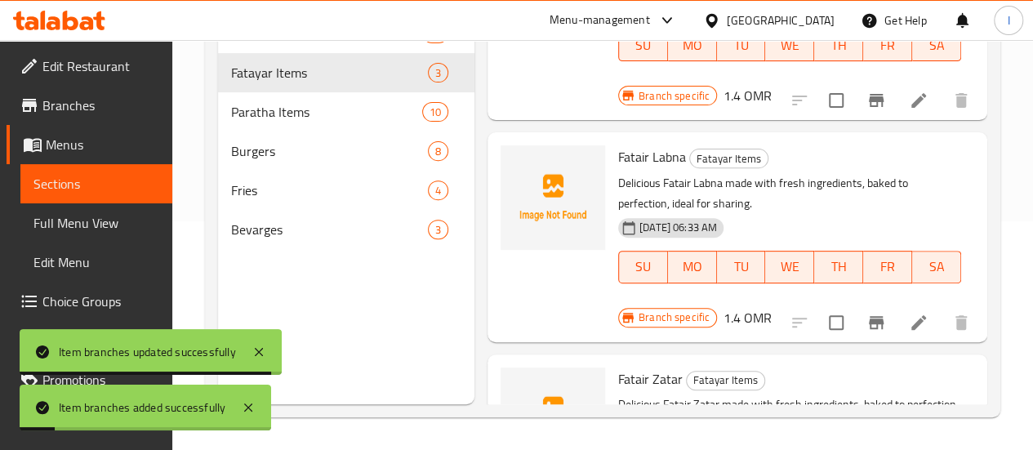
scroll to position [211, 0]
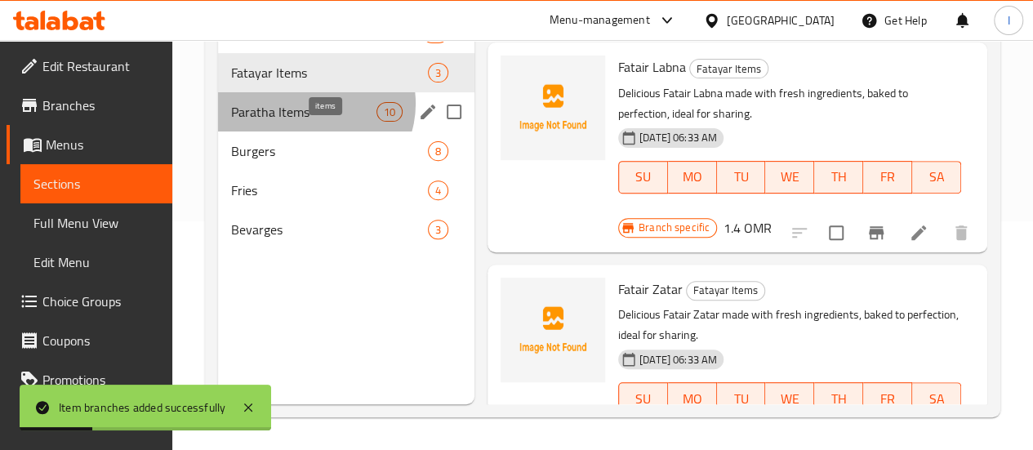
click at [377, 120] on span "10" at bounding box center [389, 113] width 25 height 16
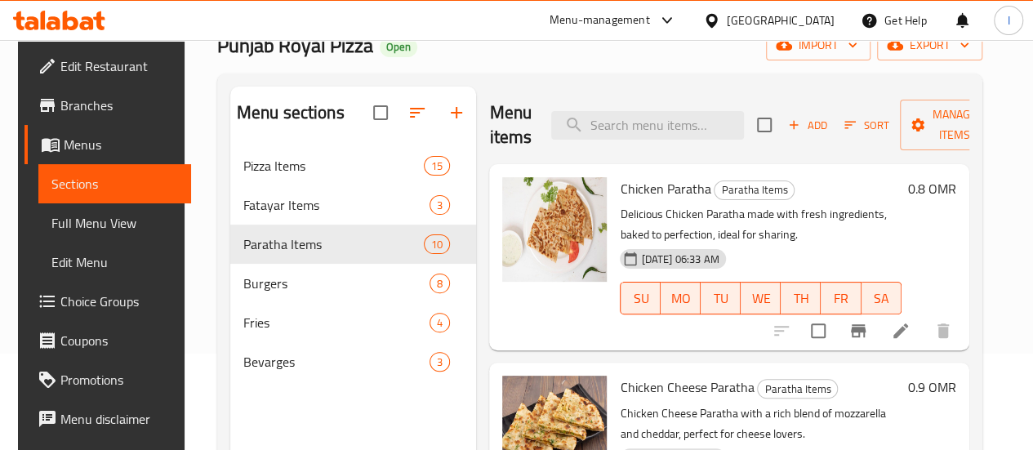
scroll to position [96, 0]
click at [859, 334] on icon "Branch-specific-item" at bounding box center [859, 332] width 20 height 20
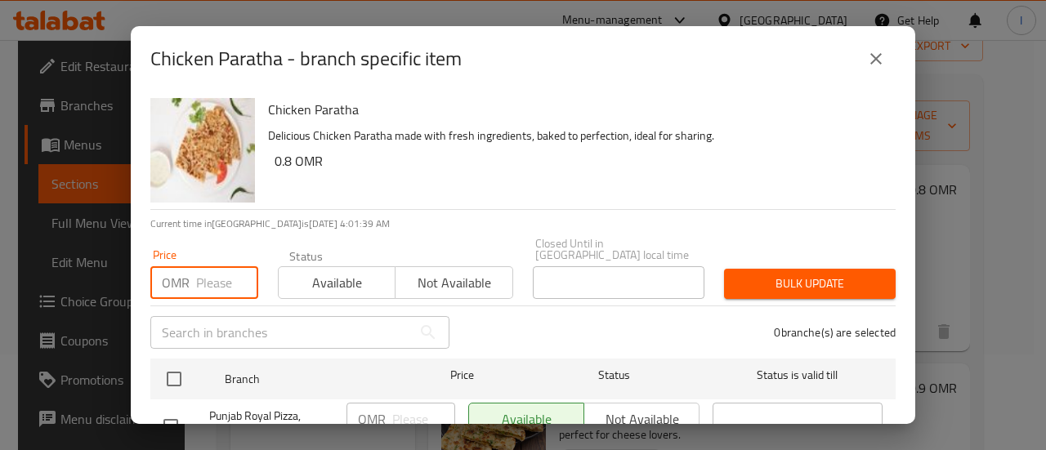
click at [209, 282] on input "number" at bounding box center [227, 282] width 62 height 33
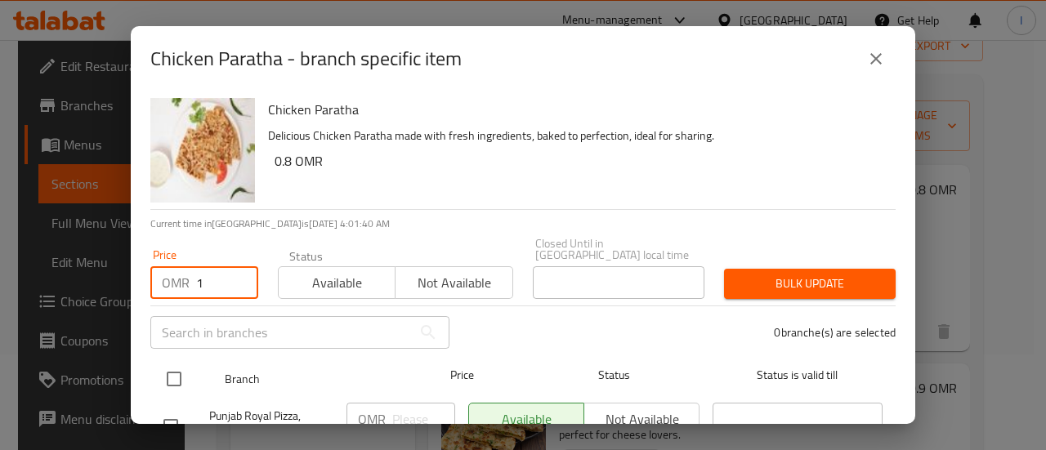
type input "1"
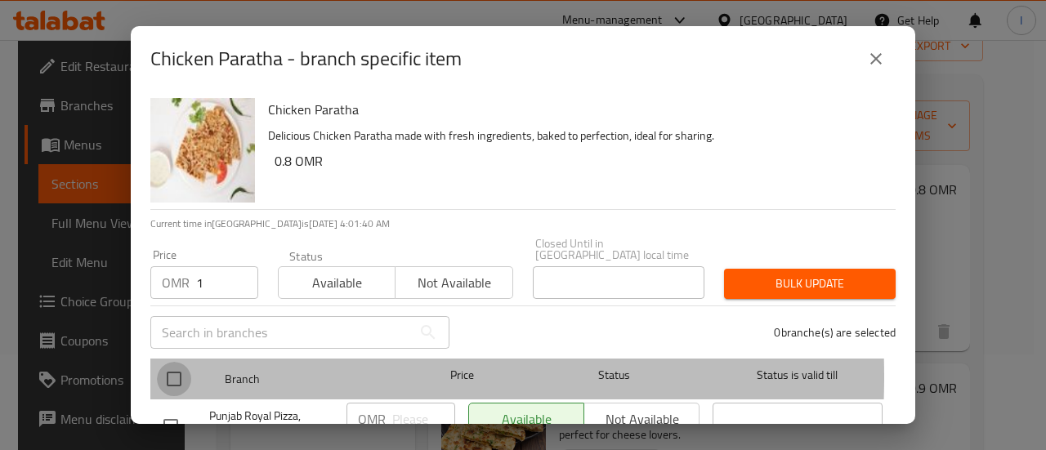
click at [163, 365] on input "checkbox" at bounding box center [174, 379] width 34 height 34
checkbox input "true"
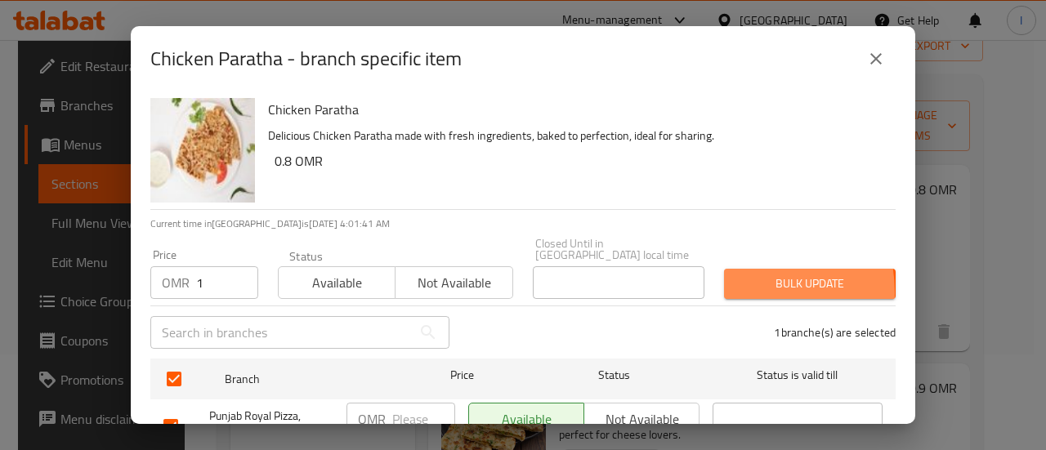
click at [737, 281] on span "Bulk update" at bounding box center [809, 284] width 145 height 20
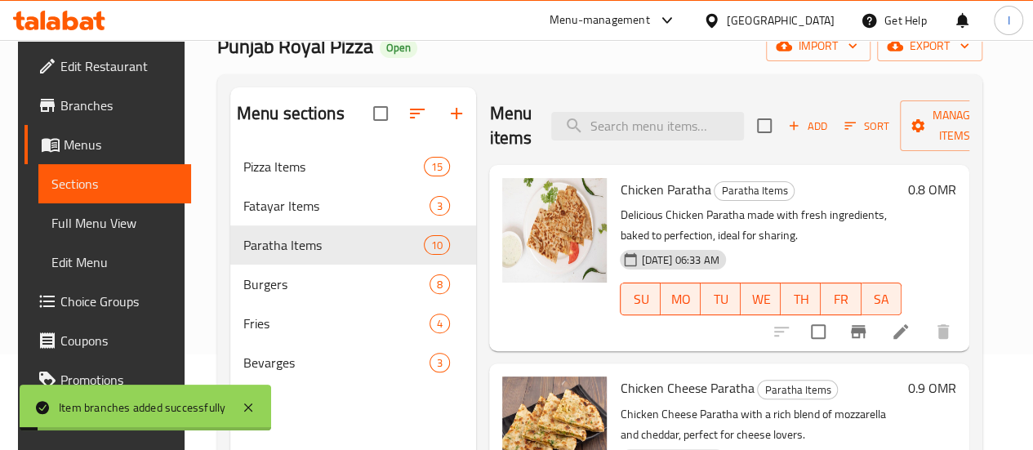
scroll to position [152, 0]
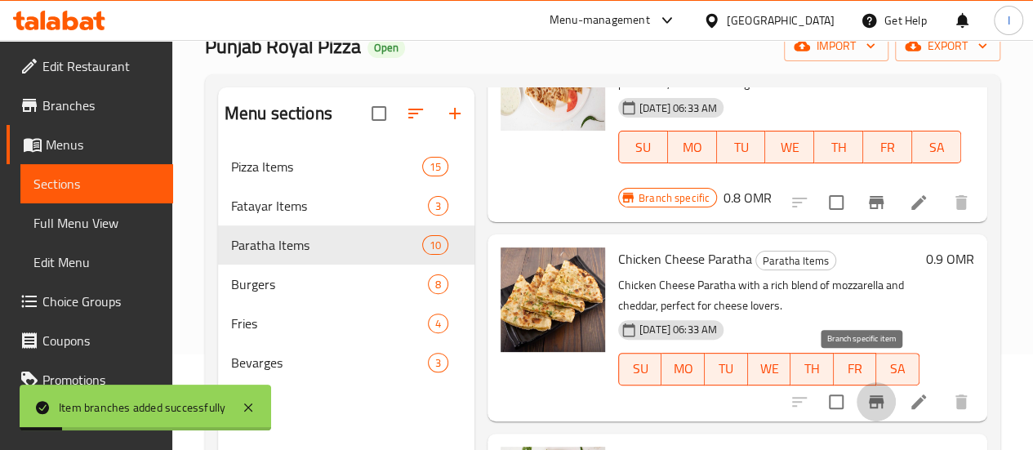
click at [869, 395] on icon "Branch-specific-item" at bounding box center [876, 401] width 15 height 13
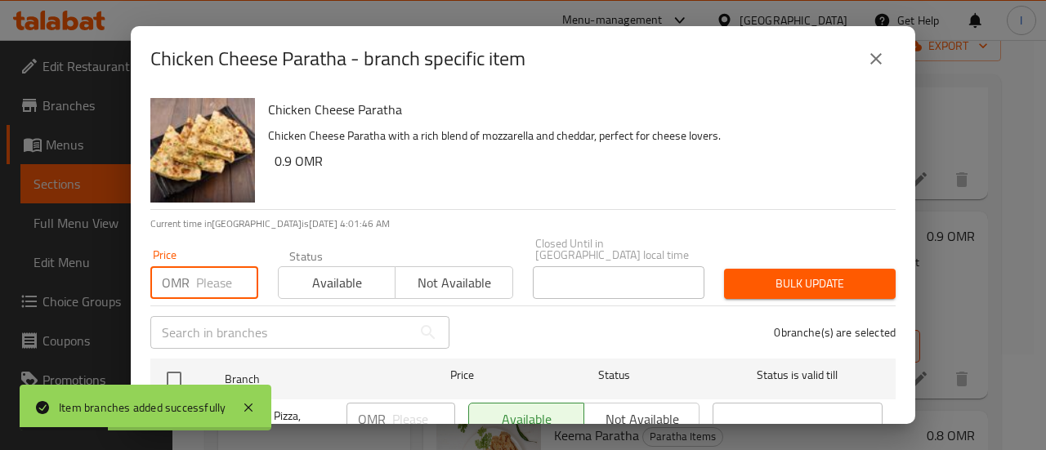
click at [218, 273] on input "number" at bounding box center [227, 282] width 62 height 33
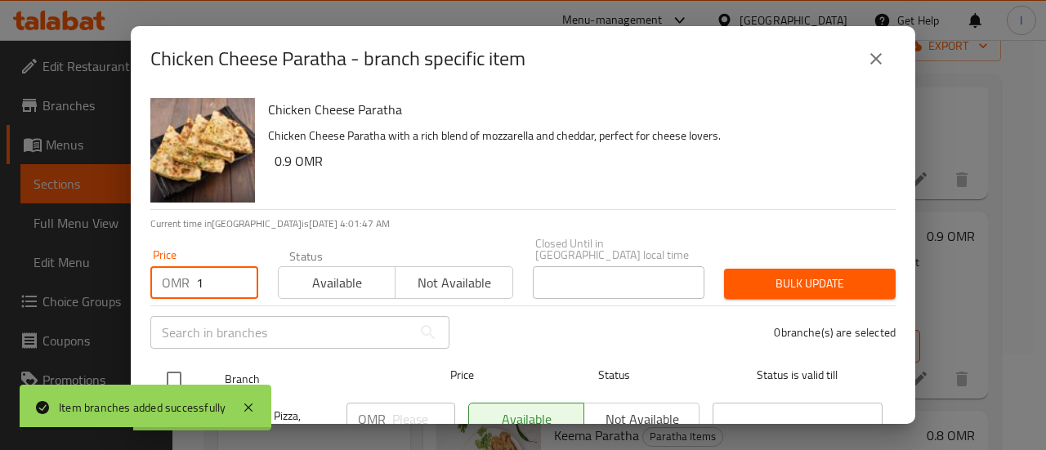
type input "1"
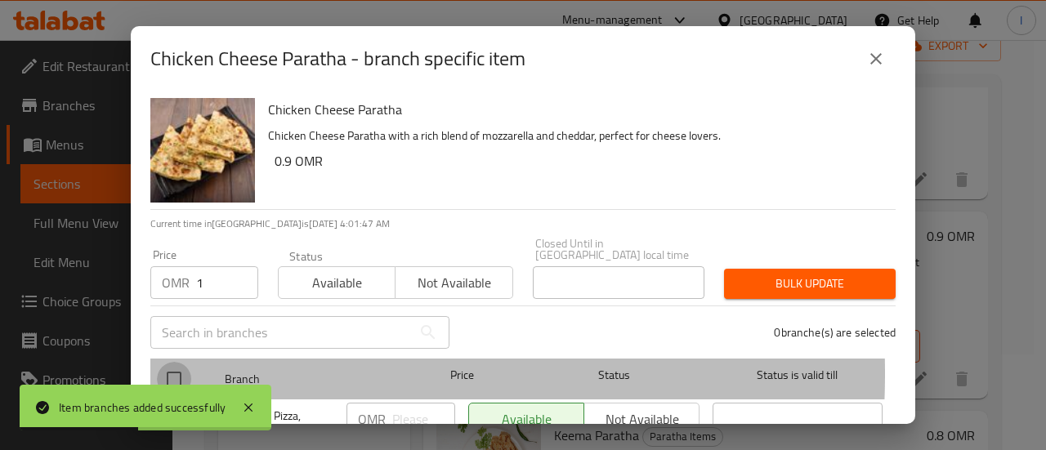
click at [176, 362] on input "checkbox" at bounding box center [174, 379] width 34 height 34
checkbox input "true"
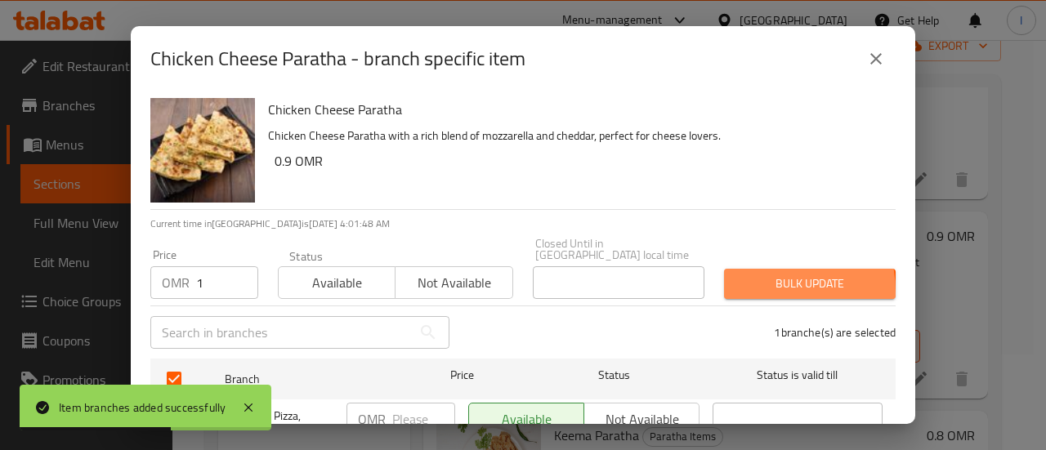
click at [737, 282] on span "Bulk update" at bounding box center [809, 284] width 145 height 20
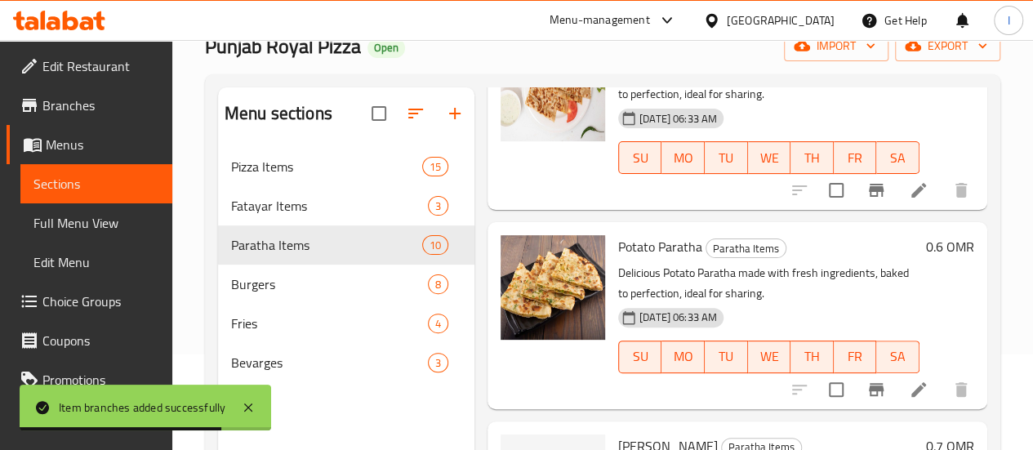
scroll to position [586, 0]
click at [871, 379] on icon "Branch-specific-item" at bounding box center [877, 389] width 20 height 20
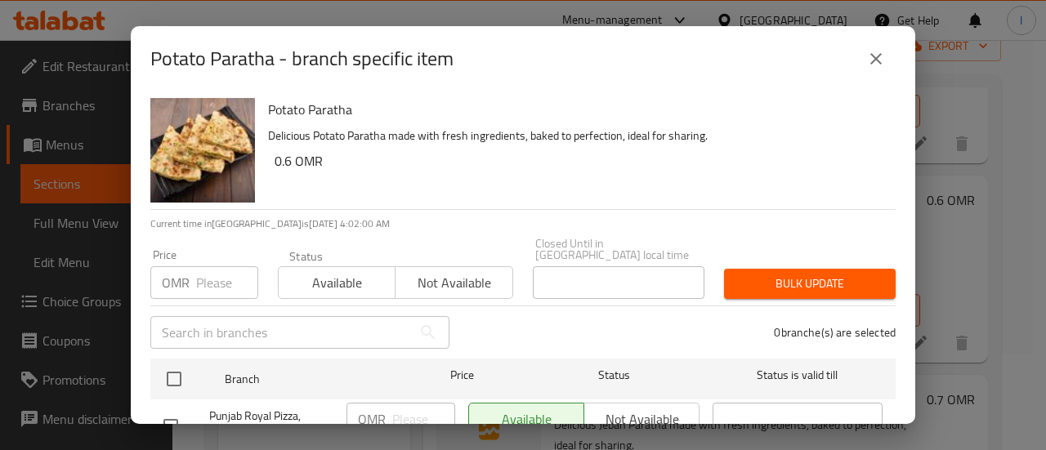
click at [216, 272] on input "number" at bounding box center [227, 282] width 62 height 33
click at [887, 65] on button "close" at bounding box center [875, 58] width 39 height 39
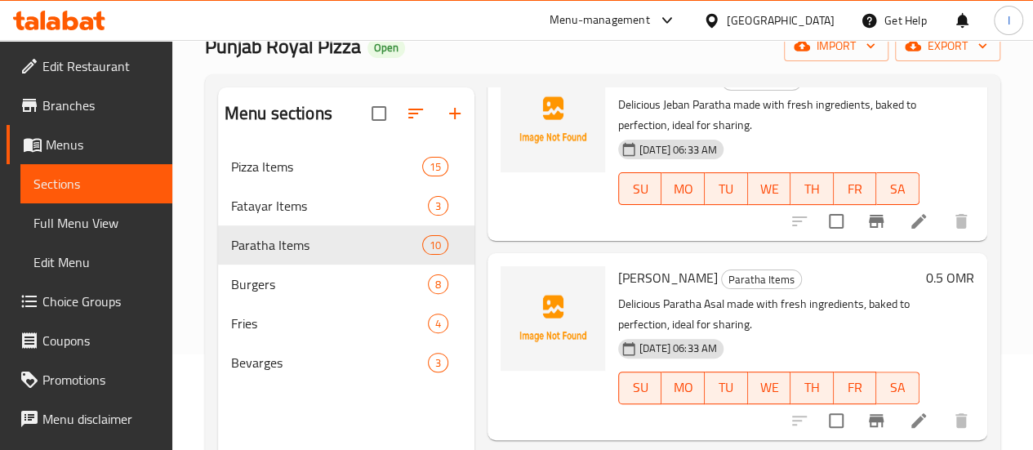
scroll to position [952, 0]
click at [867, 411] on icon "Branch-specific-item" at bounding box center [877, 421] width 20 height 20
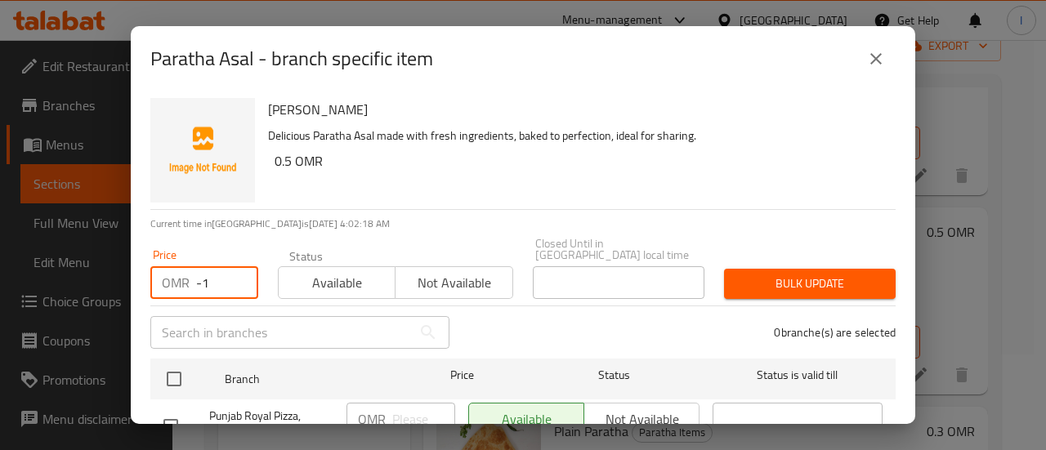
type input "-1"
click at [234, 274] on input "-1" at bounding box center [227, 282] width 62 height 33
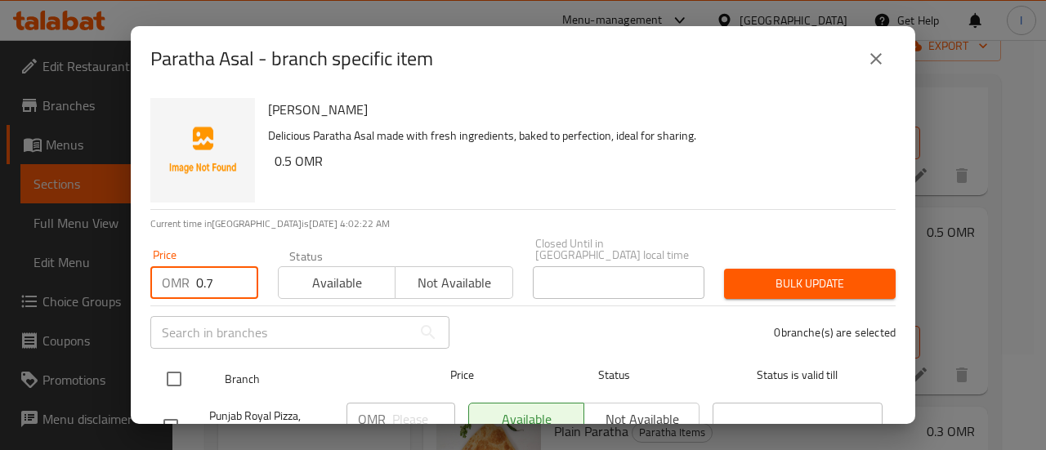
type input "0.7"
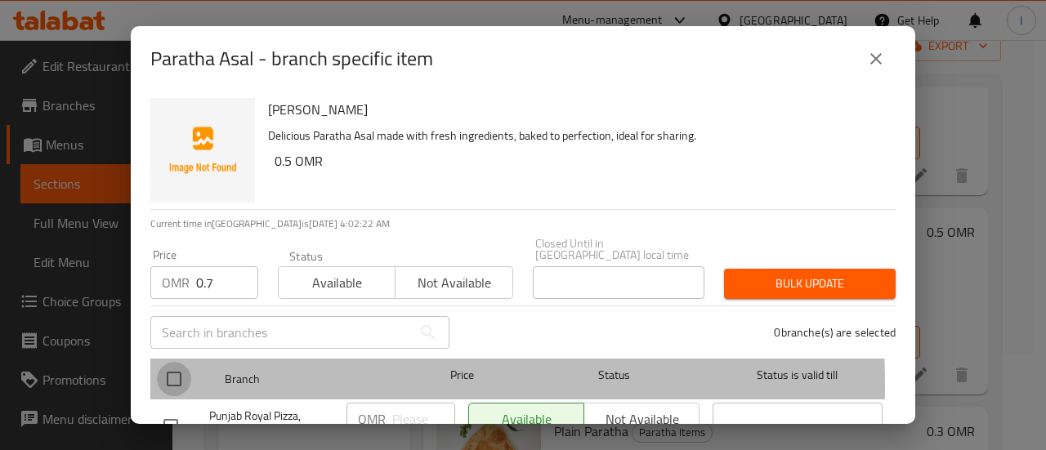
click at [168, 374] on input "checkbox" at bounding box center [174, 379] width 34 height 34
checkbox input "true"
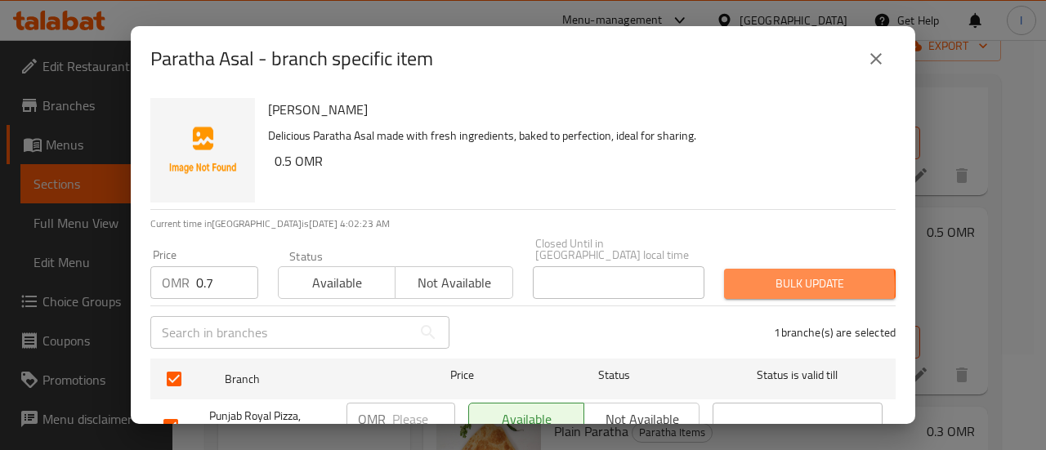
click at [752, 275] on span "Bulk update" at bounding box center [809, 284] width 145 height 20
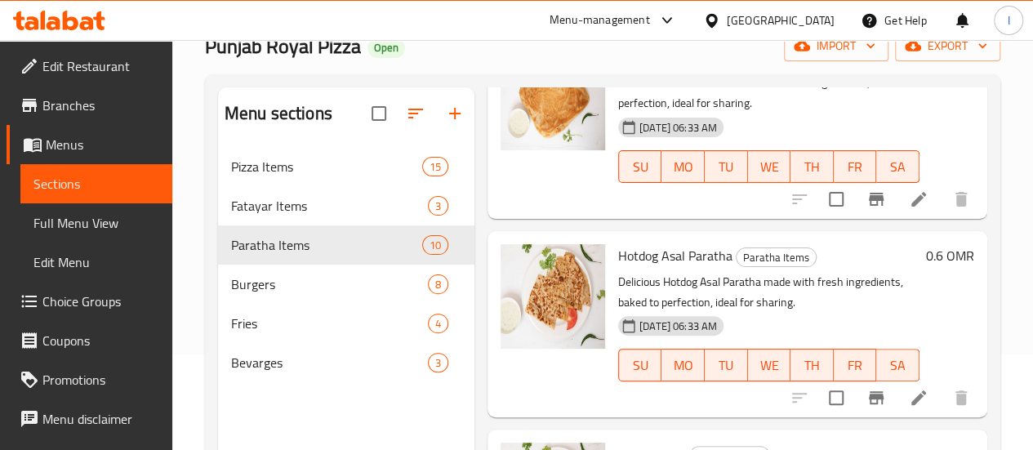
scroll to position [1396, 0]
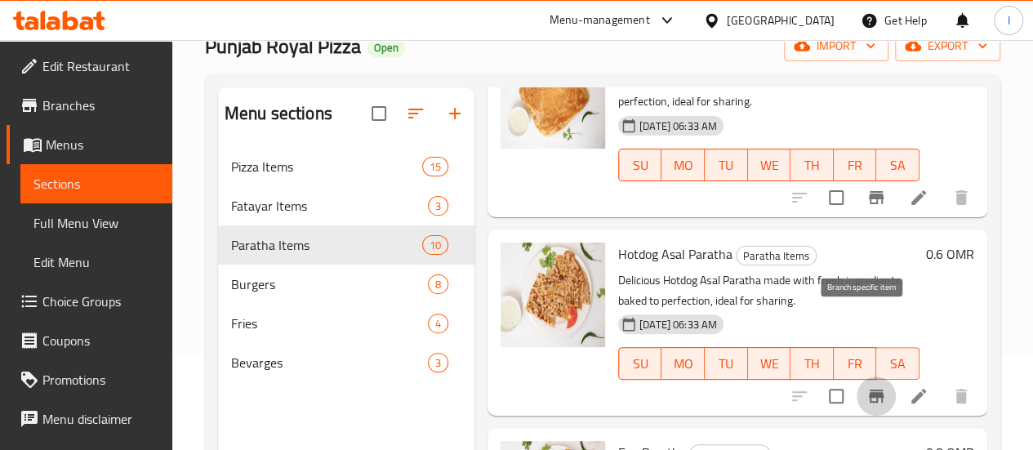
click at [867, 386] on icon "Branch-specific-item" at bounding box center [877, 396] width 20 height 20
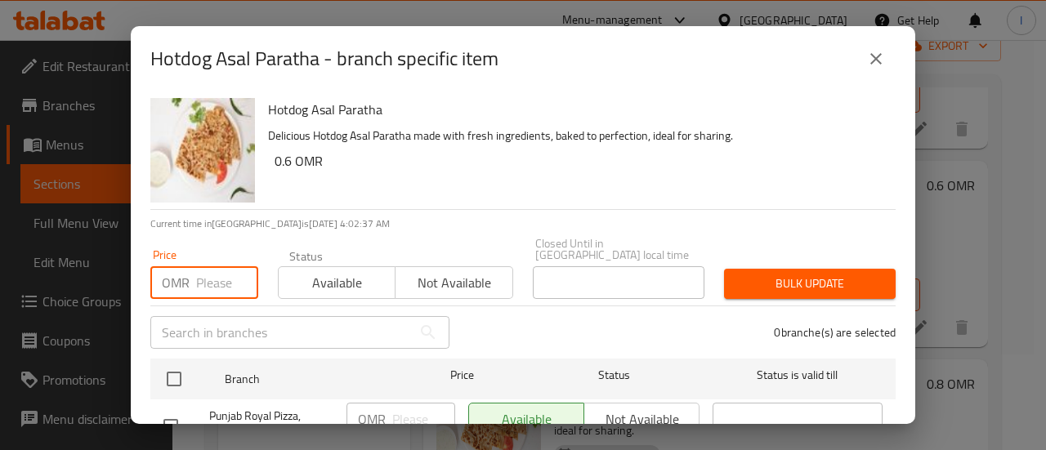
click at [217, 267] on input "number" at bounding box center [227, 282] width 62 height 33
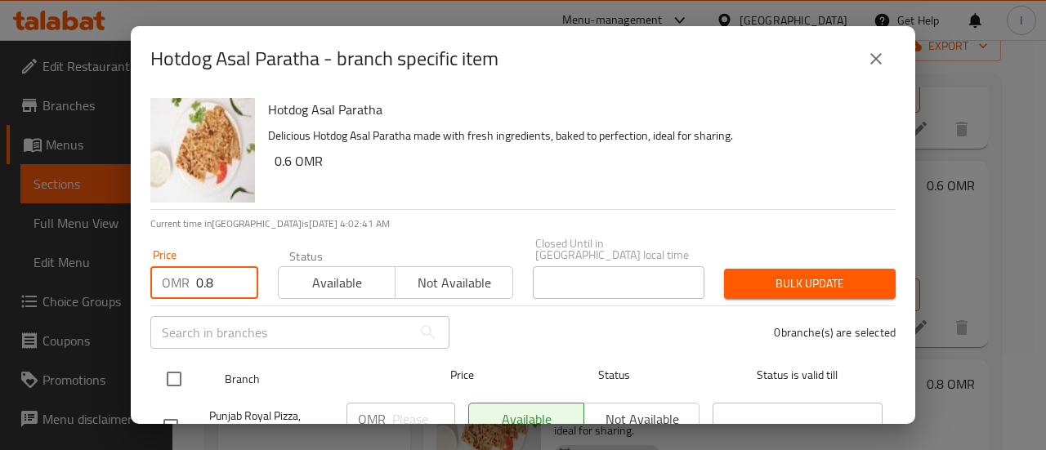
type input "0.8"
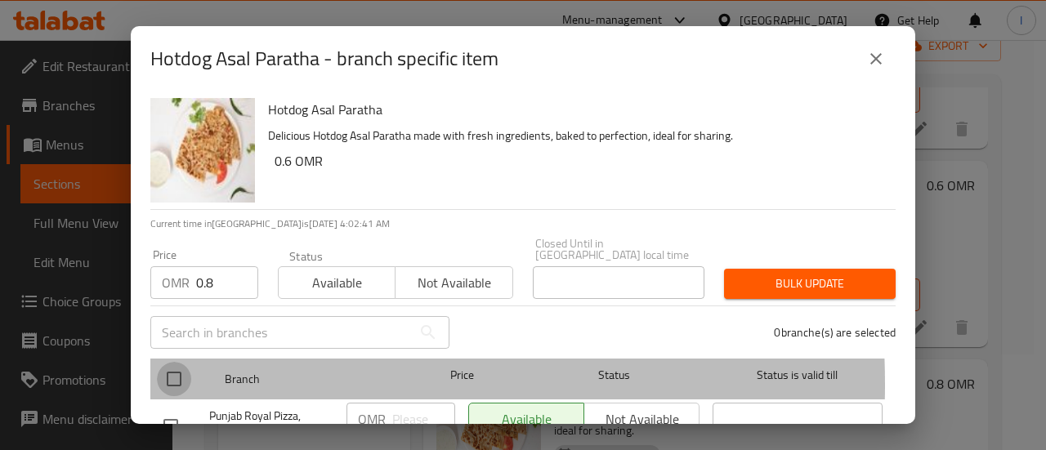
click at [166, 373] on input "checkbox" at bounding box center [174, 379] width 34 height 34
checkbox input "true"
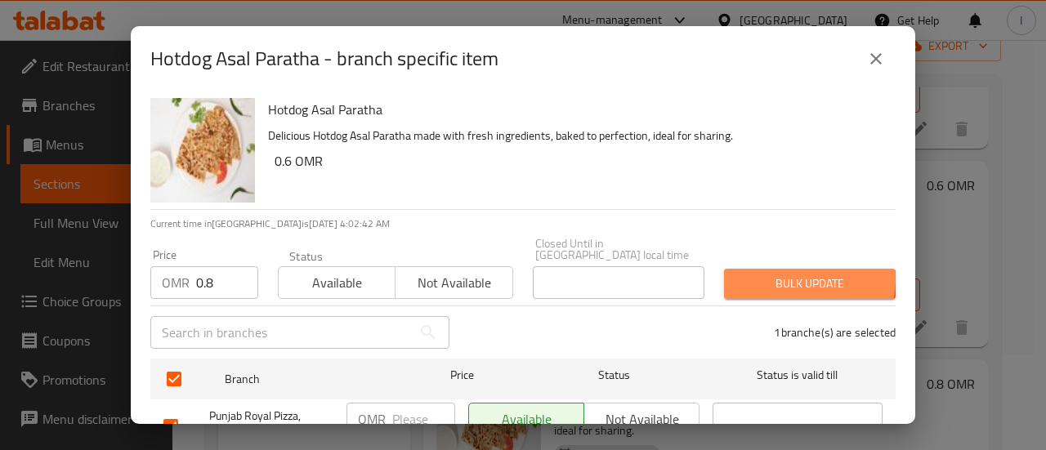
click at [791, 274] on span "Bulk update" at bounding box center [809, 284] width 145 height 20
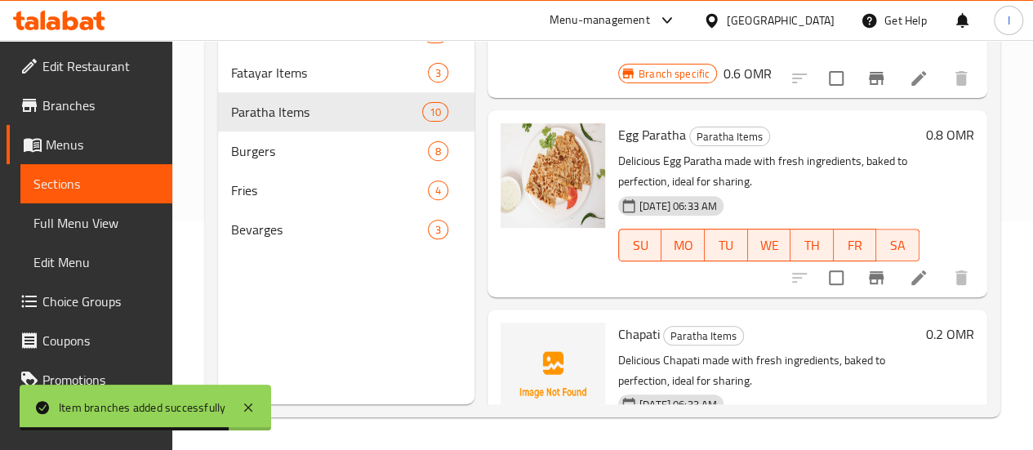
scroll to position [1520, 0]
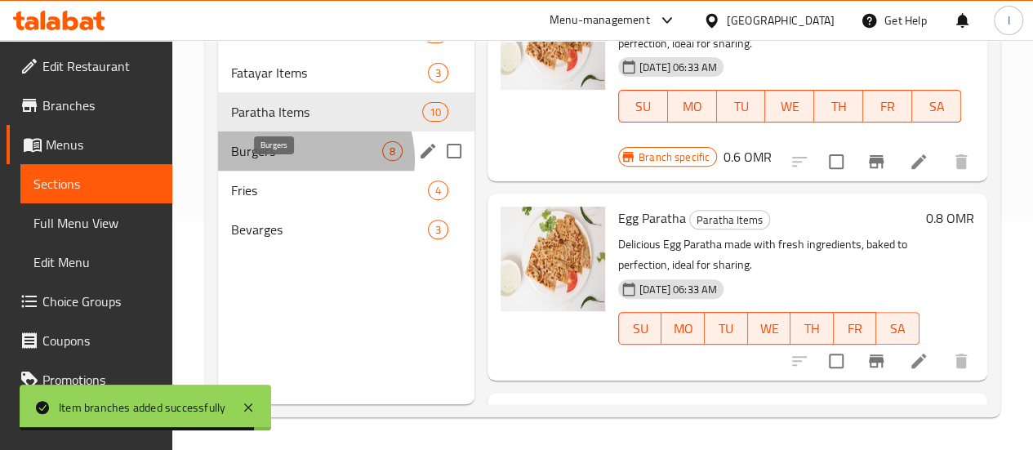
click at [308, 161] on span "Burgers" at bounding box center [306, 151] width 151 height 20
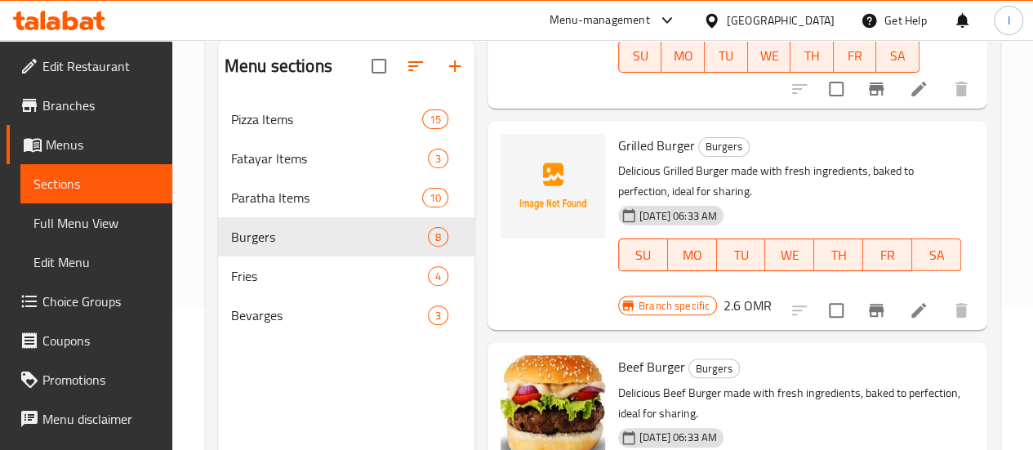
scroll to position [795, 0]
